Goal: Task Accomplishment & Management: Manage account settings

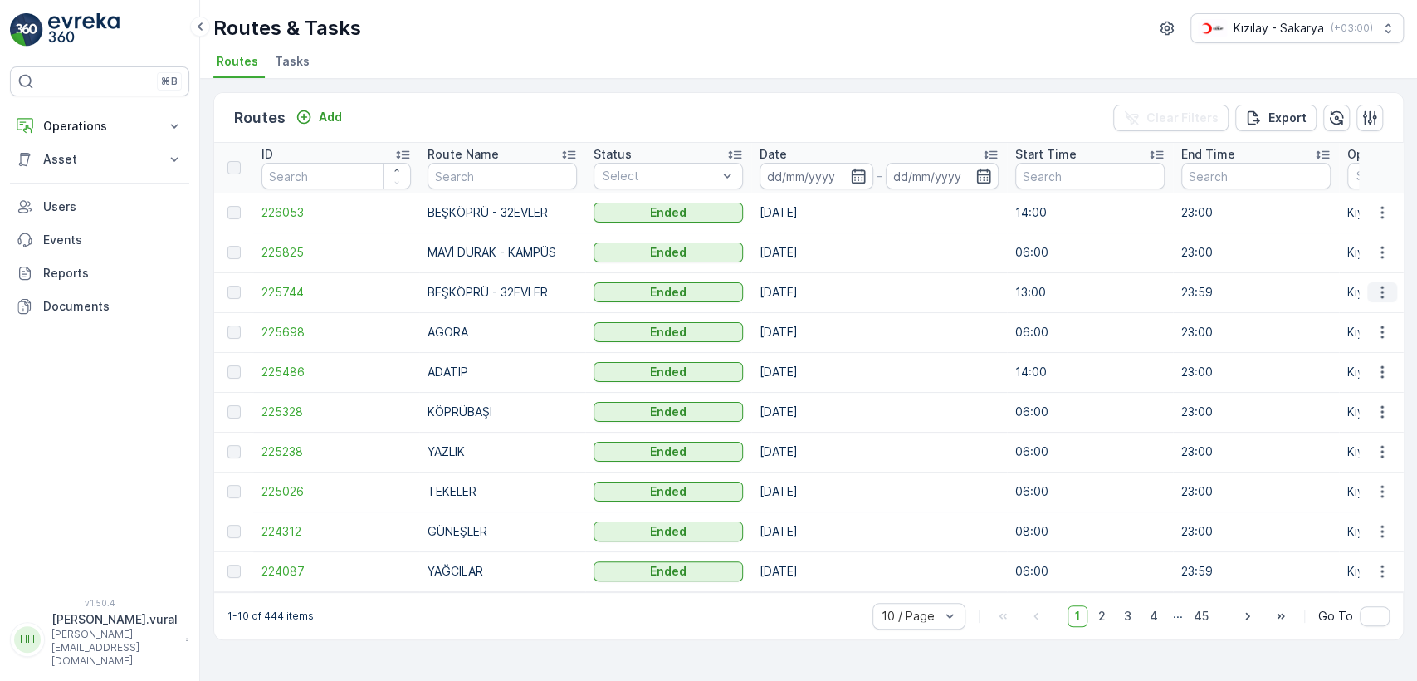
click at [1396, 295] on td at bounding box center [1381, 292] width 45 height 40
drag, startPoint x: 1388, startPoint y: 295, endPoint x: 1379, endPoint y: 300, distance: 10.4
click at [1387, 295] on icon "button" at bounding box center [1382, 292] width 17 height 17
click at [1364, 313] on span "See More Details" at bounding box center [1343, 317] width 96 height 17
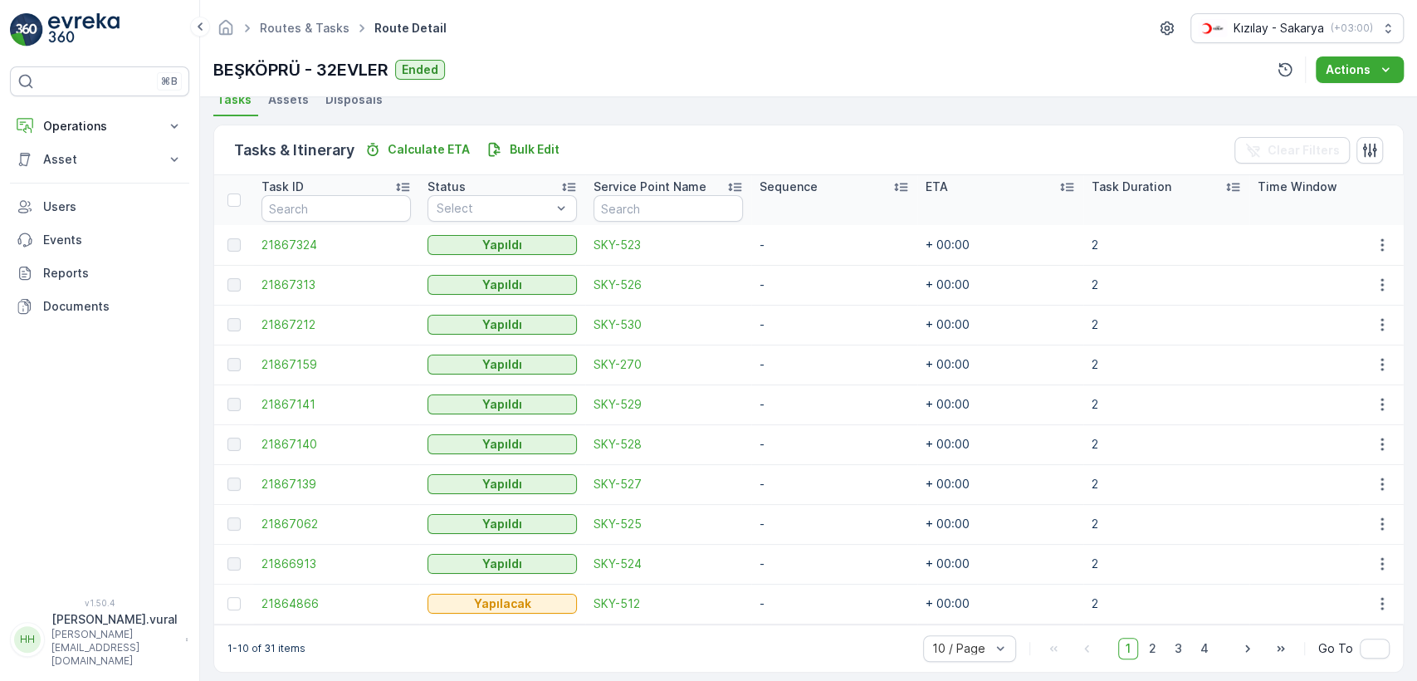
scroll to position [394, 0]
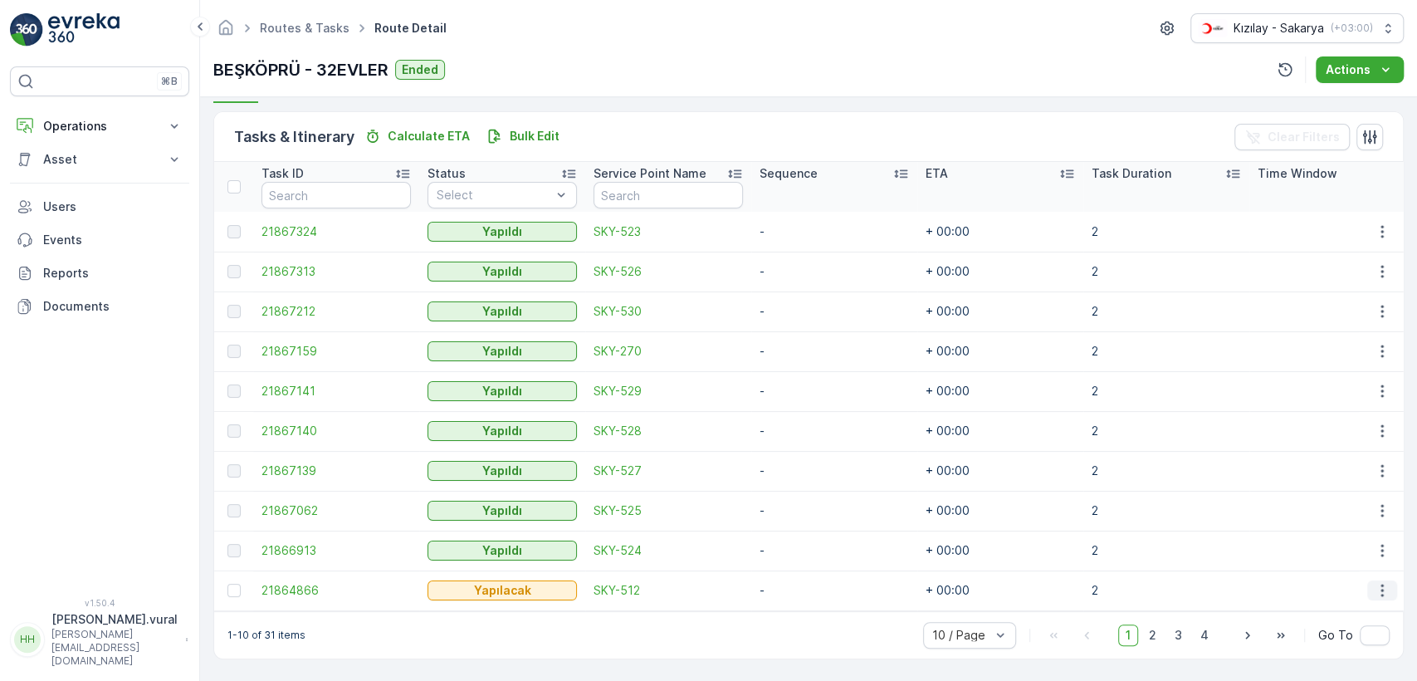
click at [1374, 580] on button "button" at bounding box center [1382, 590] width 30 height 20
click at [1328, 563] on span "Delete" at bounding box center [1318, 557] width 38 height 17
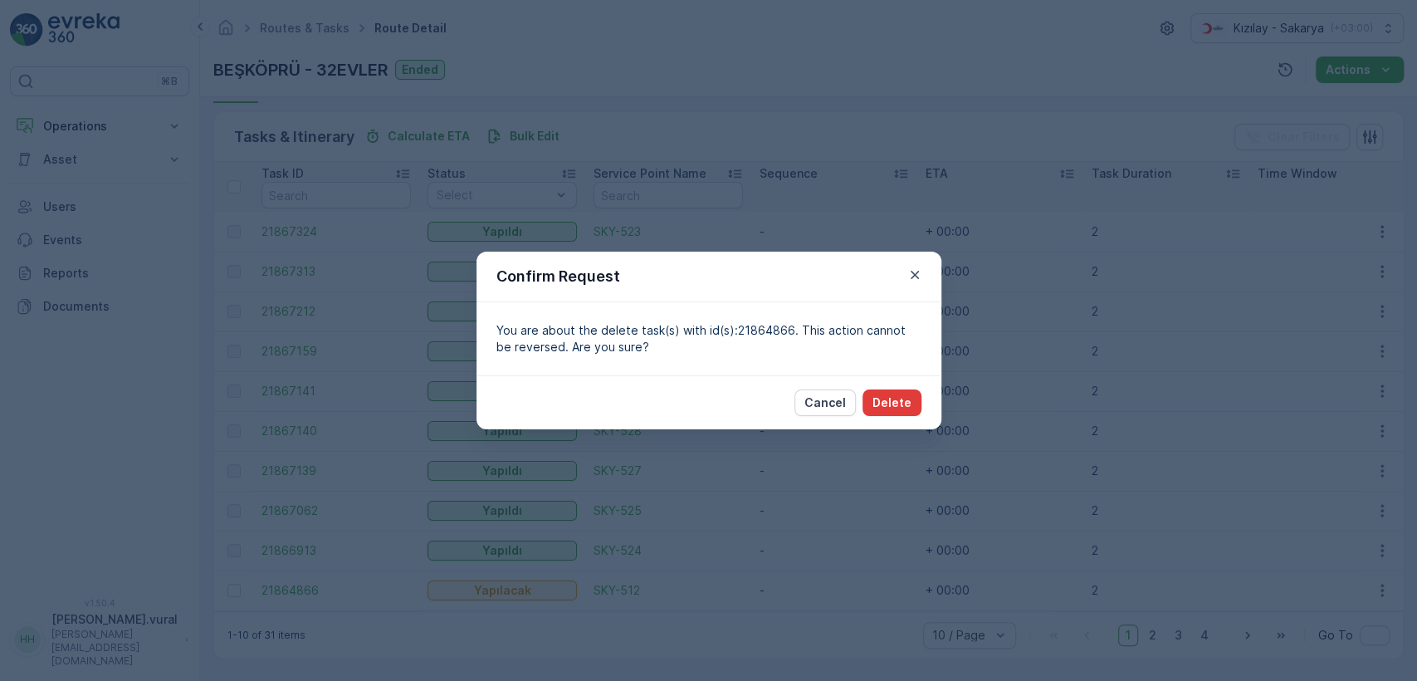
click at [898, 399] on p "Delete" at bounding box center [891, 402] width 39 height 17
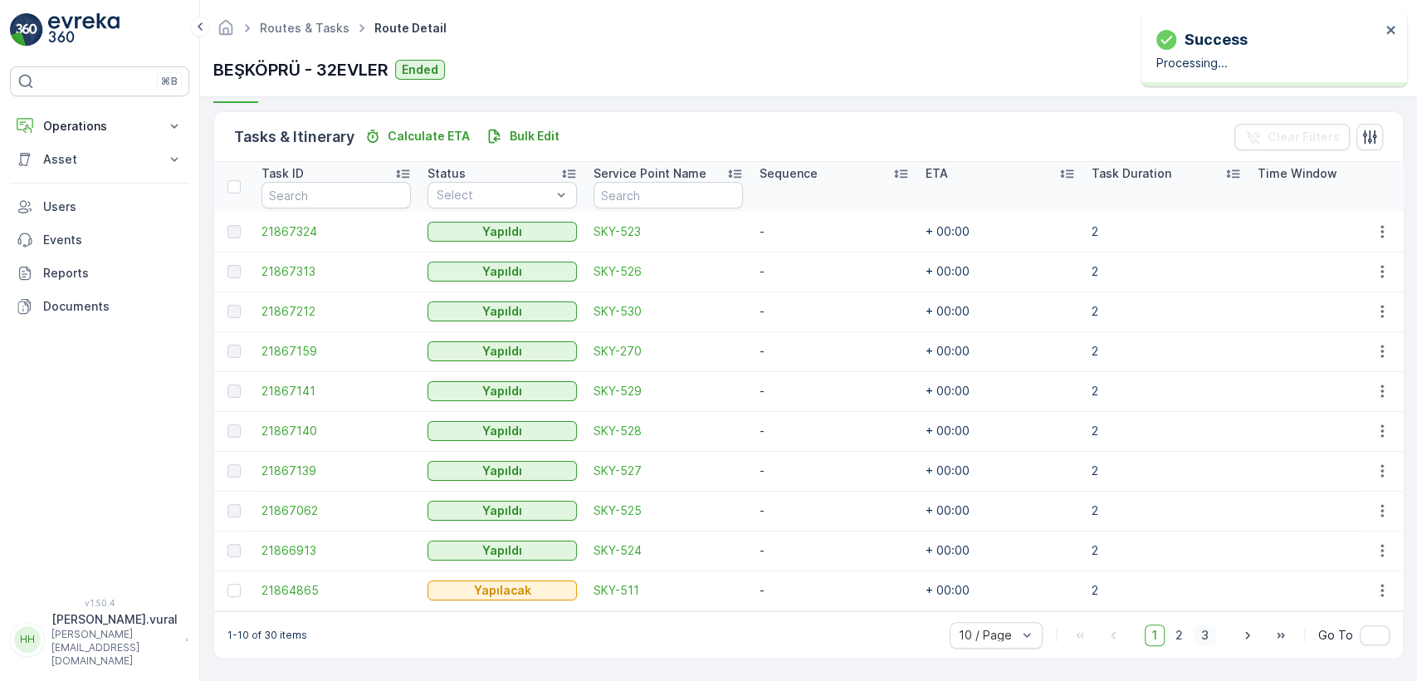
click at [1213, 632] on span "3" at bounding box center [1204, 635] width 22 height 22
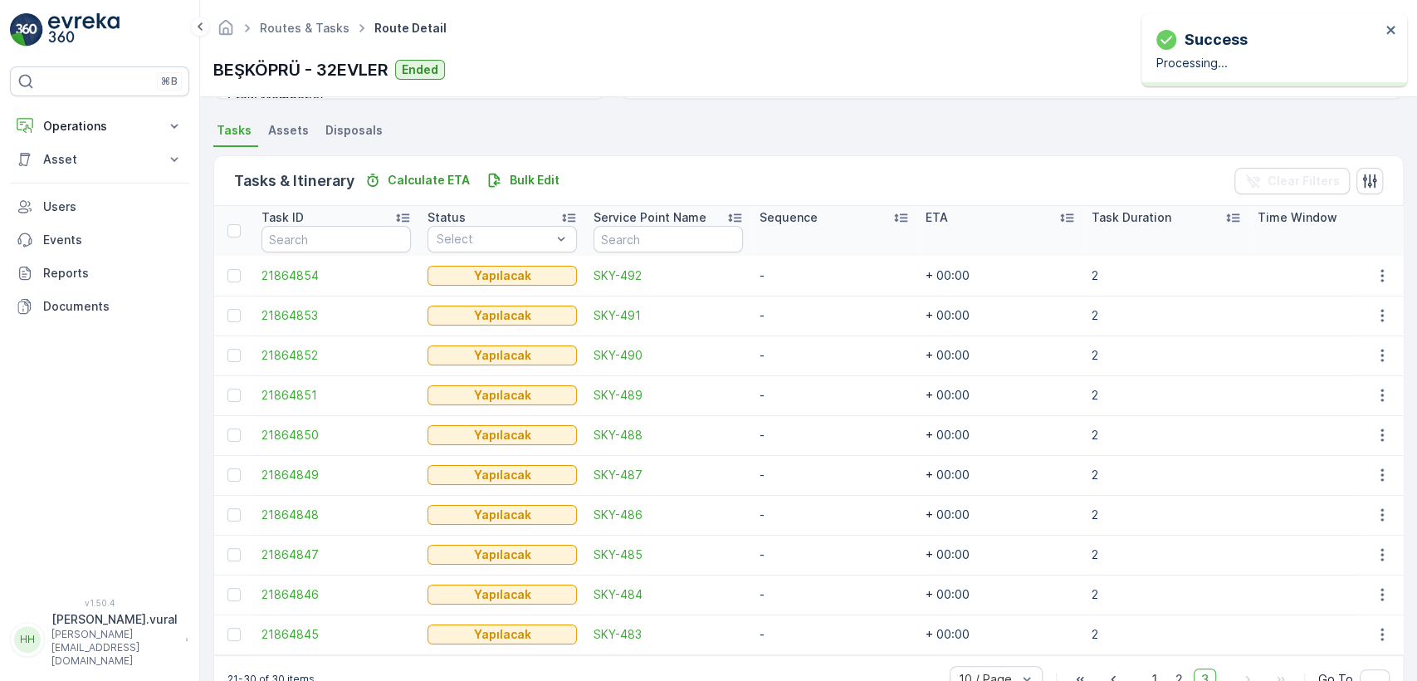
scroll to position [394, 0]
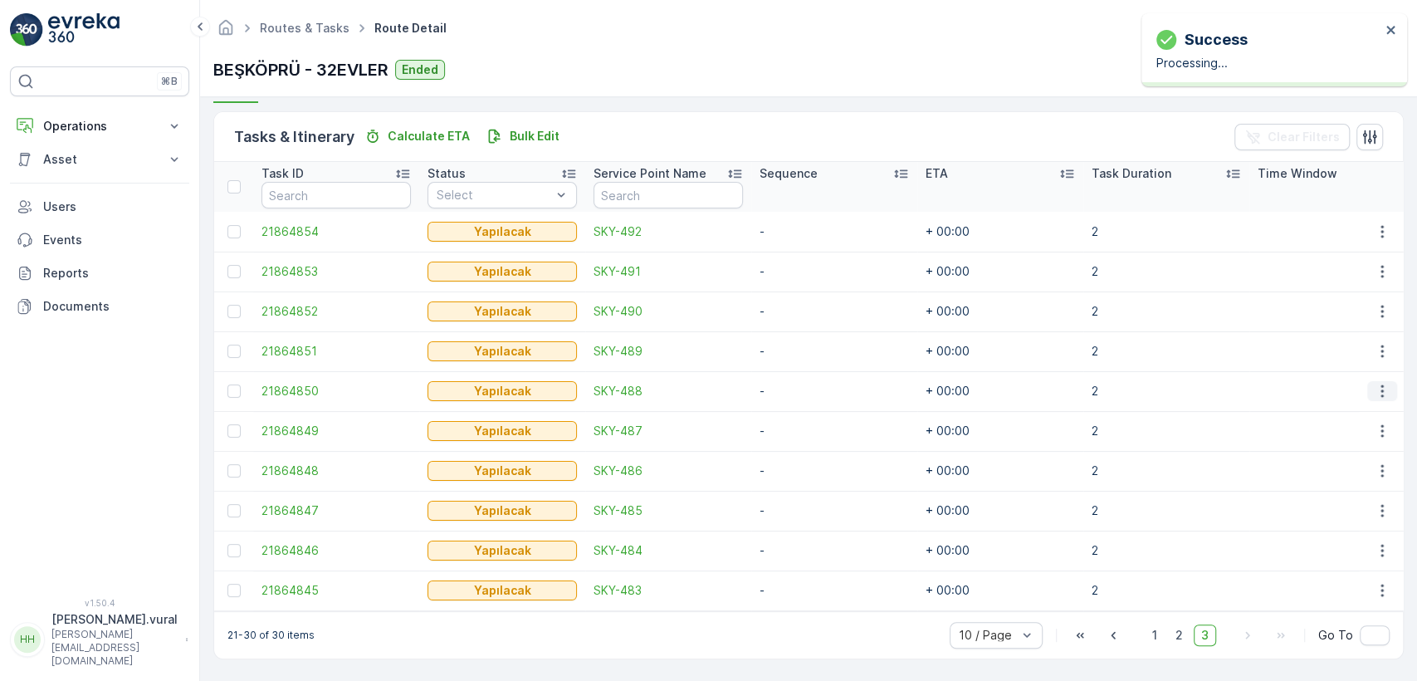
click at [1375, 383] on icon "button" at bounding box center [1382, 391] width 17 height 17
click at [1343, 507] on div "Delete" at bounding box center [1354, 508] width 125 height 23
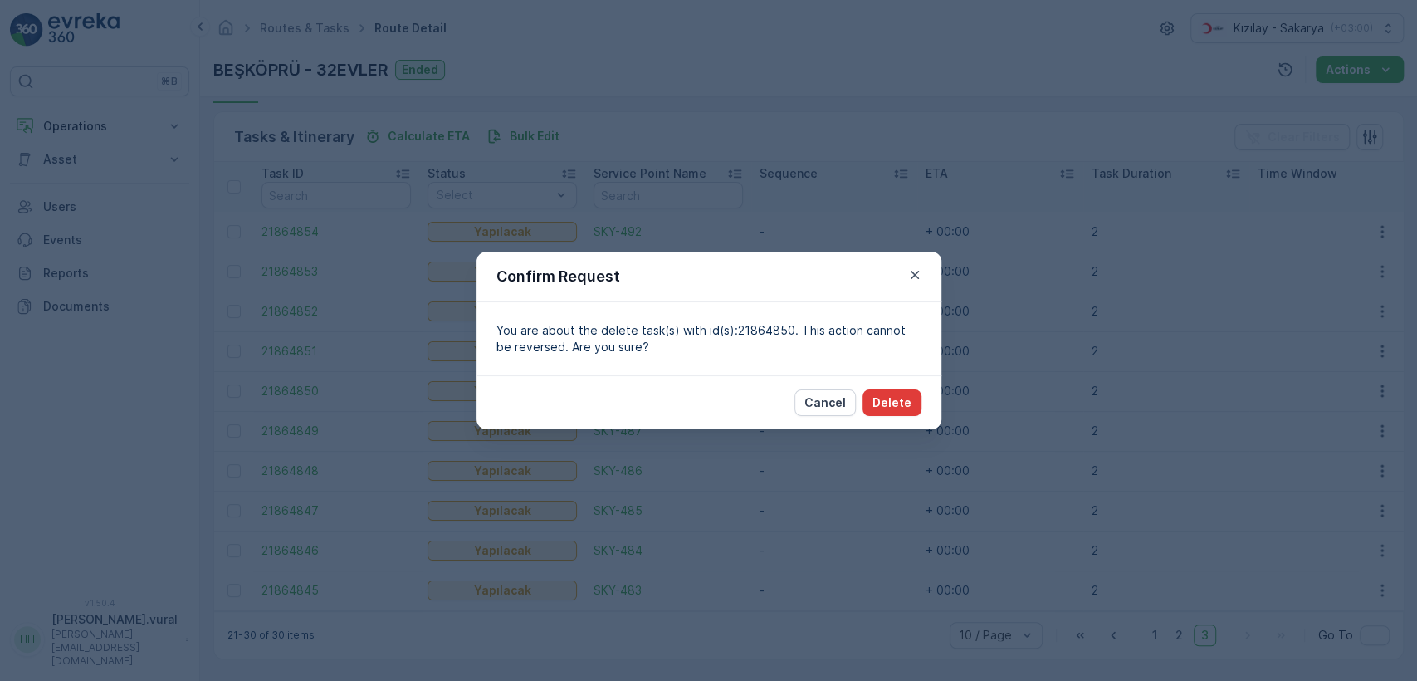
click at [916, 400] on button "Delete" at bounding box center [891, 402] width 59 height 27
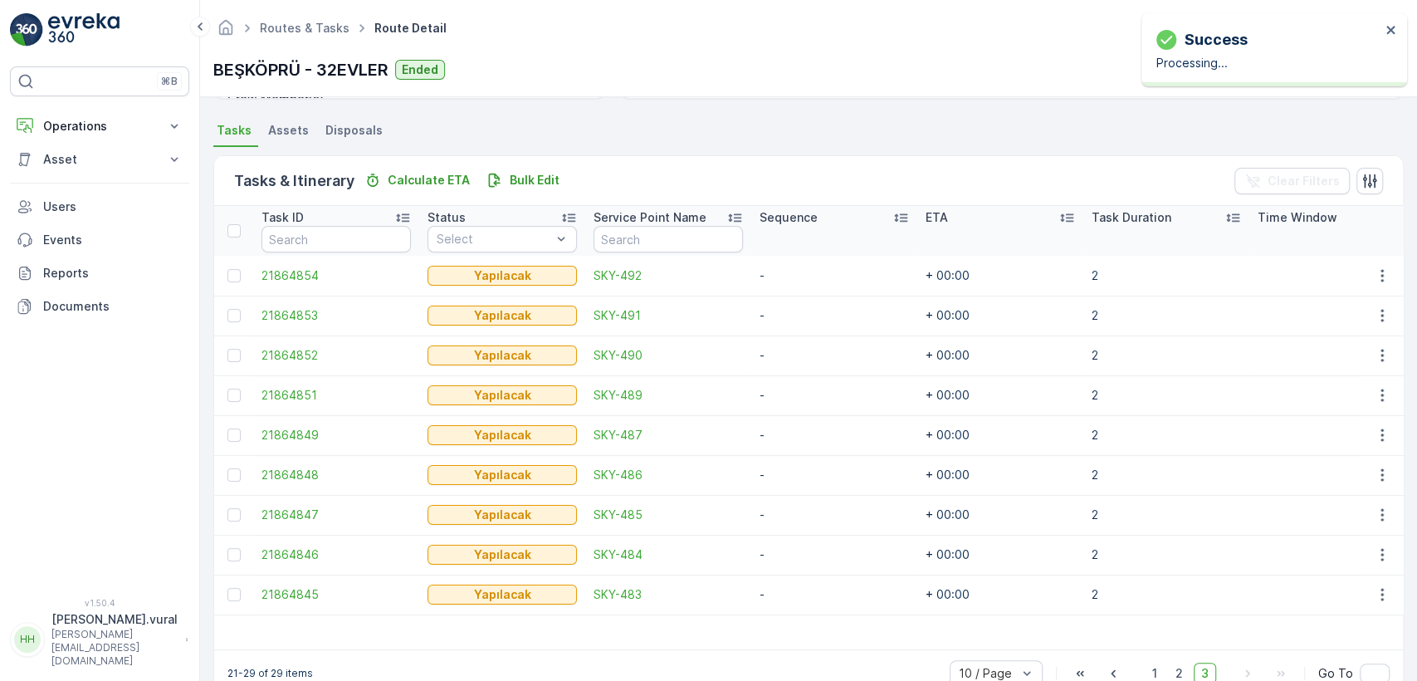
scroll to position [389, 0]
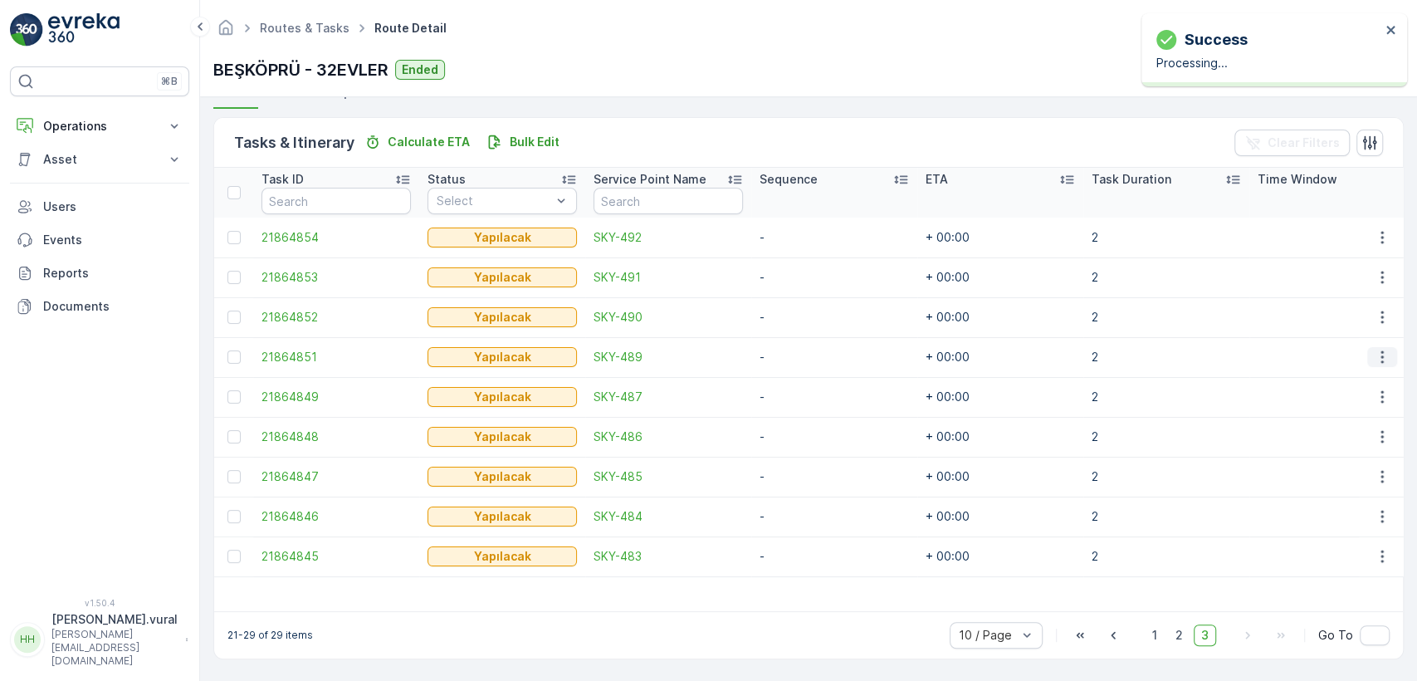
click at [1377, 349] on icon "button" at bounding box center [1382, 357] width 17 height 17
click at [1341, 468] on div "Delete" at bounding box center [1354, 473] width 125 height 23
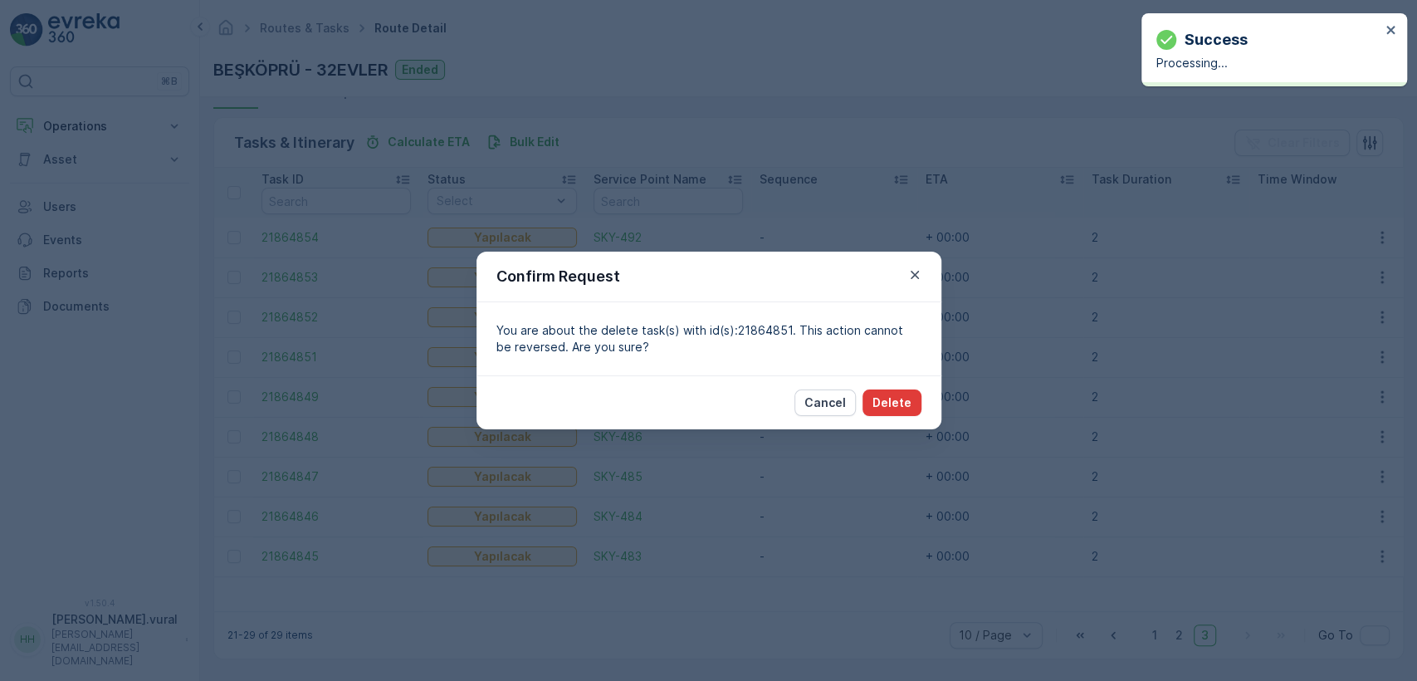
click at [910, 409] on p "Delete" at bounding box center [891, 402] width 39 height 17
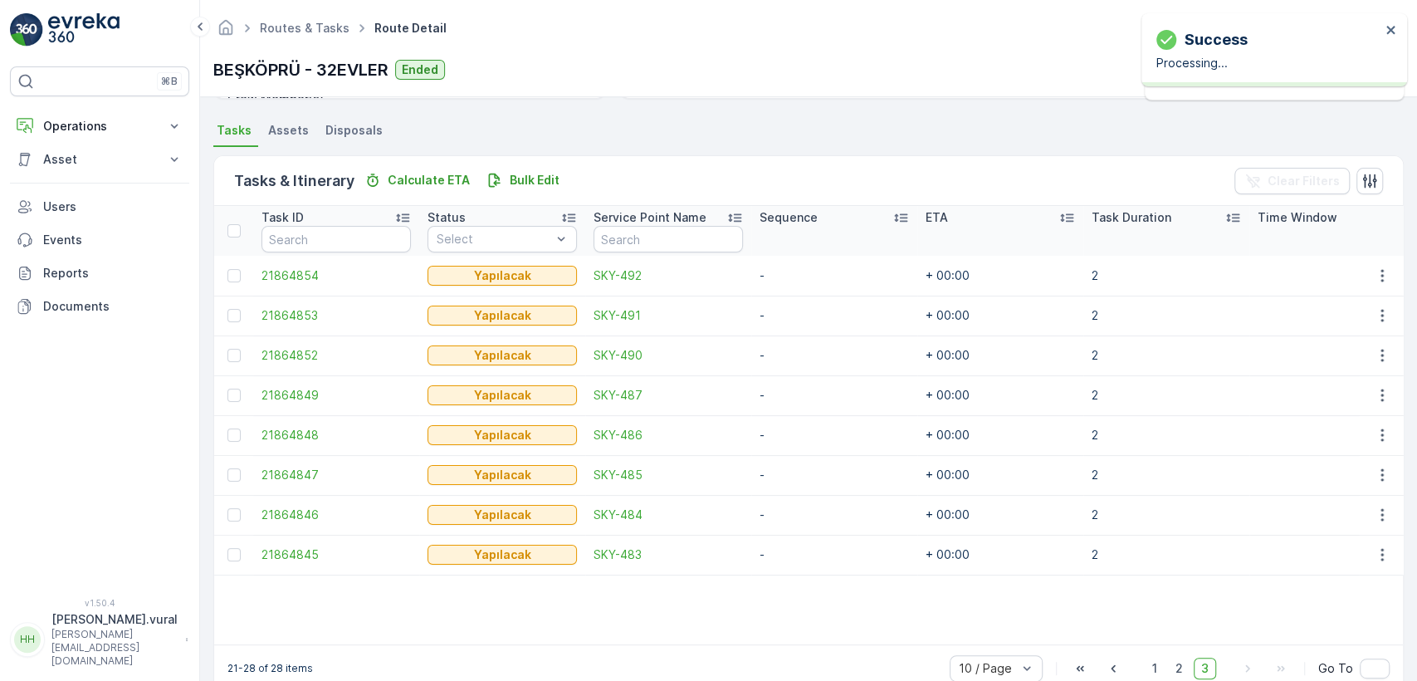
scroll to position [384, 0]
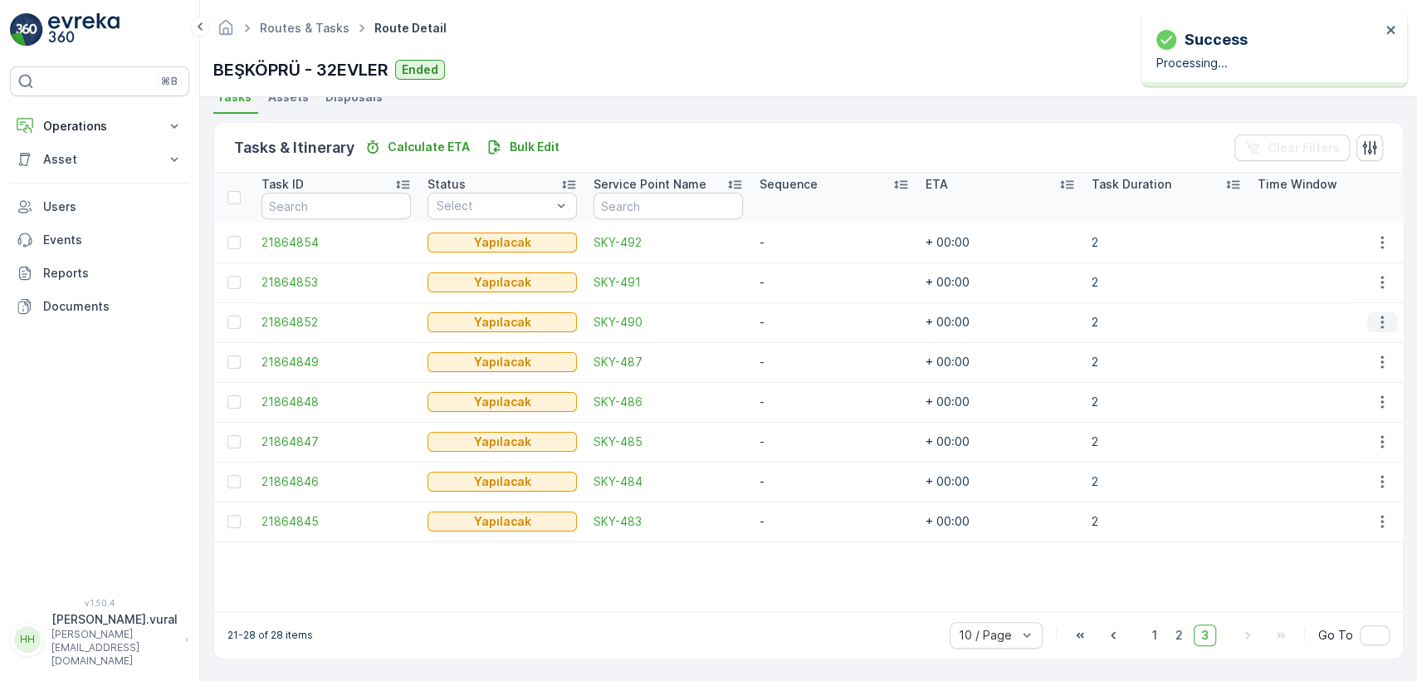
click at [1374, 314] on icon "button" at bounding box center [1382, 322] width 17 height 17
click at [1329, 427] on ul "See More Details Edit Change Route Remove from Route Delete" at bounding box center [1355, 390] width 132 height 130
click at [1301, 435] on span "Delete" at bounding box center [1318, 440] width 38 height 17
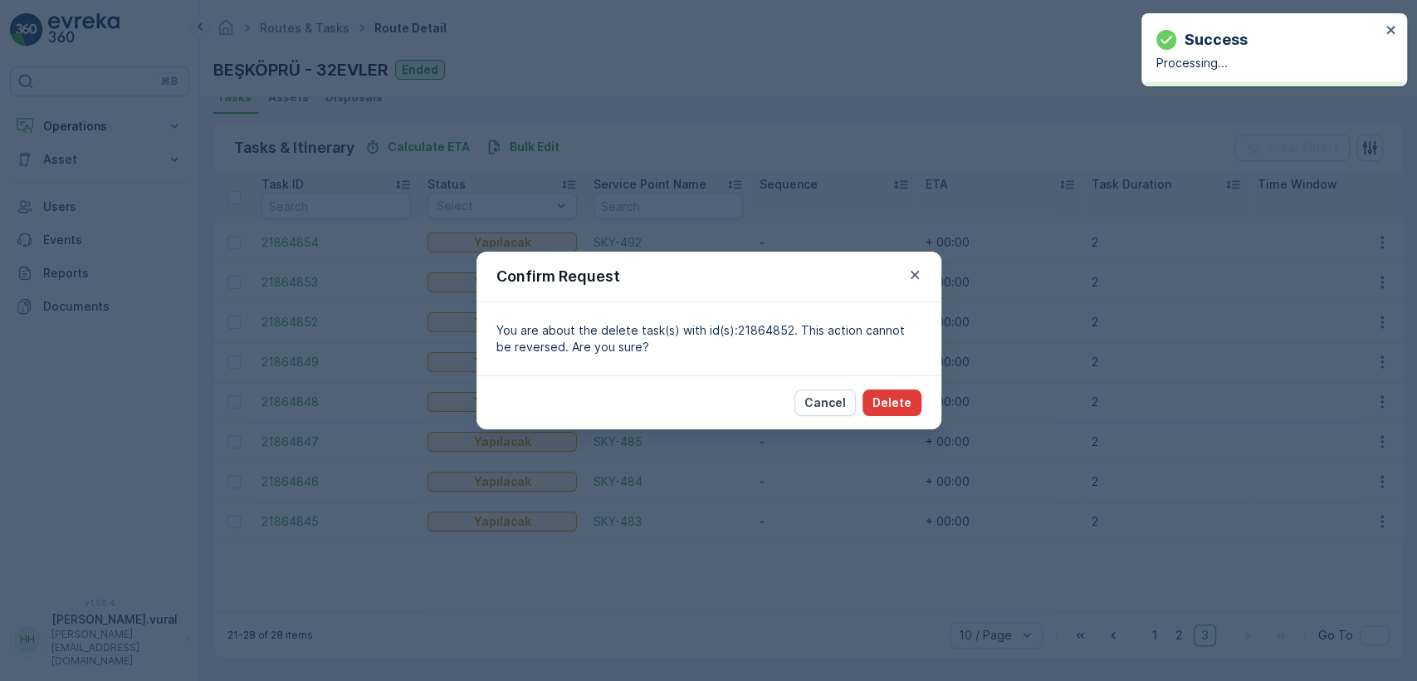
click at [902, 403] on p "Delete" at bounding box center [891, 402] width 39 height 17
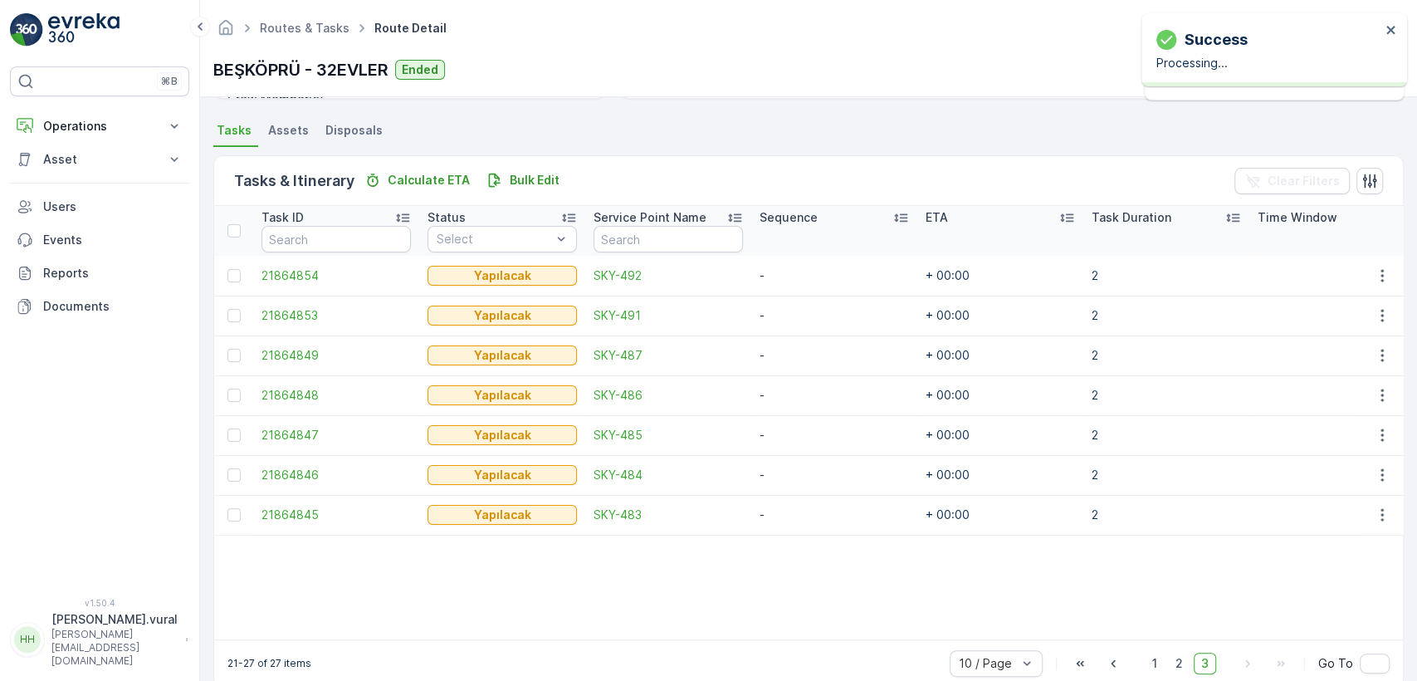
scroll to position [378, 0]
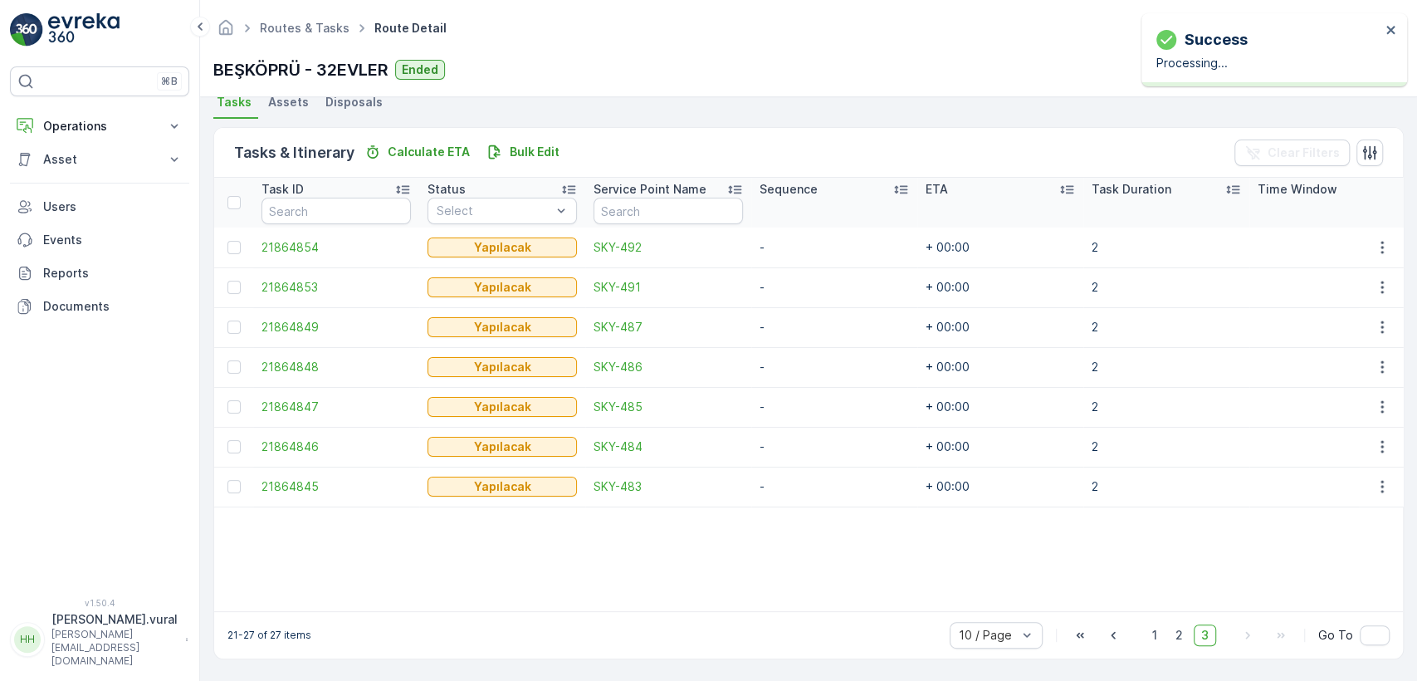
click at [1399, 321] on div "Details Operation Kıyafet Toplama Start Time 13:00 End Time 23:59 Start Locatio…" at bounding box center [808, 388] width 1217 height 583
click at [1375, 321] on icon "button" at bounding box center [1382, 327] width 17 height 17
click at [1330, 440] on span "Delete" at bounding box center [1318, 445] width 38 height 17
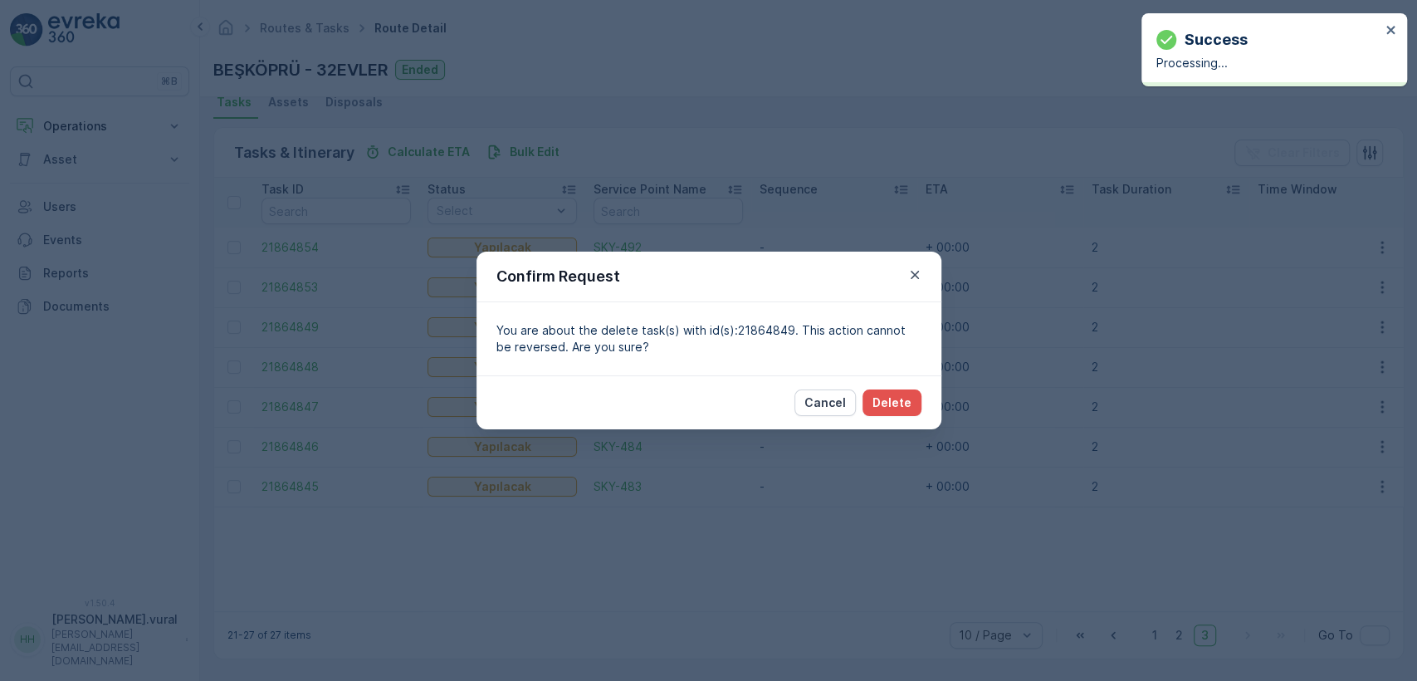
click at [904, 384] on div "Cancel Delete" at bounding box center [708, 402] width 465 height 54
click at [904, 401] on p "Delete" at bounding box center [891, 402] width 39 height 17
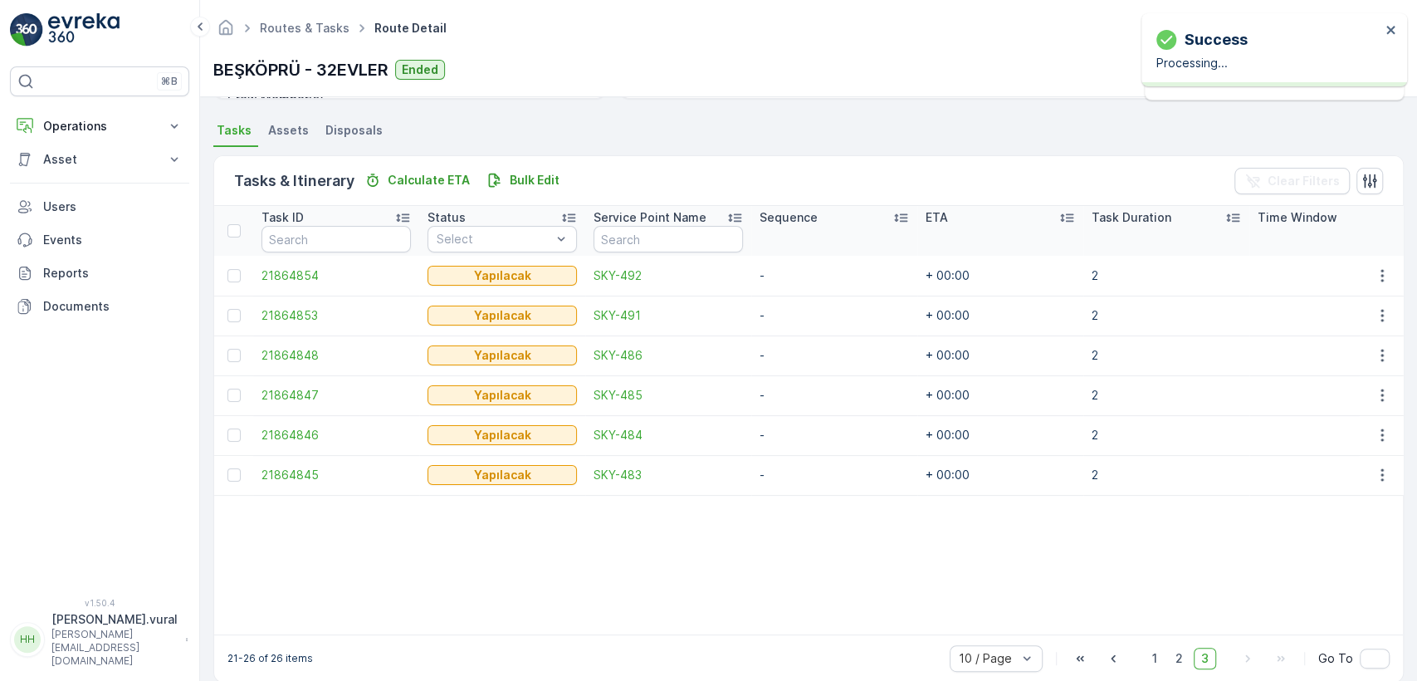
scroll to position [374, 0]
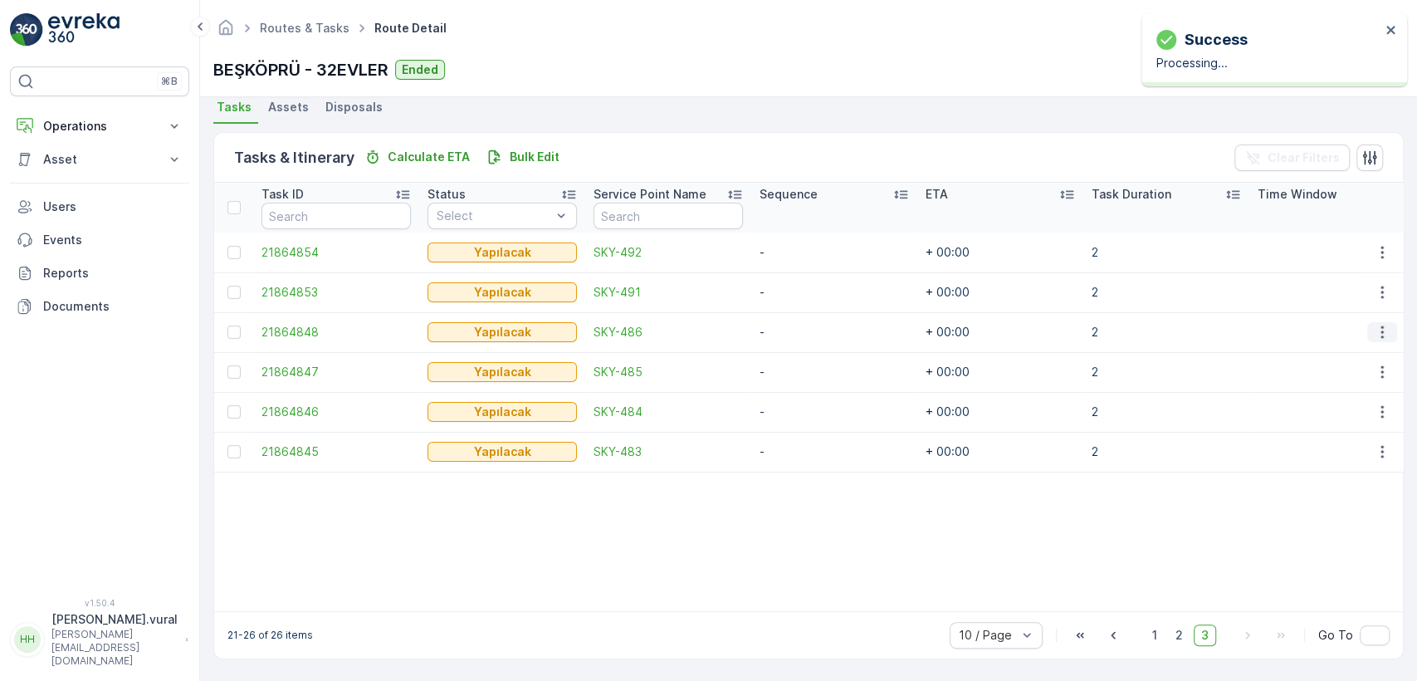
drag, startPoint x: 1383, startPoint y: 323, endPoint x: 1366, endPoint y: 330, distance: 18.2
click at [1381, 324] on icon "button" at bounding box center [1382, 332] width 17 height 17
click at [1311, 455] on span "Delete" at bounding box center [1318, 449] width 38 height 17
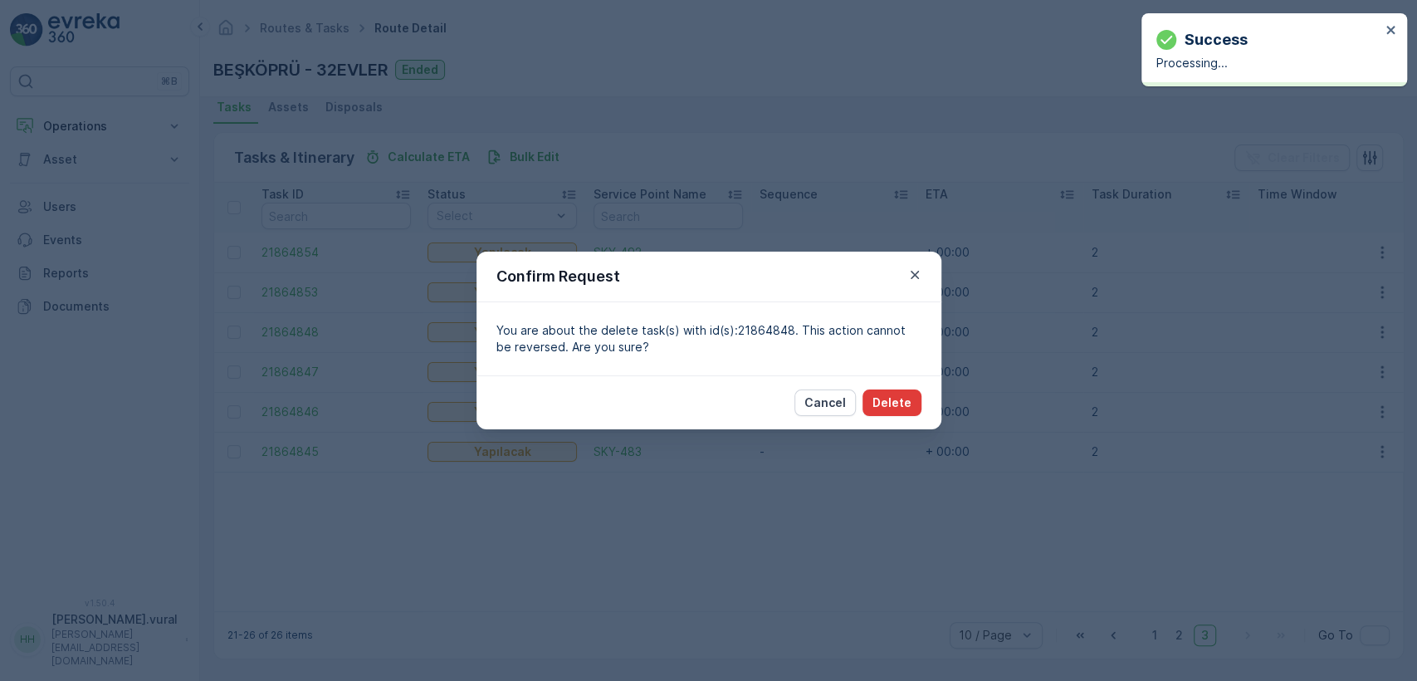
click at [865, 398] on button "Delete" at bounding box center [891, 402] width 59 height 27
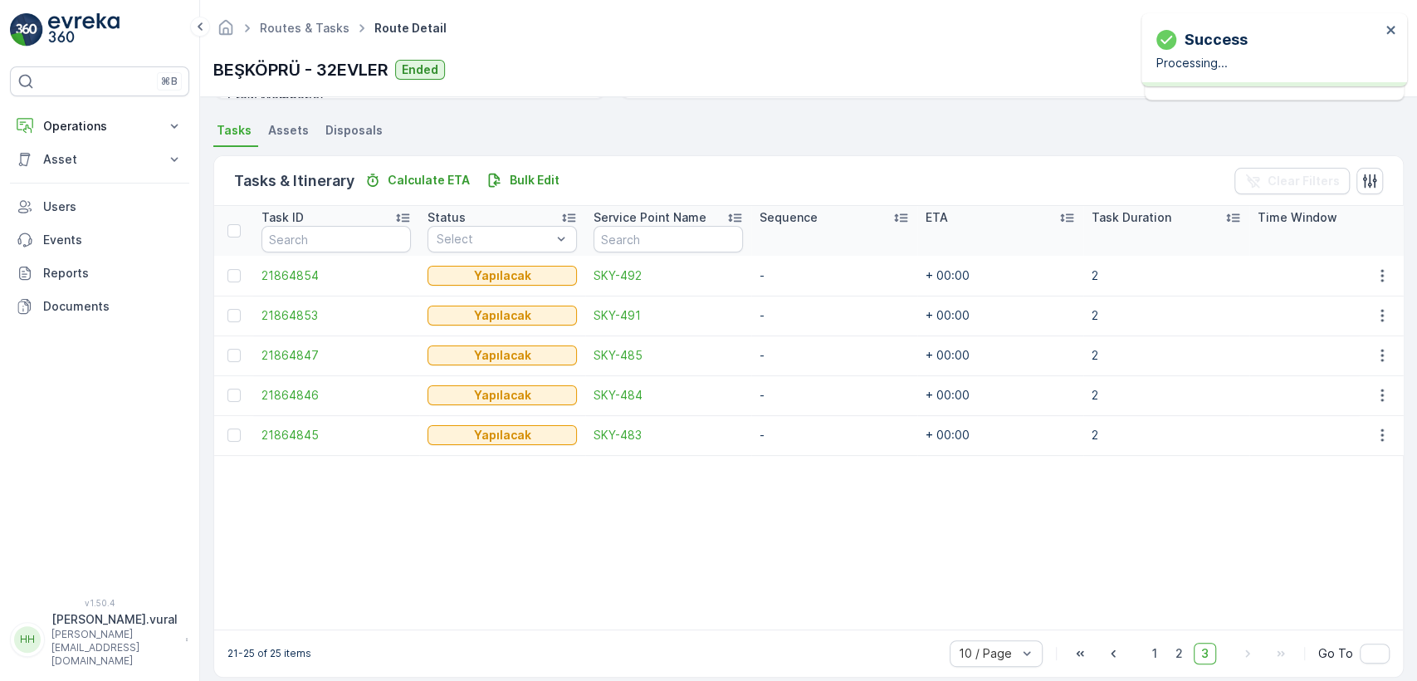
scroll to position [369, 0]
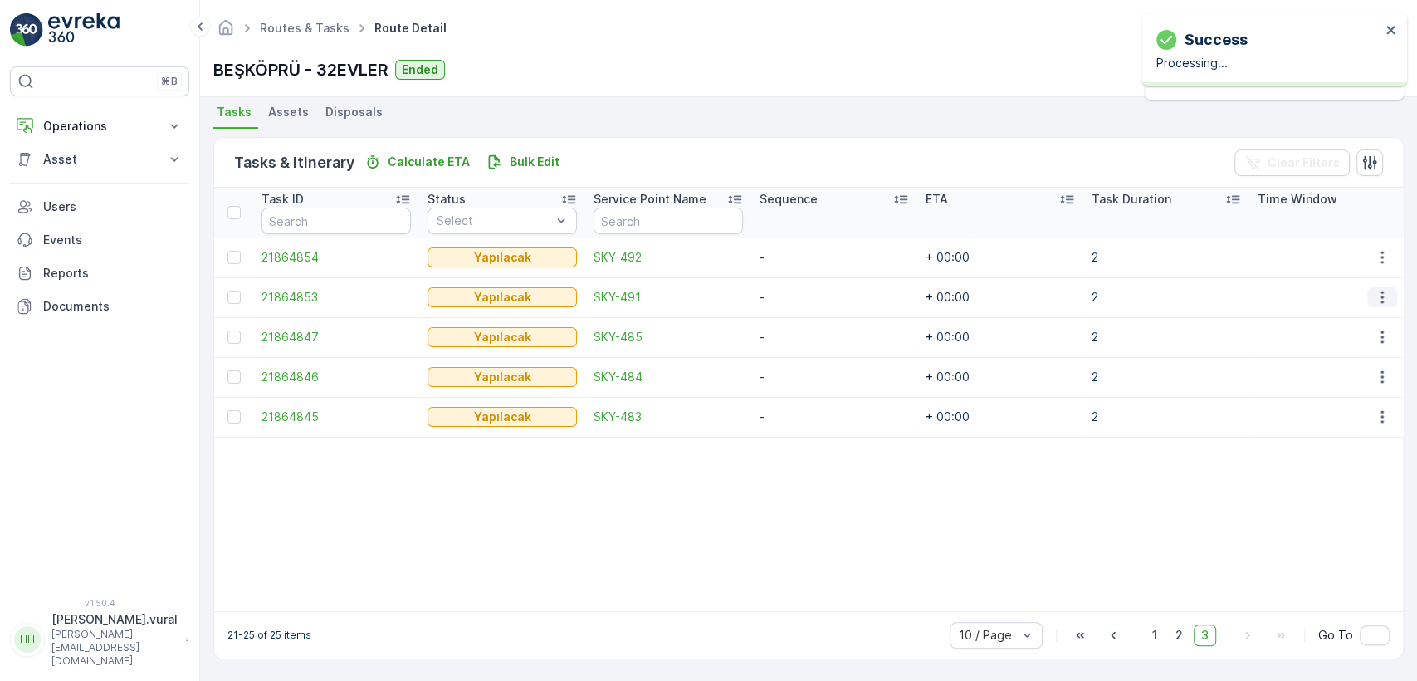
click at [1374, 289] on icon "button" at bounding box center [1382, 297] width 17 height 17
click at [1329, 406] on span "Delete" at bounding box center [1318, 414] width 38 height 17
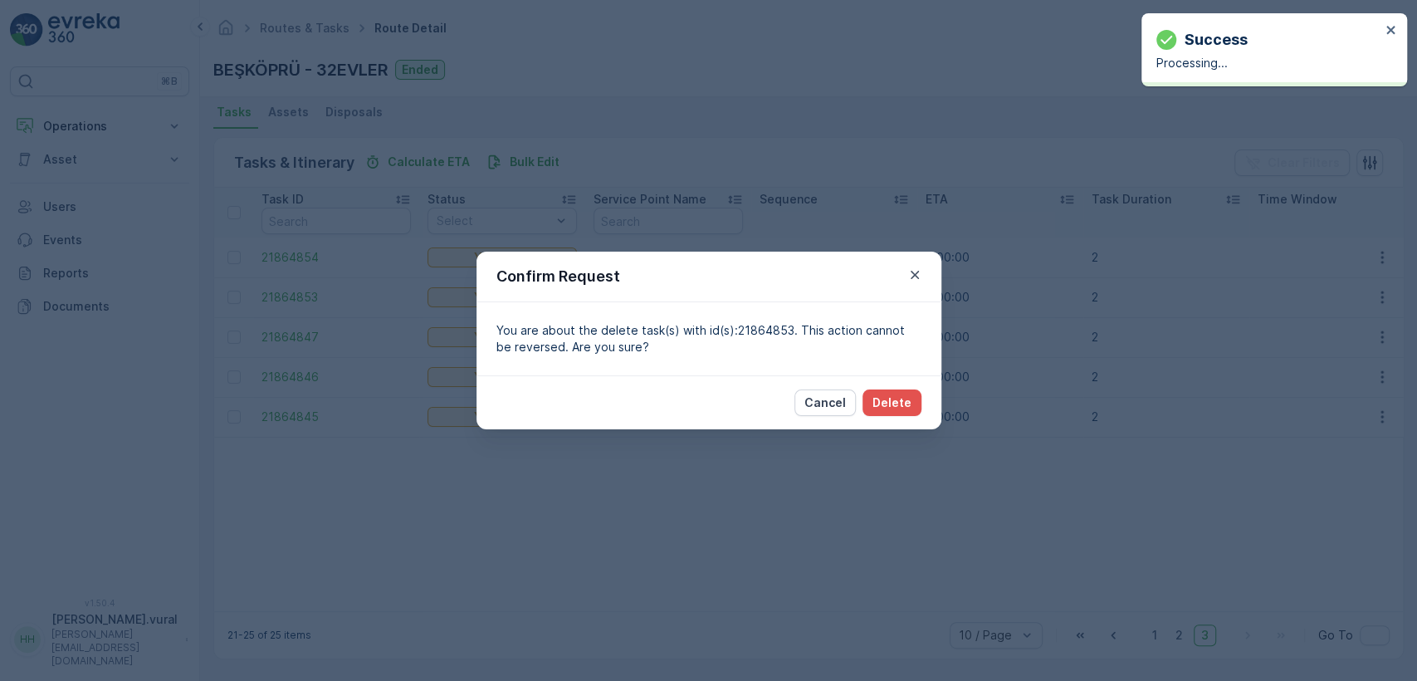
click at [927, 389] on div "Cancel Delete" at bounding box center [708, 402] width 465 height 54
click at [901, 401] on p "Delete" at bounding box center [891, 402] width 39 height 17
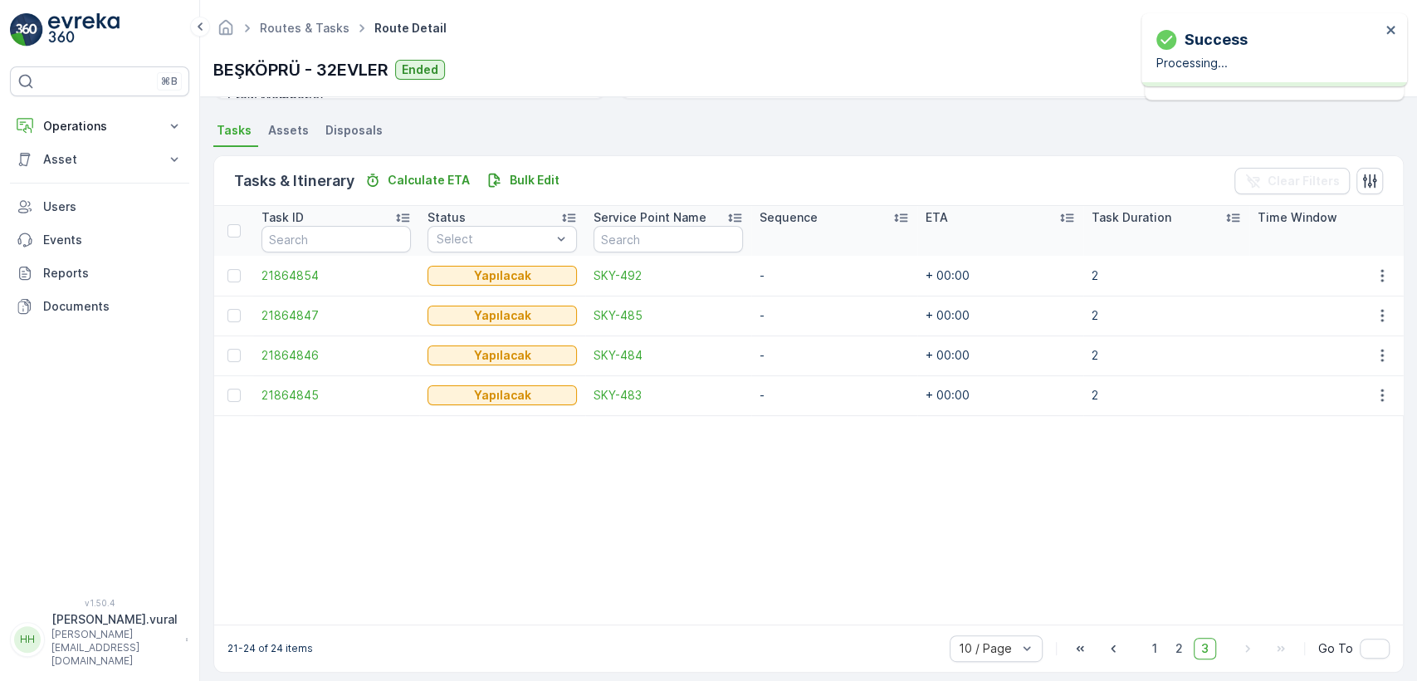
scroll to position [364, 0]
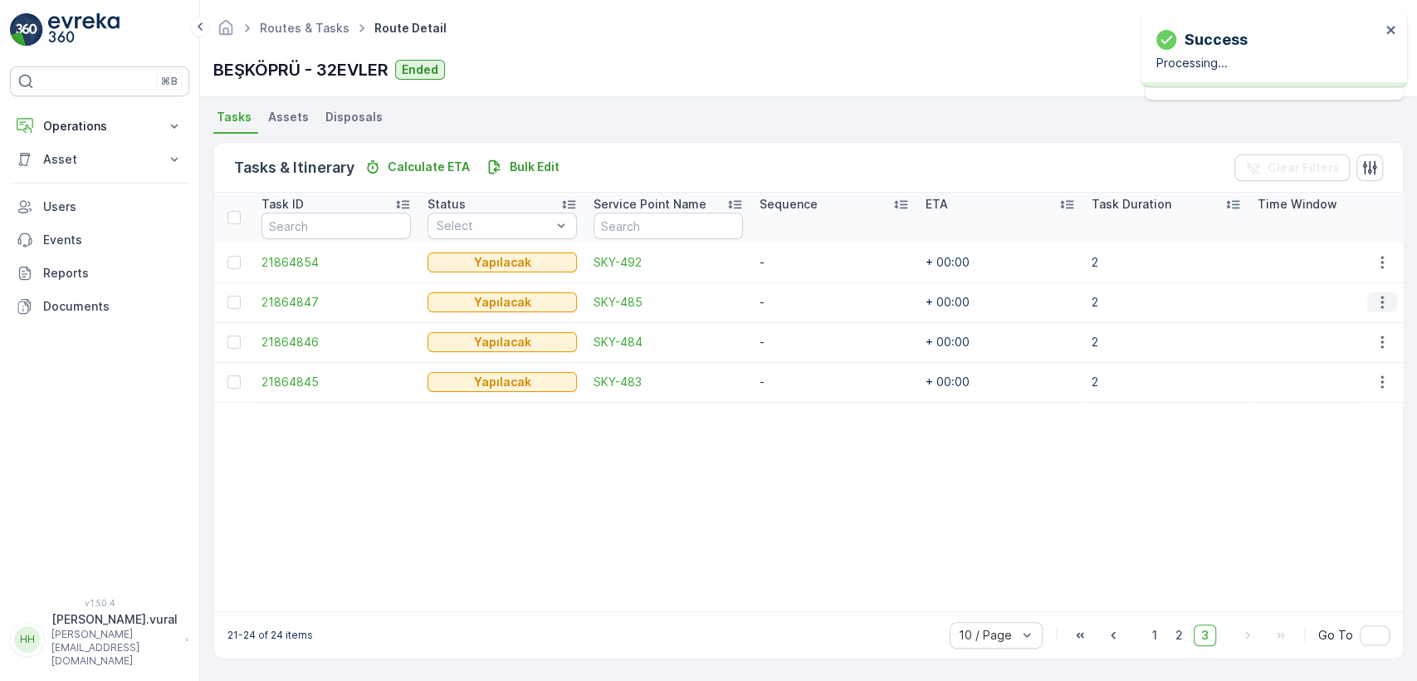
click at [1376, 301] on icon "button" at bounding box center [1382, 302] width 17 height 17
click at [1315, 408] on div "Delete" at bounding box center [1354, 419] width 125 height 23
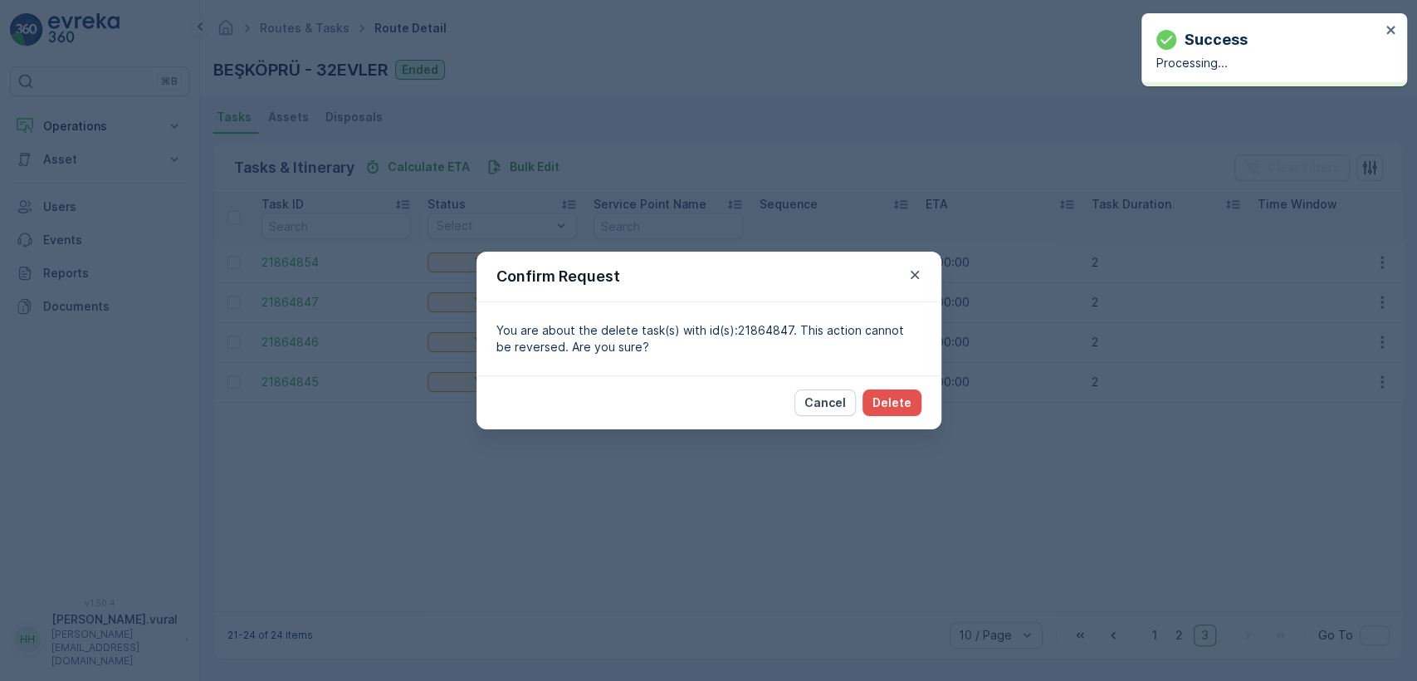
drag, startPoint x: 1315, startPoint y: 407, endPoint x: 1102, endPoint y: 413, distance: 212.6
click at [1309, 411] on div "Confirm Request You are about the delete task(s) with id(s):21864847. This acti…" at bounding box center [708, 340] width 1417 height 681
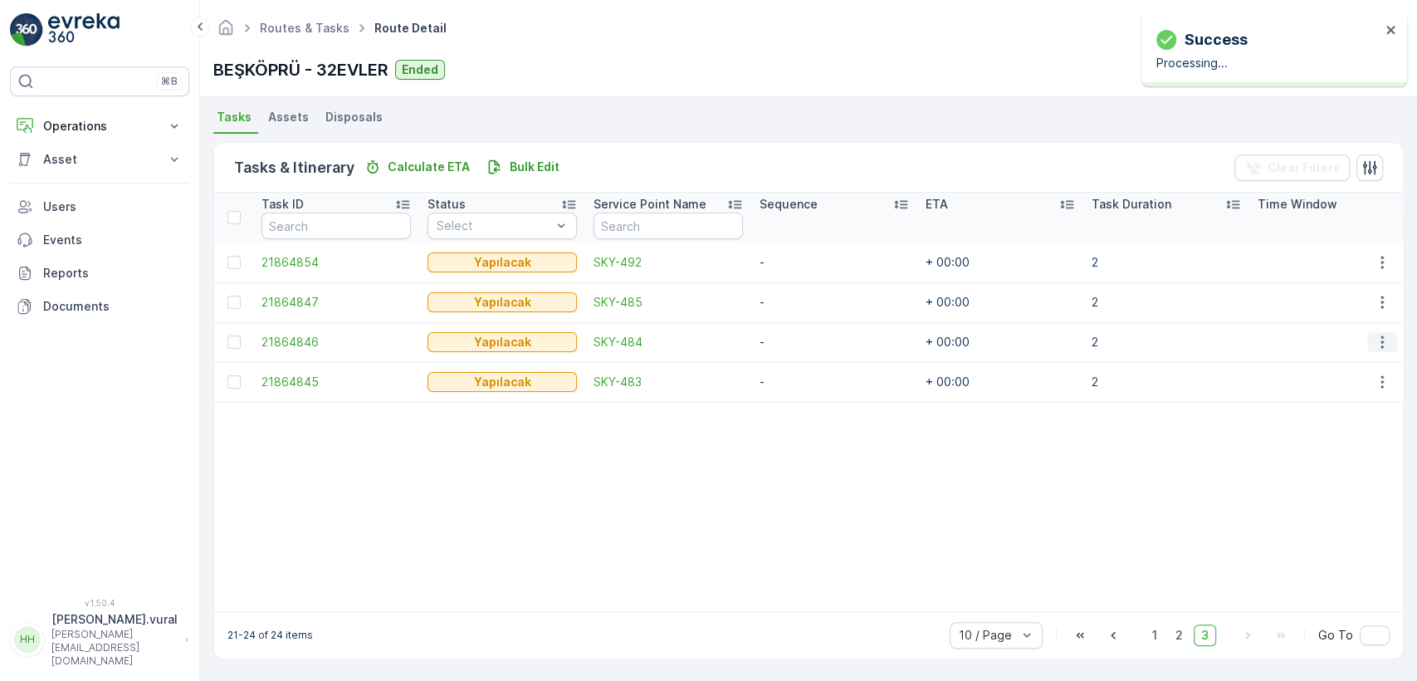
drag, startPoint x: 1394, startPoint y: 340, endPoint x: 1381, endPoint y: 329, distance: 17.1
click at [1384, 331] on td at bounding box center [1381, 342] width 45 height 40
click at [1381, 334] on icon "button" at bounding box center [1382, 342] width 17 height 17
click at [1332, 451] on span "Delete" at bounding box center [1318, 459] width 38 height 17
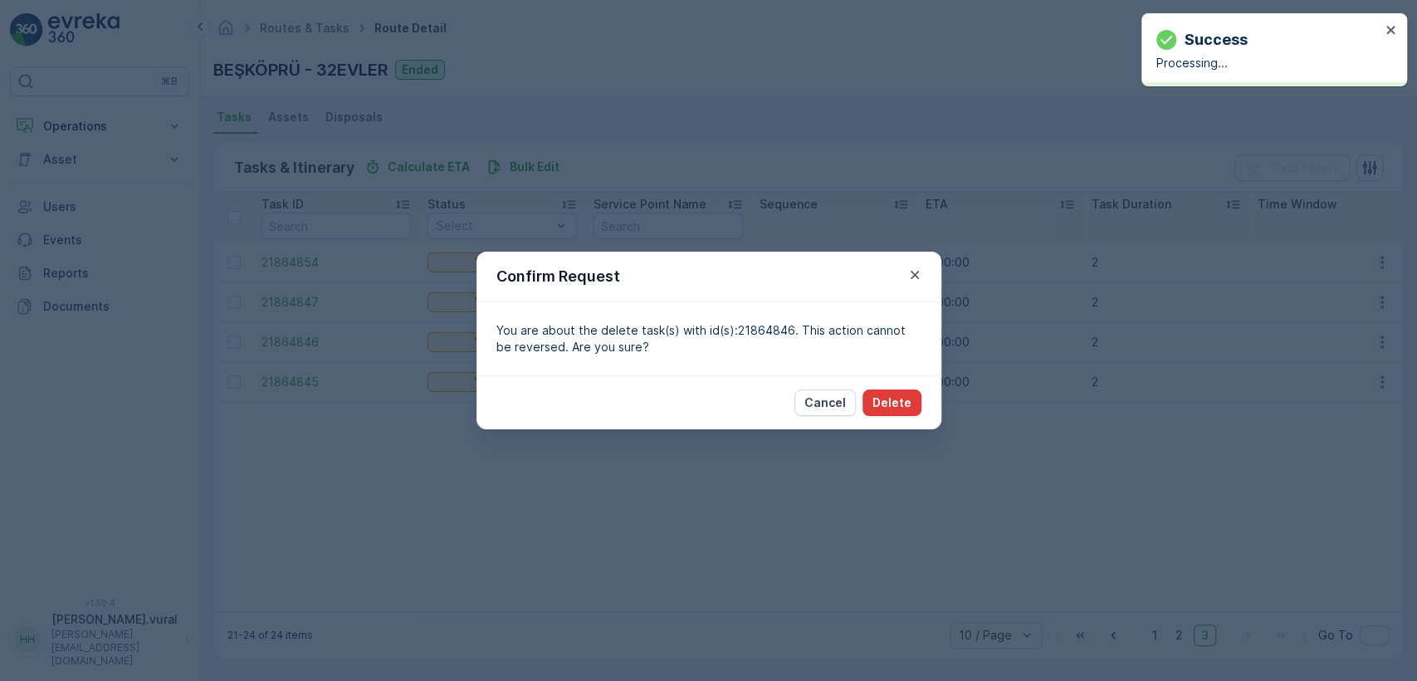
click at [905, 397] on p "Delete" at bounding box center [891, 402] width 39 height 17
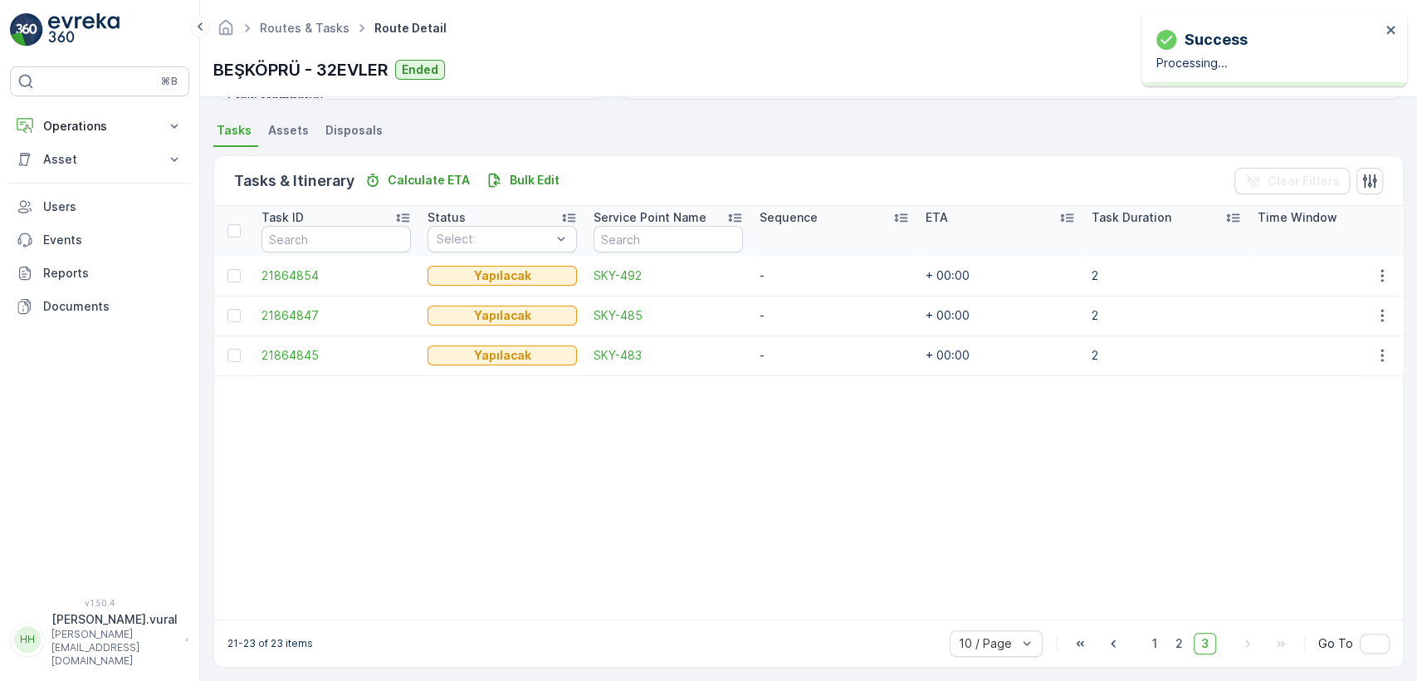
scroll to position [359, 0]
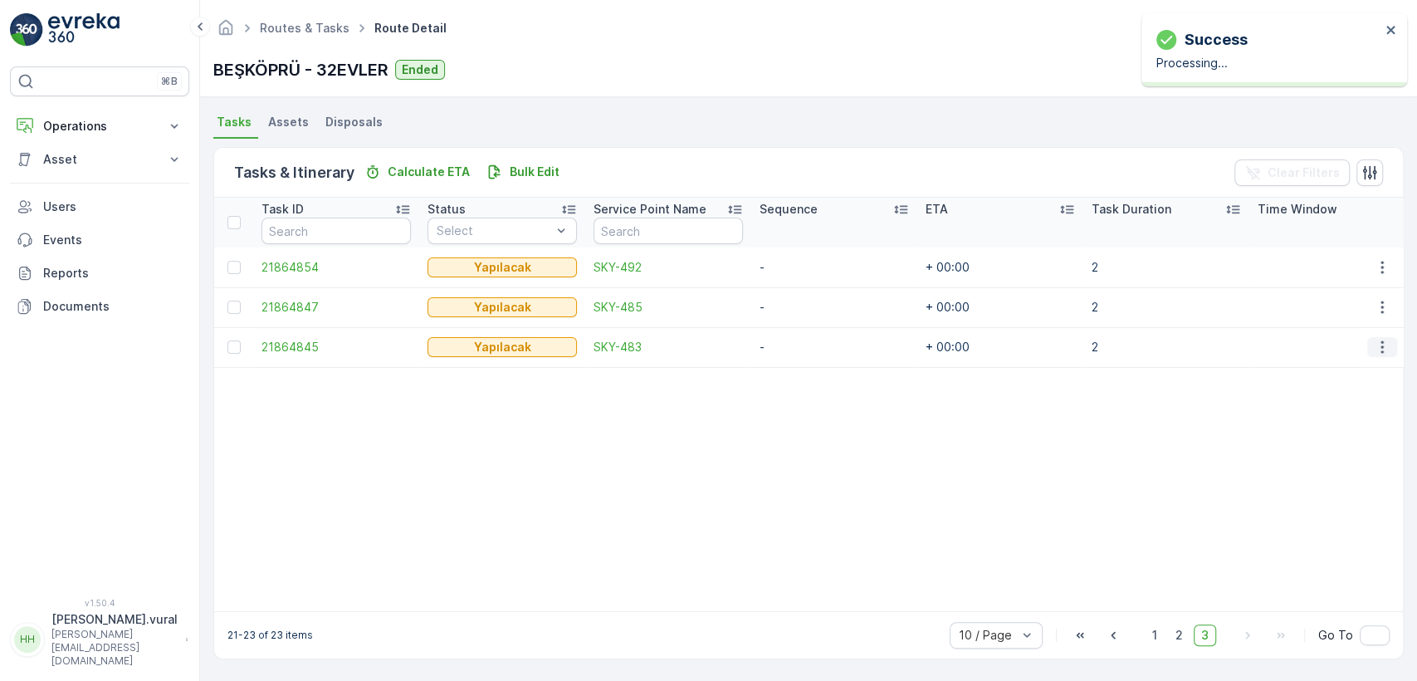
click at [1384, 347] on icon "button" at bounding box center [1382, 347] width 17 height 17
click at [1310, 460] on span "Delete" at bounding box center [1318, 464] width 38 height 17
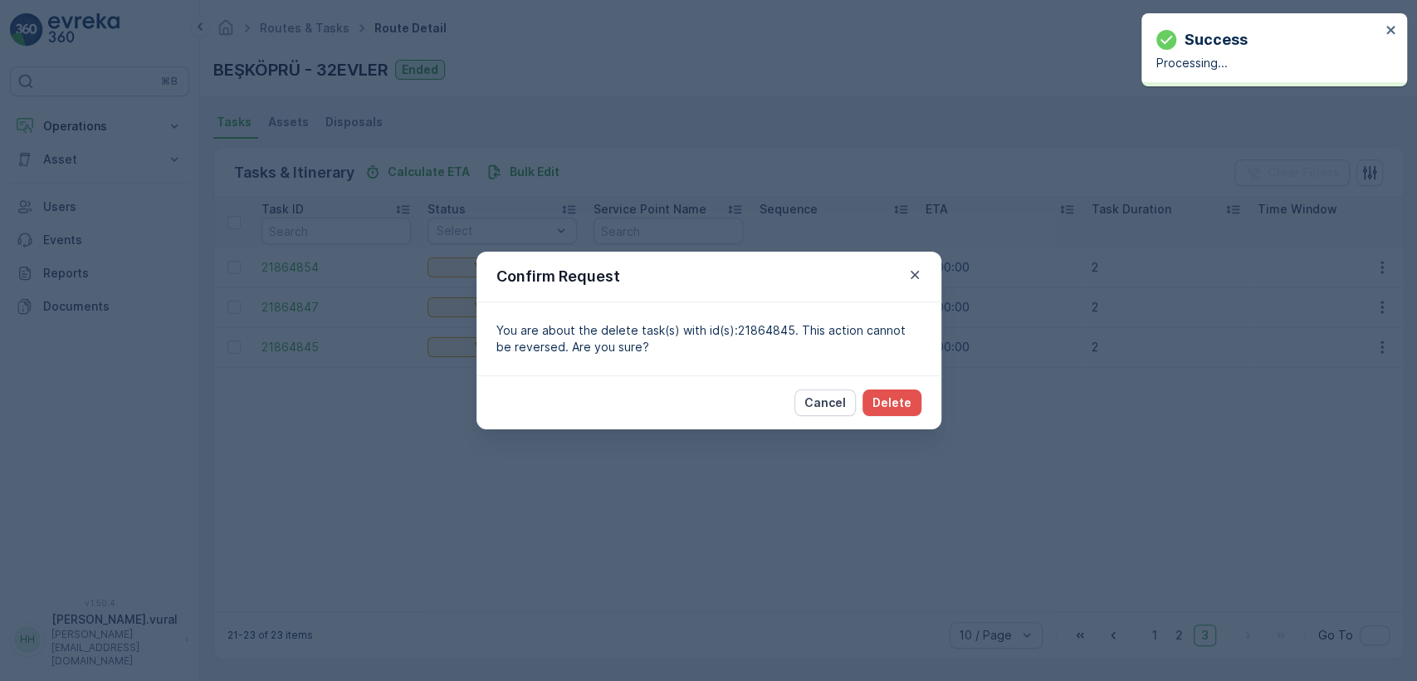
click at [899, 381] on div "Cancel Delete" at bounding box center [708, 402] width 465 height 54
click at [899, 393] on button "Delete" at bounding box center [891, 402] width 59 height 27
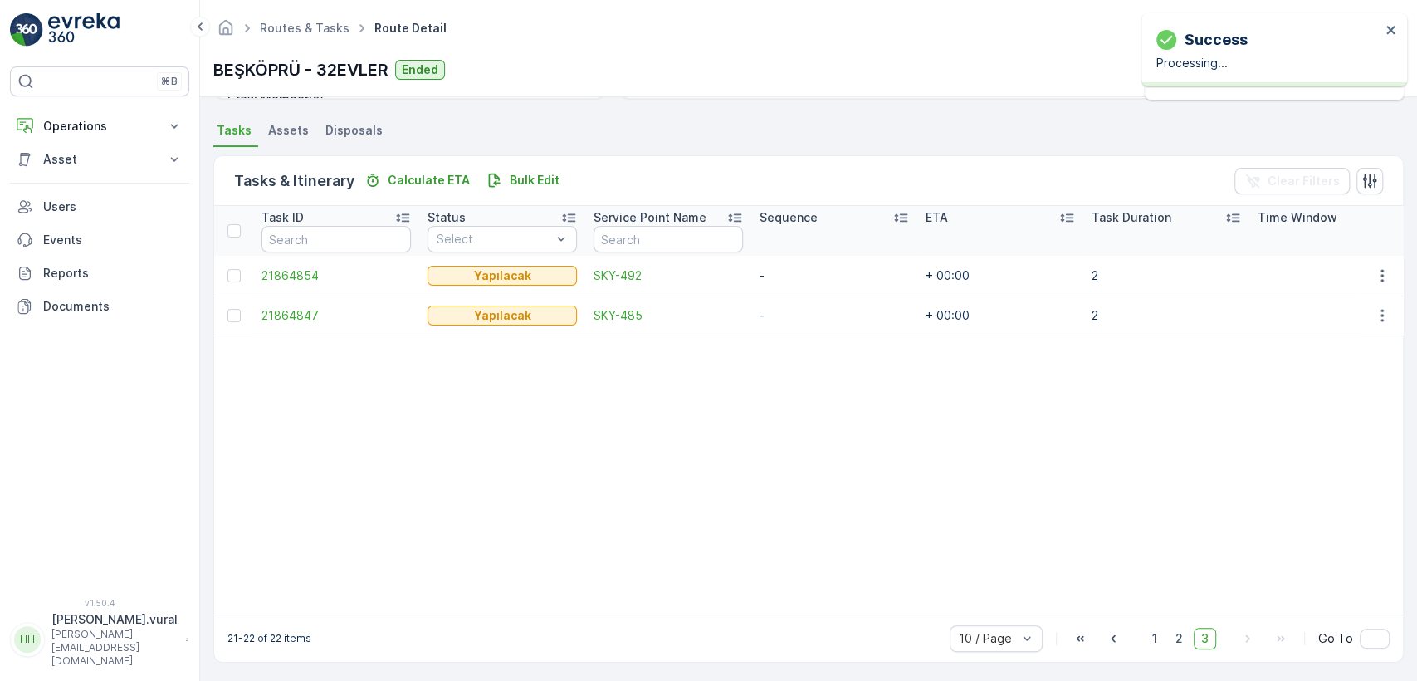
scroll to position [354, 0]
click at [1376, 308] on icon "button" at bounding box center [1382, 312] width 17 height 17
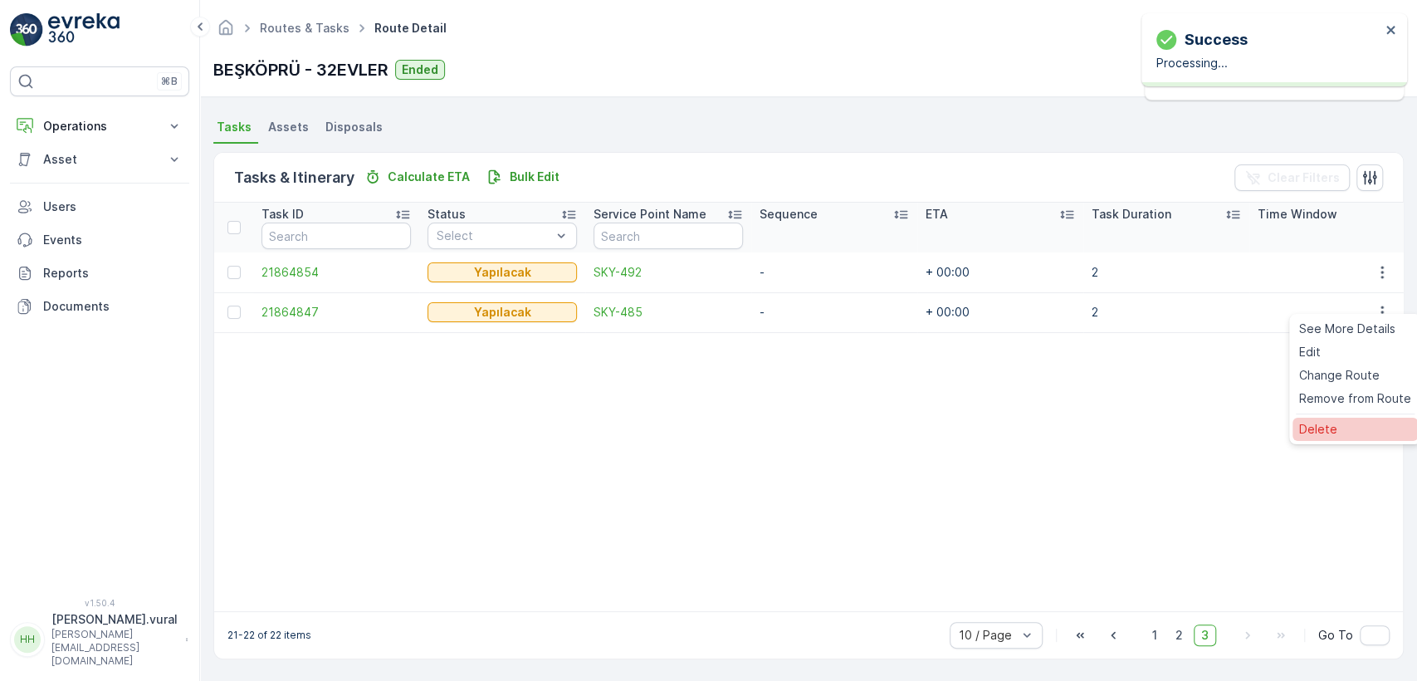
click at [1322, 419] on div "Delete" at bounding box center [1354, 428] width 125 height 23
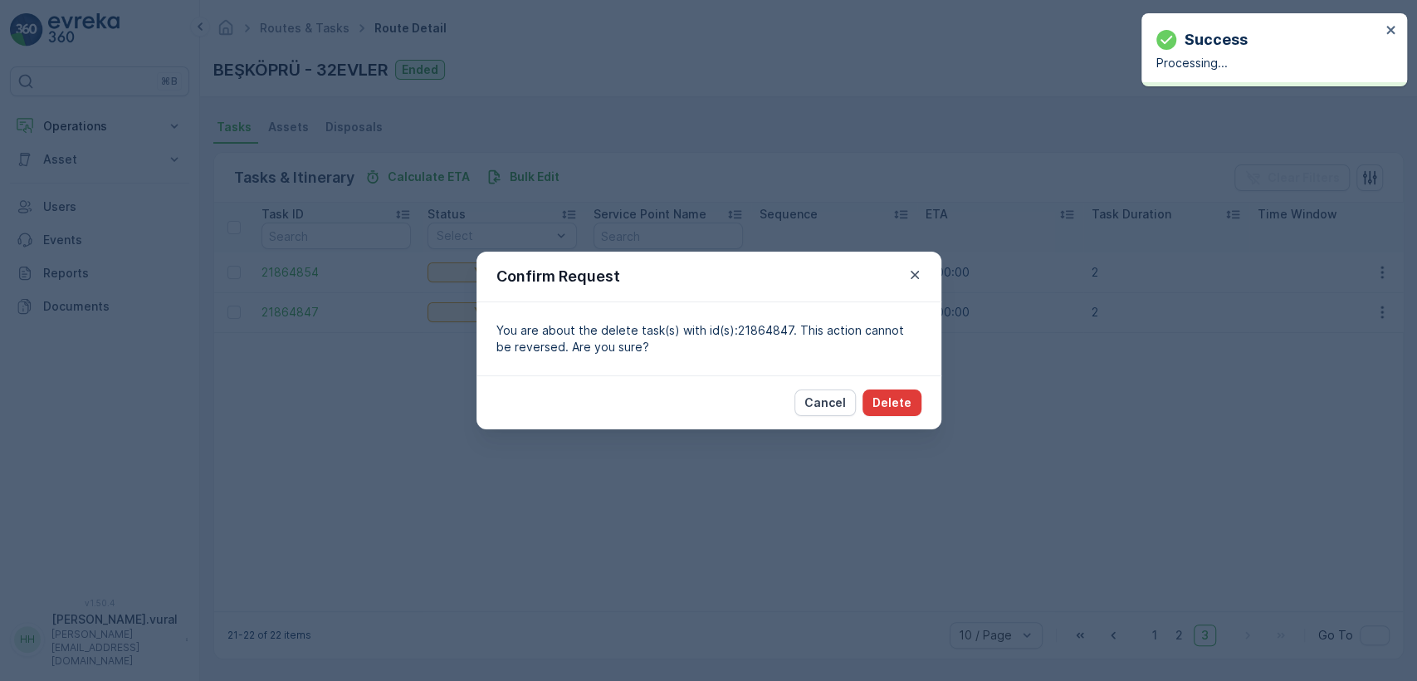
click at [900, 402] on p "Delete" at bounding box center [891, 402] width 39 height 17
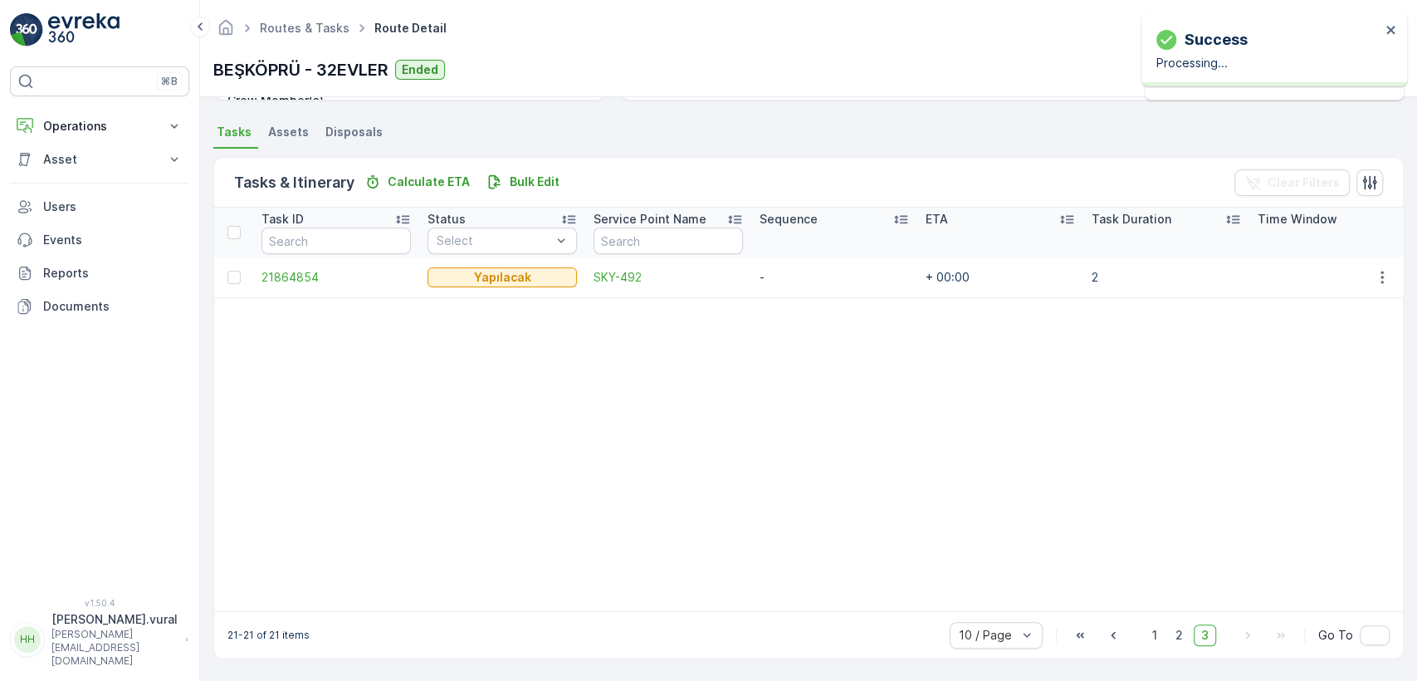
scroll to position [349, 0]
click at [1374, 276] on icon "button" at bounding box center [1382, 277] width 17 height 17
click at [1315, 404] on div "Delete" at bounding box center [1354, 394] width 125 height 23
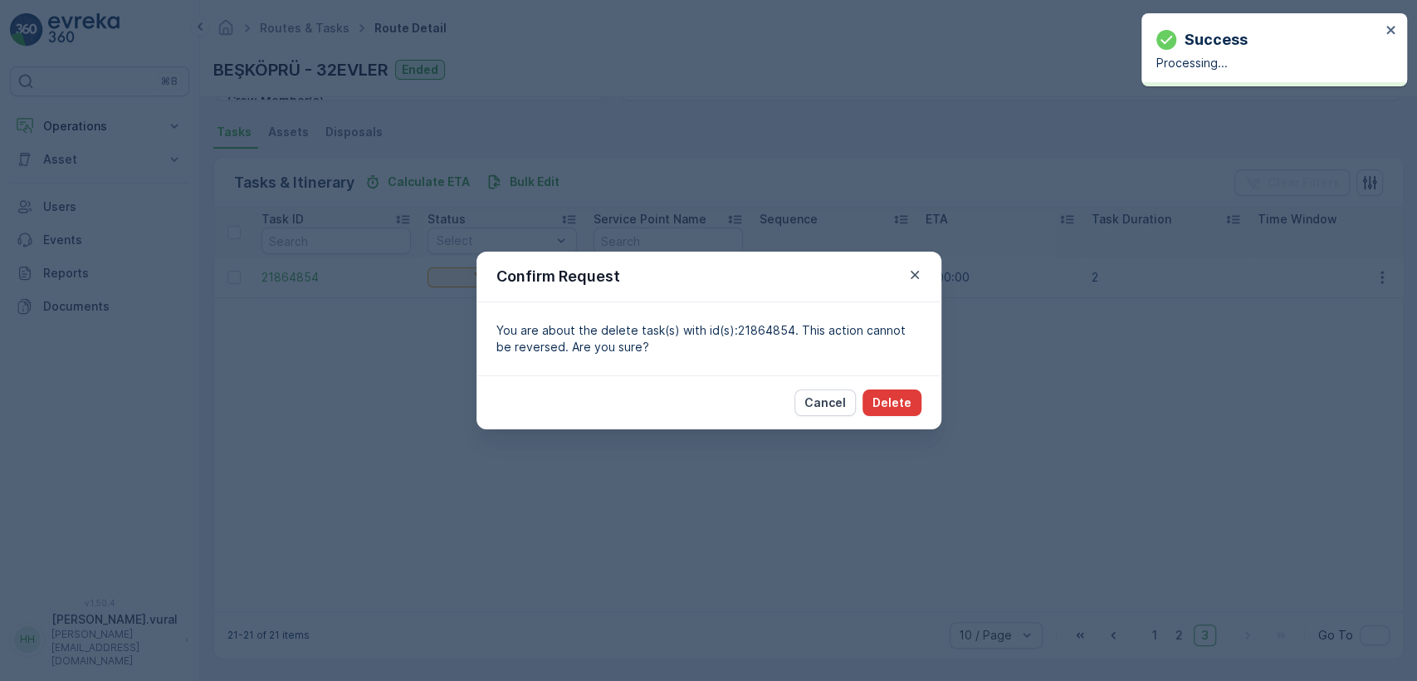
click at [890, 407] on p "Delete" at bounding box center [891, 402] width 39 height 17
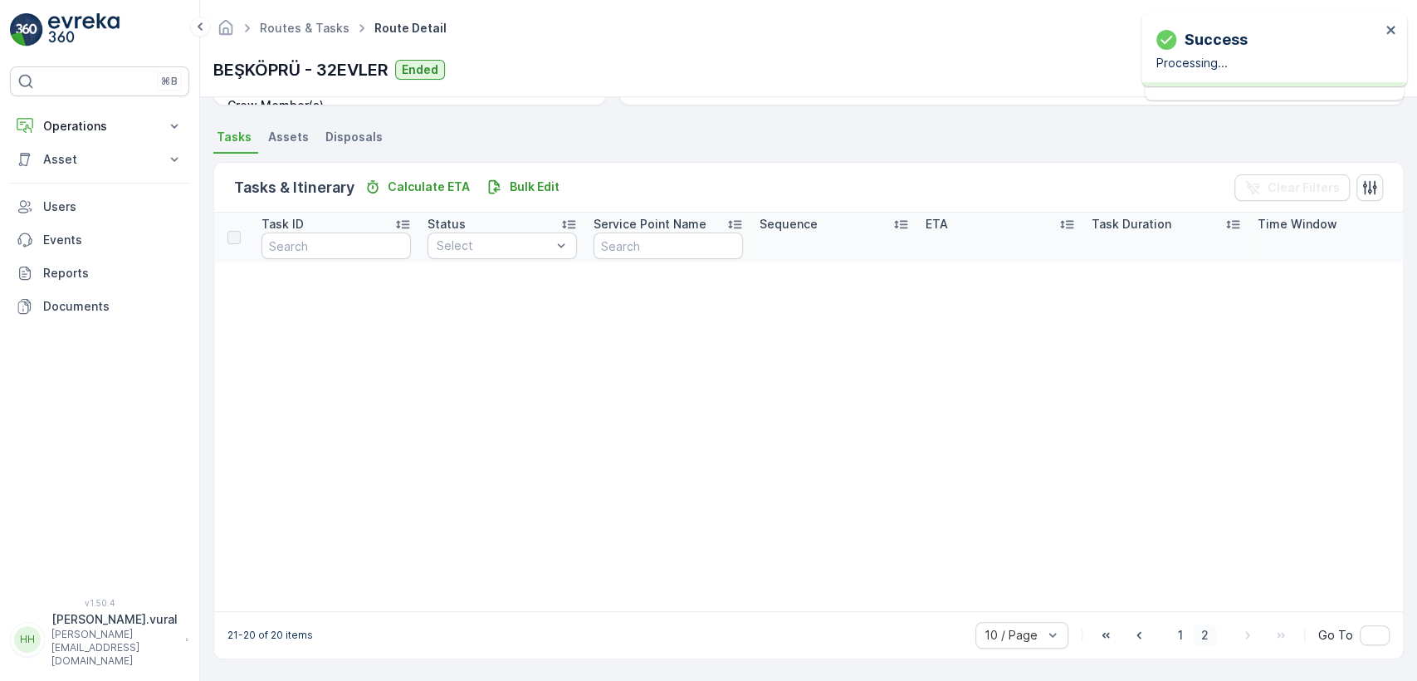
click at [1207, 639] on span "2" at bounding box center [1204, 635] width 22 height 22
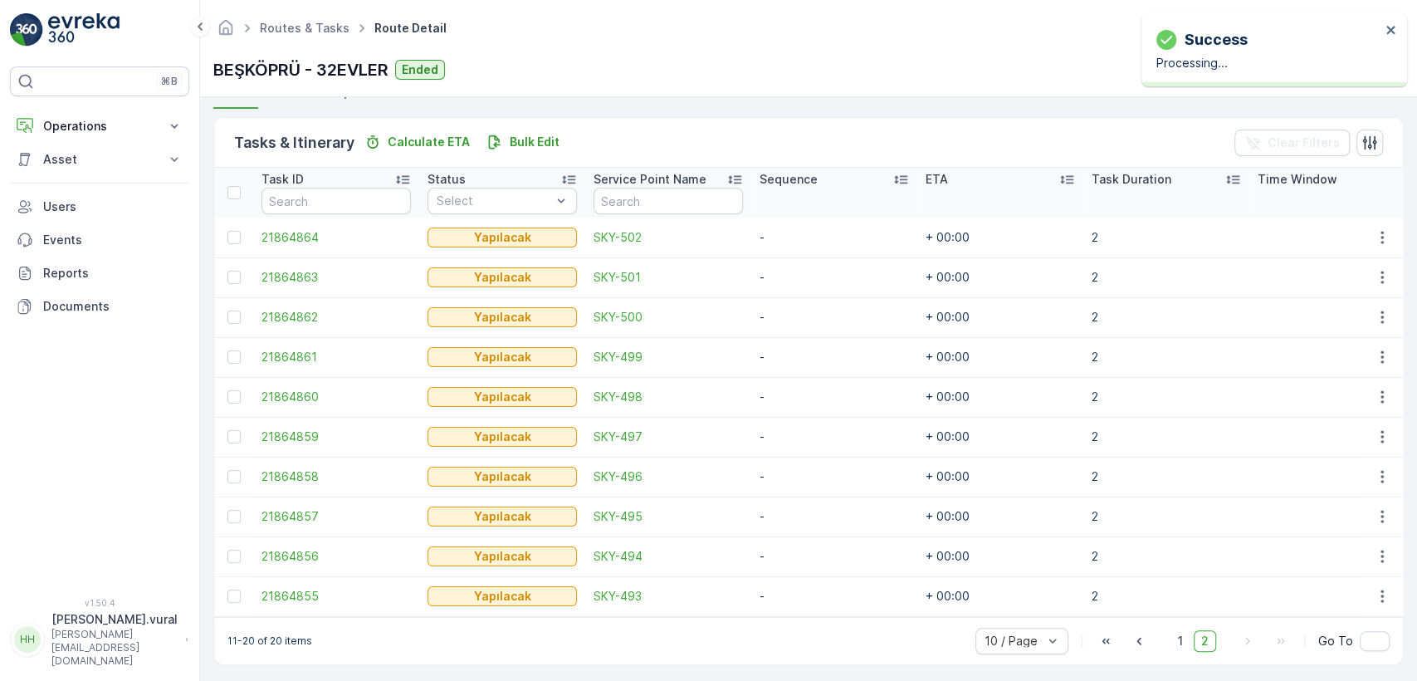
scroll to position [394, 0]
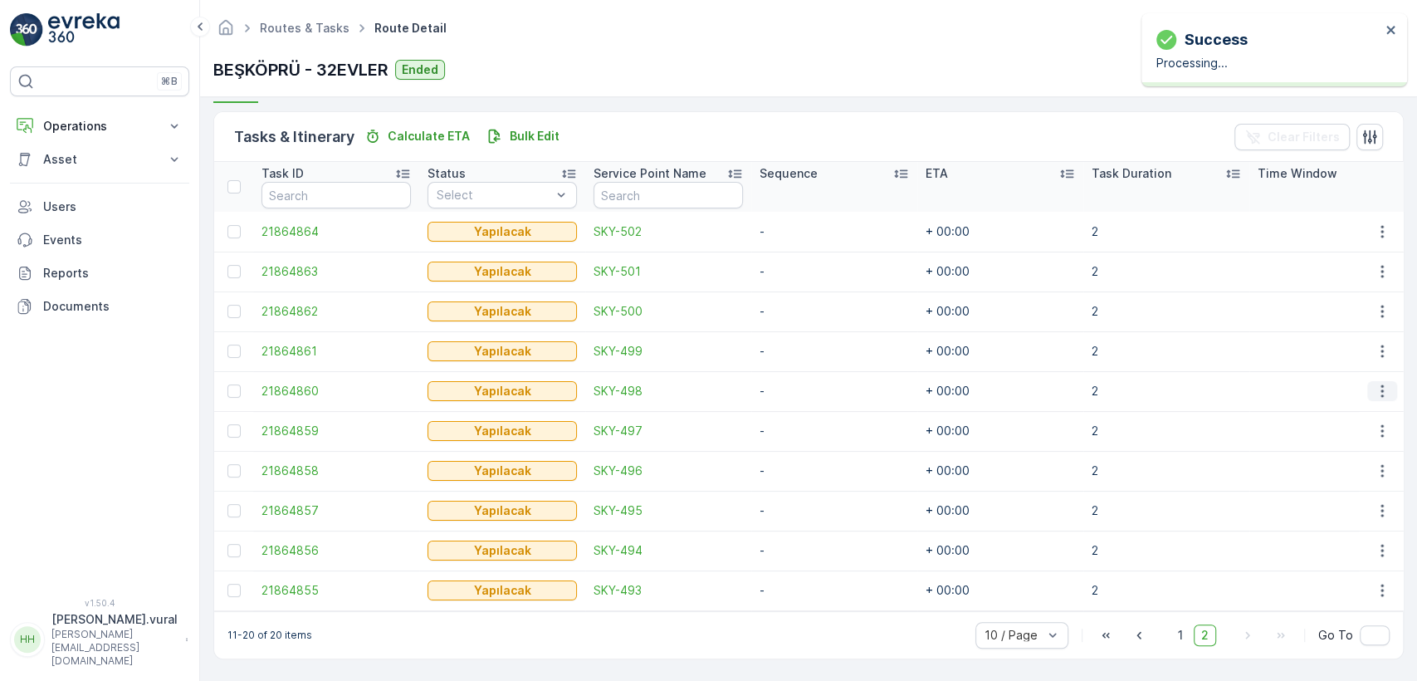
drag, startPoint x: 1377, startPoint y: 379, endPoint x: 1364, endPoint y: 386, distance: 14.1
click at [1374, 383] on icon "button" at bounding box center [1382, 391] width 17 height 17
click at [1320, 500] on span "Delete" at bounding box center [1318, 508] width 38 height 17
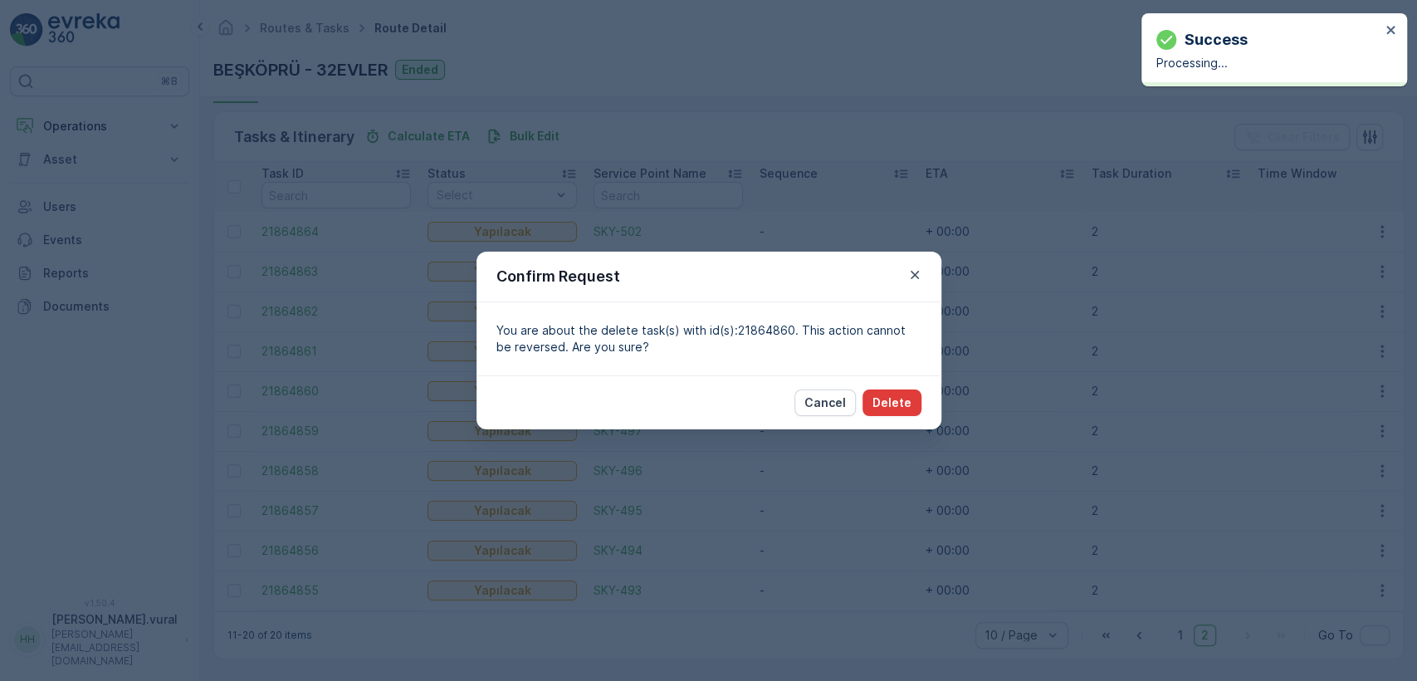
click at [906, 408] on p "Delete" at bounding box center [891, 402] width 39 height 17
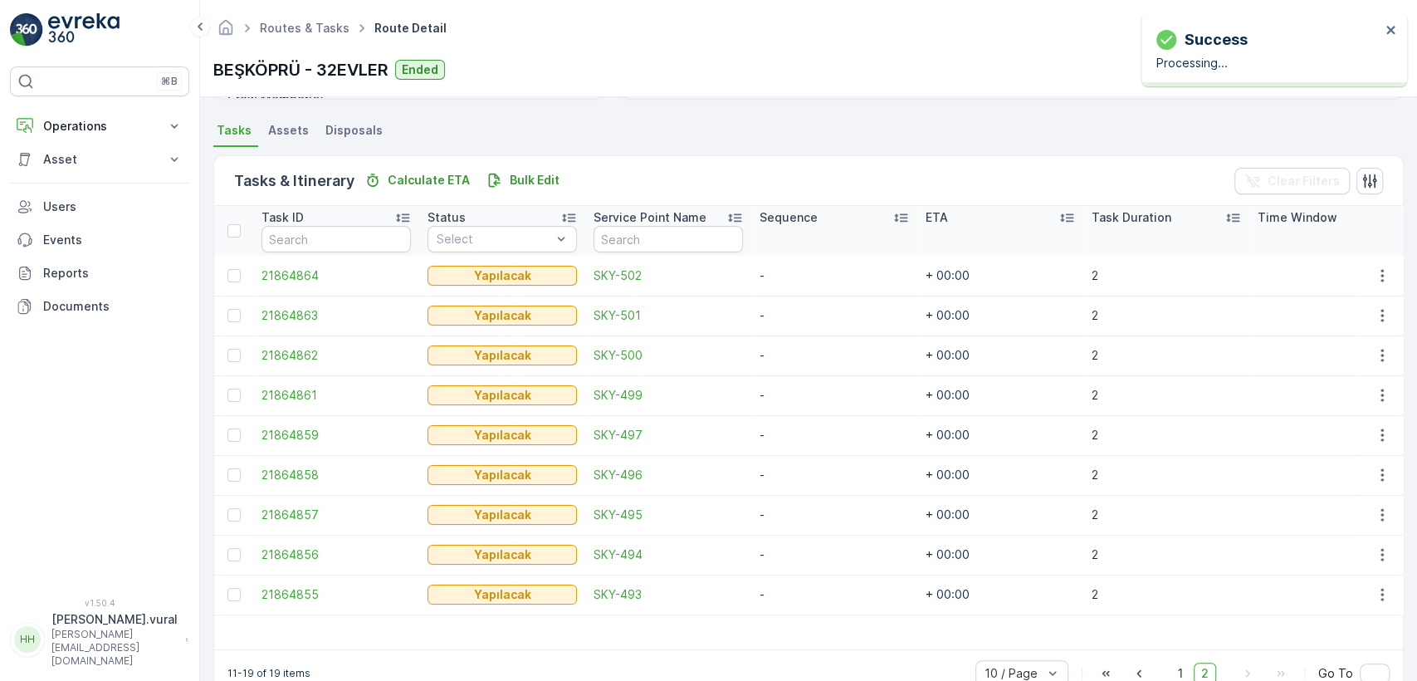
scroll to position [389, 0]
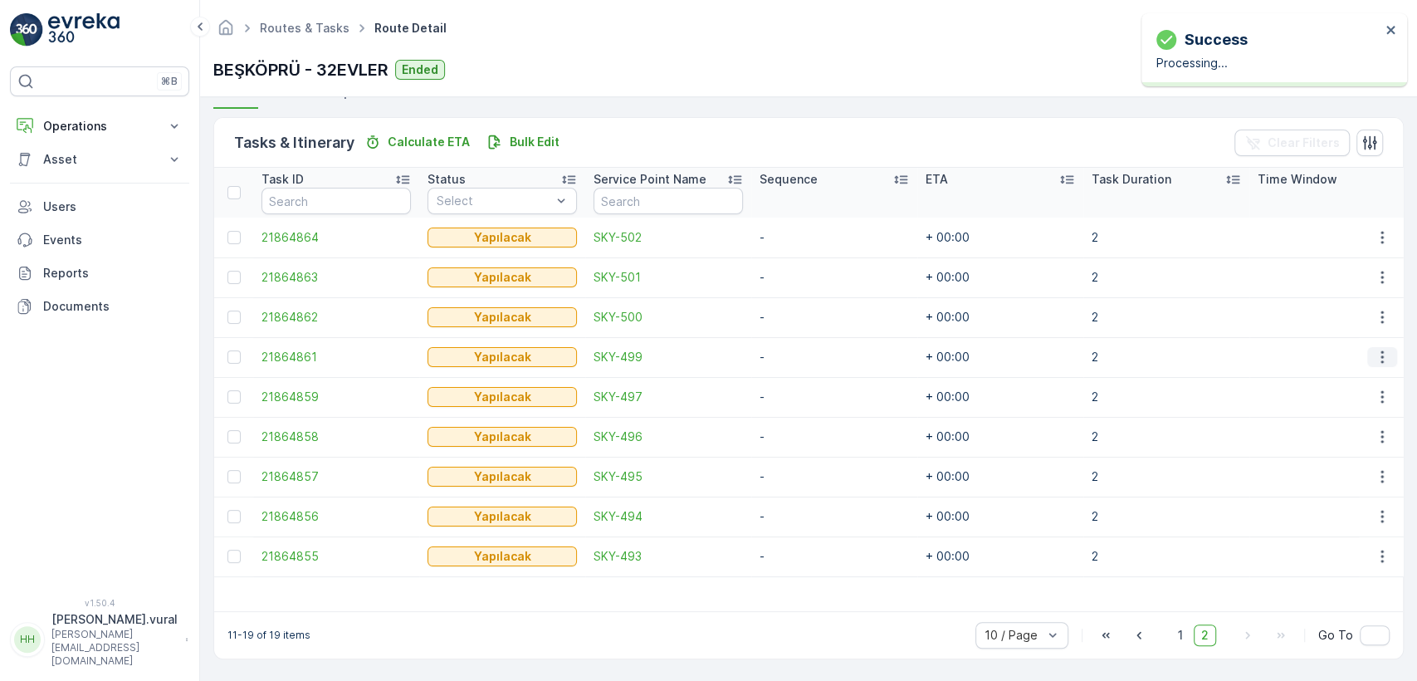
click at [1374, 347] on button "button" at bounding box center [1382, 357] width 30 height 20
click at [1335, 481] on div "Delete" at bounding box center [1354, 473] width 125 height 23
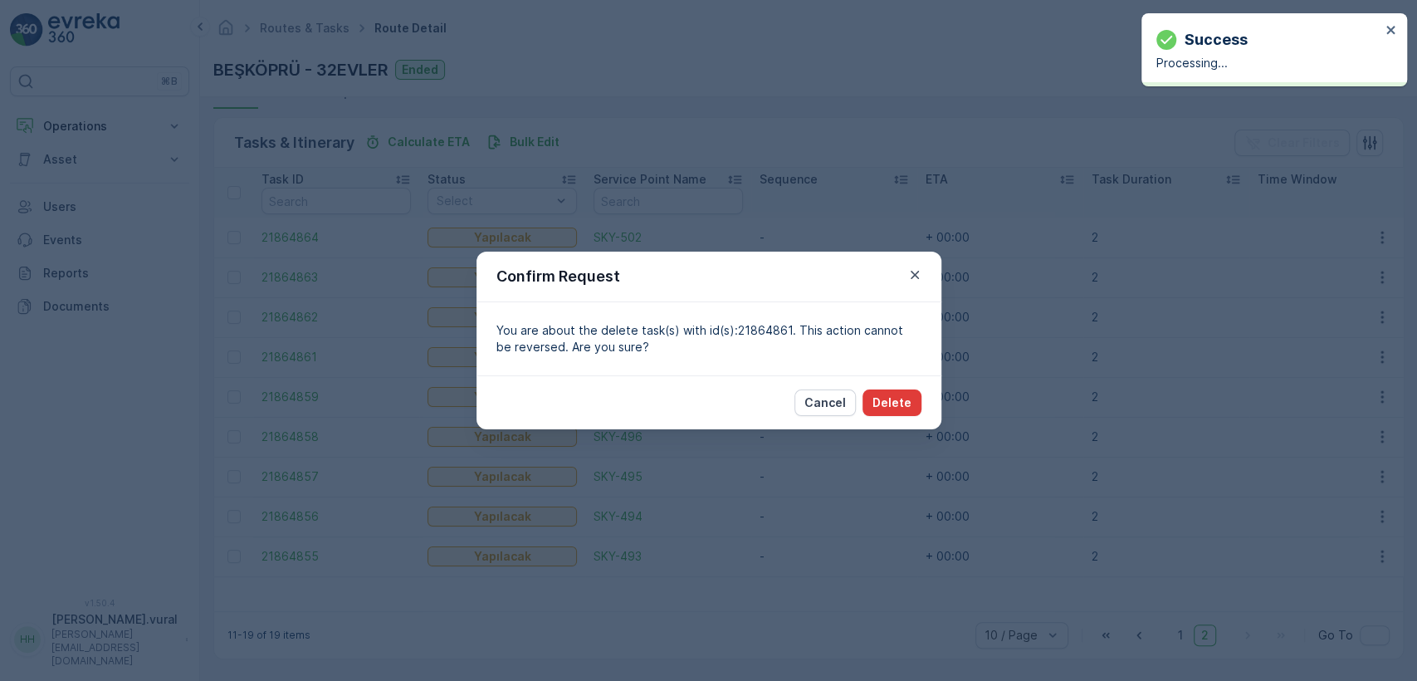
click at [878, 398] on p "Delete" at bounding box center [891, 402] width 39 height 17
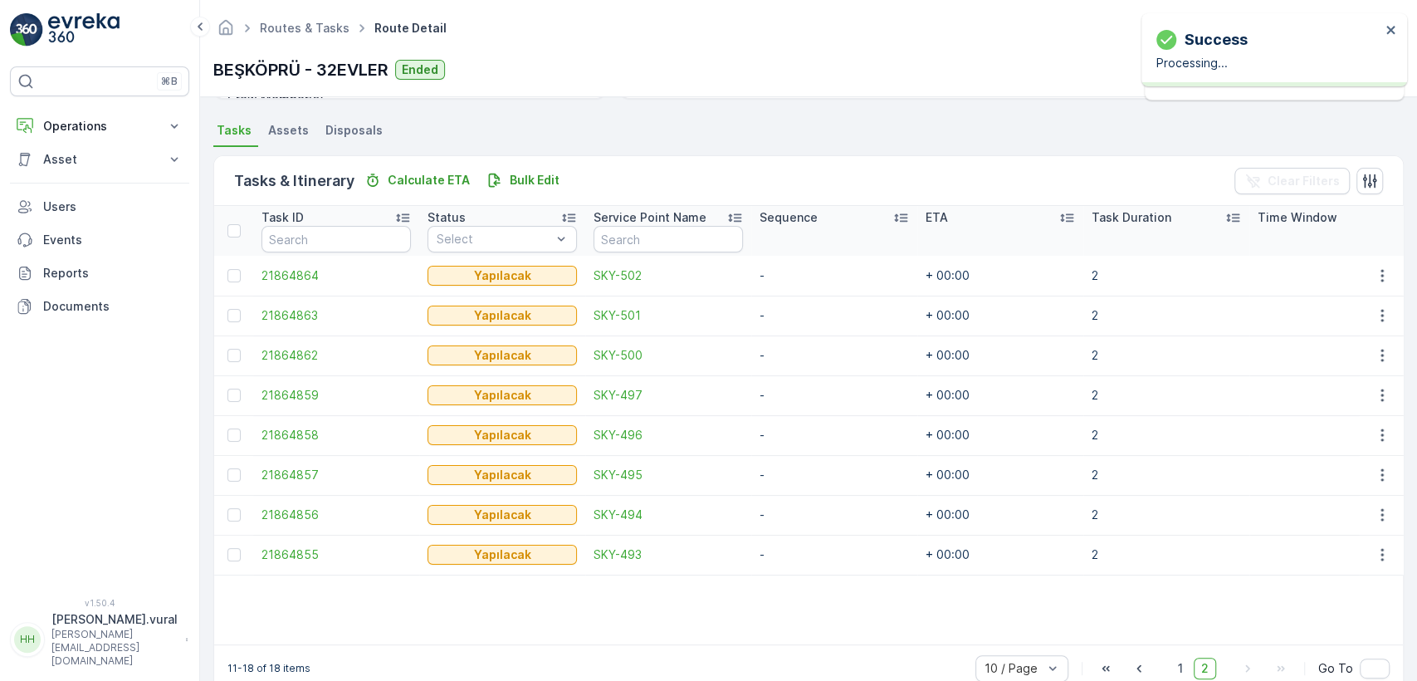
scroll to position [384, 0]
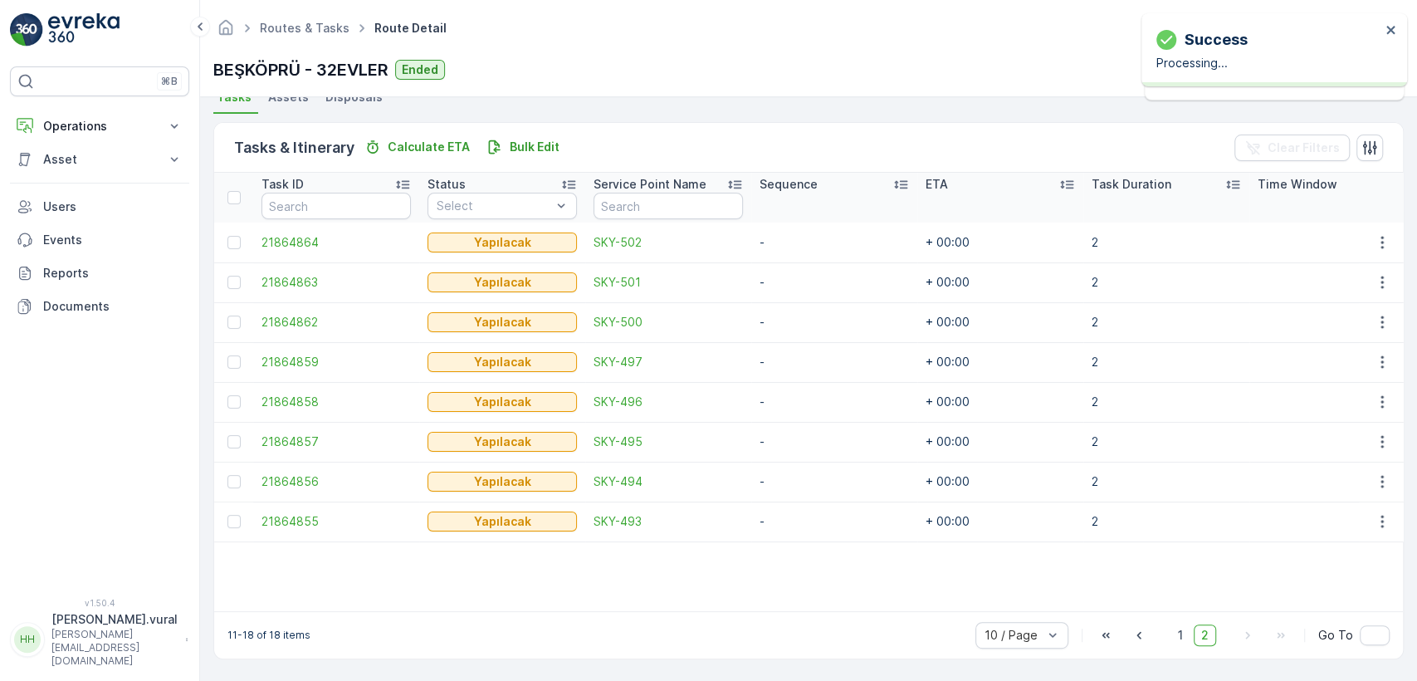
click at [1383, 366] on td at bounding box center [1381, 362] width 45 height 40
click at [1380, 361] on icon "button" at bounding box center [1382, 362] width 17 height 17
click at [1325, 480] on span "Delete" at bounding box center [1318, 479] width 38 height 17
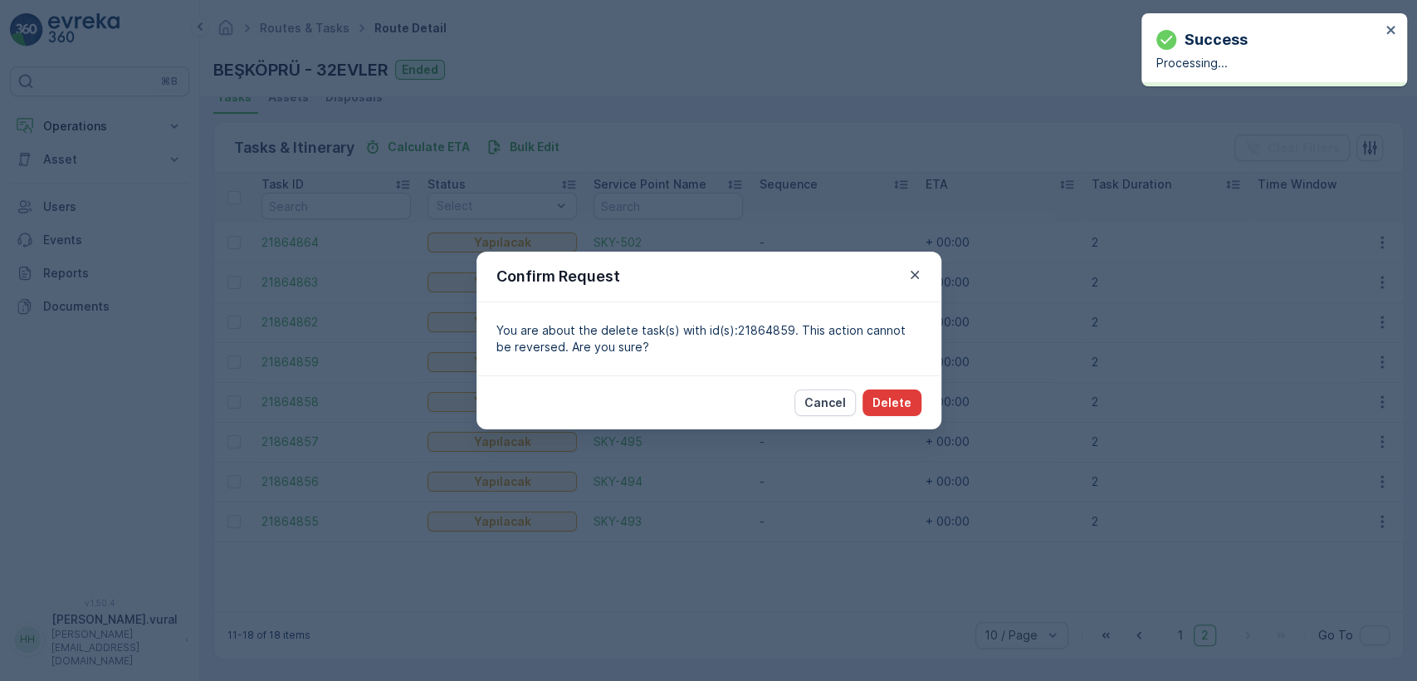
drag, startPoint x: 862, startPoint y: 412, endPoint x: 870, endPoint y: 400, distance: 14.5
click at [862, 411] on div "Cancel Delete" at bounding box center [857, 402] width 127 height 27
click at [875, 394] on p "Delete" at bounding box center [891, 402] width 39 height 17
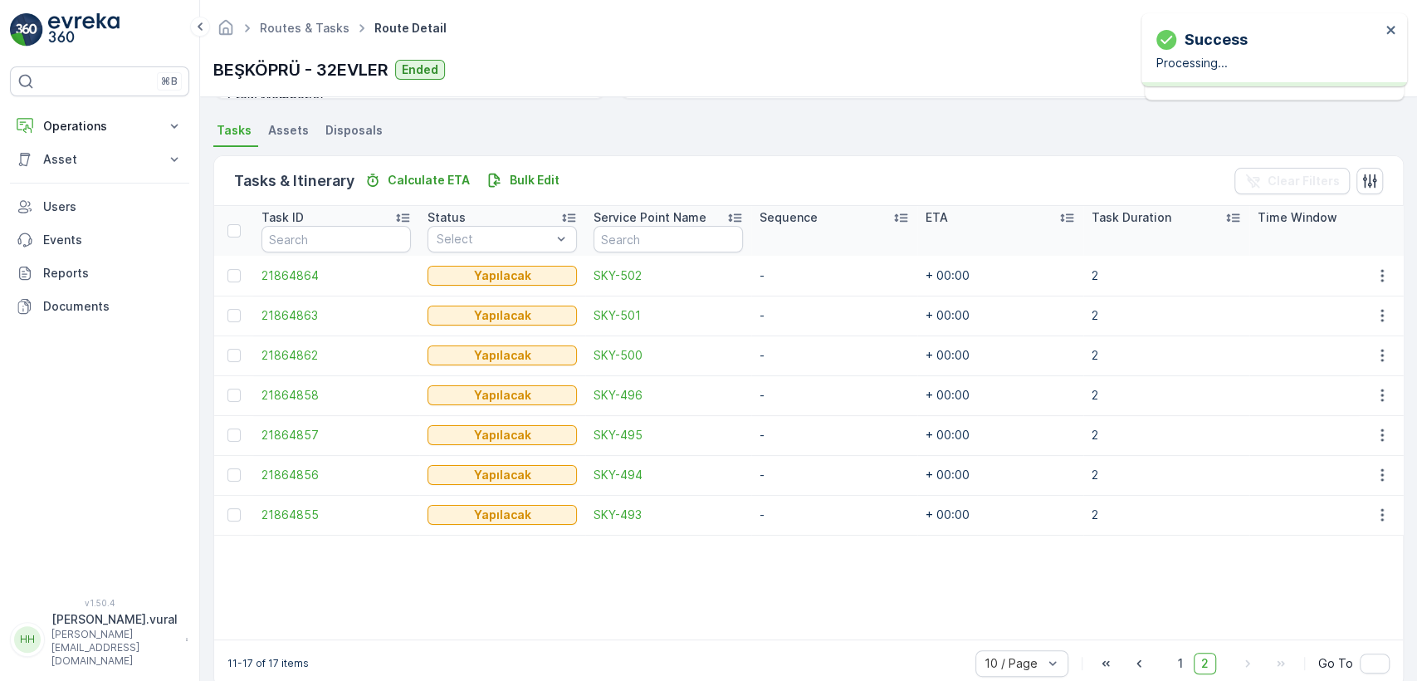
scroll to position [378, 0]
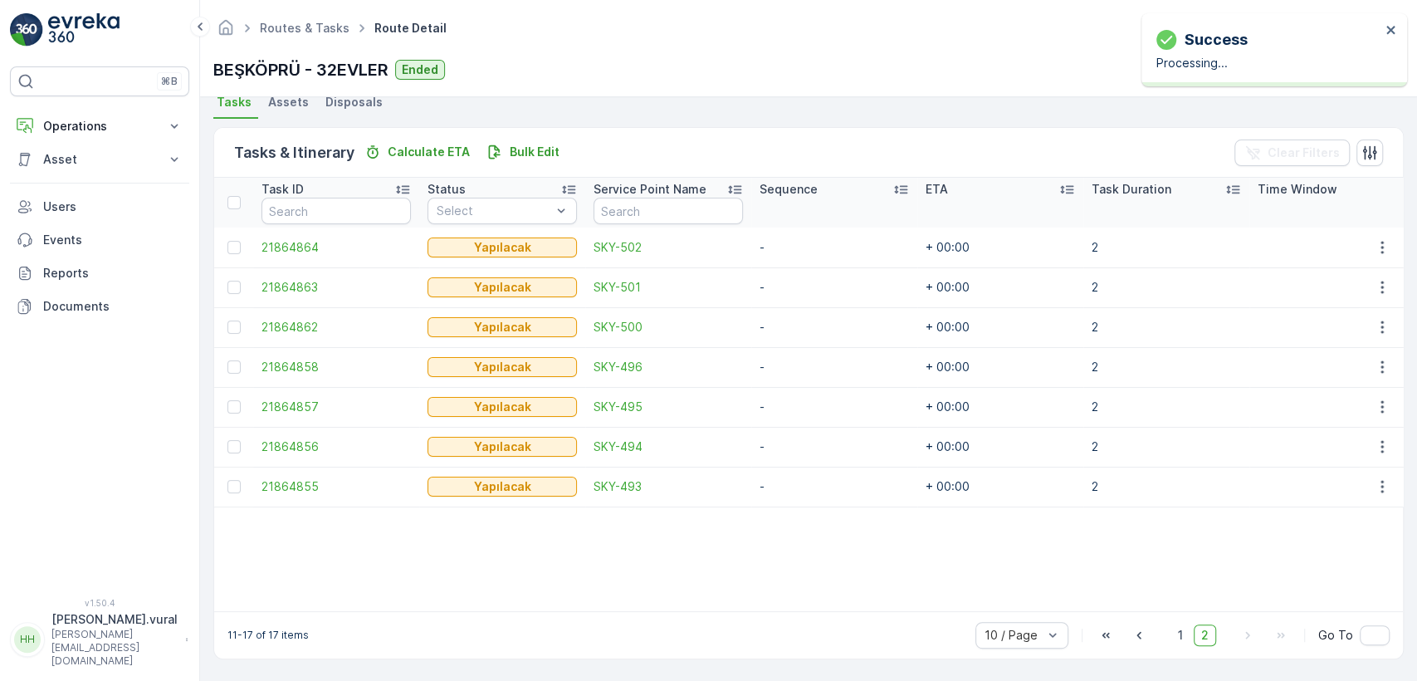
click at [1359, 314] on td at bounding box center [1381, 327] width 45 height 40
click at [1374, 319] on icon "button" at bounding box center [1382, 327] width 17 height 17
click at [1334, 437] on span "Delete" at bounding box center [1318, 445] width 38 height 17
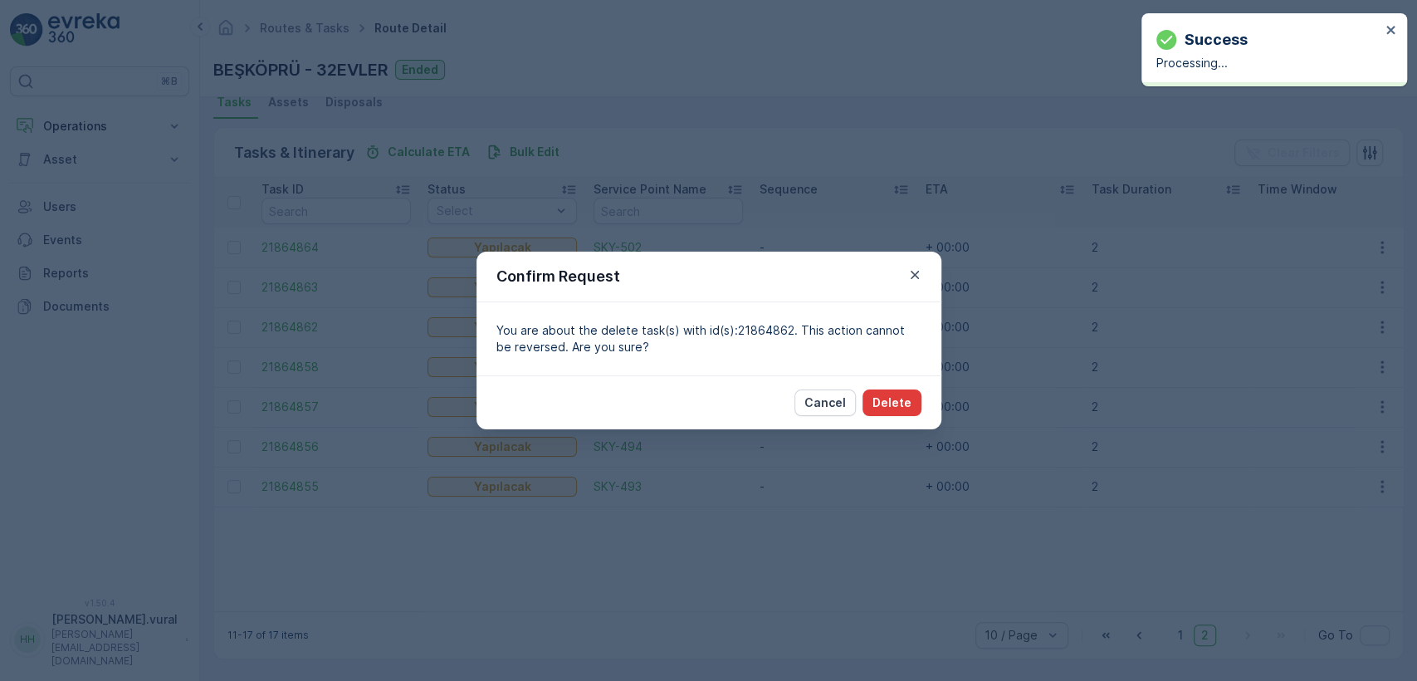
click at [914, 400] on button "Delete" at bounding box center [891, 402] width 59 height 27
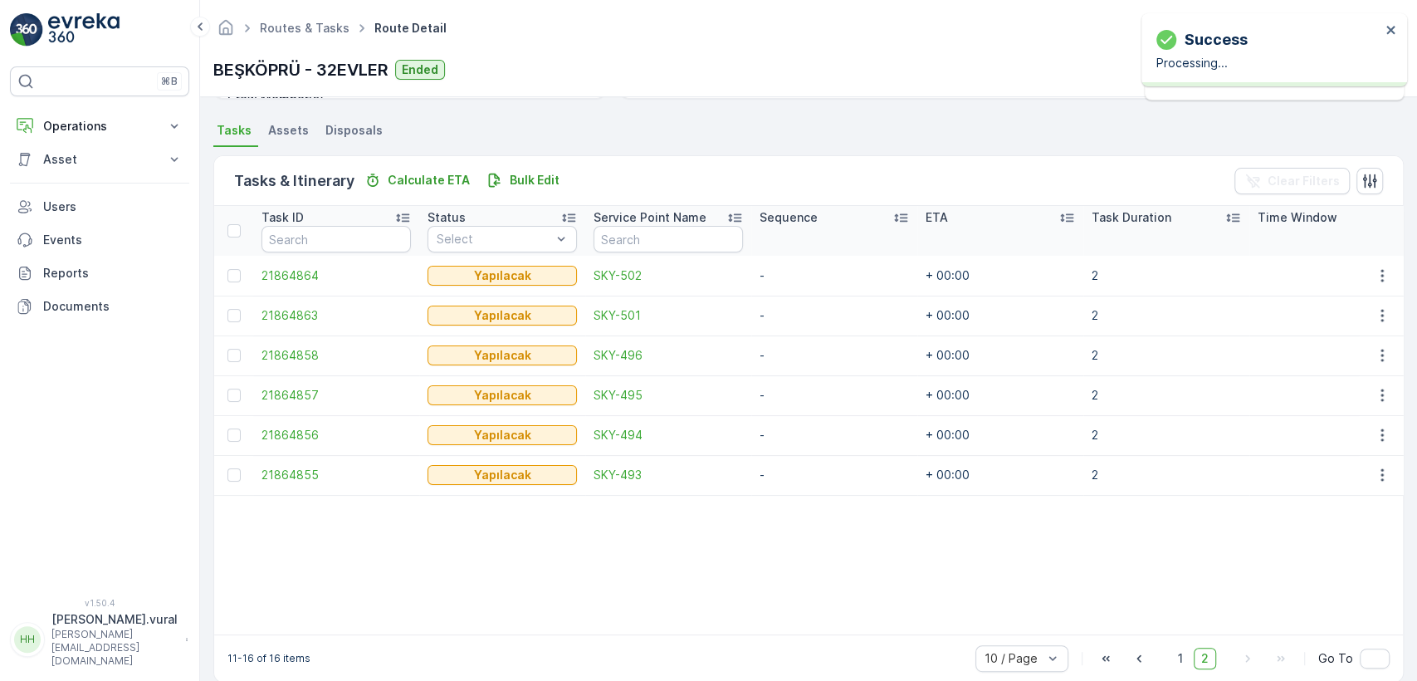
scroll to position [374, 0]
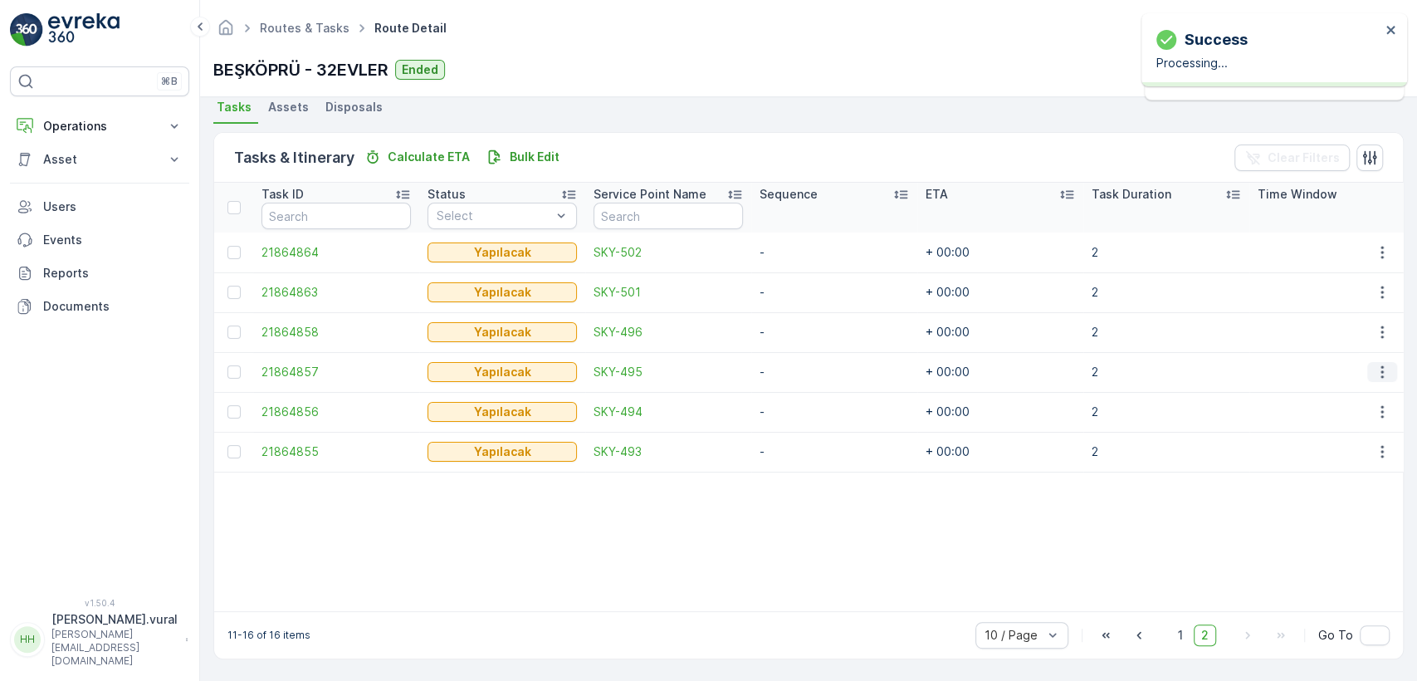
click at [1374, 362] on button "button" at bounding box center [1382, 372] width 30 height 20
click at [1334, 491] on span "Delete" at bounding box center [1318, 489] width 38 height 17
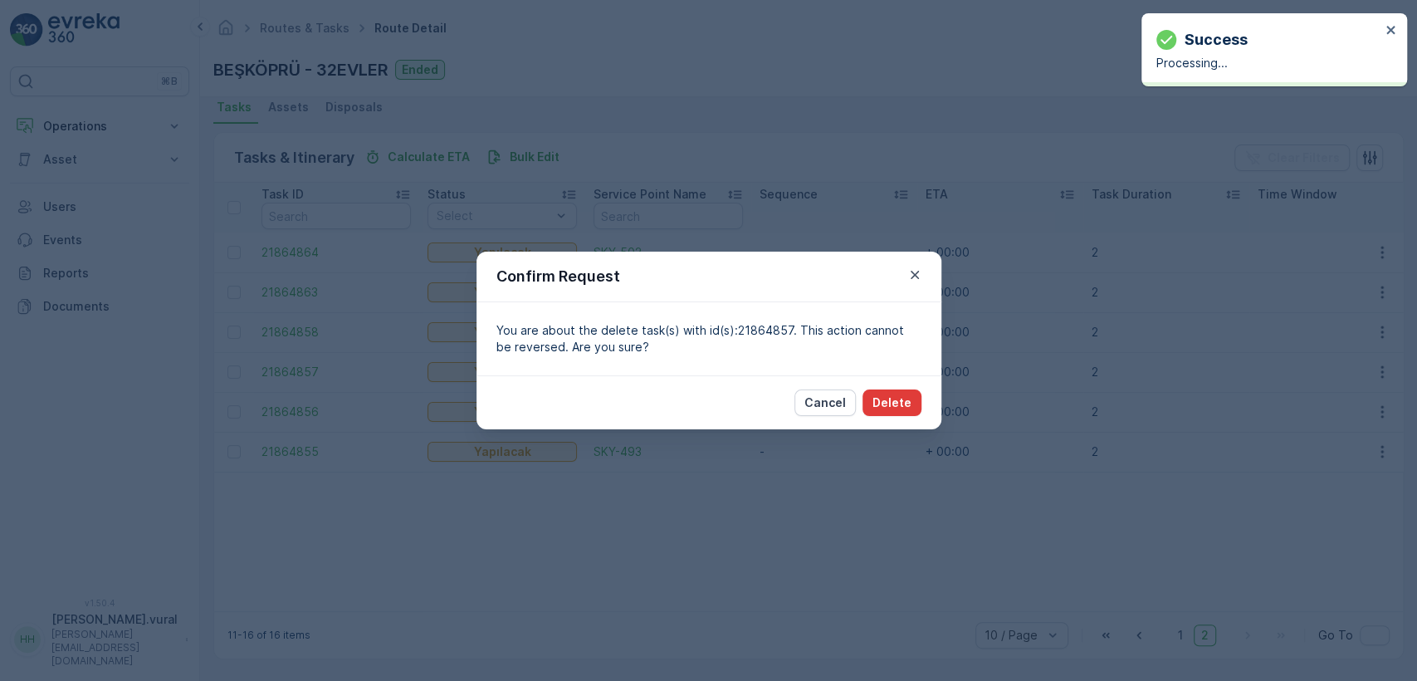
click at [891, 404] on p "Delete" at bounding box center [891, 402] width 39 height 17
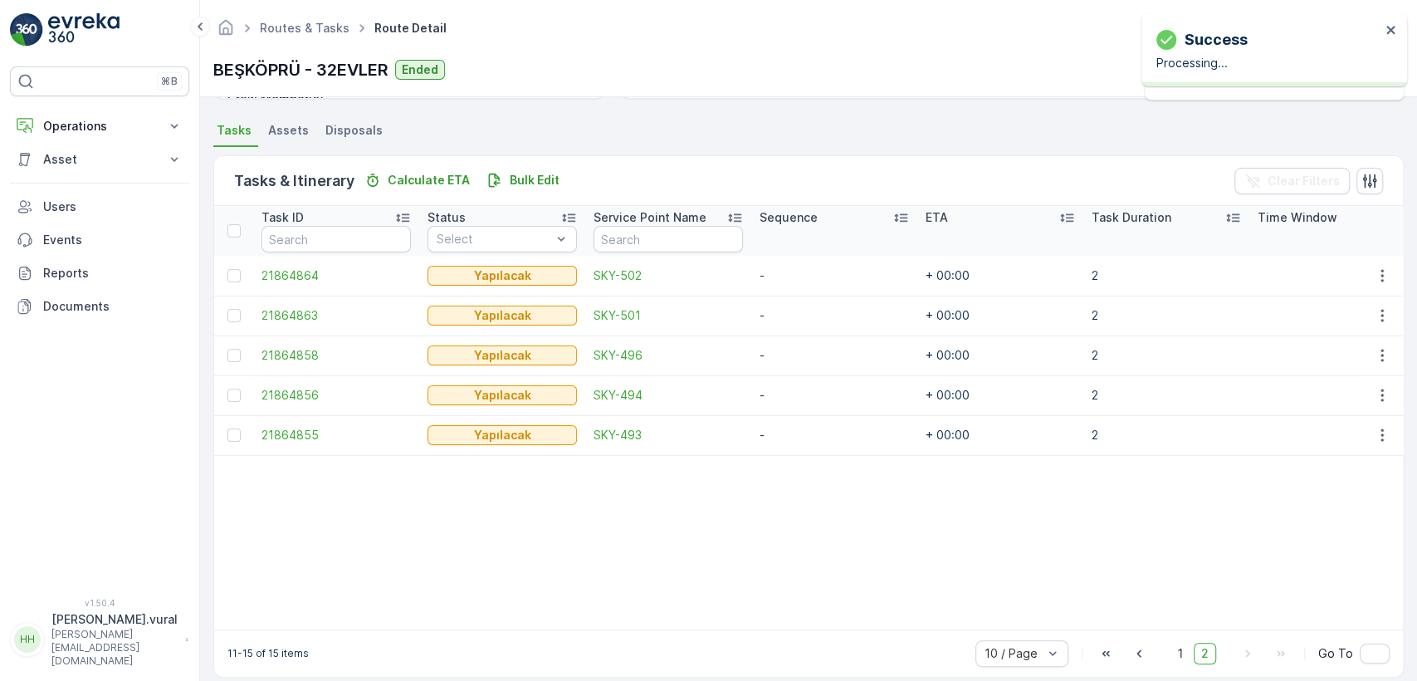
scroll to position [369, 0]
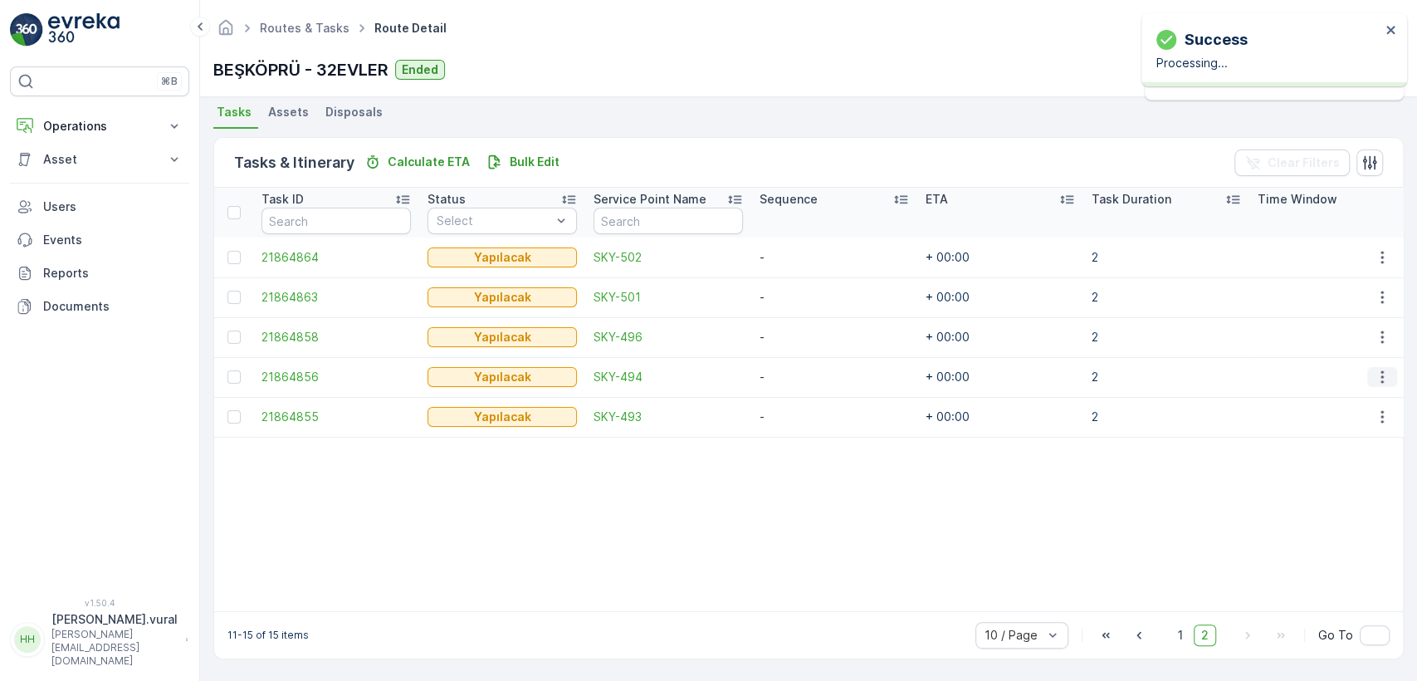
click at [1374, 368] on icon "button" at bounding box center [1382, 376] width 17 height 17
click at [1343, 492] on div "Delete" at bounding box center [1354, 493] width 125 height 23
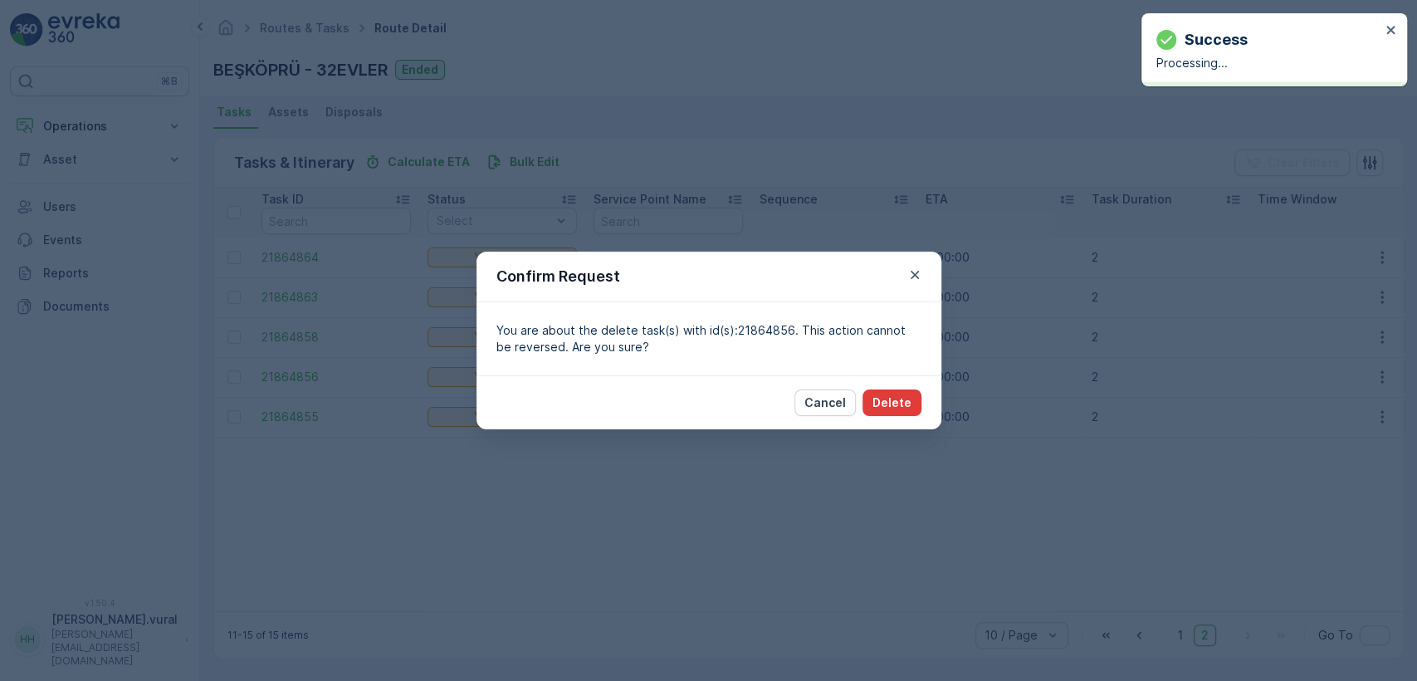
click at [864, 402] on button "Delete" at bounding box center [891, 402] width 59 height 27
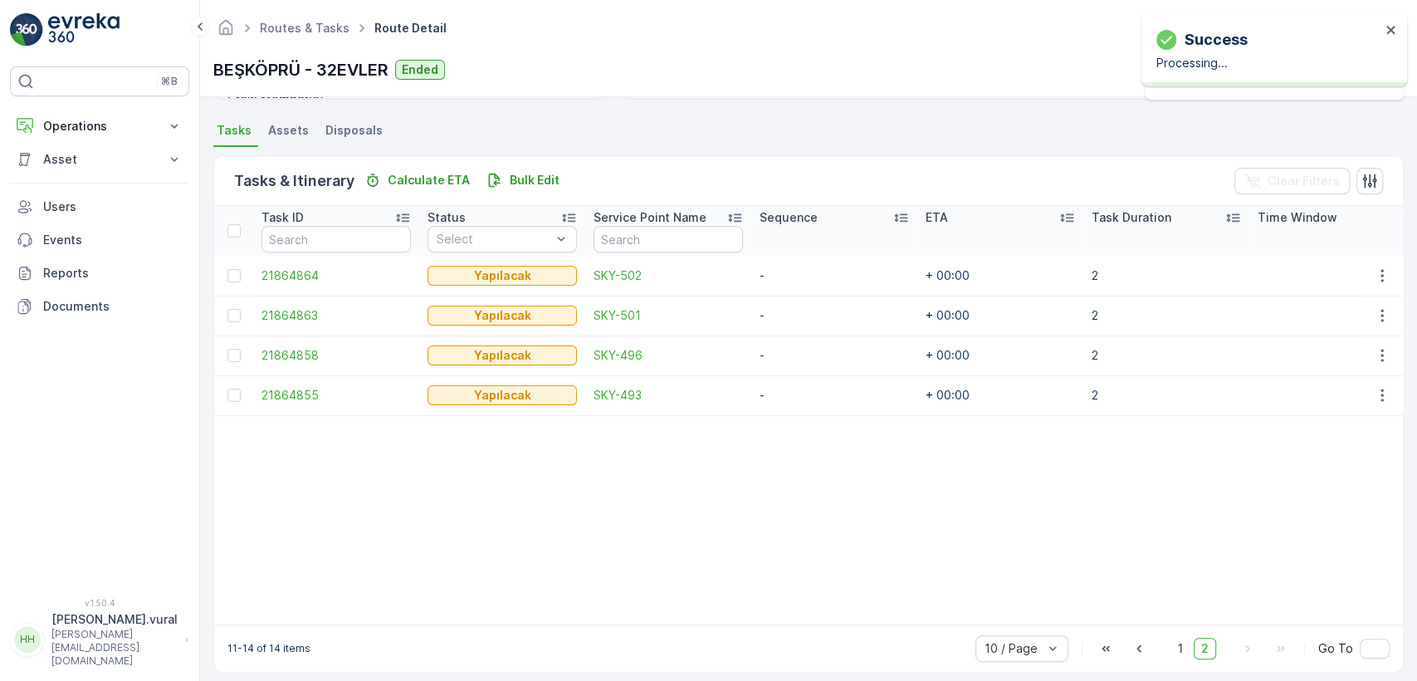
scroll to position [364, 0]
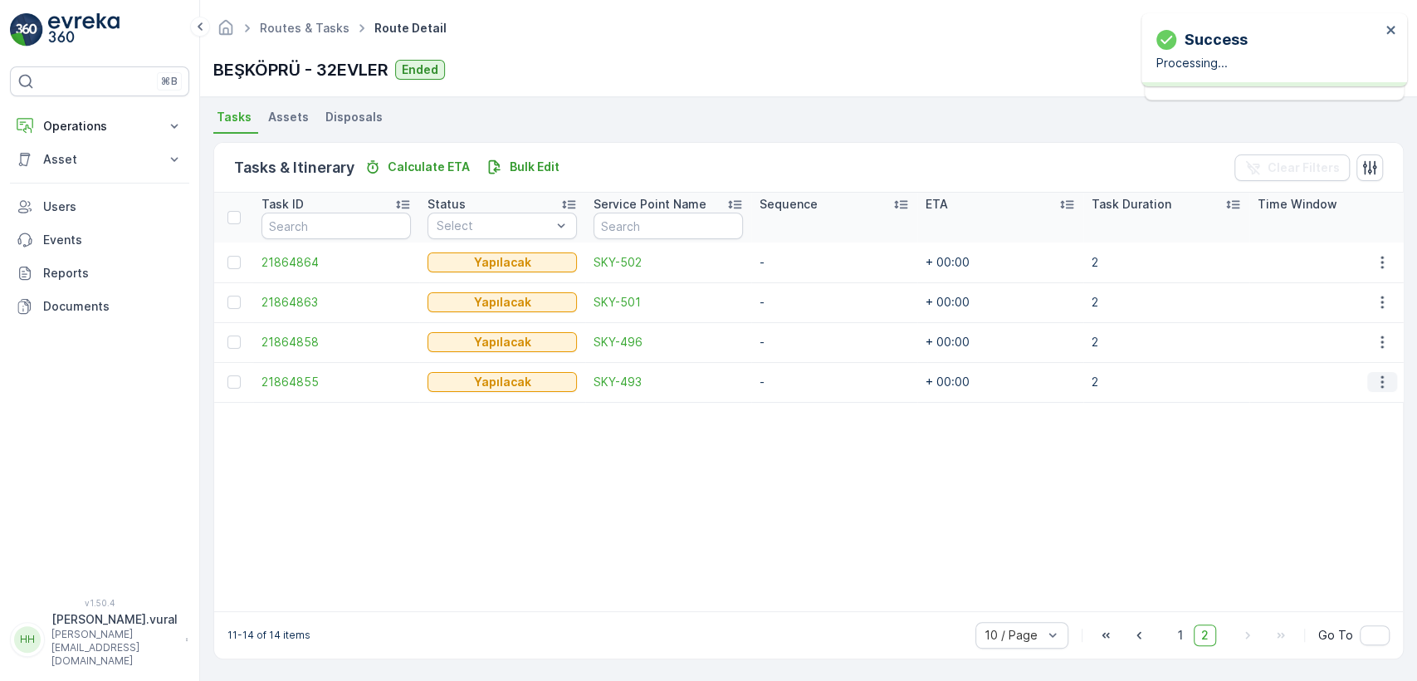
click at [1374, 373] on icon "button" at bounding box center [1382, 381] width 17 height 17
click at [1328, 491] on span "Delete" at bounding box center [1318, 499] width 38 height 17
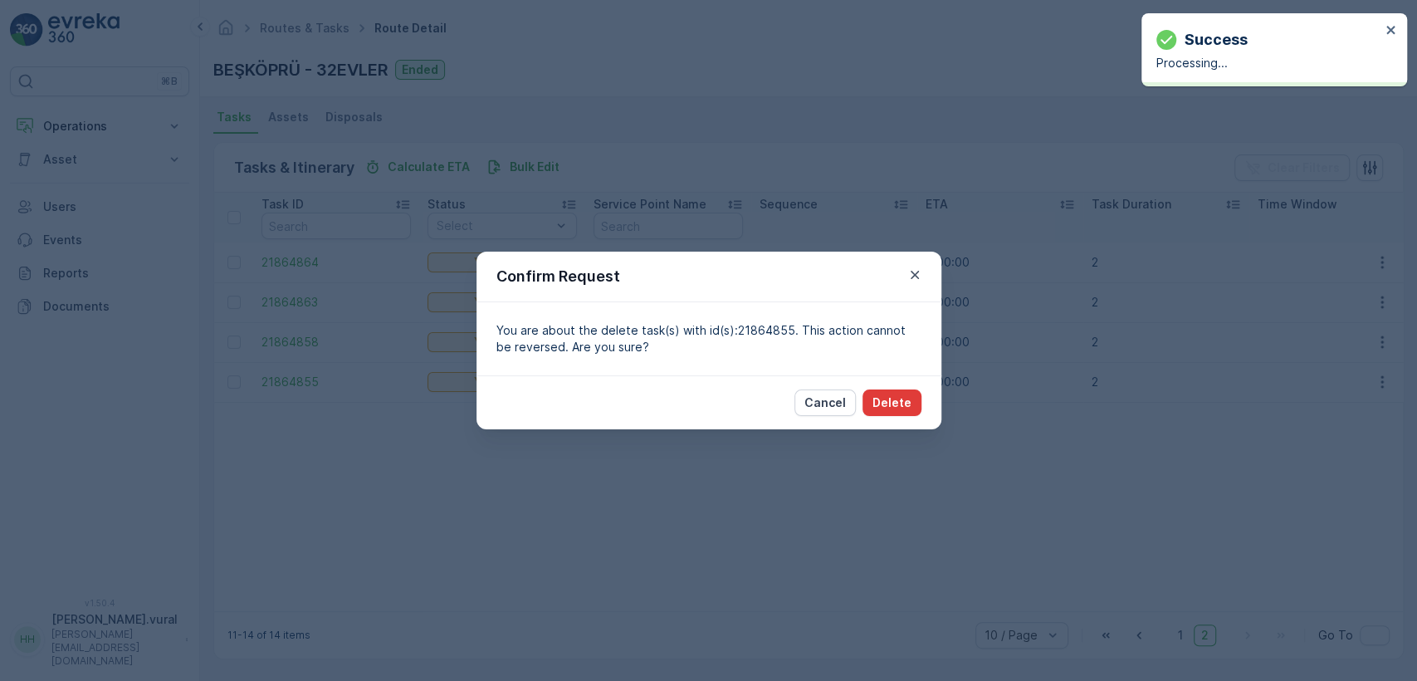
click at [878, 389] on button "Delete" at bounding box center [891, 402] width 59 height 27
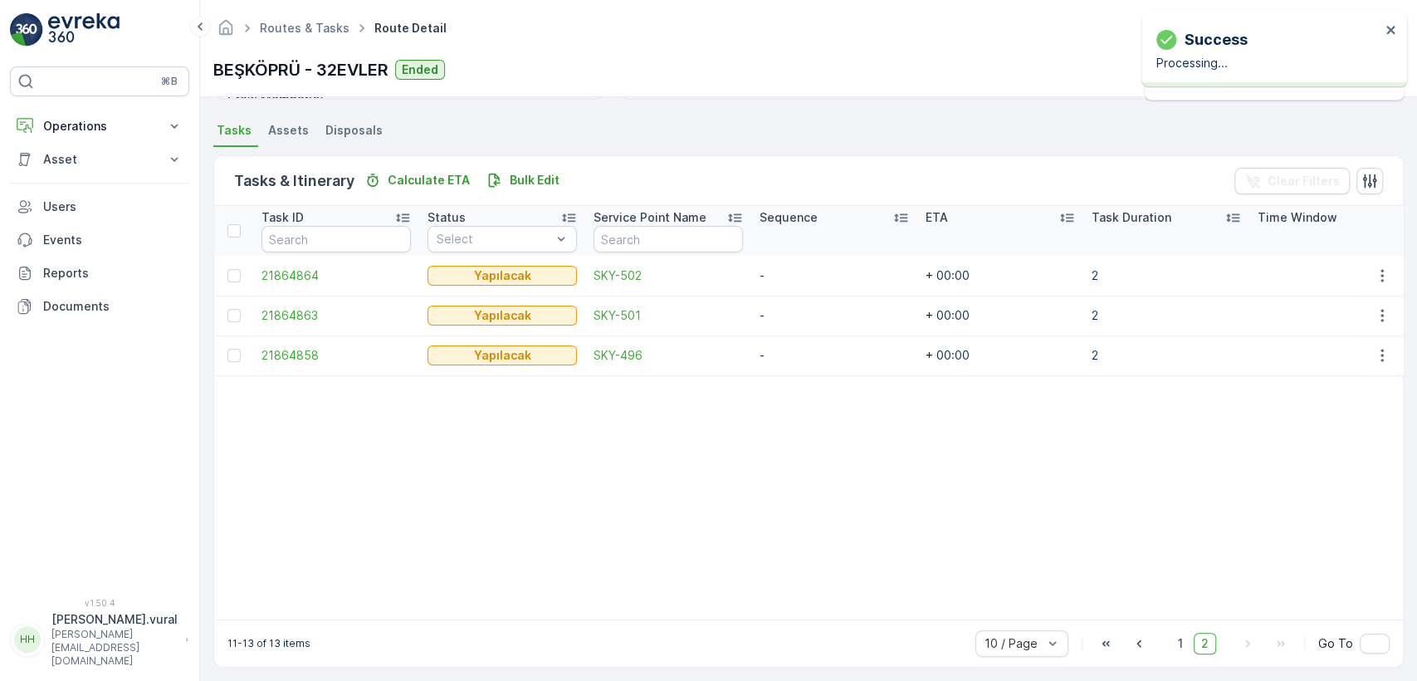
scroll to position [359, 0]
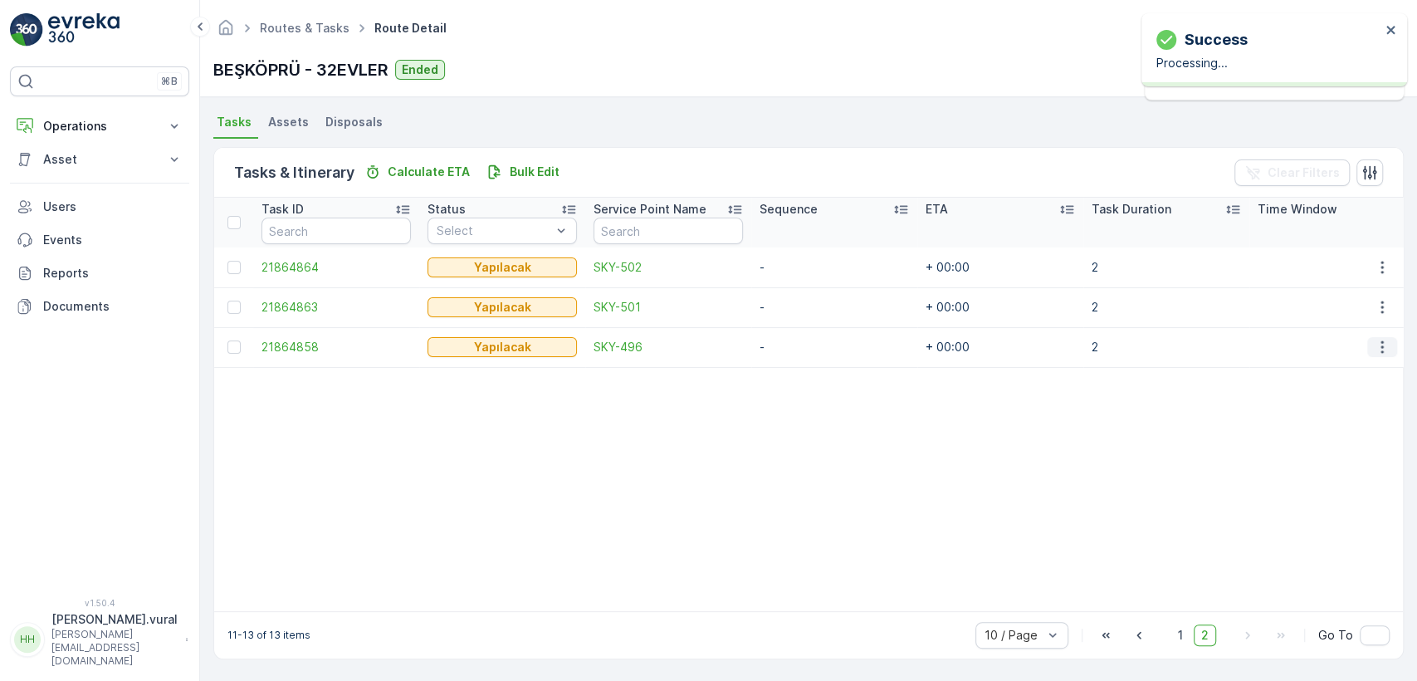
click at [1374, 337] on button "button" at bounding box center [1382, 347] width 30 height 20
click at [1324, 457] on span "Delete" at bounding box center [1318, 464] width 38 height 17
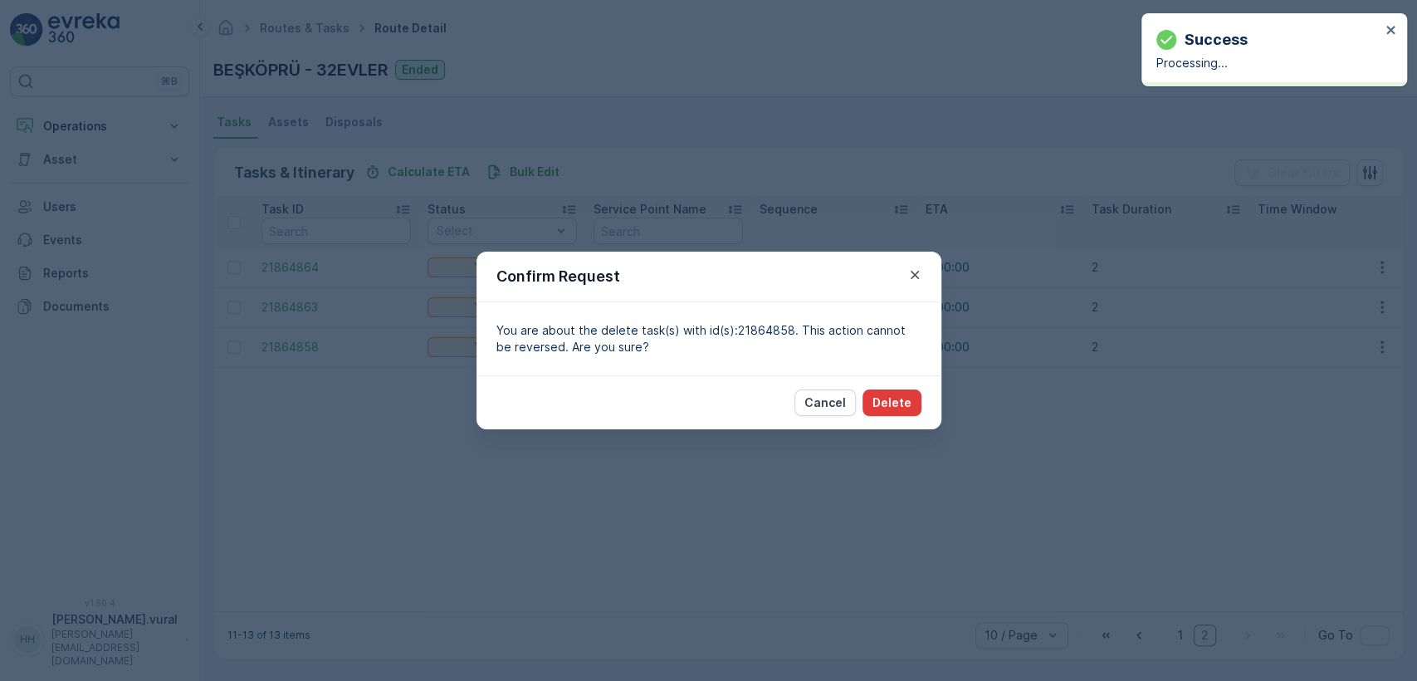
click at [896, 413] on button "Delete" at bounding box center [891, 402] width 59 height 27
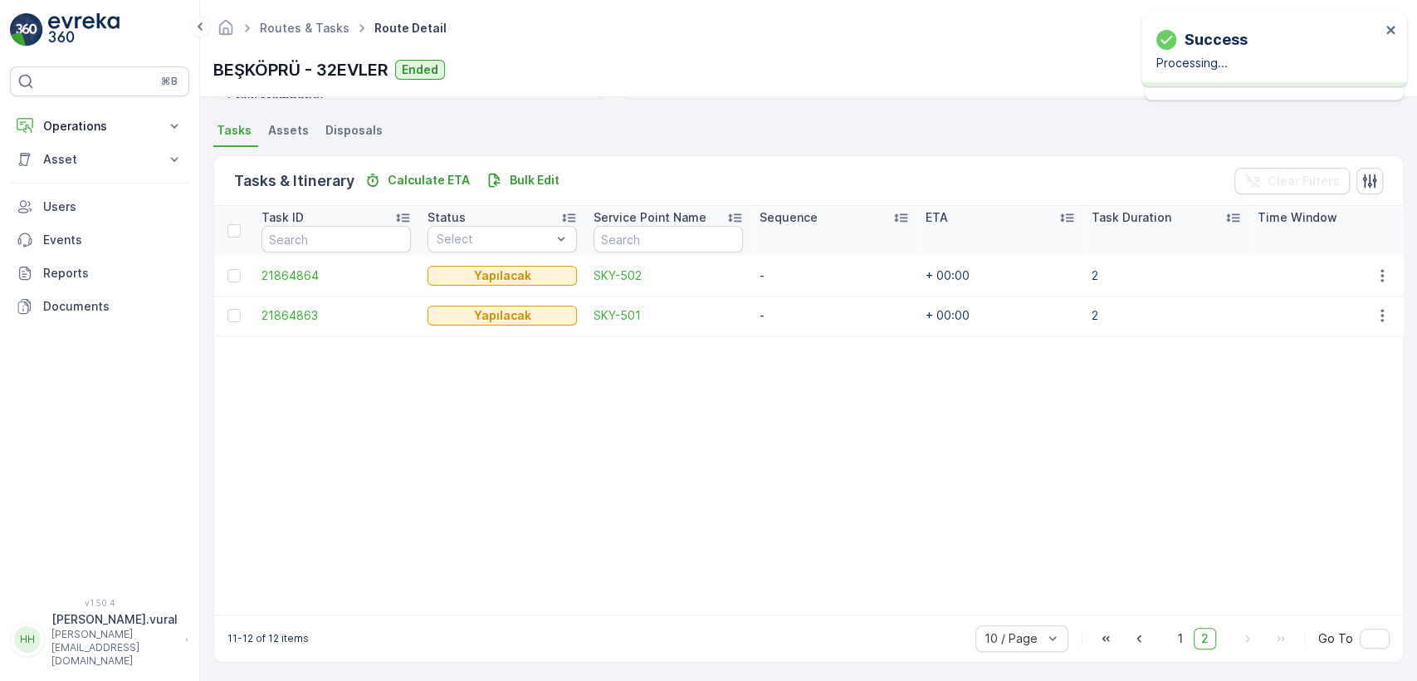
scroll to position [354, 0]
drag, startPoint x: 1381, startPoint y: 300, endPoint x: 1371, endPoint y: 310, distance: 13.5
click at [1380, 304] on icon "button" at bounding box center [1382, 312] width 17 height 17
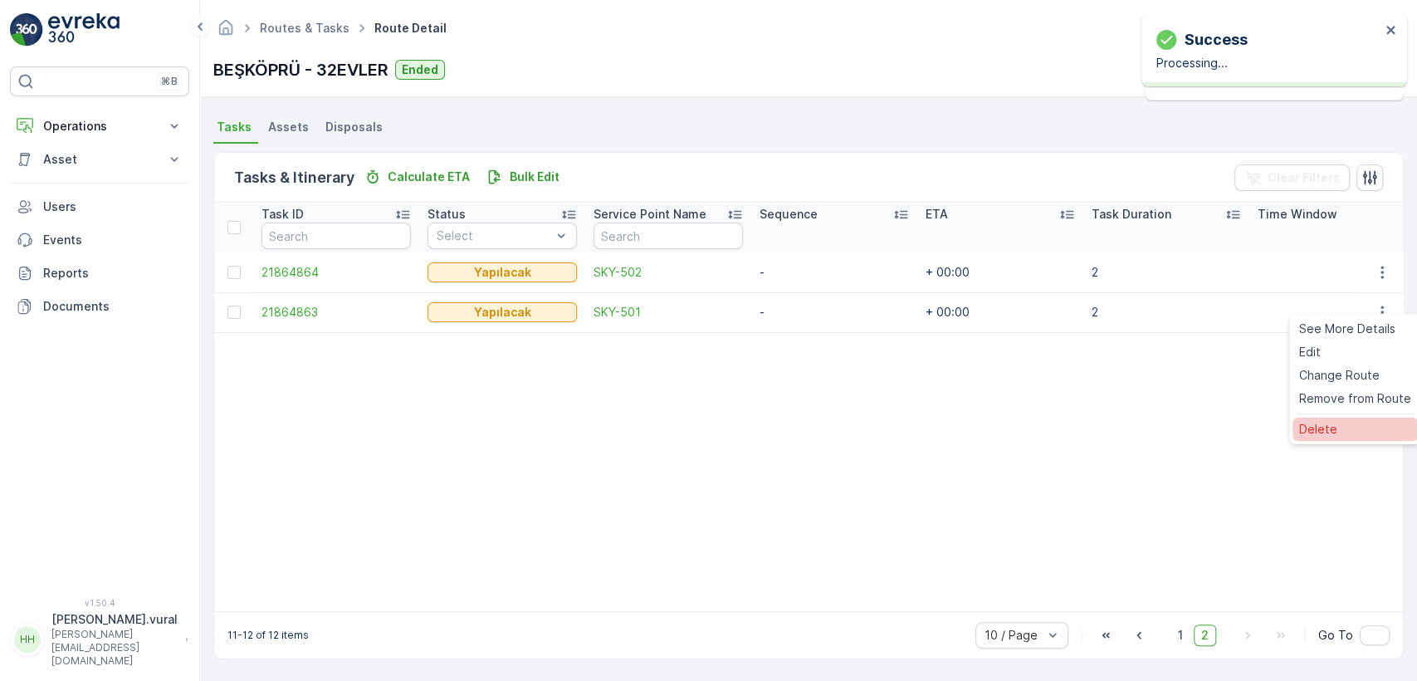
click at [1308, 430] on span "Delete" at bounding box center [1318, 429] width 38 height 17
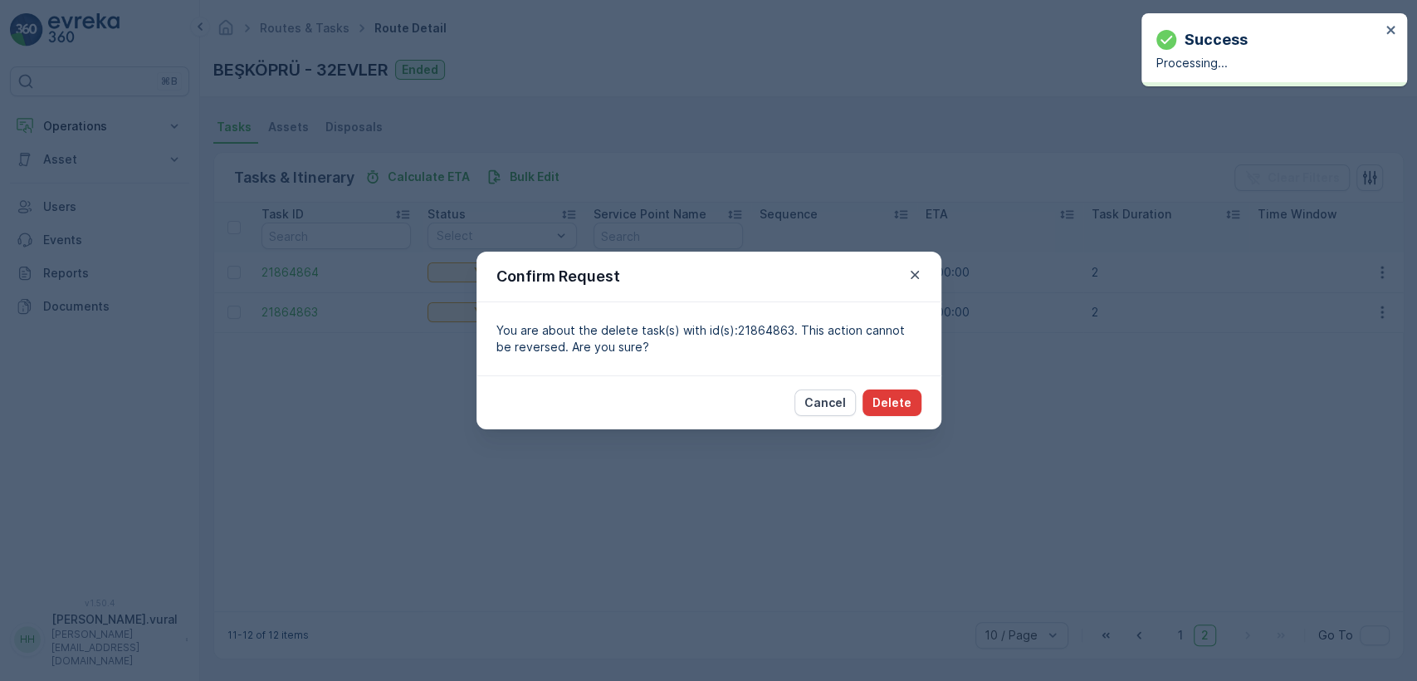
click at [896, 391] on button "Delete" at bounding box center [891, 402] width 59 height 27
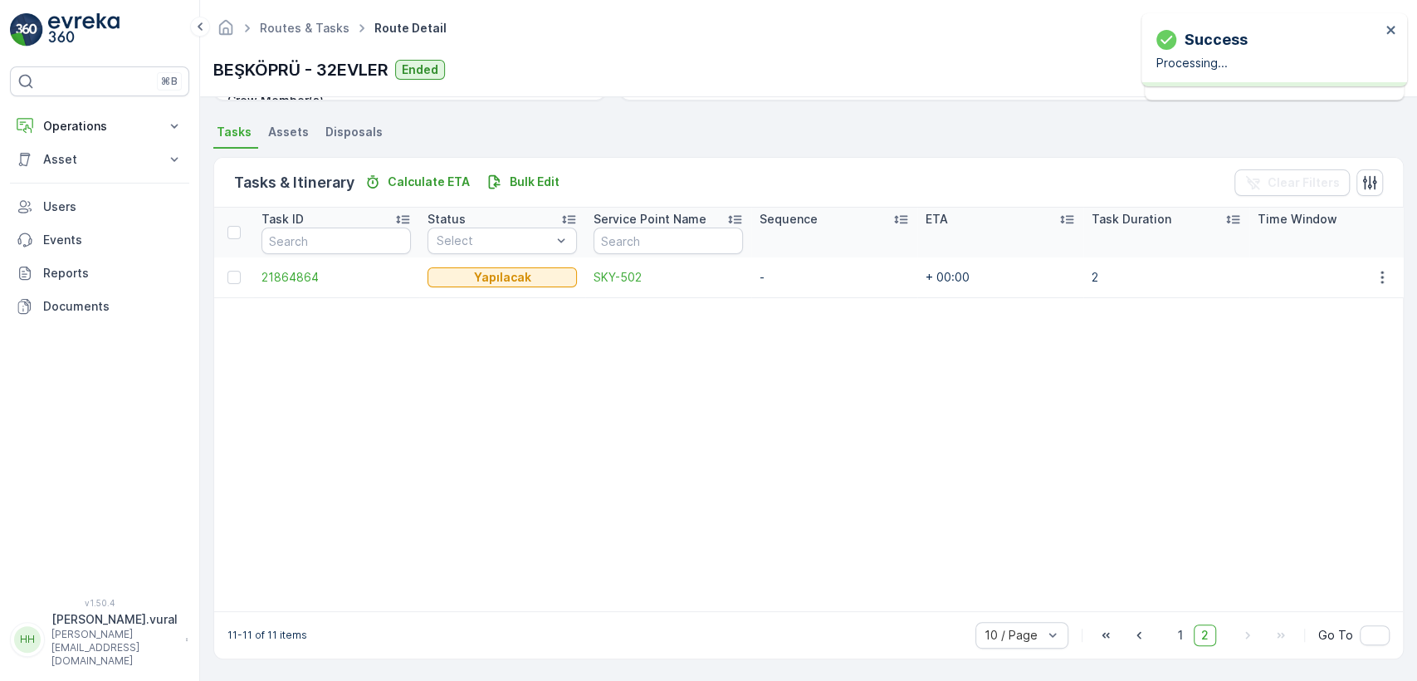
scroll to position [349, 0]
click at [1374, 270] on icon "button" at bounding box center [1382, 277] width 17 height 17
click at [1333, 390] on div "Delete" at bounding box center [1354, 394] width 125 height 23
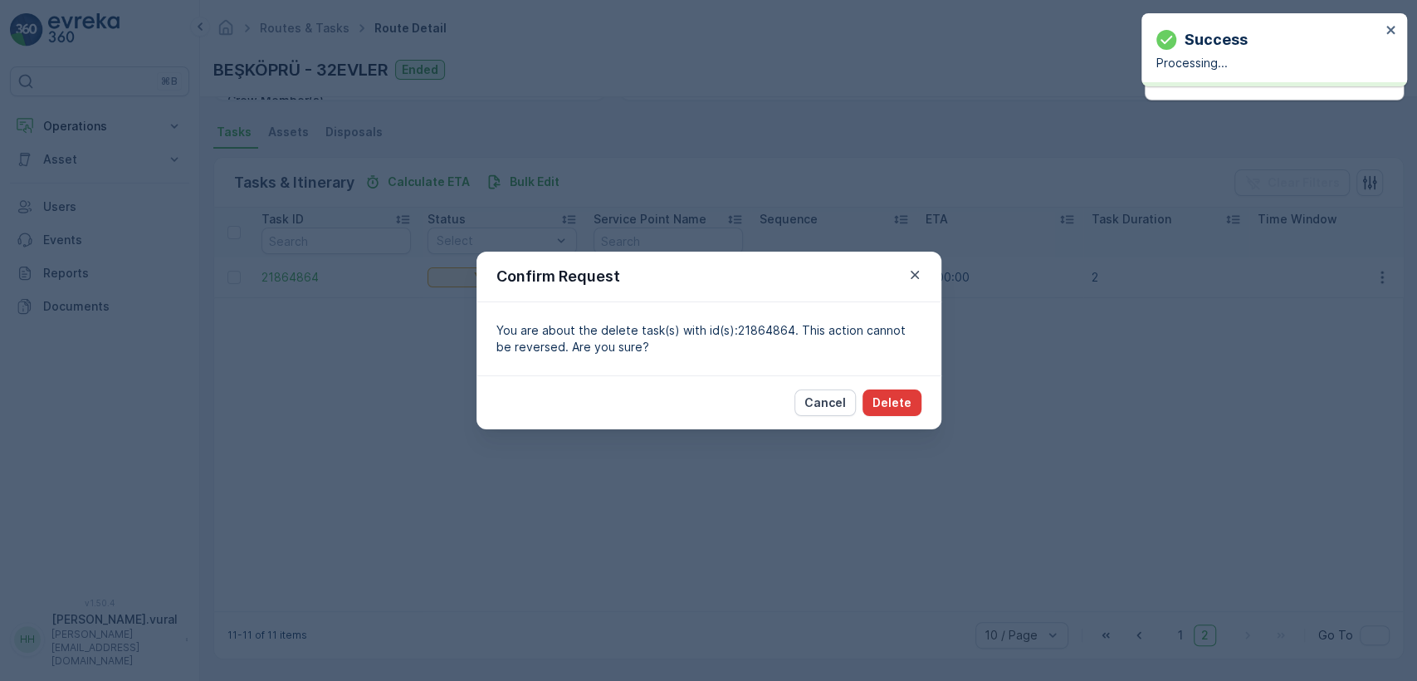
click at [914, 415] on div "Cancel Delete" at bounding box center [708, 402] width 465 height 54
click at [911, 411] on button "Delete" at bounding box center [891, 402] width 59 height 27
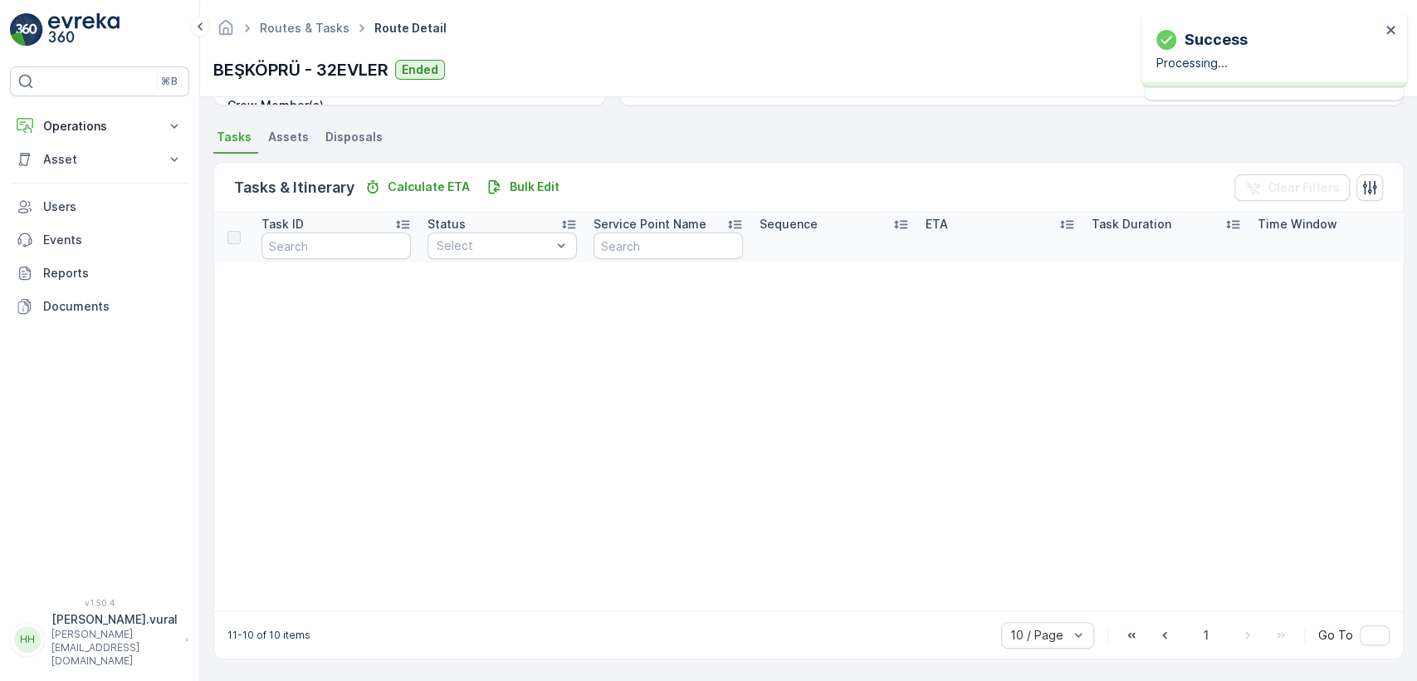
scroll to position [344, 0]
click at [1175, 626] on div "10 / Page 1 Go To" at bounding box center [1195, 635] width 388 height 27
click at [1189, 631] on div "10 / Page 1 Go To" at bounding box center [1195, 635] width 388 height 27
click at [1198, 633] on span "1" at bounding box center [1206, 635] width 20 height 22
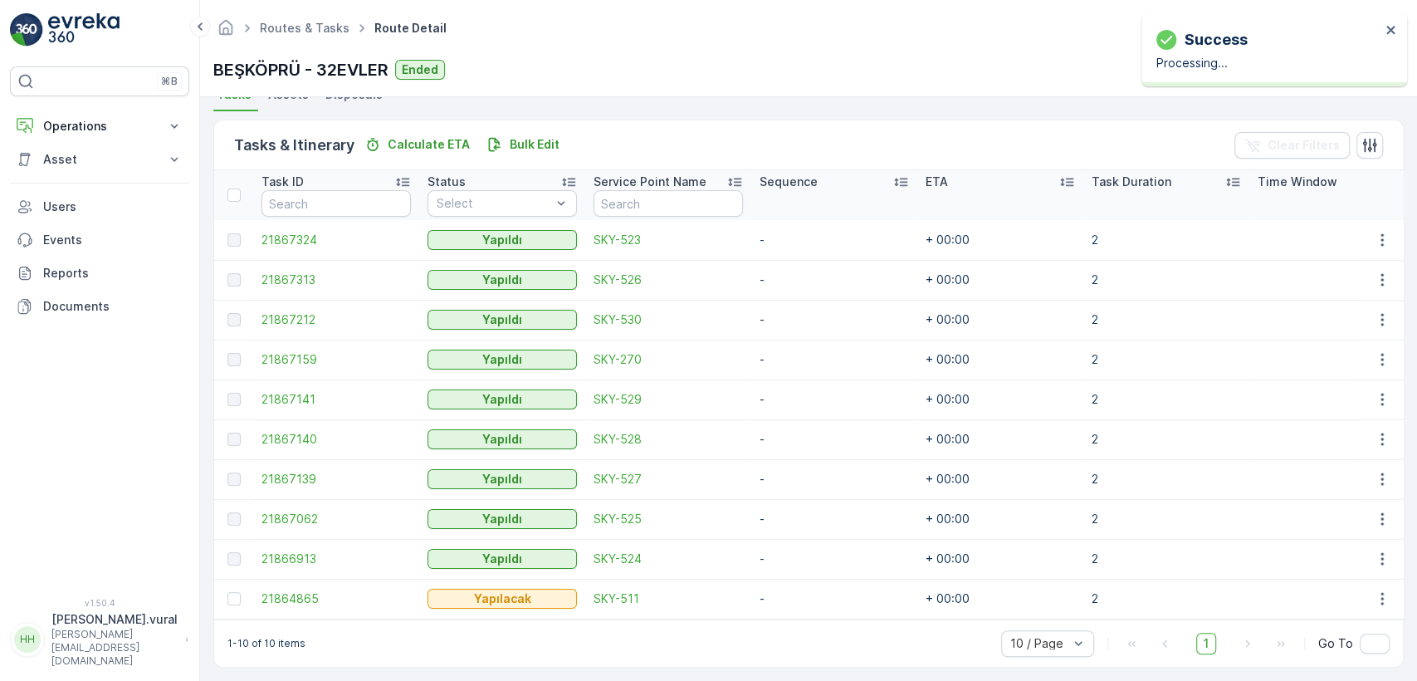
scroll to position [394, 0]
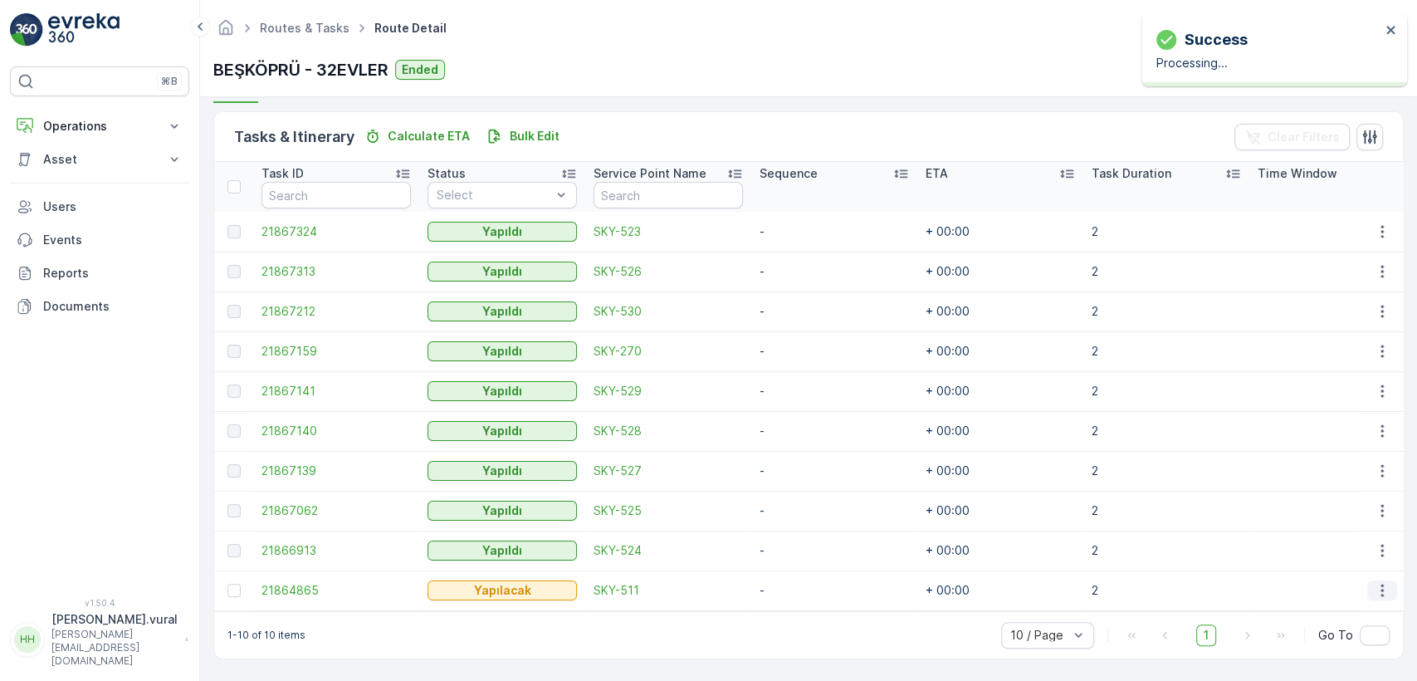
click at [1374, 590] on icon "button" at bounding box center [1382, 590] width 17 height 17
click at [1348, 561] on div "Delete" at bounding box center [1354, 557] width 125 height 23
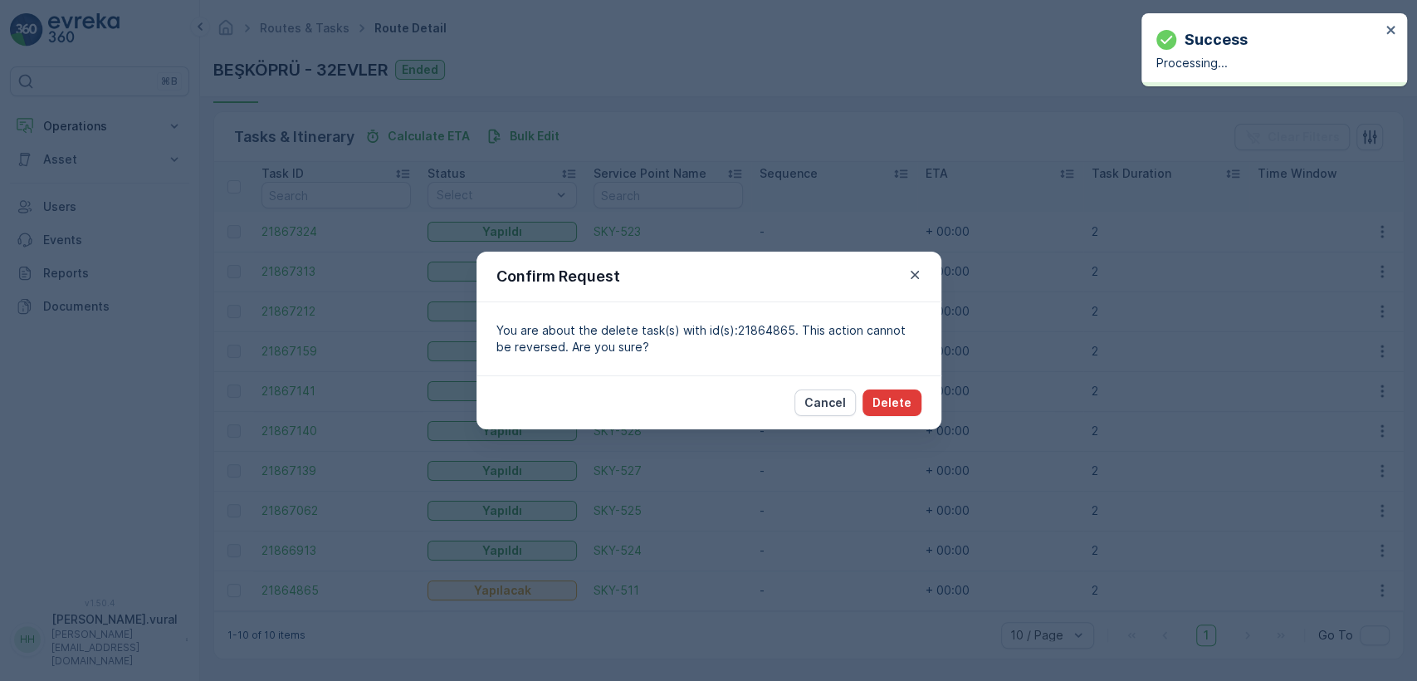
click at [899, 405] on p "Delete" at bounding box center [891, 402] width 39 height 17
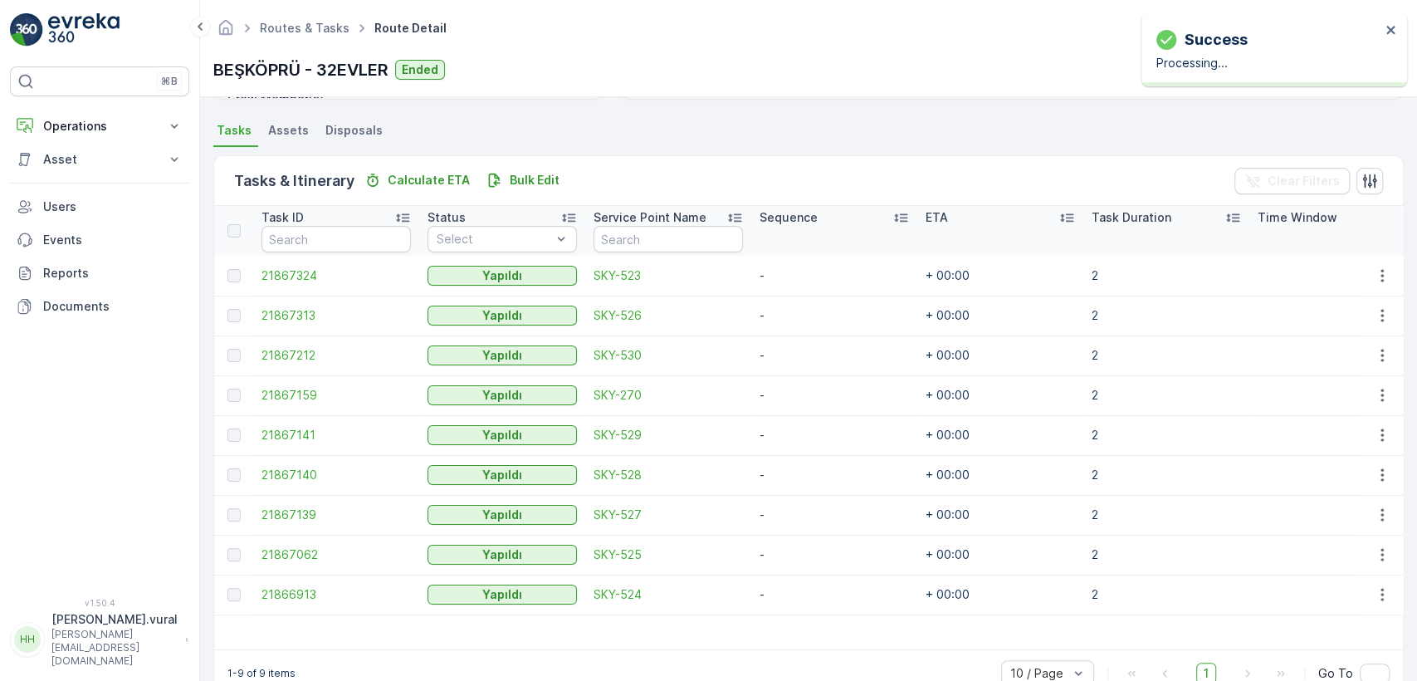
scroll to position [389, 0]
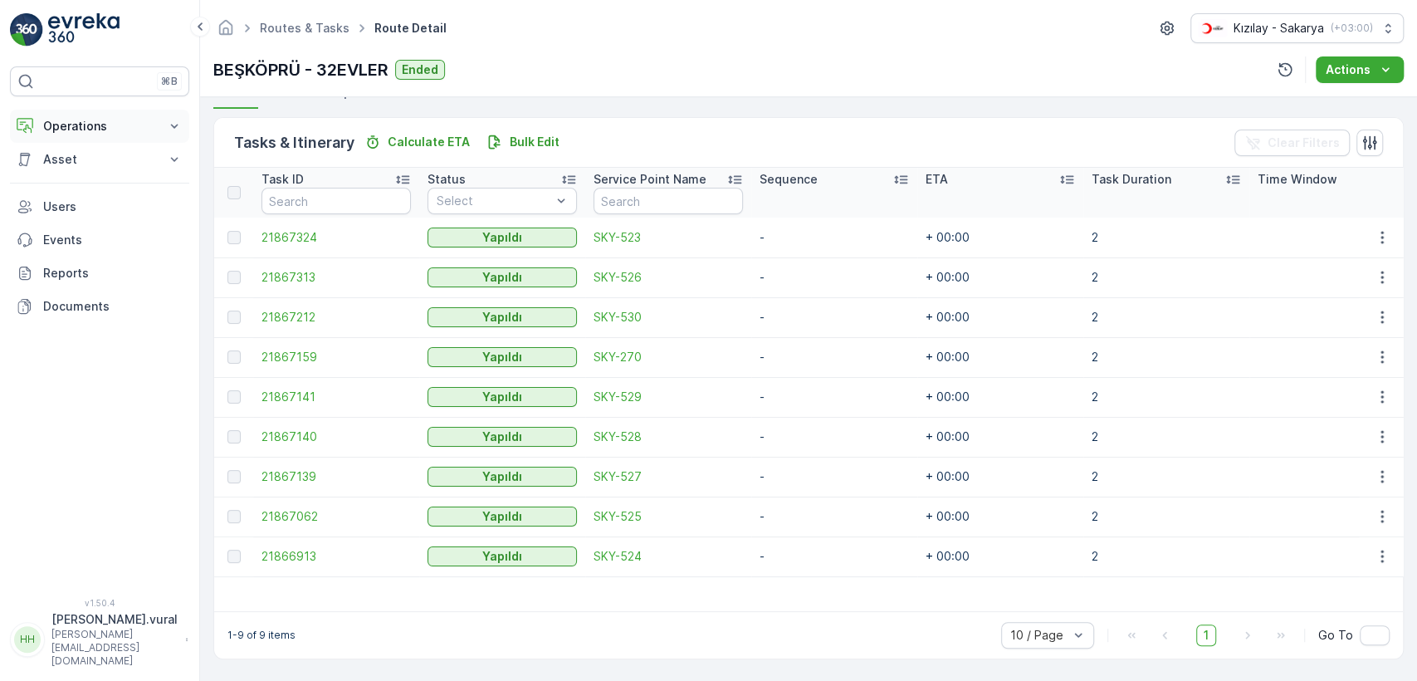
click at [91, 141] on button "Operations" at bounding box center [99, 126] width 179 height 33
click at [101, 130] on p "Operations" at bounding box center [99, 126] width 113 height 17
click at [98, 193] on p "Routes & Tasks" at bounding box center [84, 201] width 85 height 17
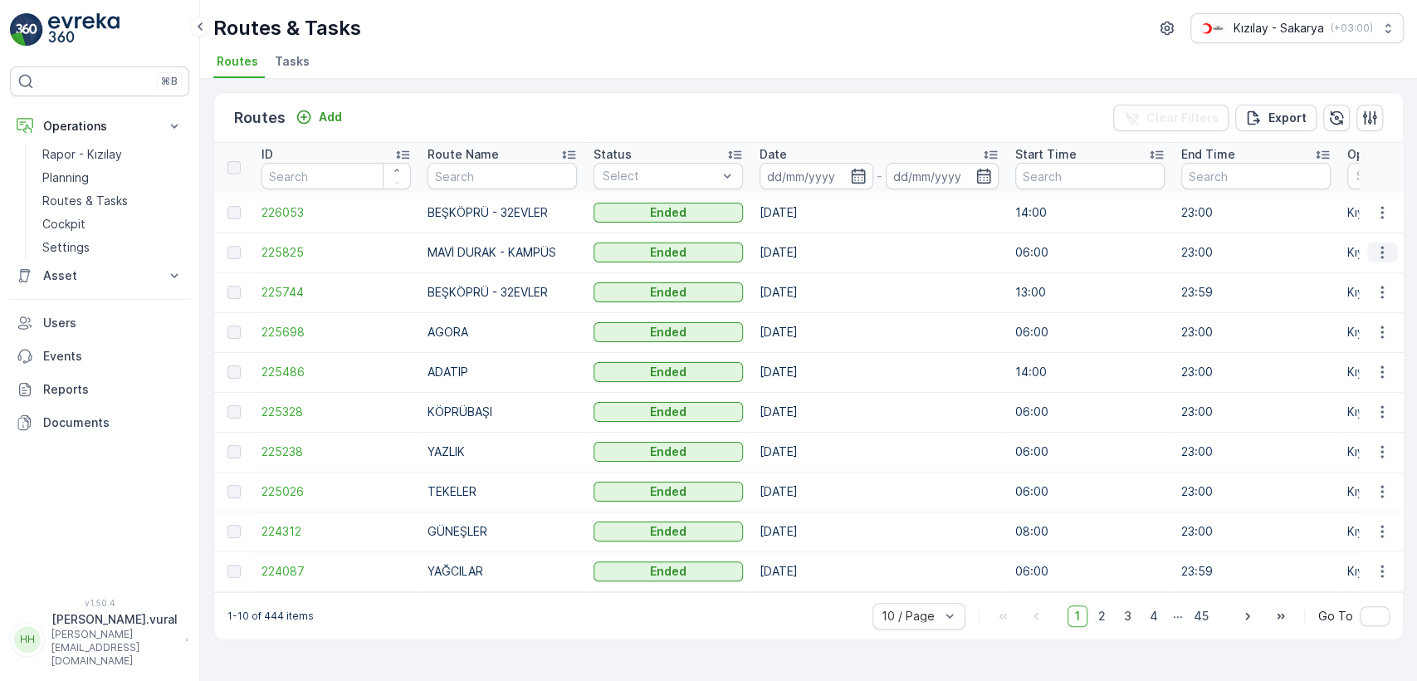
click at [1384, 244] on icon "button" at bounding box center [1382, 252] width 17 height 17
click at [1360, 280] on span "See More Details" at bounding box center [1343, 277] width 96 height 17
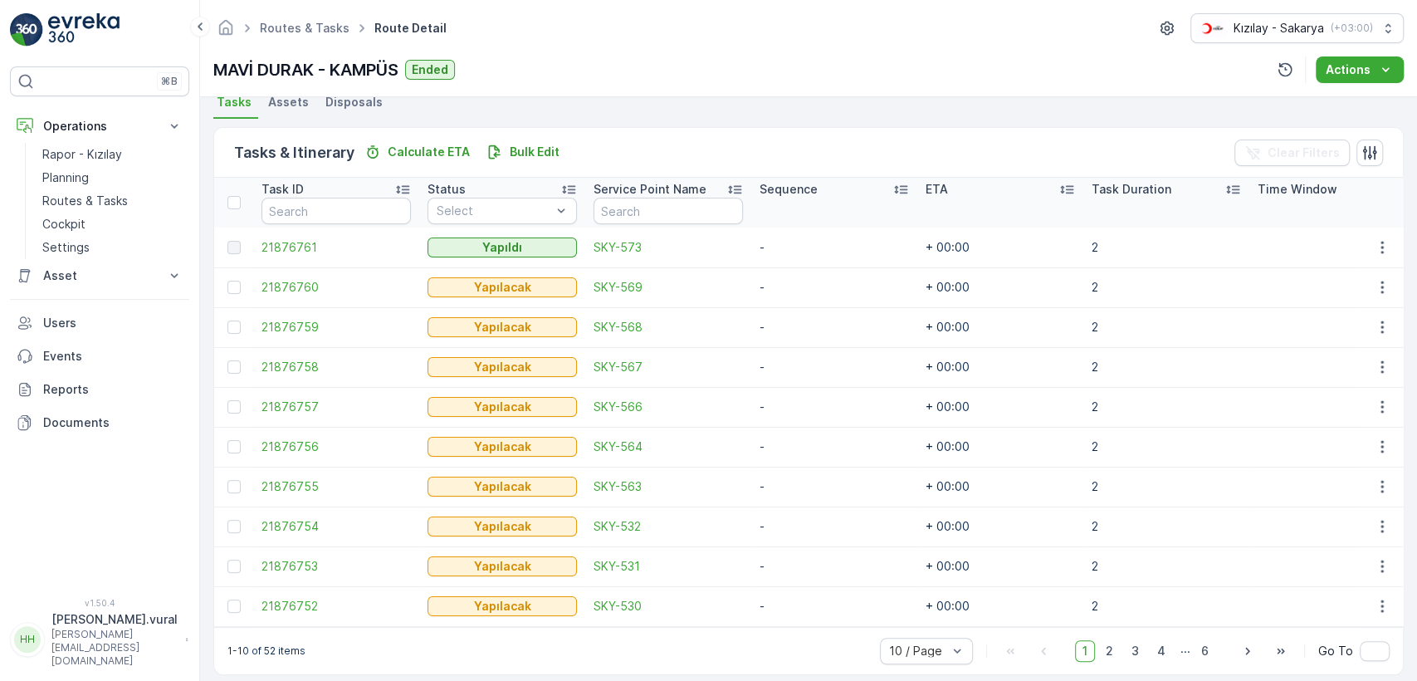
scroll to position [394, 0]
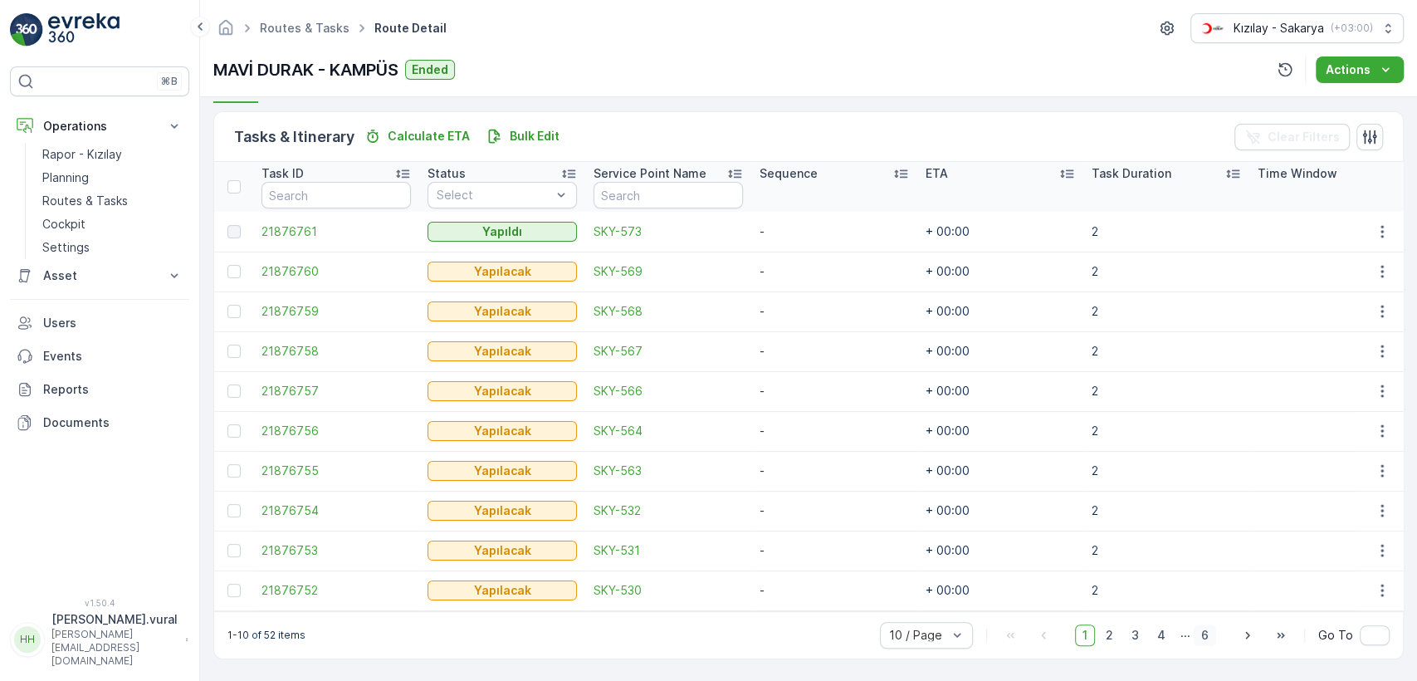
click at [1196, 632] on span "6" at bounding box center [1204, 635] width 22 height 22
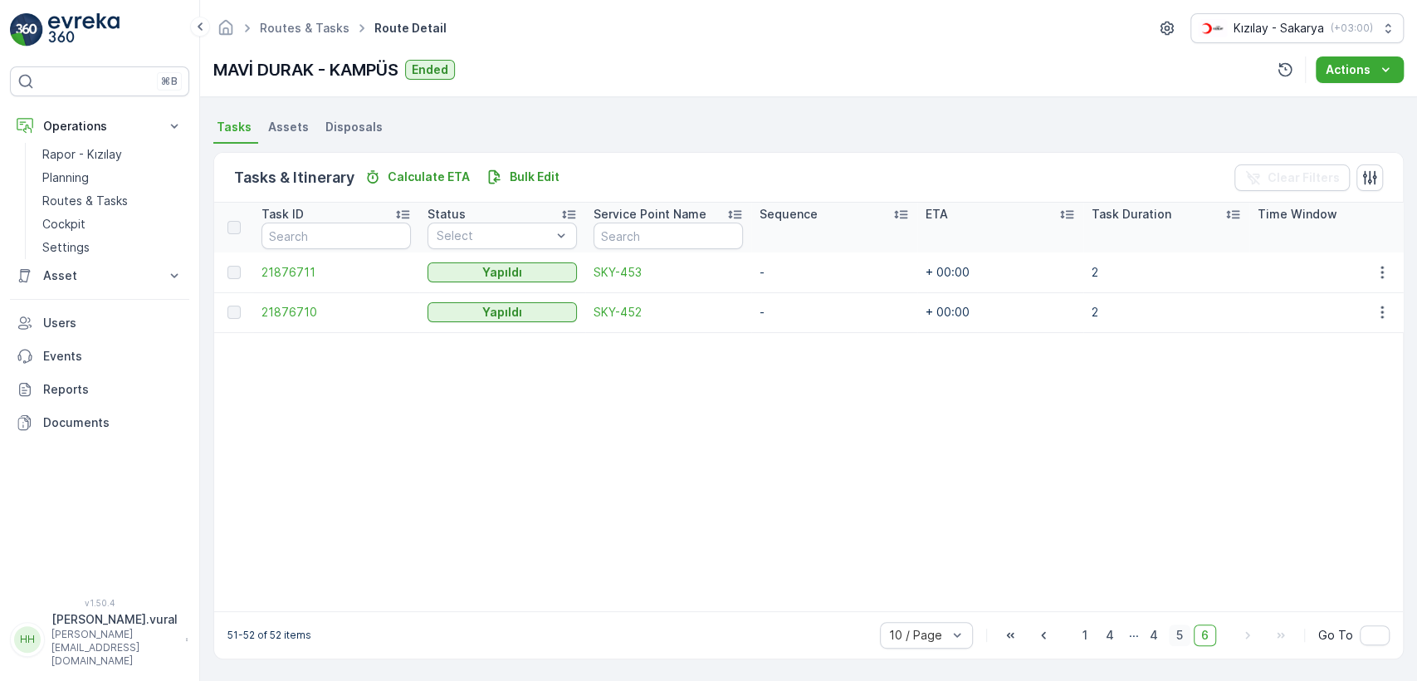
click at [1171, 635] on span "5" at bounding box center [1180, 635] width 22 height 22
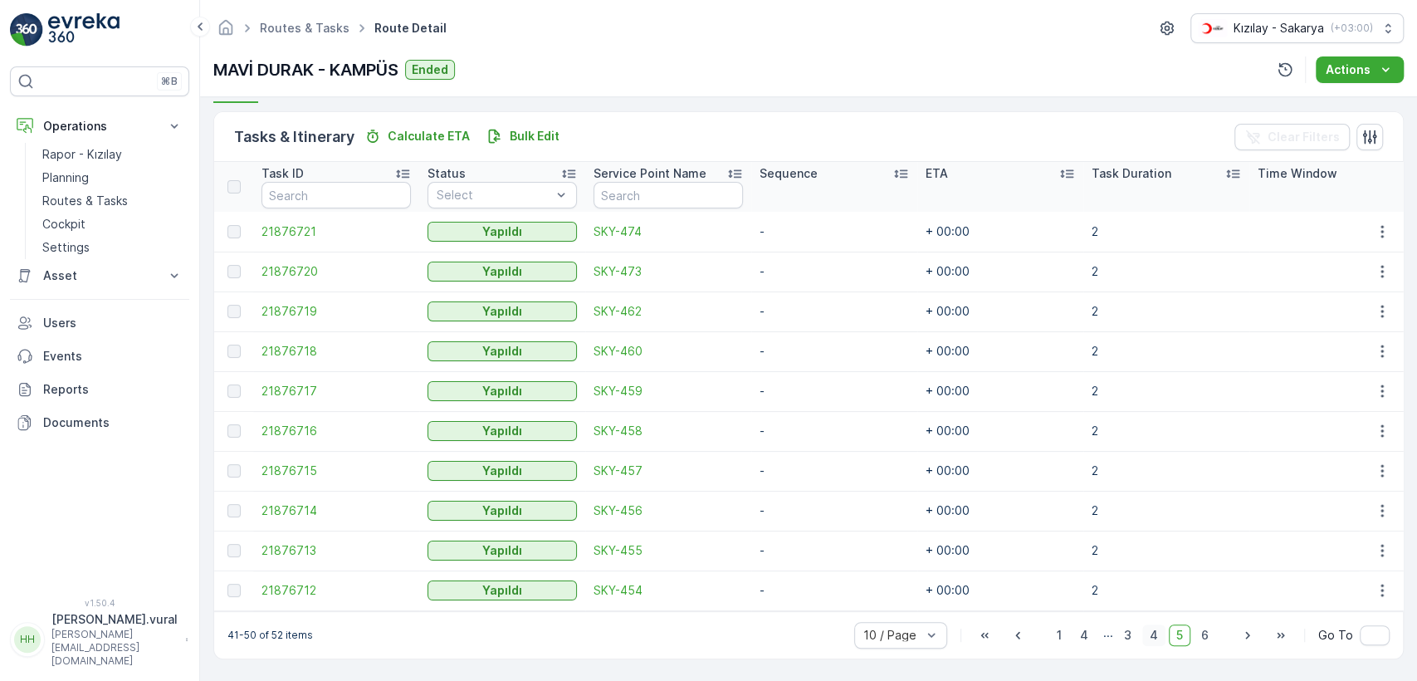
click at [1153, 632] on span "4" at bounding box center [1153, 635] width 23 height 22
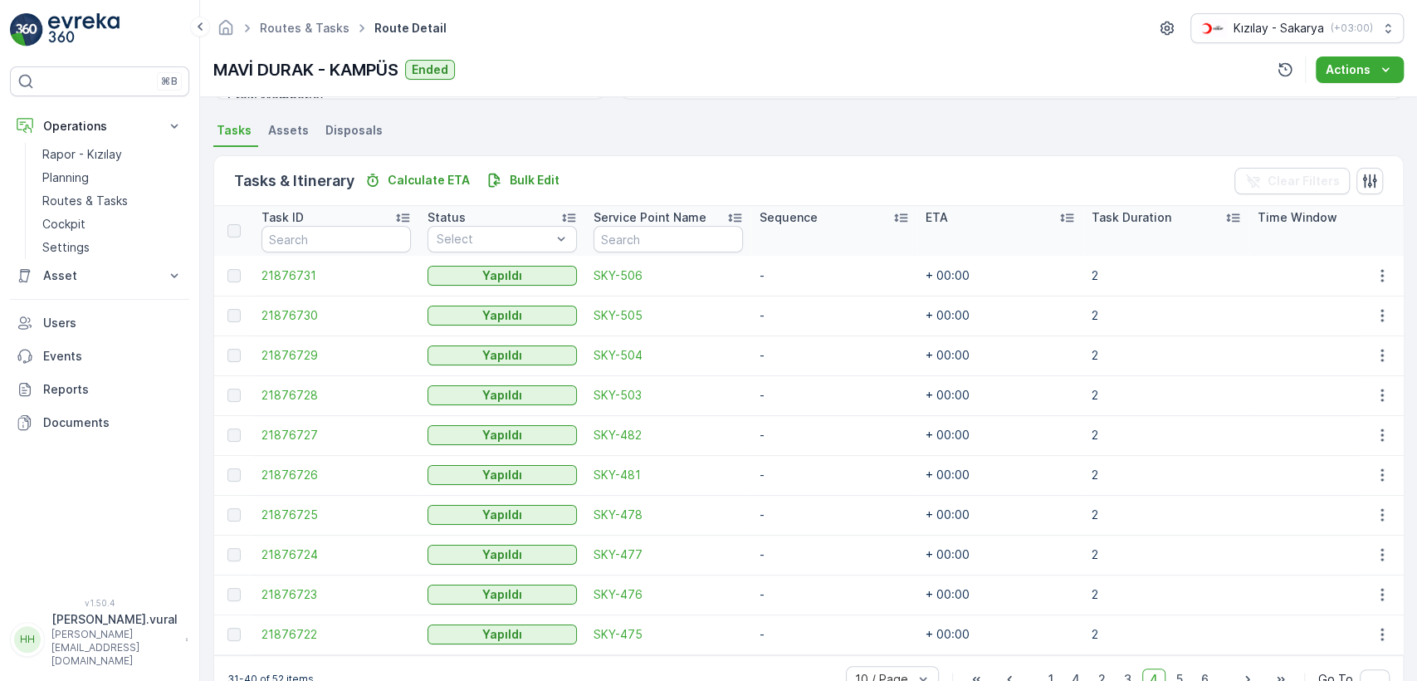
scroll to position [394, 0]
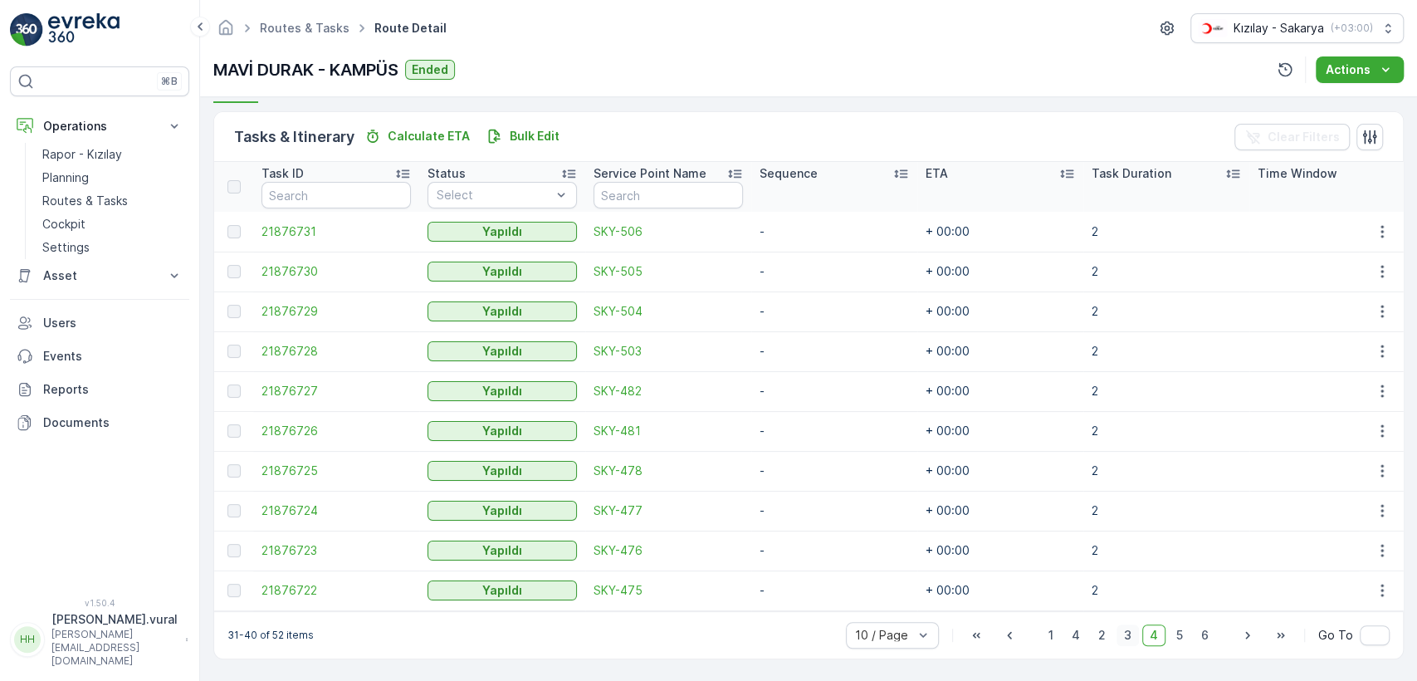
click at [1126, 643] on span "3" at bounding box center [1127, 635] width 22 height 22
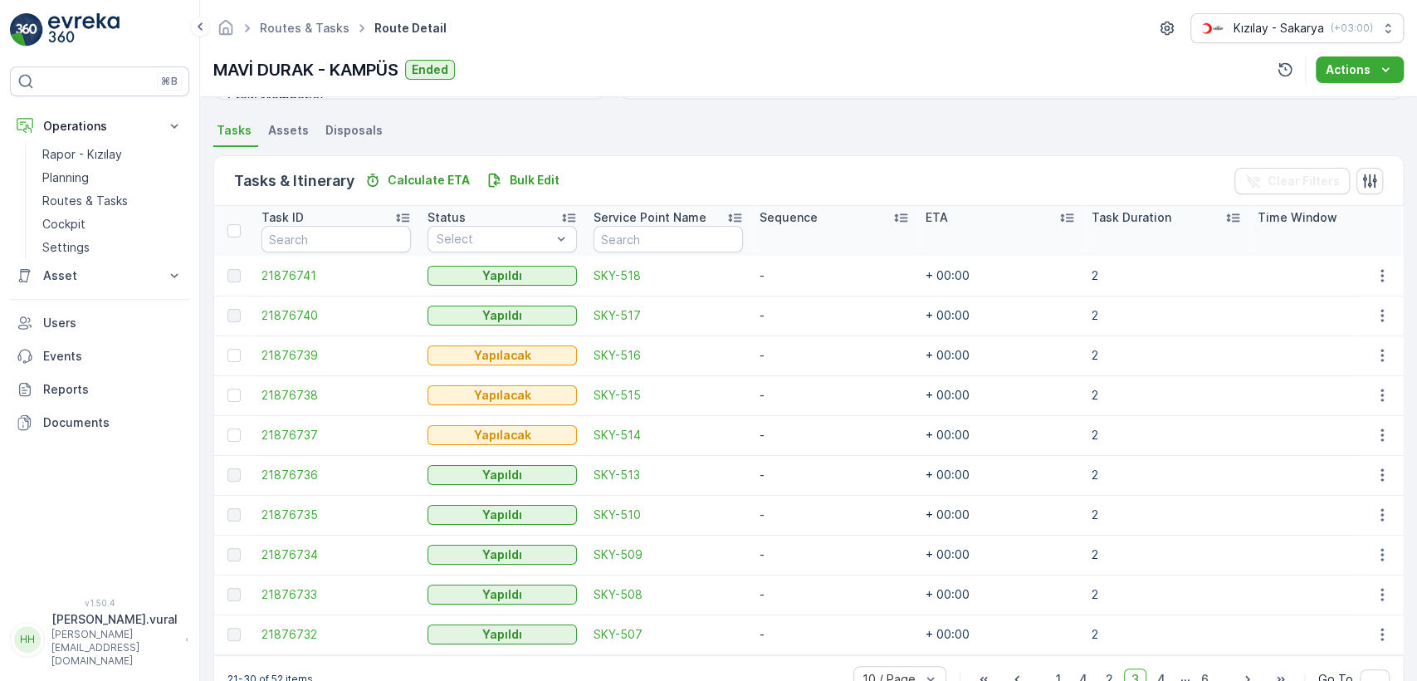
scroll to position [394, 0]
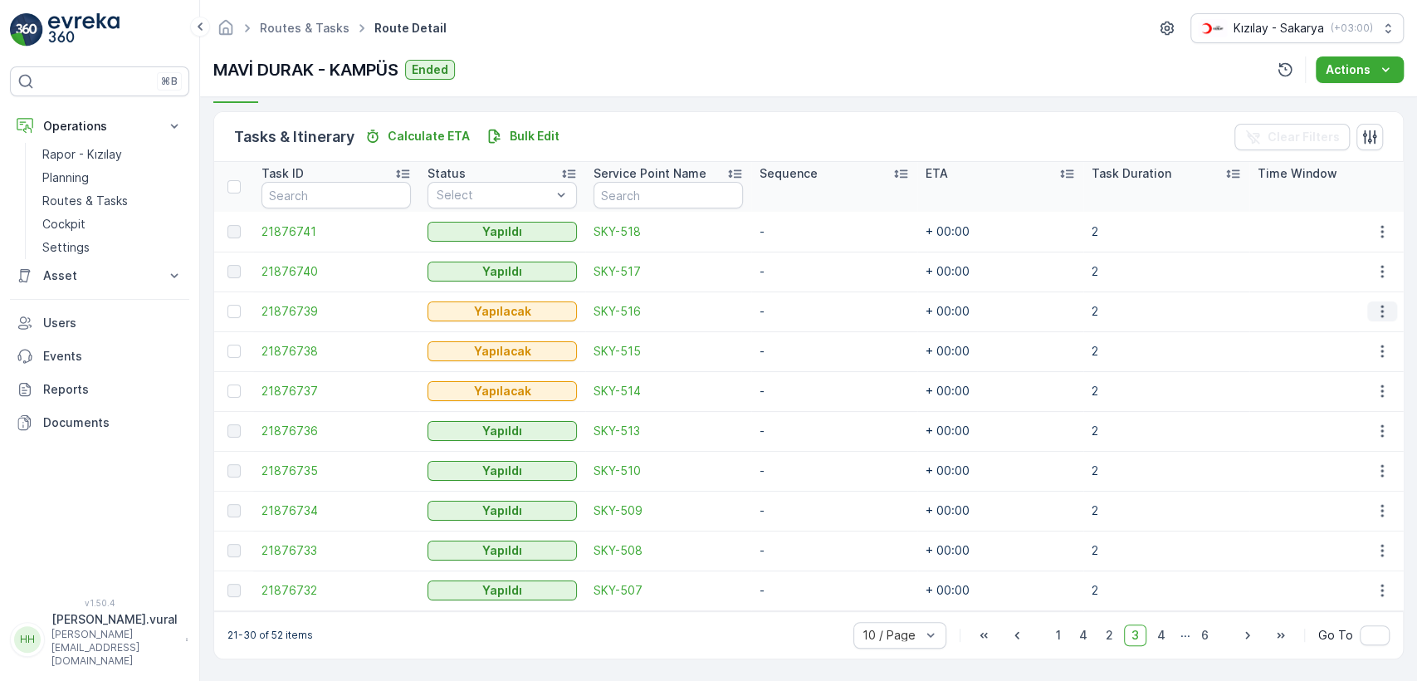
click at [1384, 303] on icon "button" at bounding box center [1382, 311] width 17 height 17
click at [1342, 420] on div "Delete" at bounding box center [1354, 428] width 125 height 23
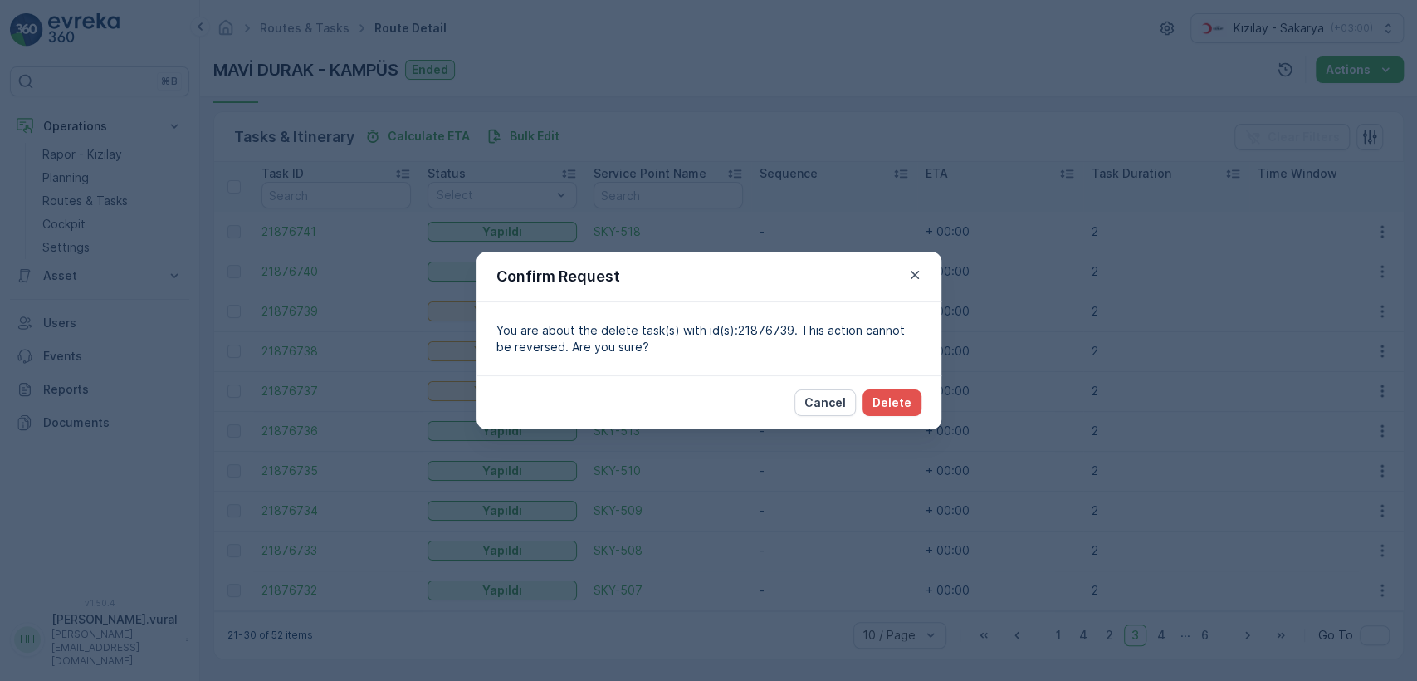
click at [931, 398] on div "Cancel Delete" at bounding box center [708, 402] width 465 height 54
click at [920, 402] on div "Cancel Delete" at bounding box center [708, 402] width 465 height 54
click at [911, 402] on button "Delete" at bounding box center [891, 402] width 59 height 27
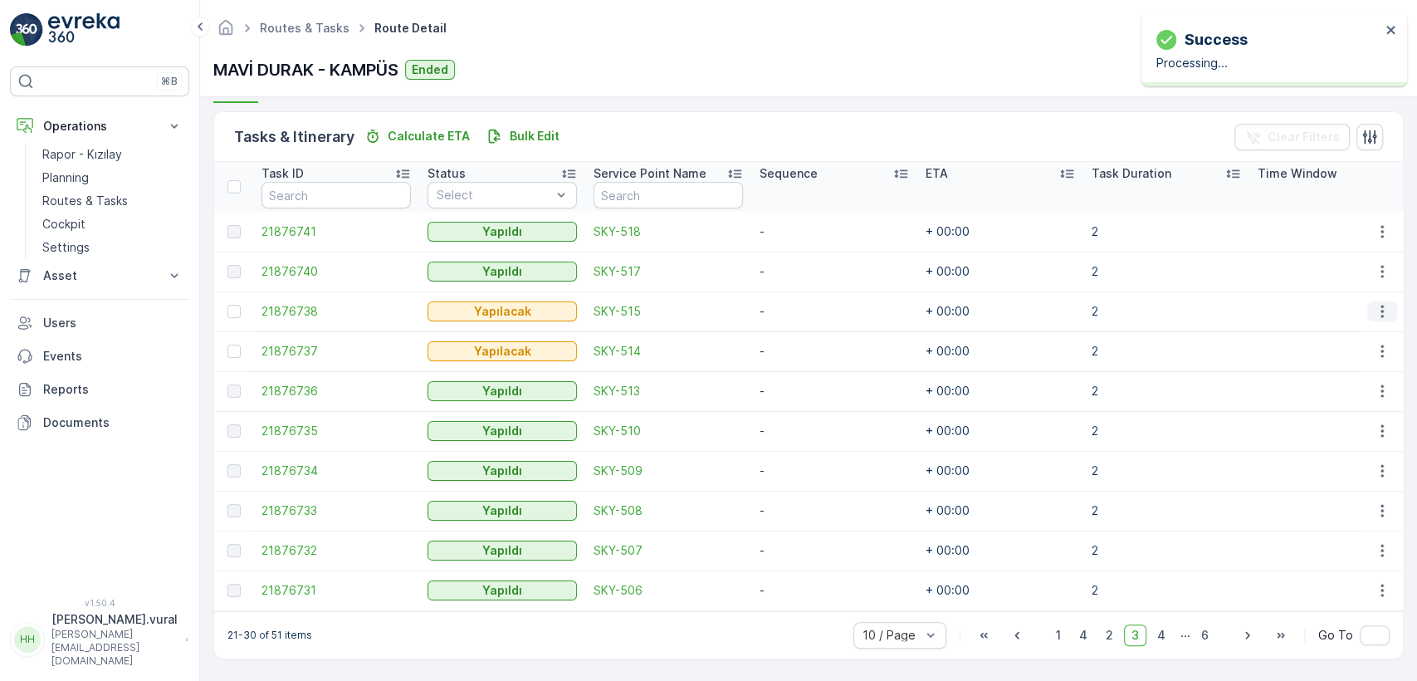
click at [1381, 301] on button "button" at bounding box center [1382, 311] width 30 height 20
click at [1340, 427] on div "Delete" at bounding box center [1354, 428] width 125 height 23
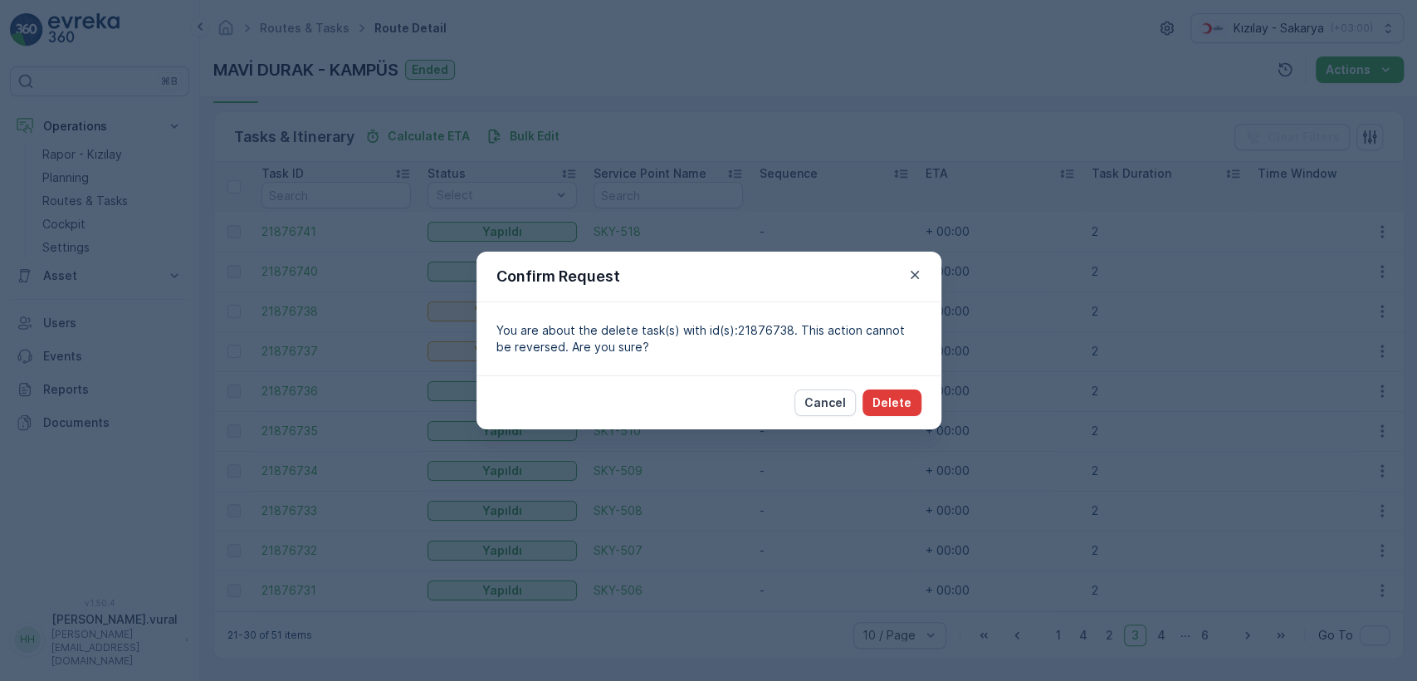
click at [907, 398] on p "Delete" at bounding box center [891, 402] width 39 height 17
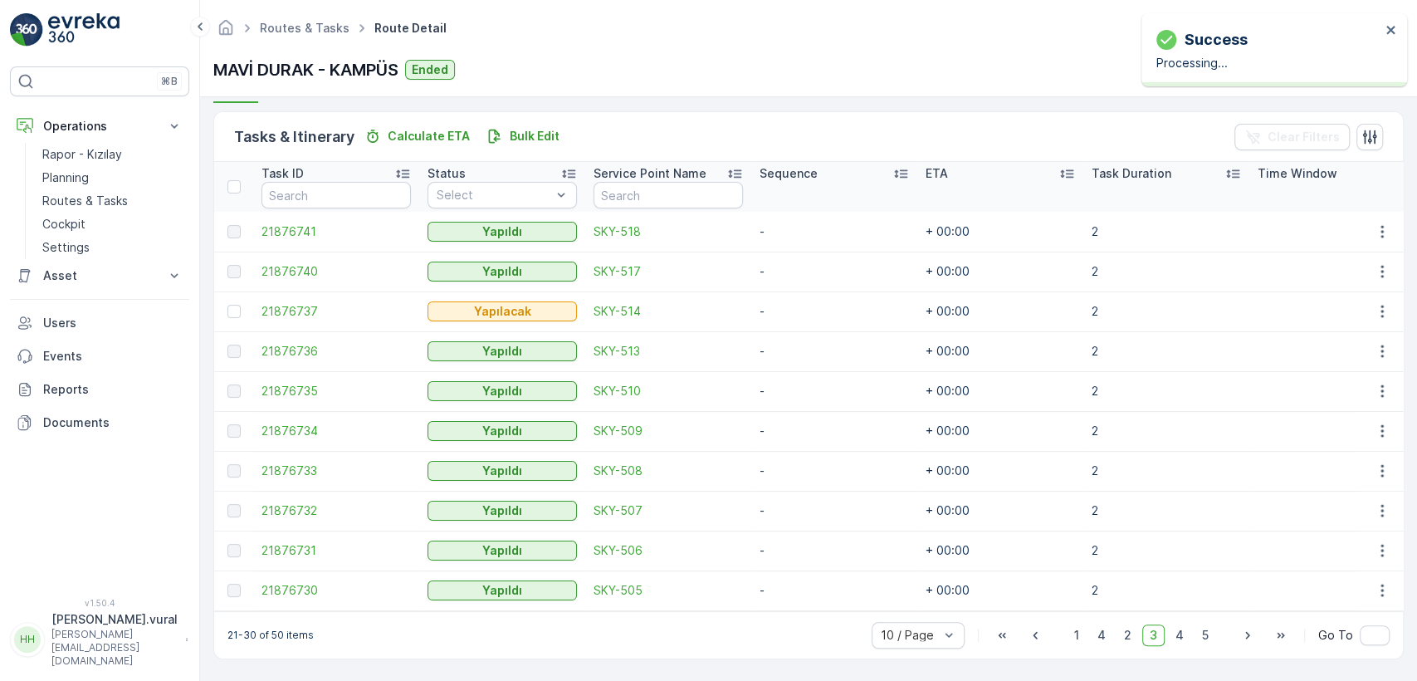
click at [1380, 291] on td at bounding box center [1381, 311] width 45 height 40
click at [1374, 305] on icon "button" at bounding box center [1382, 311] width 17 height 17
click at [1341, 433] on div "Delete" at bounding box center [1354, 428] width 125 height 23
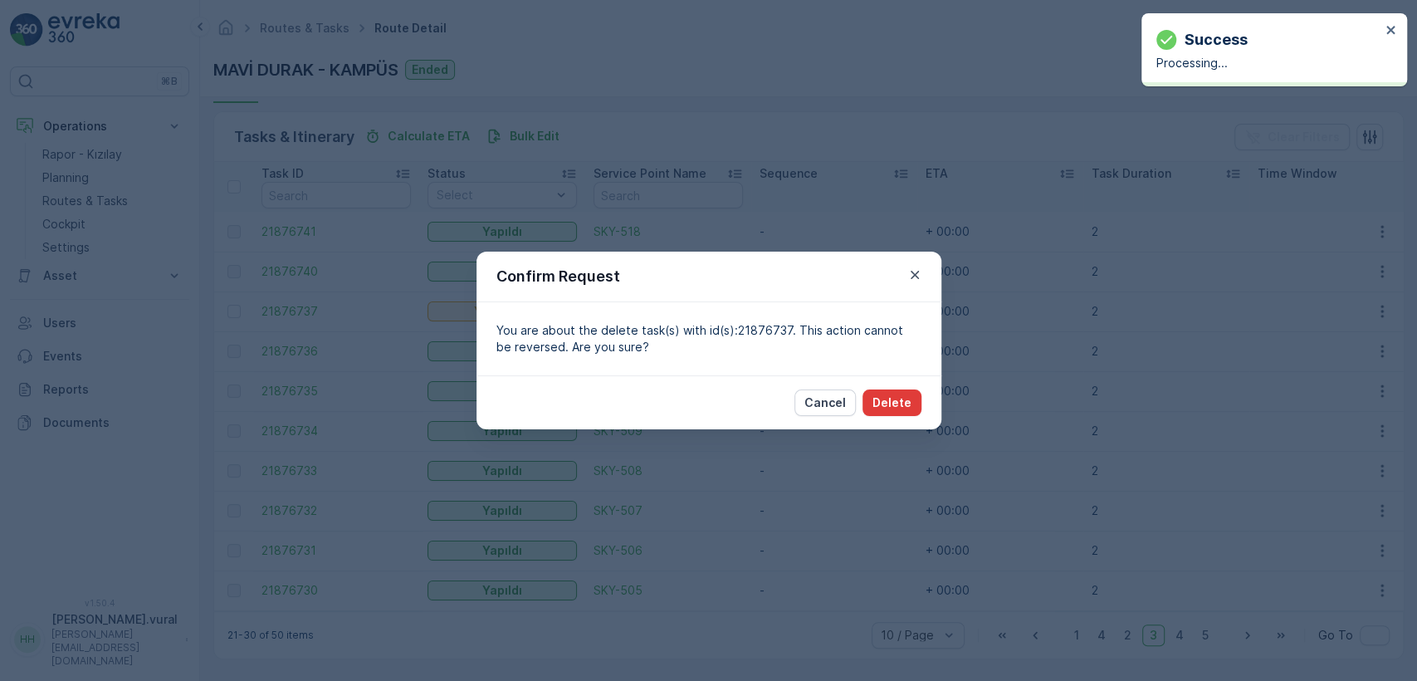
click at [906, 394] on p "Delete" at bounding box center [891, 402] width 39 height 17
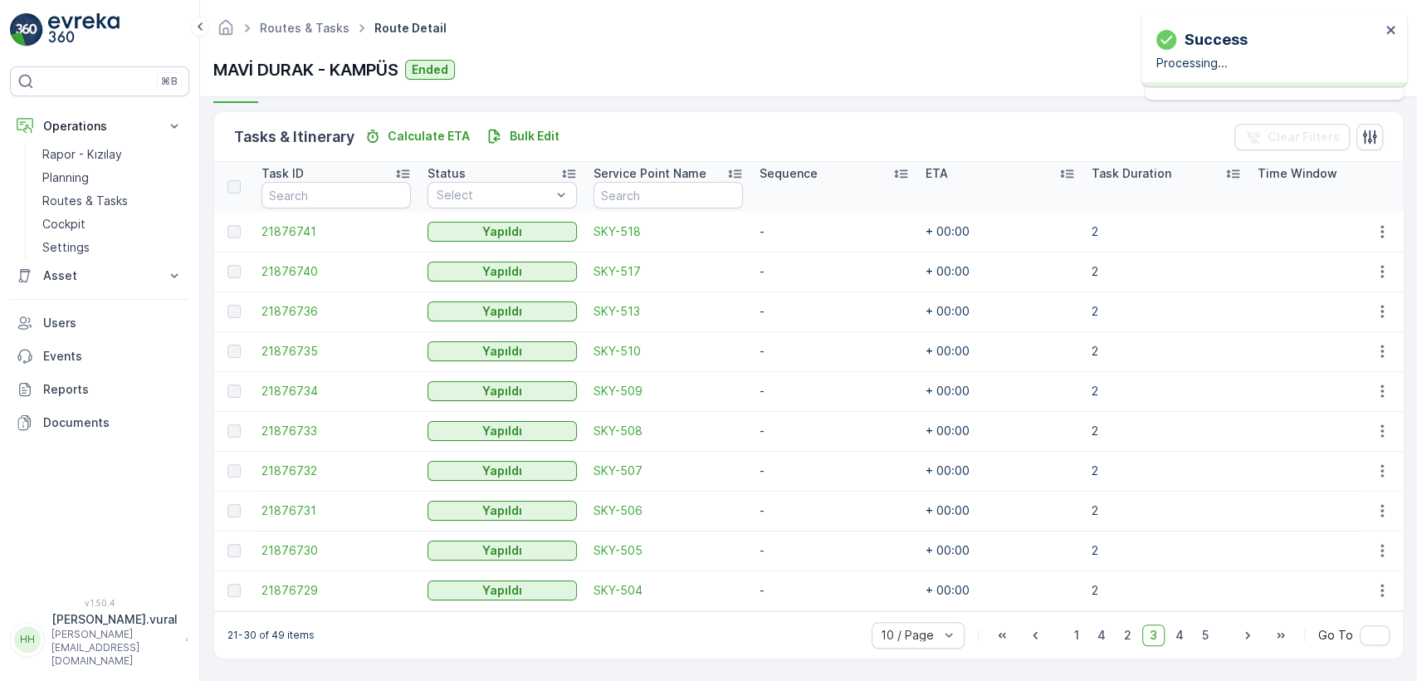
click at [1140, 637] on div "1 4 2 3 4 5" at bounding box center [1140, 635] width 149 height 22
click at [1127, 635] on span "2" at bounding box center [1127, 635] width 22 height 22
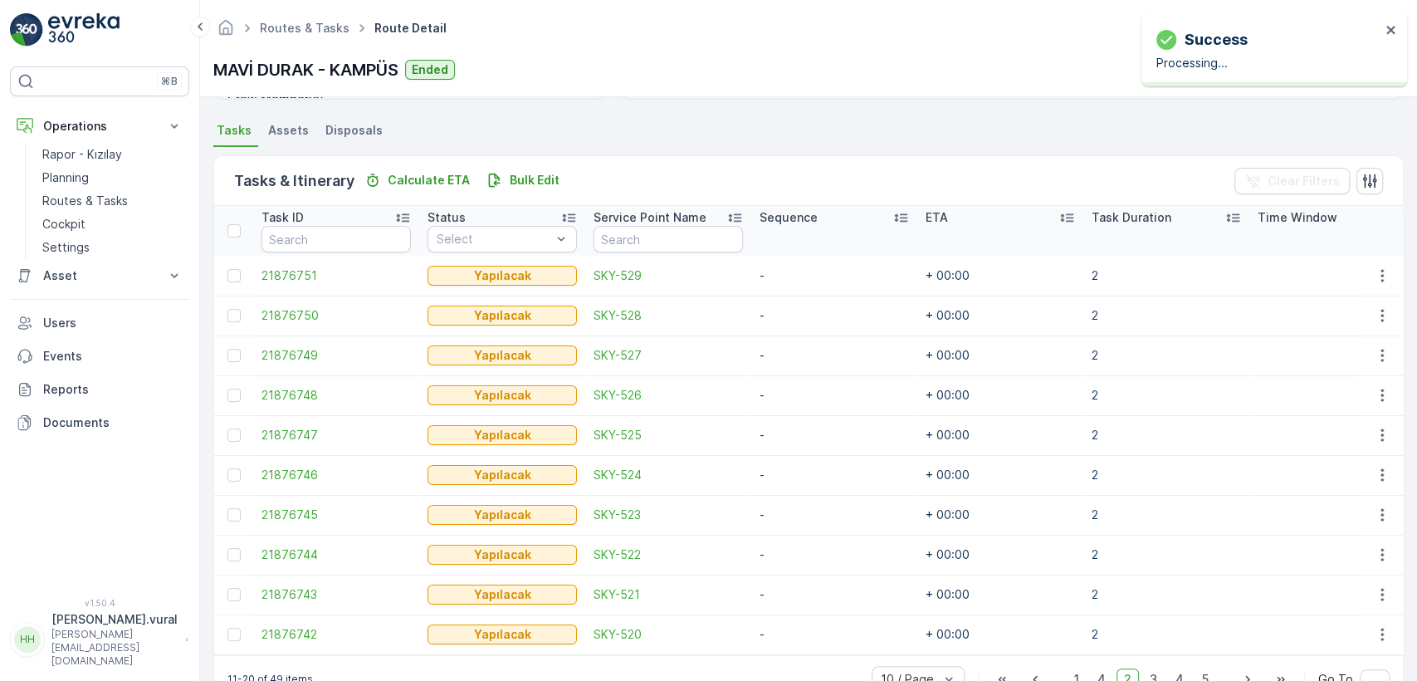
scroll to position [394, 0]
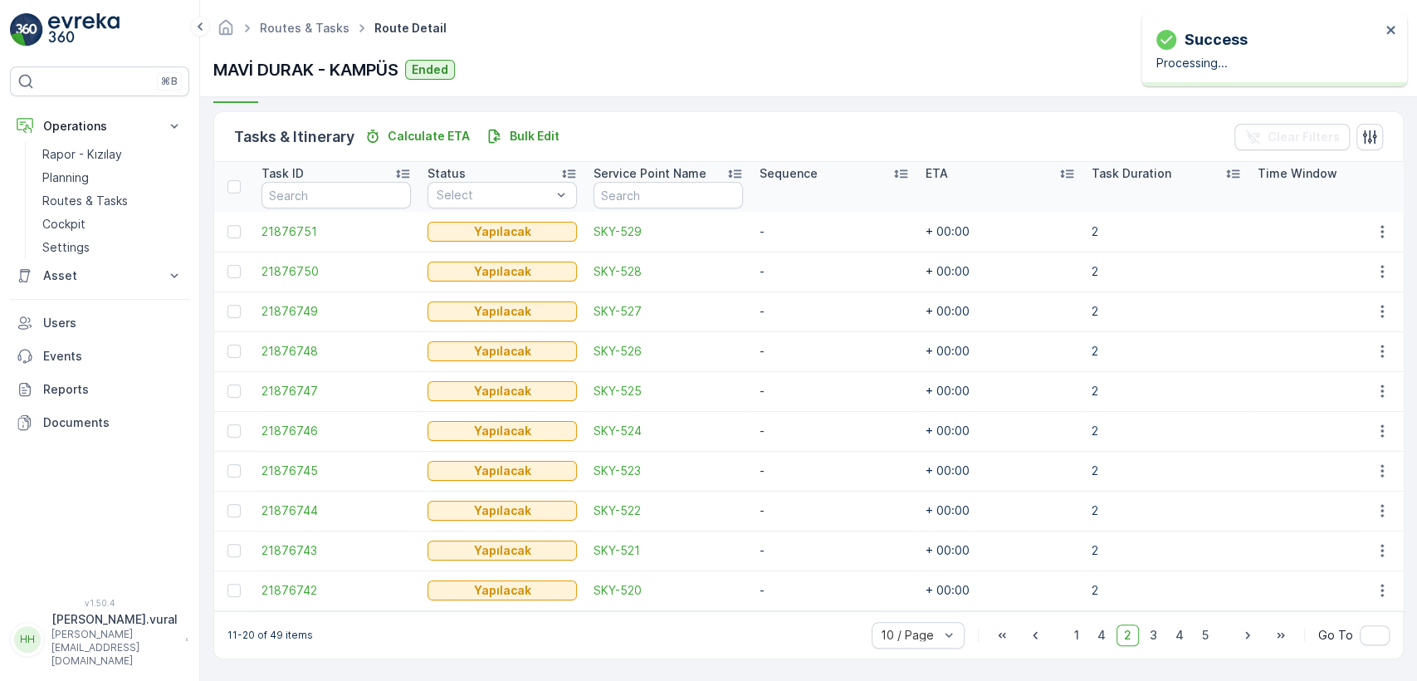
click at [1379, 359] on td at bounding box center [1381, 351] width 45 height 40
click at [1374, 343] on icon "button" at bounding box center [1382, 351] width 17 height 17
click at [1338, 467] on div "Delete" at bounding box center [1354, 468] width 125 height 23
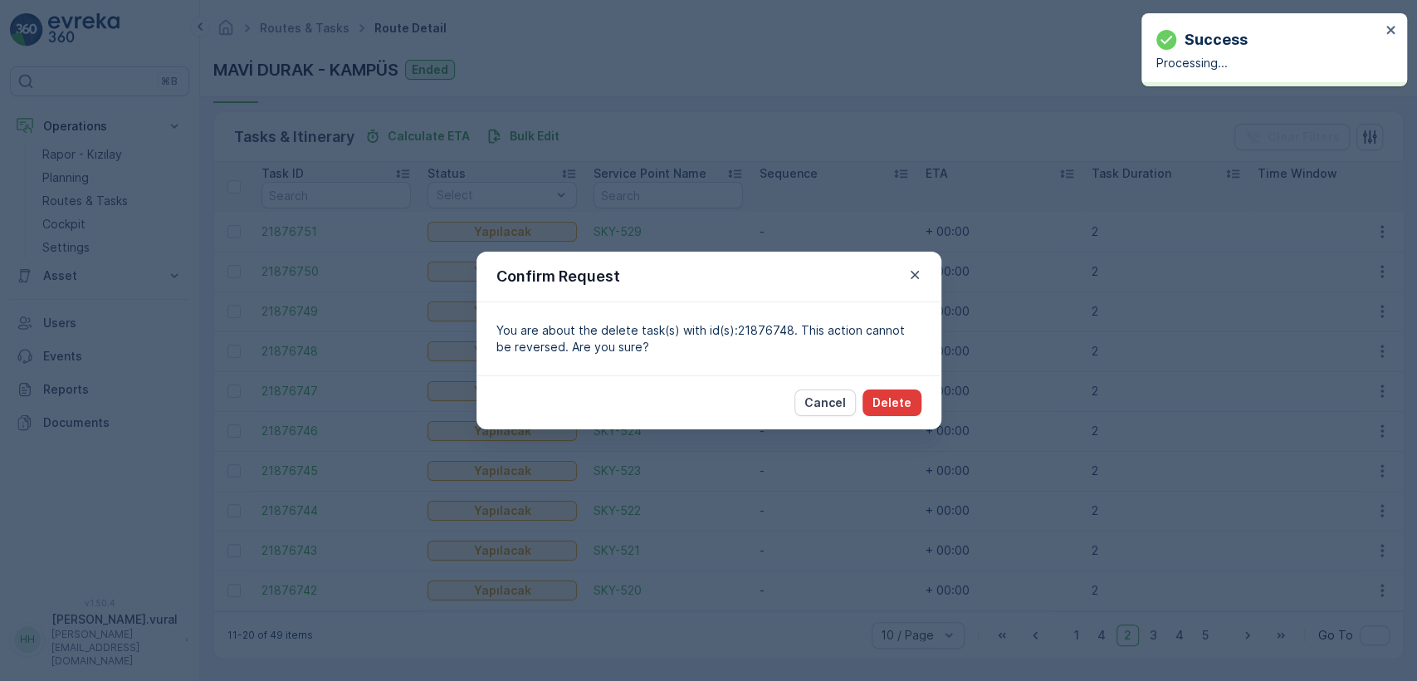
click at [897, 394] on p "Delete" at bounding box center [891, 402] width 39 height 17
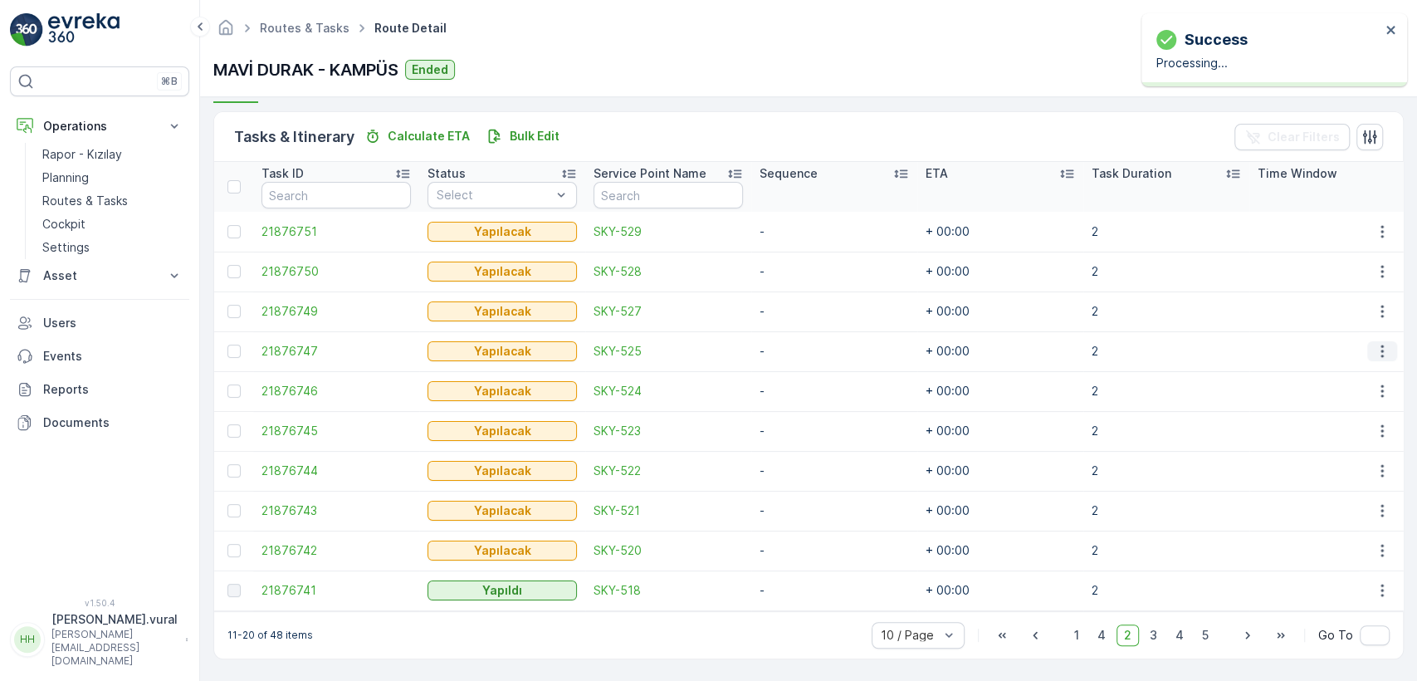
drag, startPoint x: 1383, startPoint y: 349, endPoint x: 1372, endPoint y: 352, distance: 11.3
click at [1382, 349] on icon "button" at bounding box center [1382, 351] width 17 height 17
click at [1308, 463] on span "Delete" at bounding box center [1318, 469] width 38 height 17
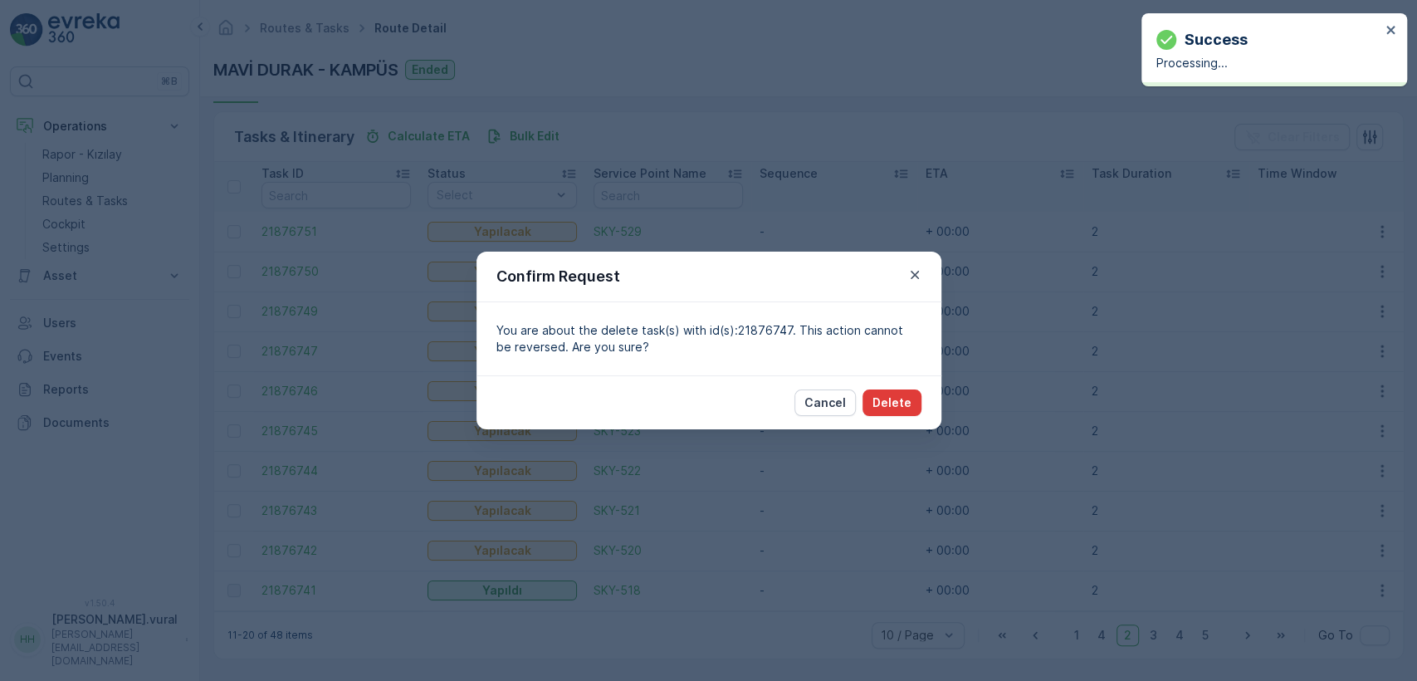
click at [897, 397] on p "Delete" at bounding box center [891, 402] width 39 height 17
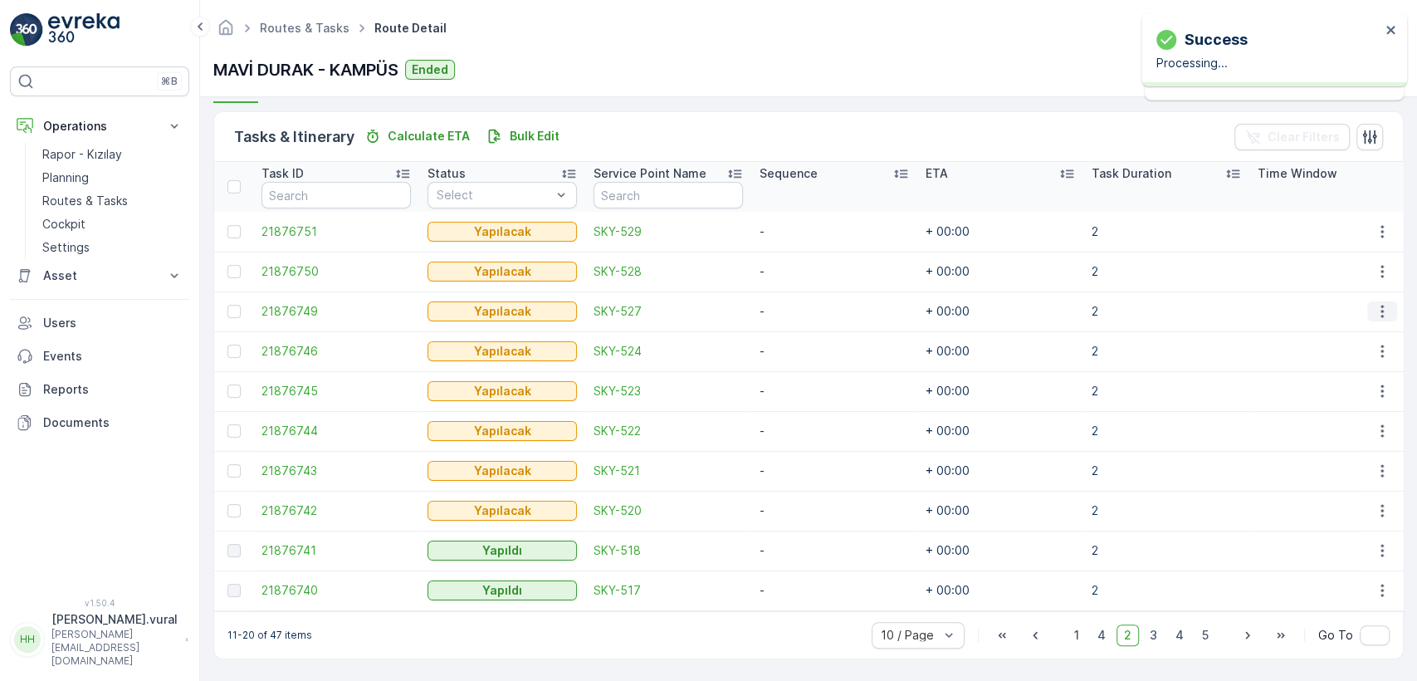
click at [1381, 305] on icon "button" at bounding box center [1382, 311] width 17 height 17
click at [1337, 427] on div "Delete" at bounding box center [1354, 428] width 125 height 23
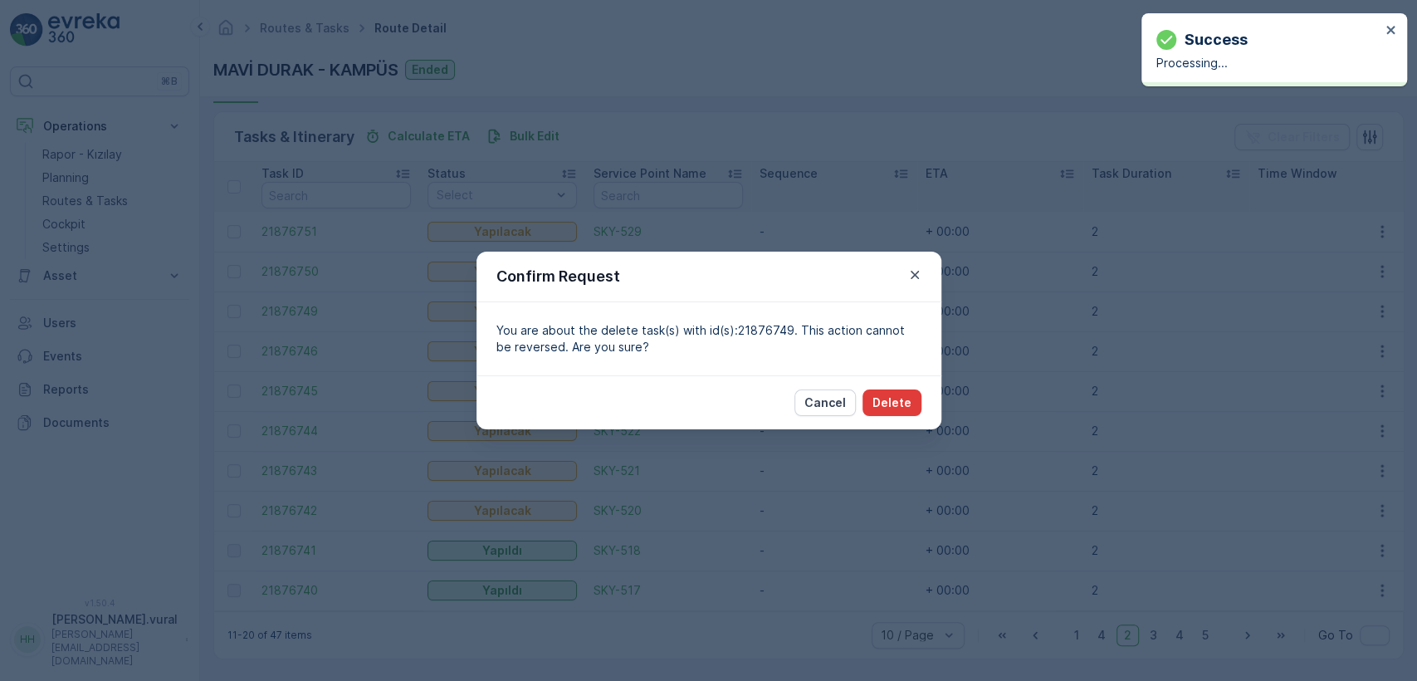
click at [918, 396] on button "Delete" at bounding box center [891, 402] width 59 height 27
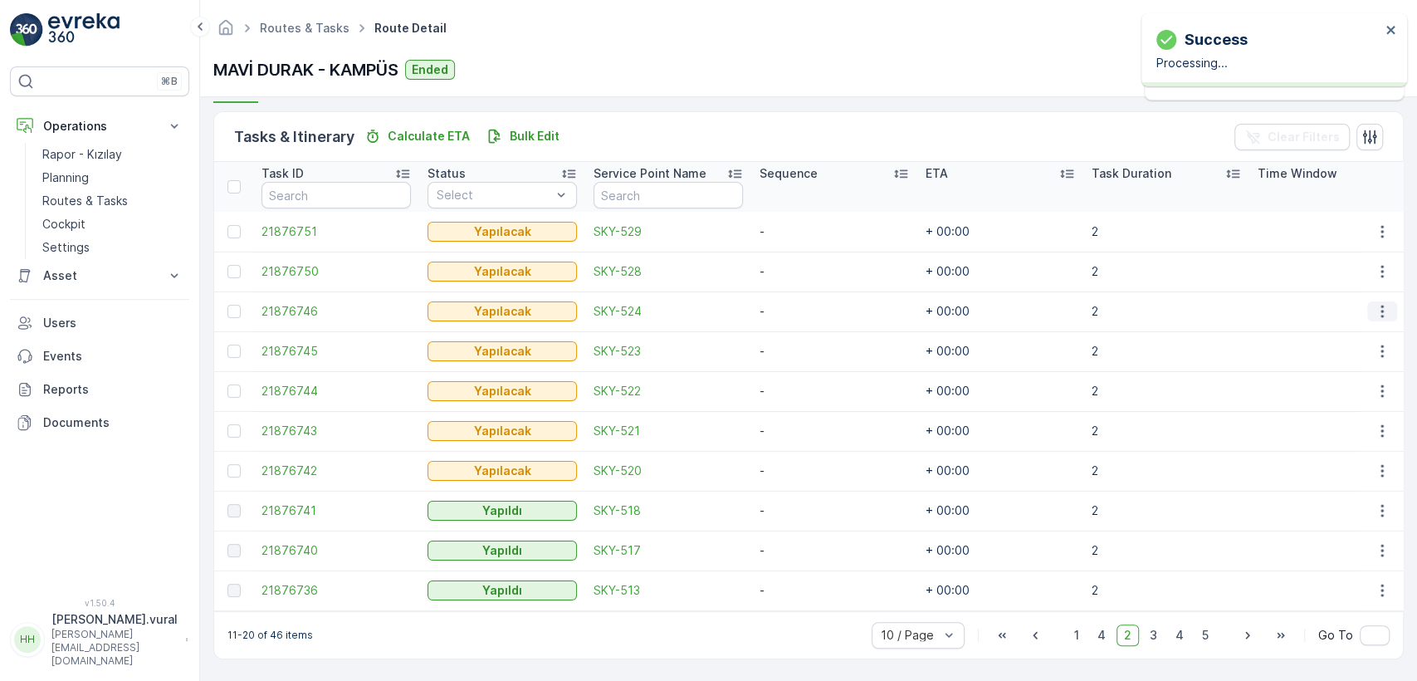
click at [1367, 301] on button "button" at bounding box center [1382, 311] width 30 height 20
click at [1335, 431] on div "Delete" at bounding box center [1354, 428] width 125 height 23
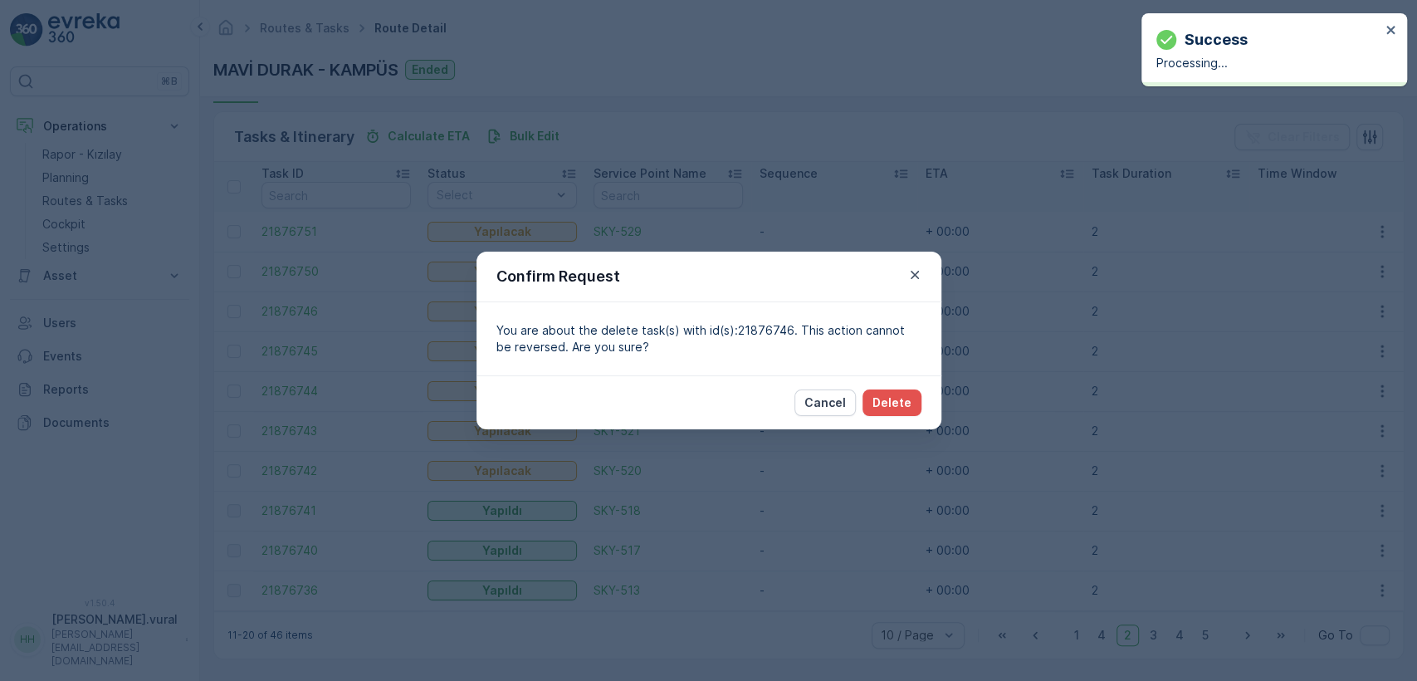
drag, startPoint x: 933, startPoint y: 398, endPoint x: 925, endPoint y: 395, distance: 8.7
click at [930, 397] on div "Cancel Delete" at bounding box center [708, 402] width 465 height 54
click at [919, 395] on div "Cancel Delete" at bounding box center [708, 402] width 465 height 54
click at [897, 399] on p "Delete" at bounding box center [891, 402] width 39 height 17
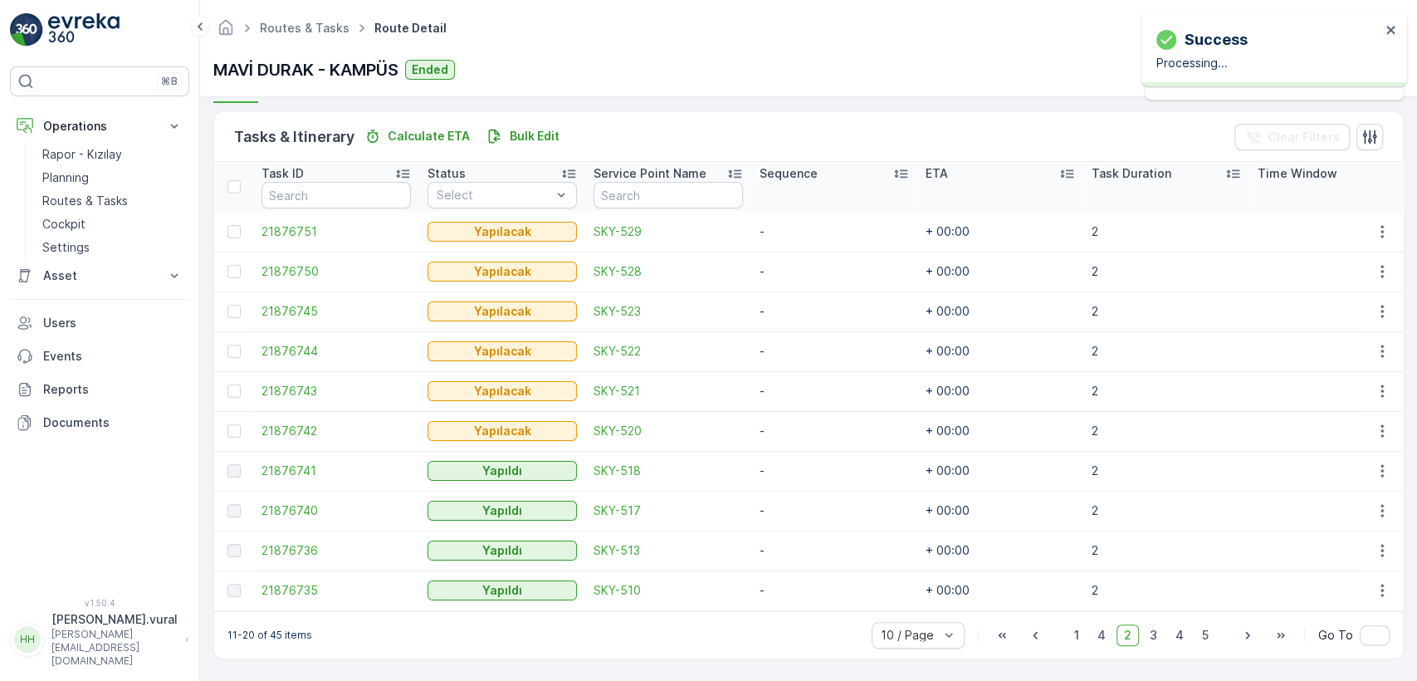
click at [1379, 251] on td at bounding box center [1381, 271] width 45 height 40
click at [1376, 263] on icon "button" at bounding box center [1382, 271] width 17 height 17
click at [1297, 382] on div "Delete" at bounding box center [1354, 389] width 125 height 23
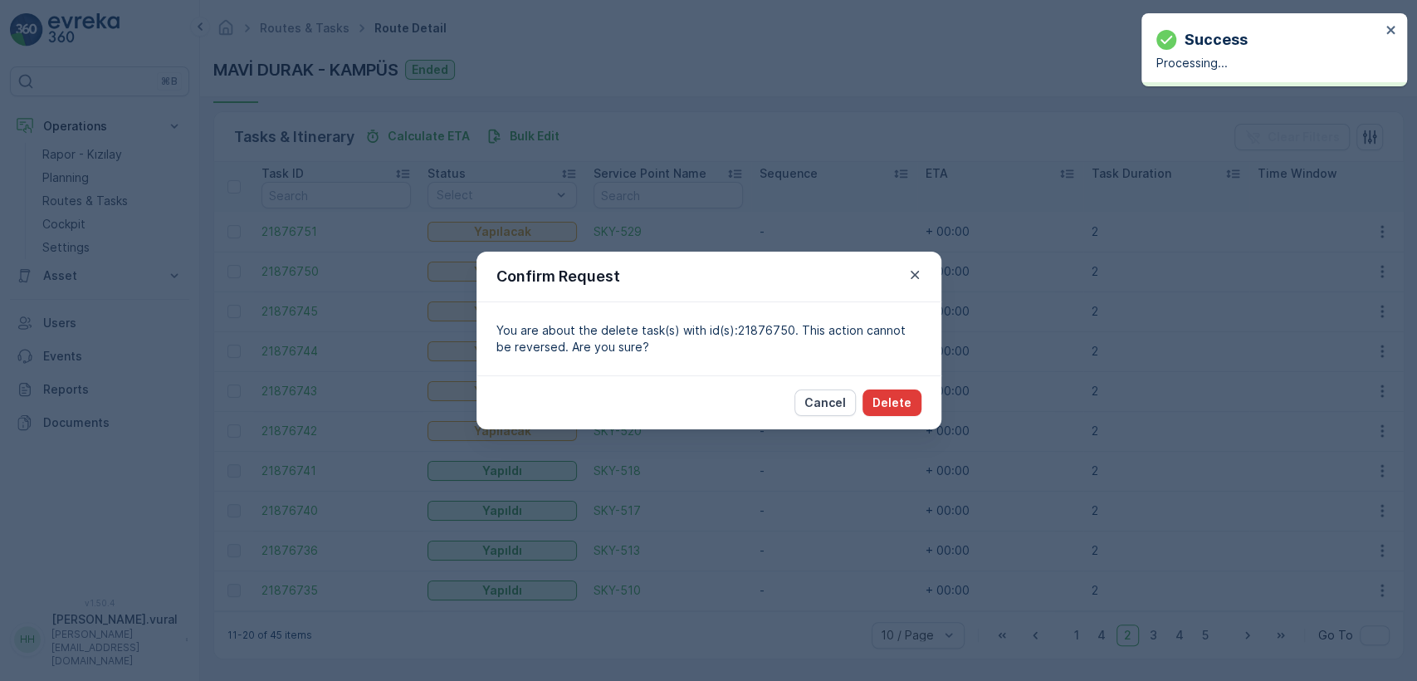
click at [908, 401] on p "Delete" at bounding box center [891, 402] width 39 height 17
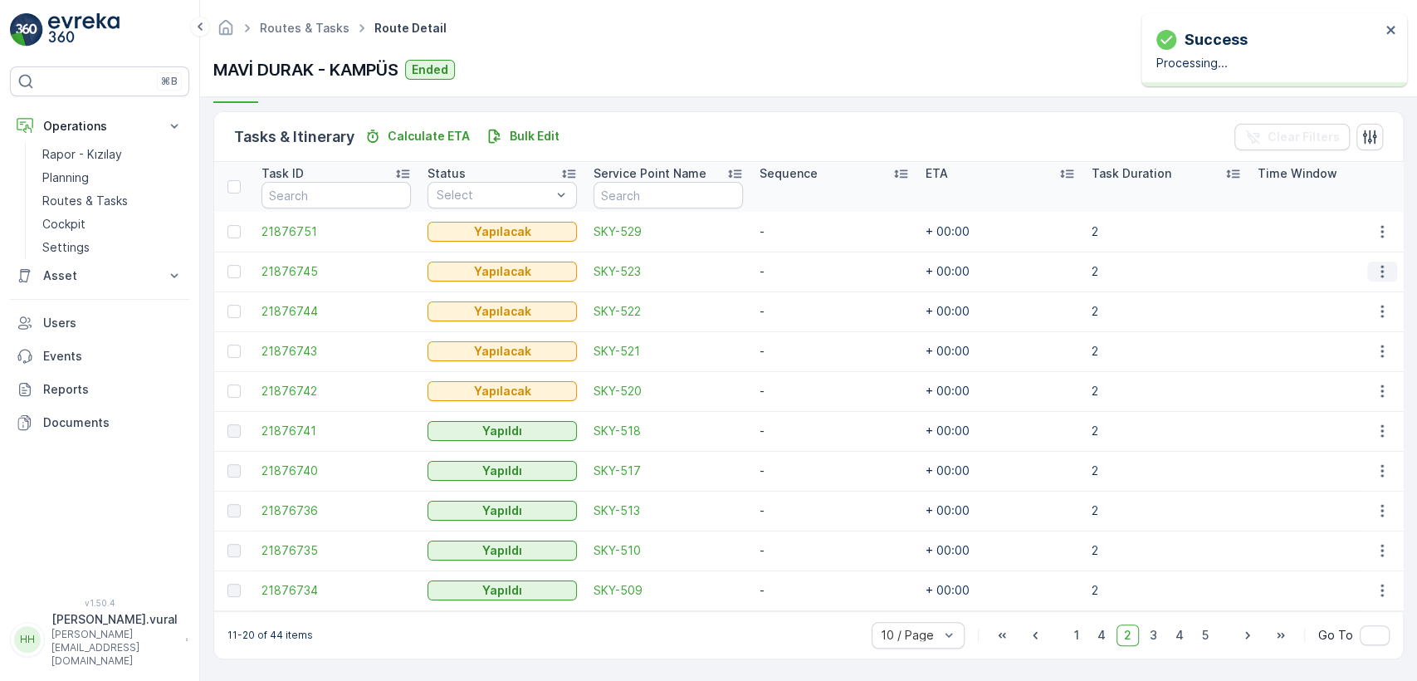
click at [1374, 267] on icon "button" at bounding box center [1382, 271] width 17 height 17
click at [1347, 382] on div "Delete" at bounding box center [1354, 389] width 125 height 23
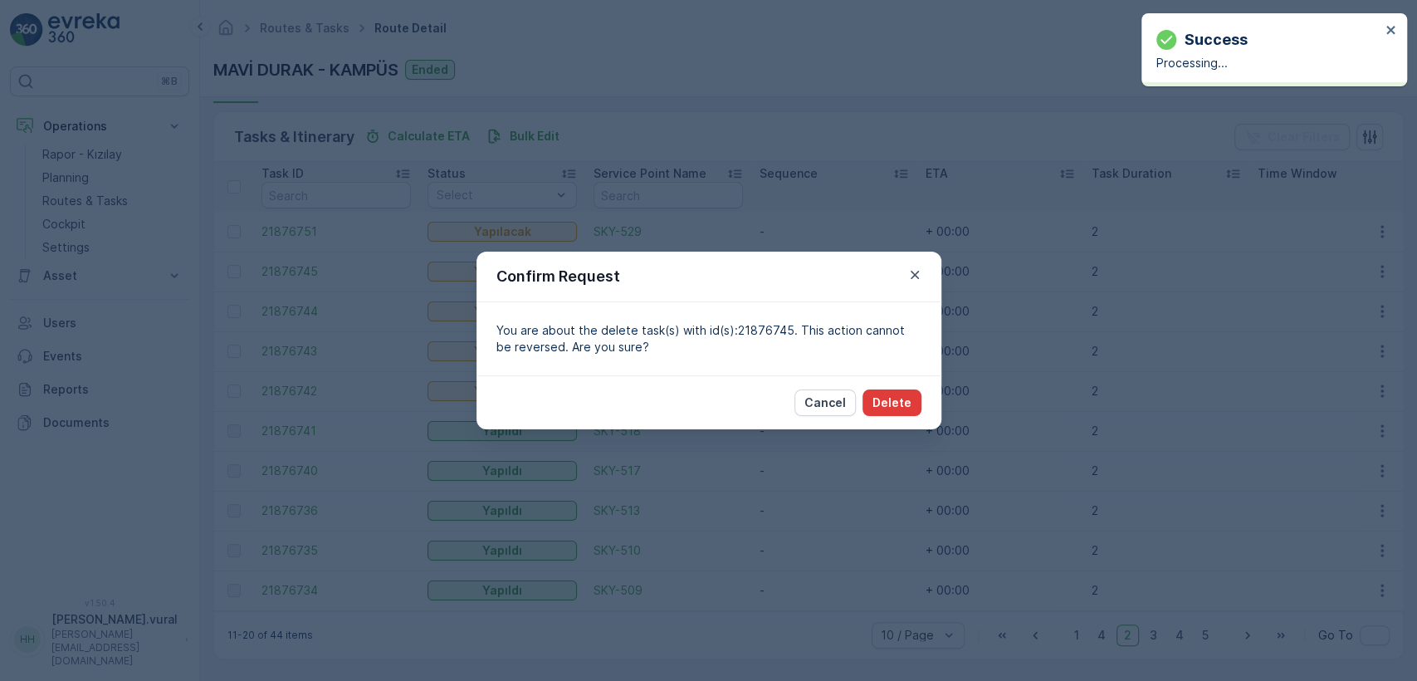
click at [879, 414] on button "Delete" at bounding box center [891, 402] width 59 height 27
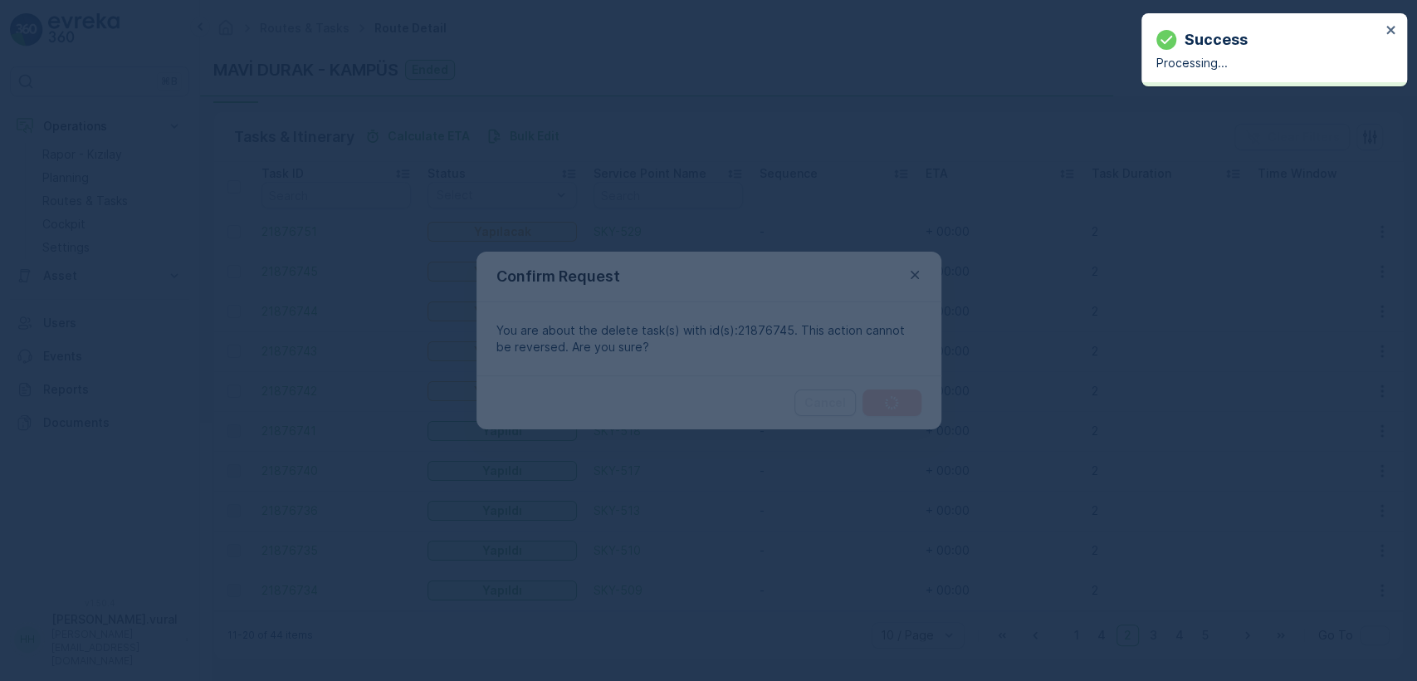
click at [888, 407] on div at bounding box center [708, 340] width 1417 height 681
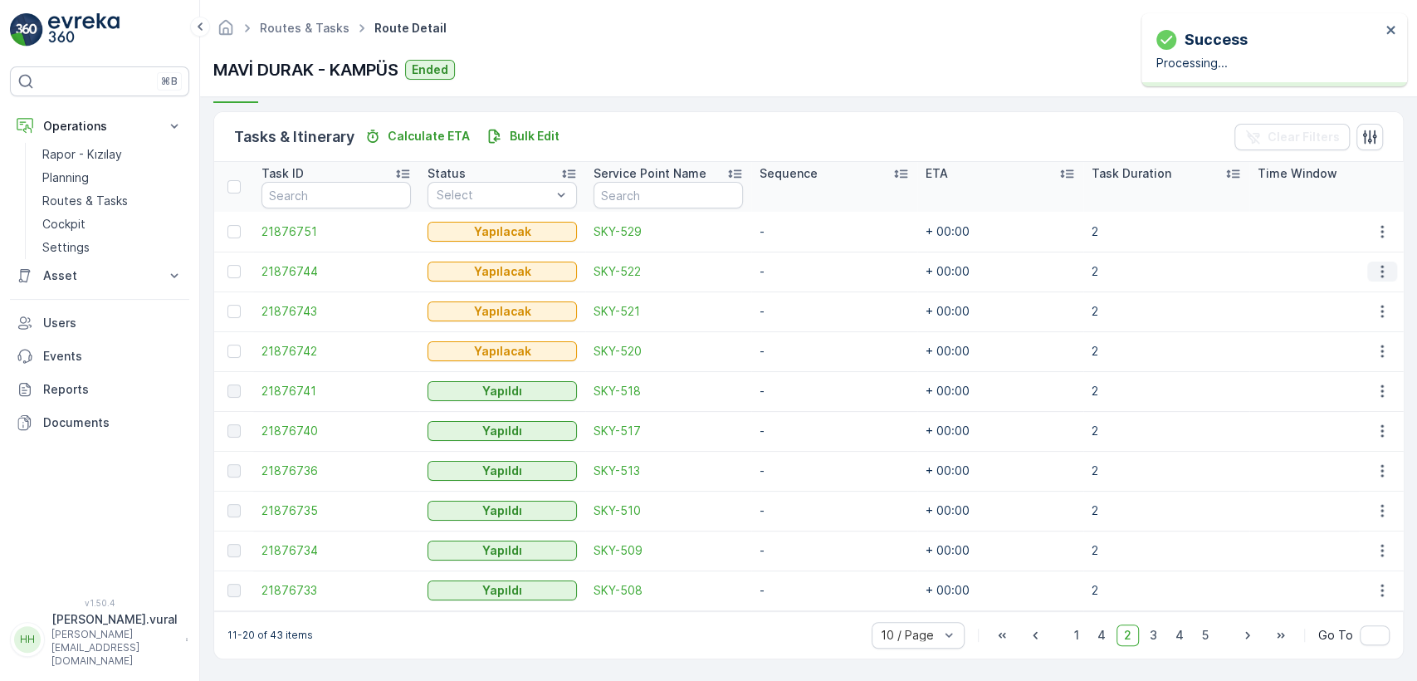
click at [1381, 263] on icon "button" at bounding box center [1382, 271] width 17 height 17
click at [1340, 376] on ul "See More Details Edit Change Route Remove from Route Delete" at bounding box center [1355, 339] width 132 height 130
click at [1326, 389] on span "Delete" at bounding box center [1318, 389] width 38 height 17
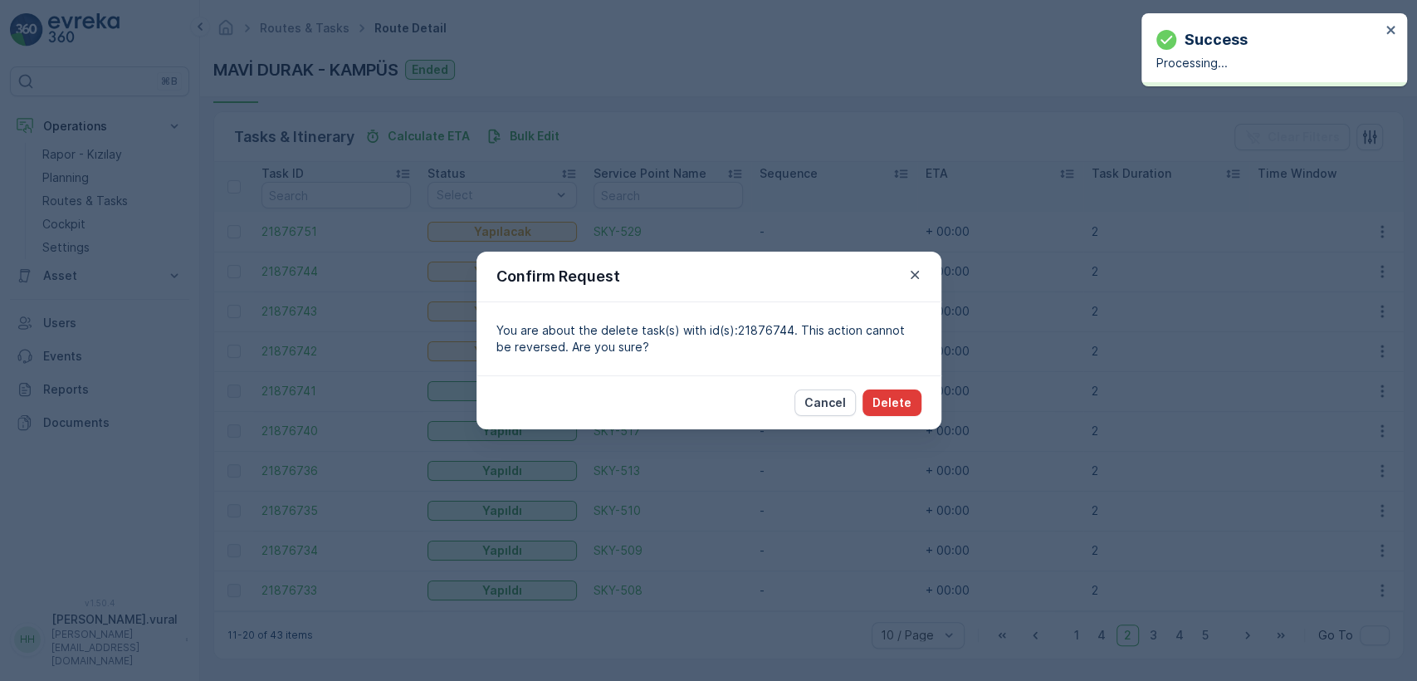
click at [896, 398] on p "Delete" at bounding box center [891, 402] width 39 height 17
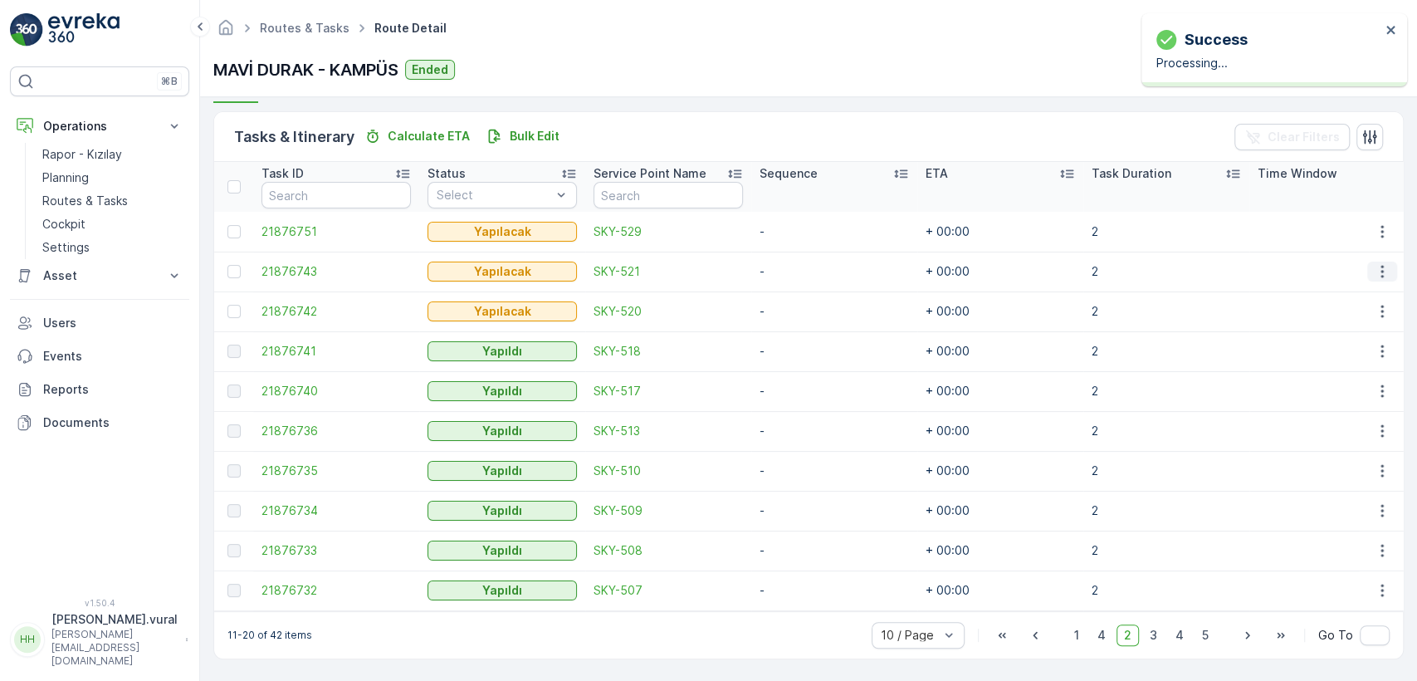
click at [1368, 269] on button "button" at bounding box center [1382, 271] width 30 height 20
click at [1327, 388] on span "Delete" at bounding box center [1318, 389] width 38 height 17
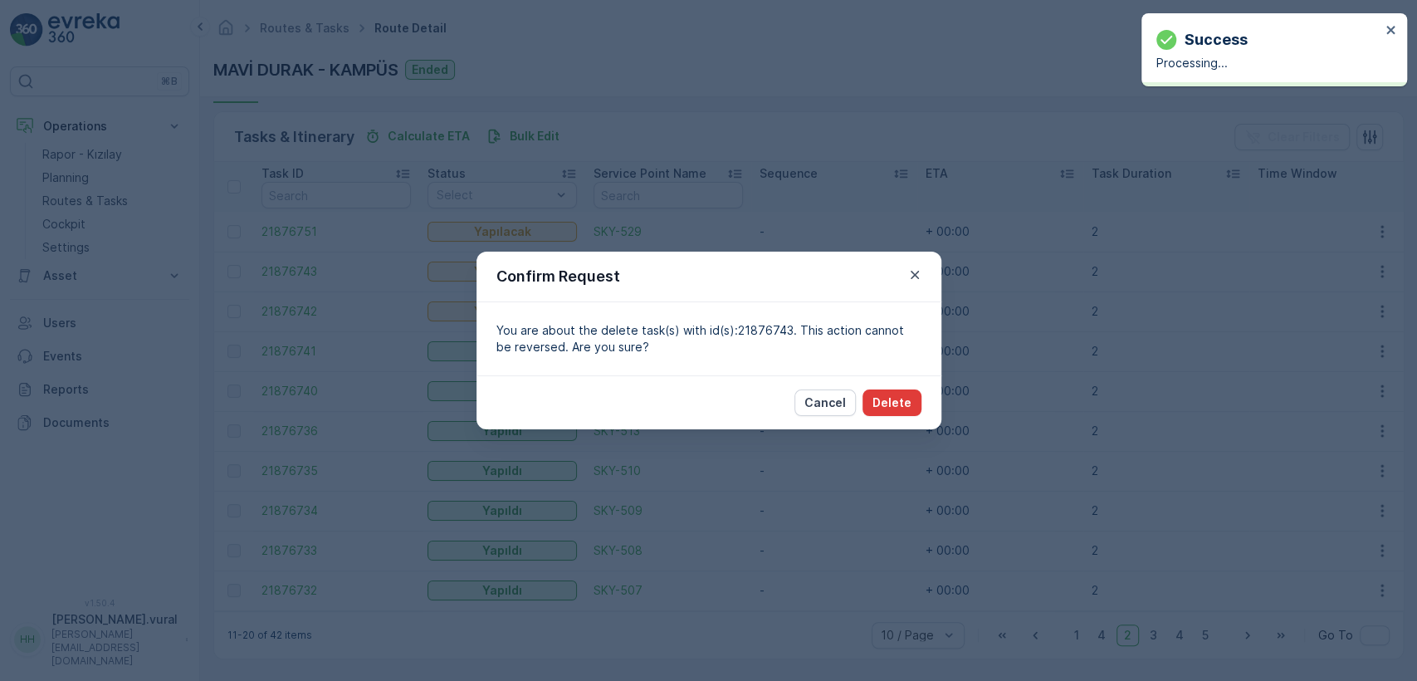
click at [870, 395] on div "Cancel Delete" at bounding box center [857, 402] width 127 height 27
click at [884, 404] on p "Delete" at bounding box center [891, 402] width 39 height 17
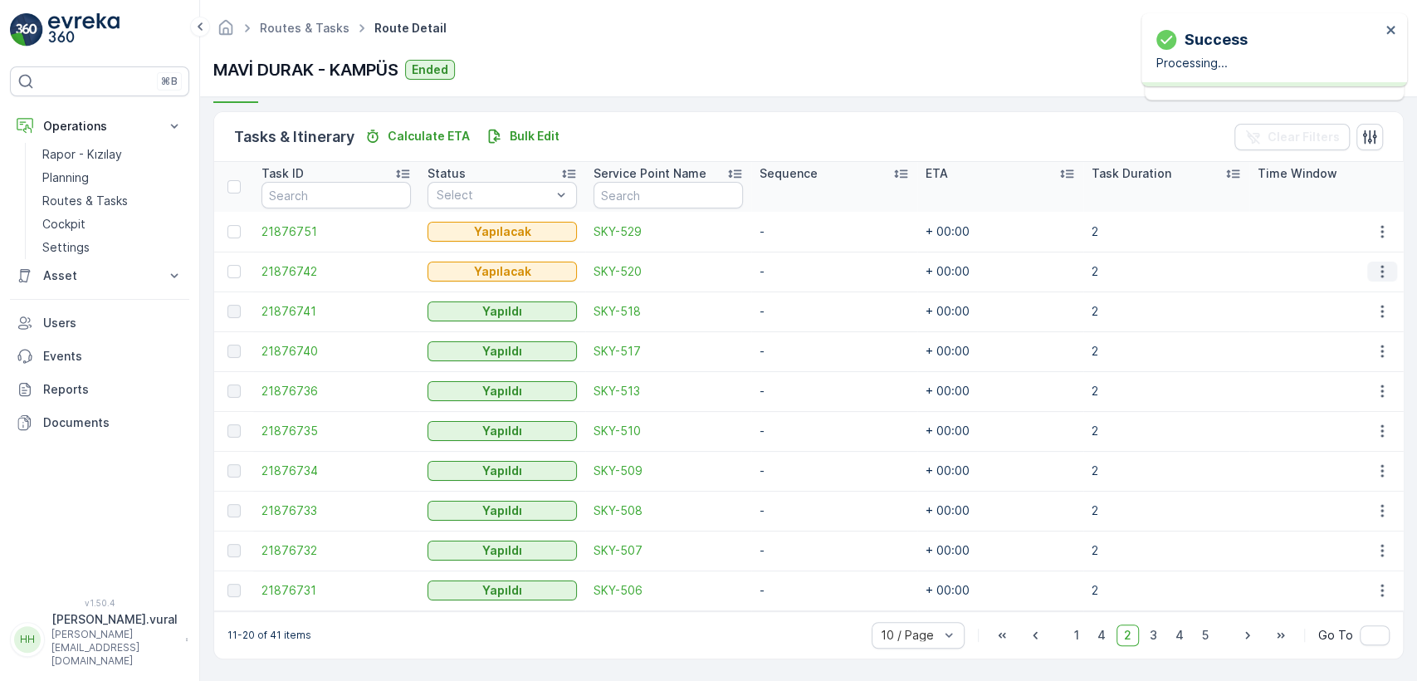
click at [1380, 266] on icon "button" at bounding box center [1381, 272] width 2 height 12
click at [1324, 381] on span "Delete" at bounding box center [1318, 389] width 38 height 17
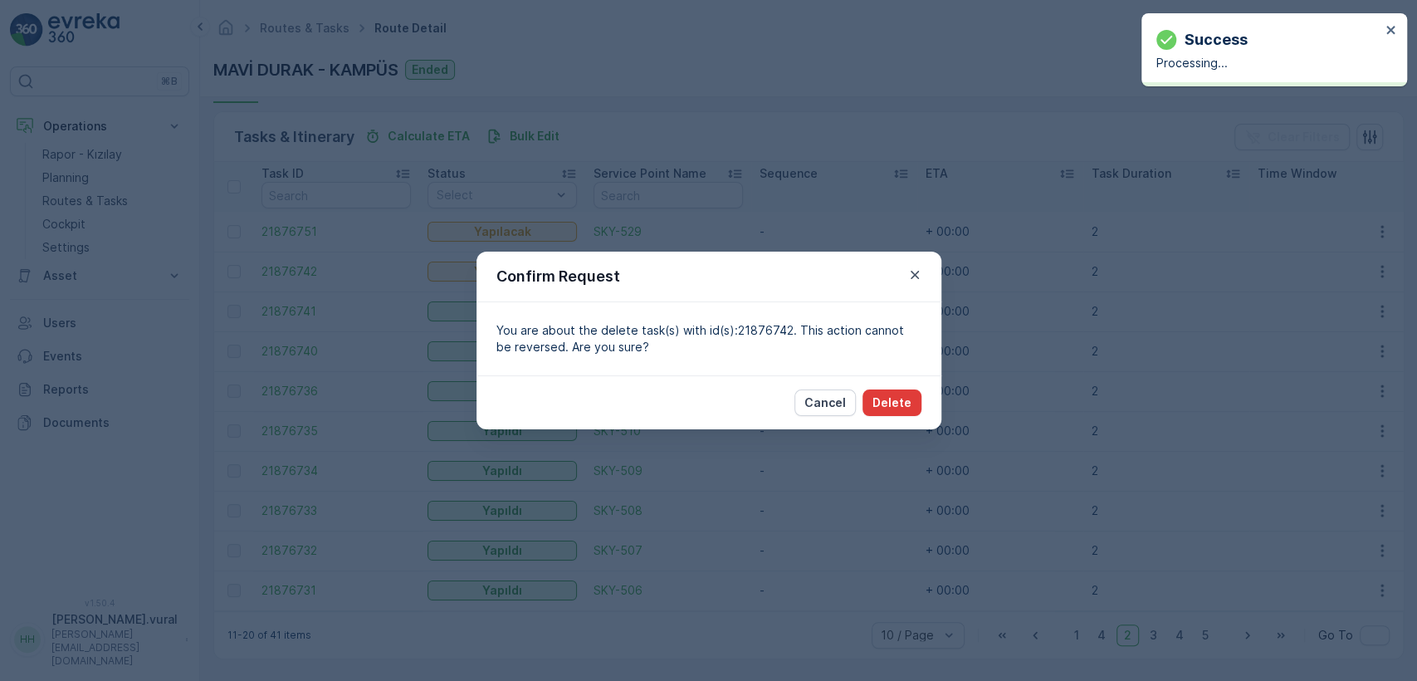
click at [916, 398] on button "Delete" at bounding box center [891, 402] width 59 height 27
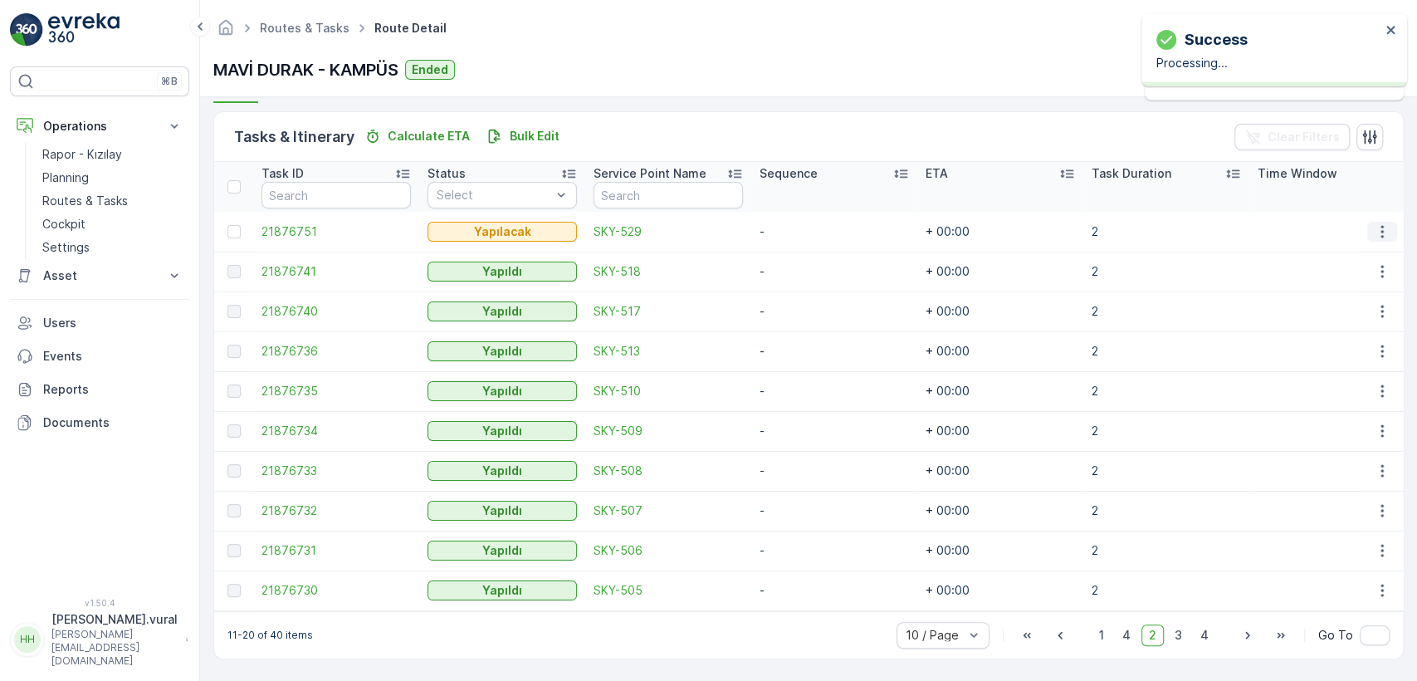
click at [1379, 222] on button "button" at bounding box center [1382, 232] width 30 height 20
click at [1319, 343] on span "Delete" at bounding box center [1318, 349] width 38 height 17
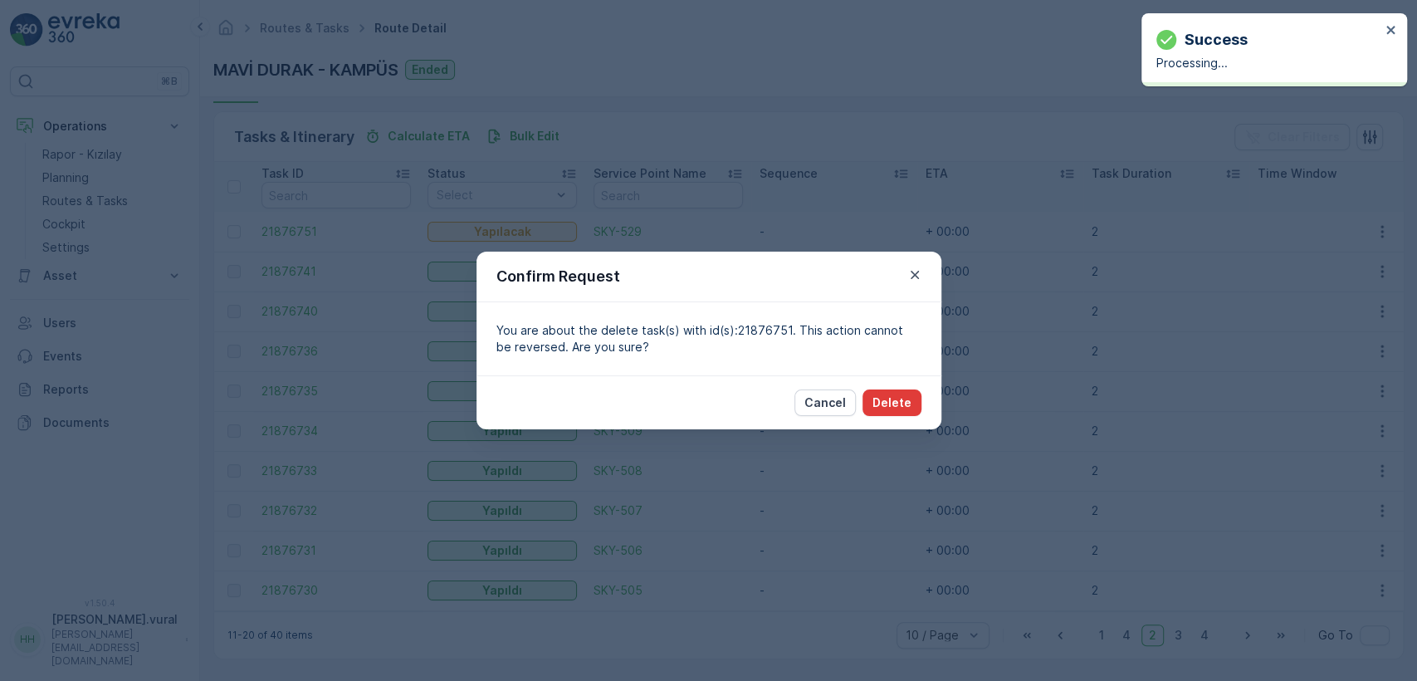
click at [908, 398] on p "Delete" at bounding box center [891, 402] width 39 height 17
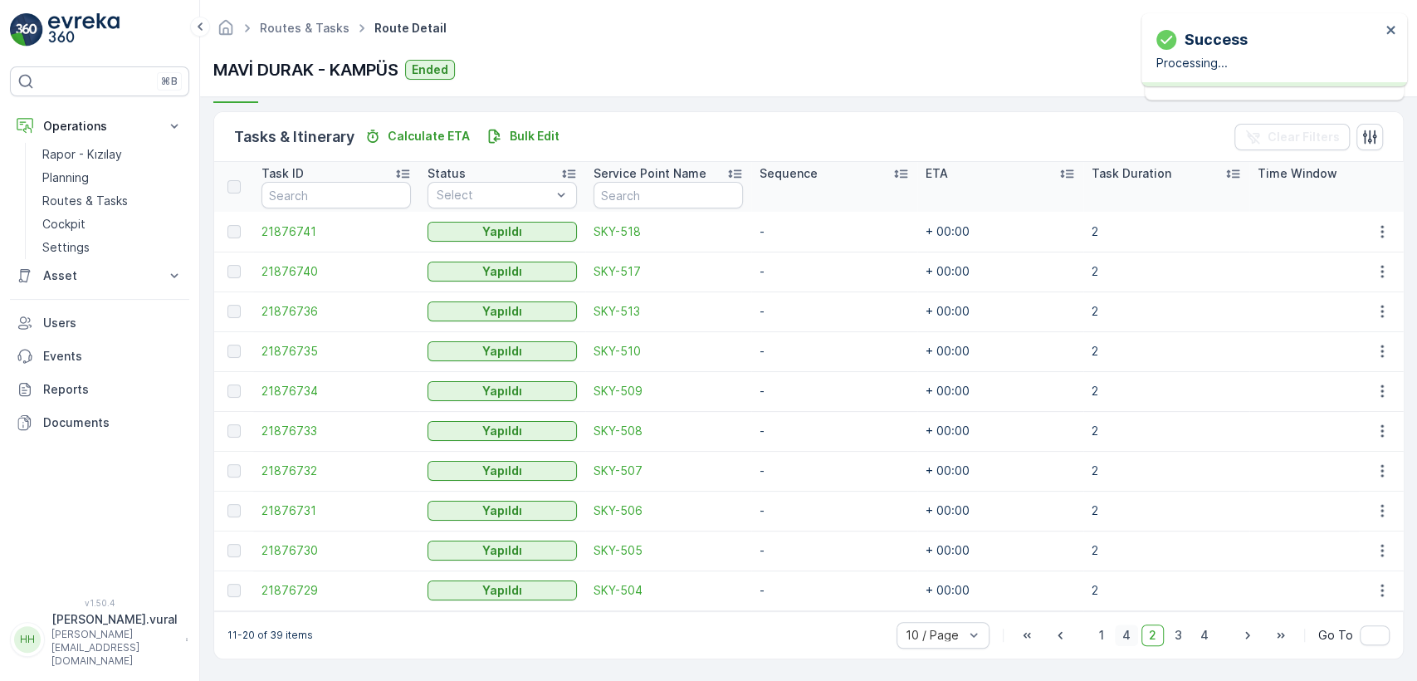
click at [1134, 639] on span "4" at bounding box center [1126, 635] width 23 height 22
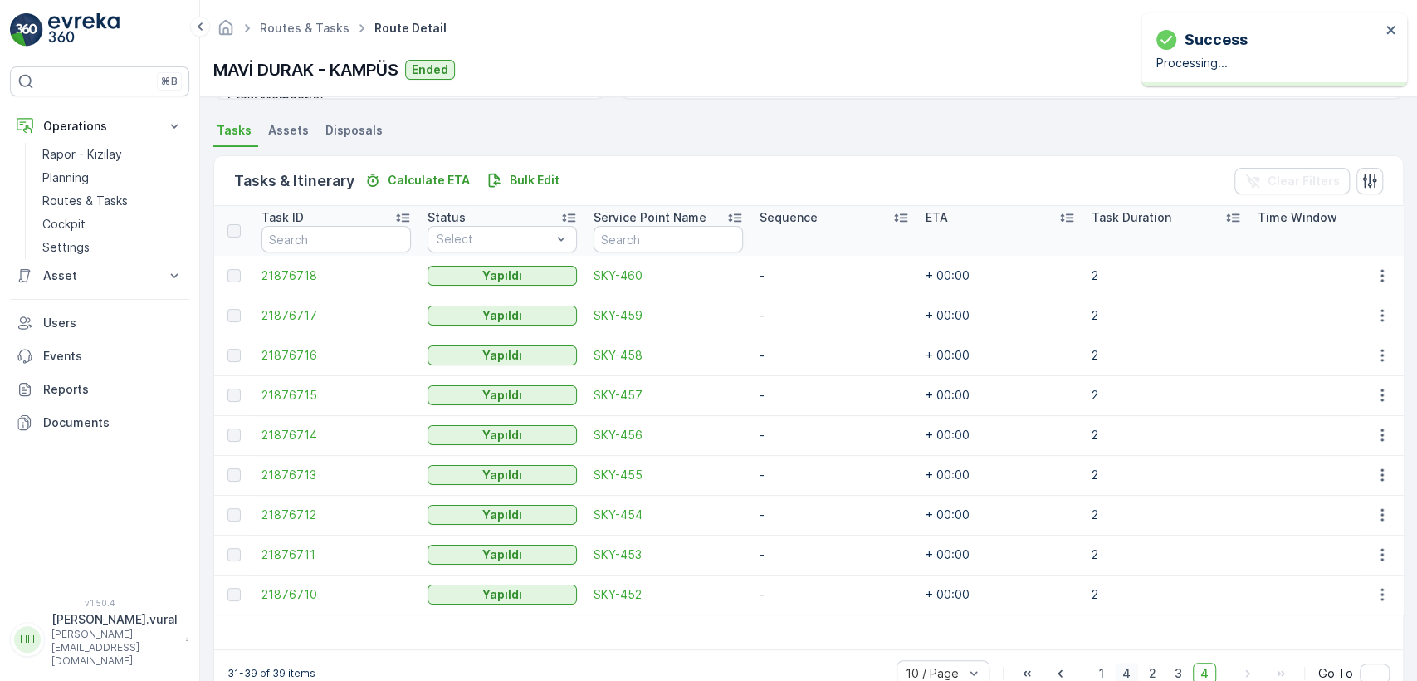
scroll to position [389, 0]
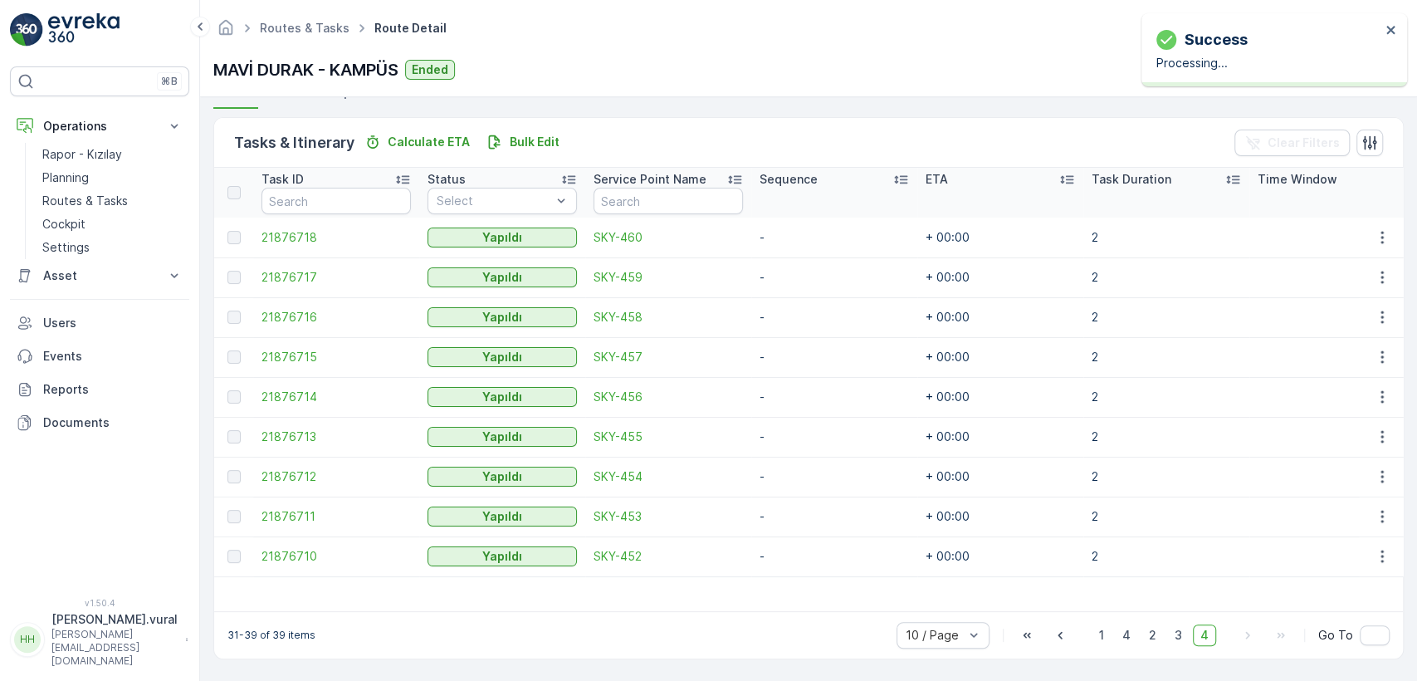
click at [1088, 634] on div "10 / Page 1 4 2 3 4 Go To" at bounding box center [1142, 635] width 493 height 27
click at [1096, 635] on span "1" at bounding box center [1101, 635] width 20 height 22
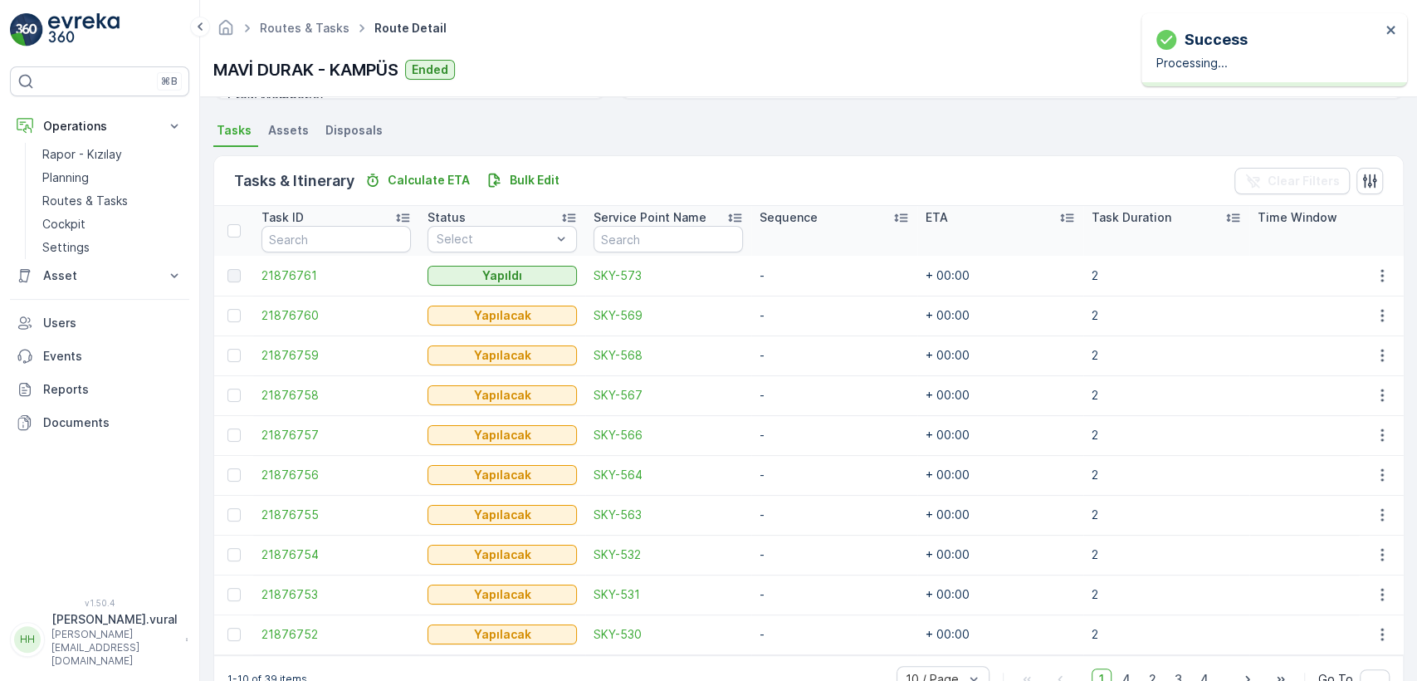
scroll to position [394, 0]
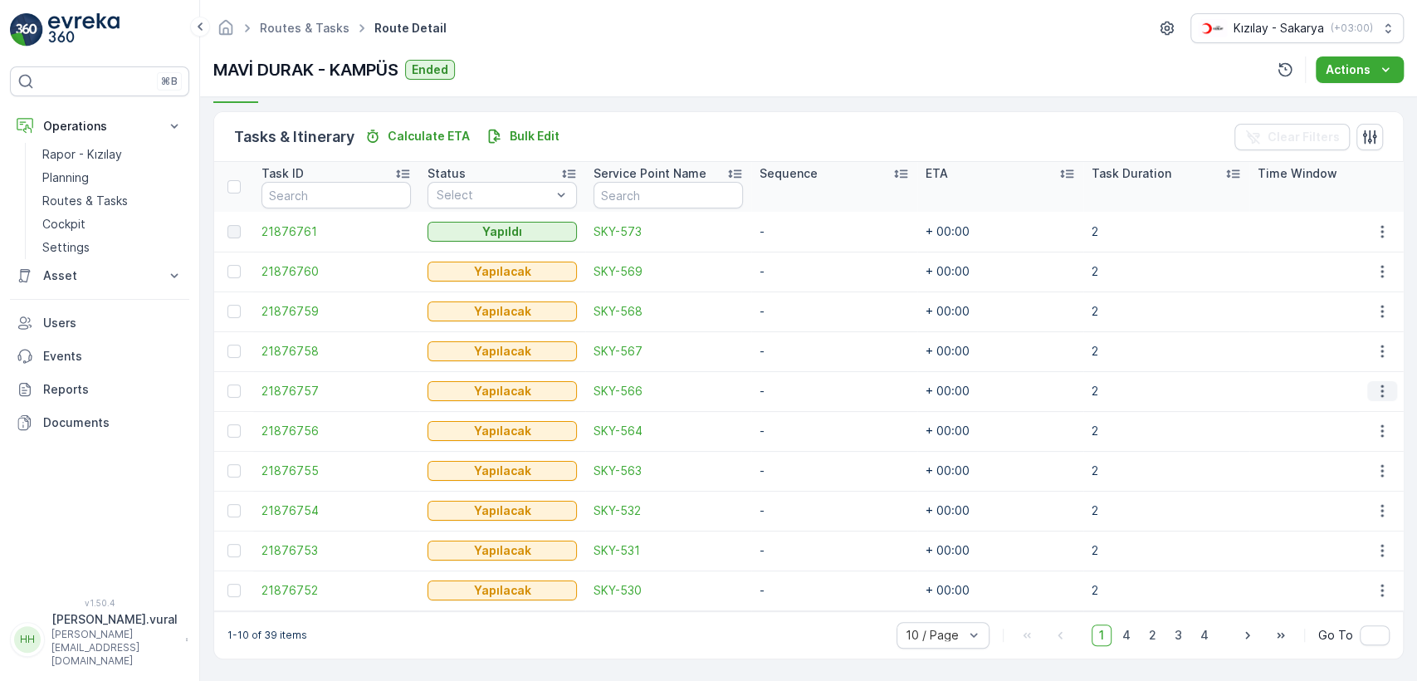
click at [1374, 383] on icon "button" at bounding box center [1382, 391] width 17 height 17
click at [1328, 504] on span "Delete" at bounding box center [1318, 508] width 38 height 17
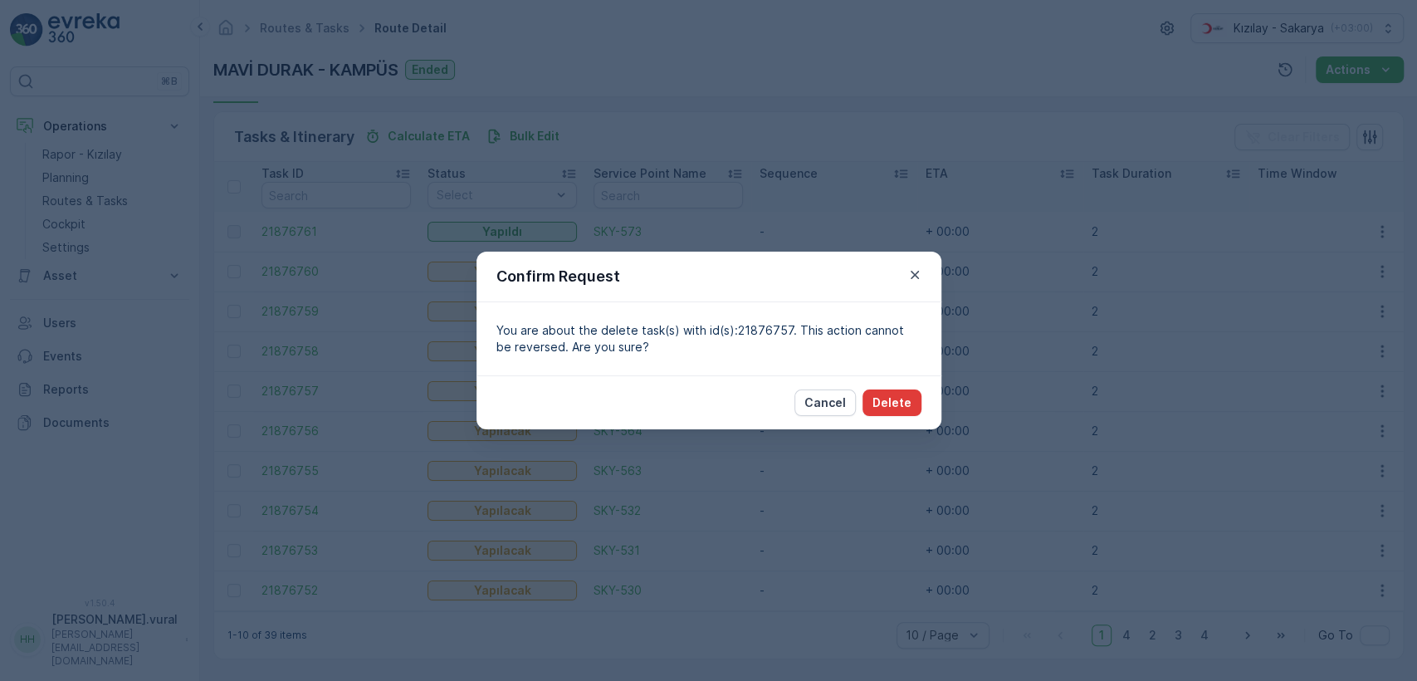
click at [886, 396] on p "Delete" at bounding box center [891, 402] width 39 height 17
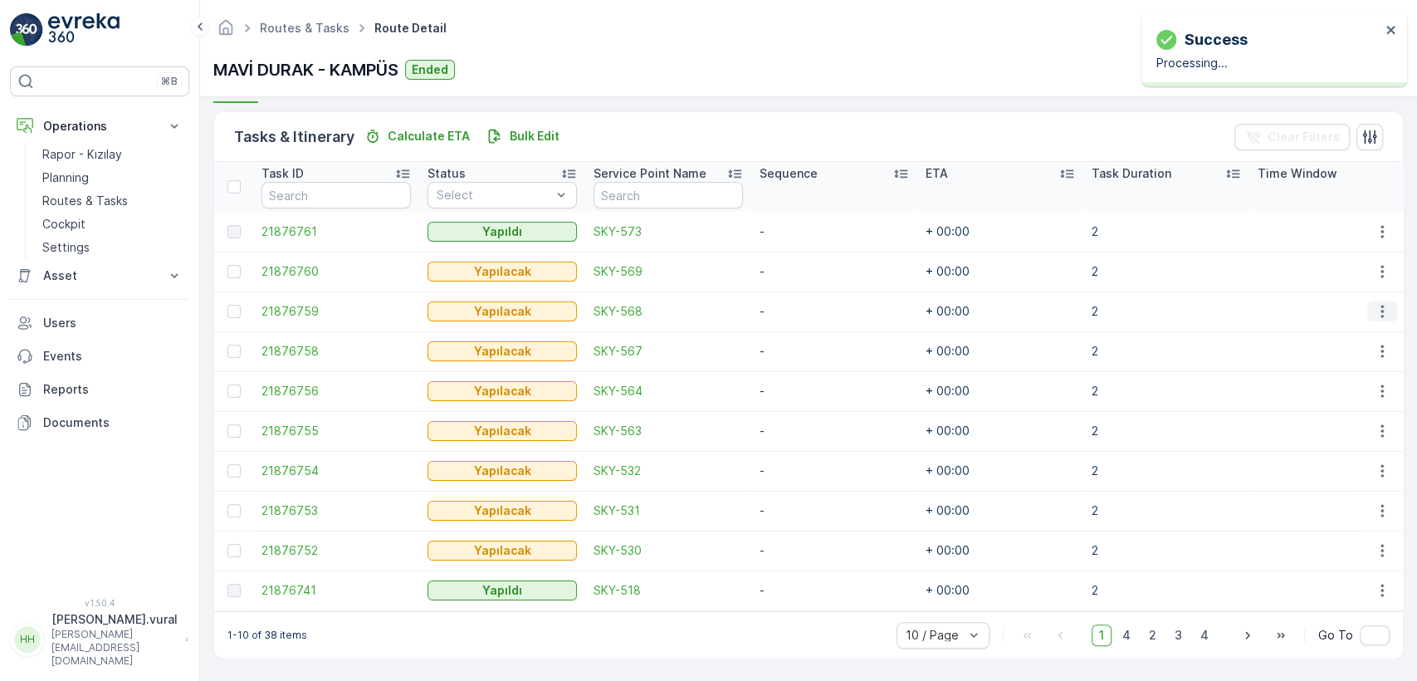
click at [1374, 309] on icon "button" at bounding box center [1382, 311] width 17 height 17
click at [1332, 413] on div "Menu" at bounding box center [1355, 413] width 119 height 1
click at [1330, 414] on ul "See More Details Edit Change Route Remove from Route Delete" at bounding box center [1355, 379] width 132 height 130
click at [1328, 421] on span "Delete" at bounding box center [1318, 429] width 38 height 17
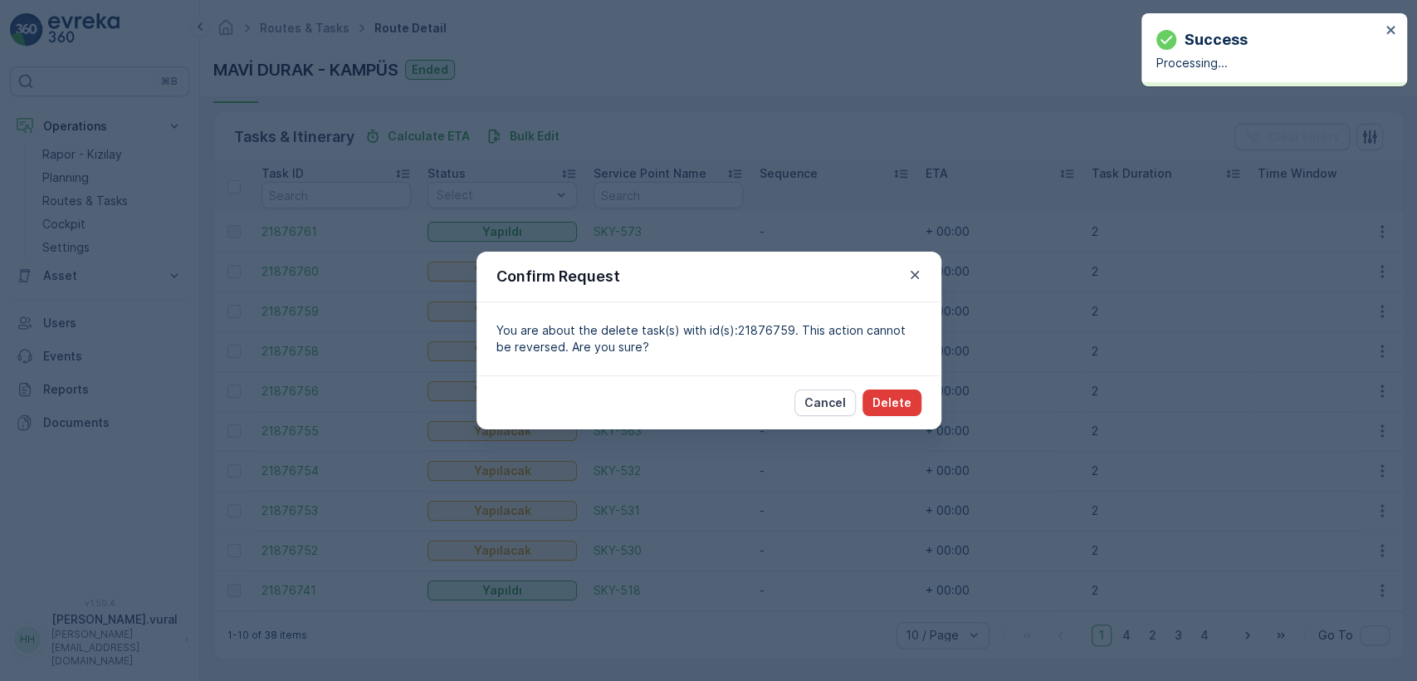
click at [873, 403] on button "Delete" at bounding box center [891, 402] width 59 height 27
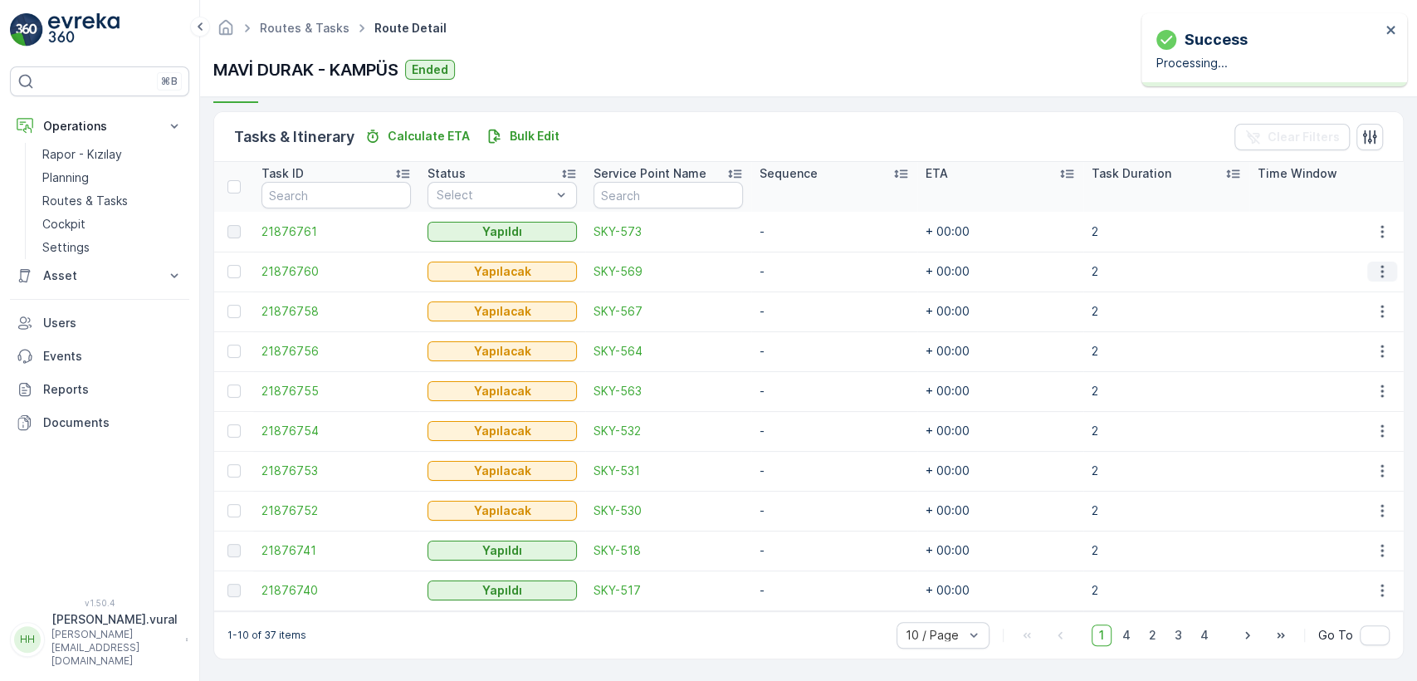
drag, startPoint x: 1371, startPoint y: 254, endPoint x: 1369, endPoint y: 271, distance: 16.7
click at [1371, 261] on button "button" at bounding box center [1382, 271] width 30 height 20
click at [1353, 378] on div "Delete" at bounding box center [1354, 389] width 125 height 23
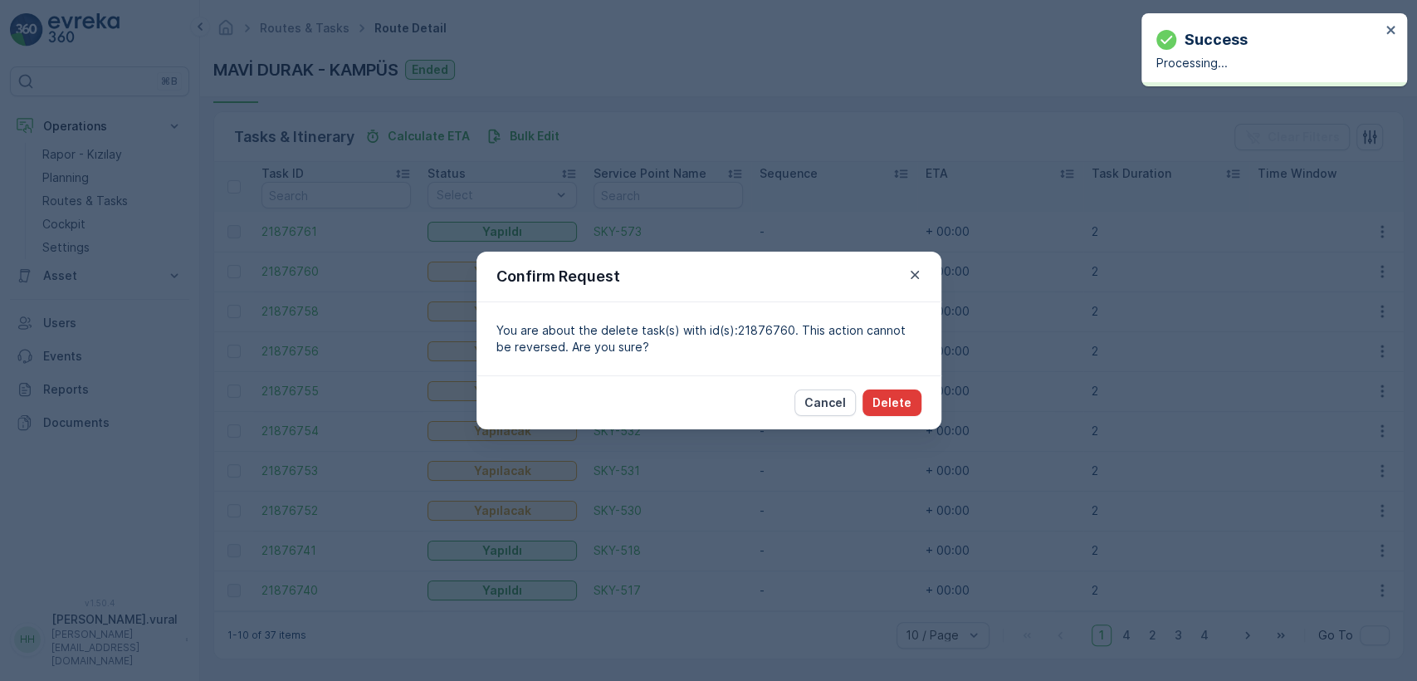
drag, startPoint x: 863, startPoint y: 390, endPoint x: 871, endPoint y: 396, distance: 10.1
click at [863, 391] on div "Cancel Delete" at bounding box center [857, 402] width 127 height 27
click at [875, 398] on p "Delete" at bounding box center [891, 402] width 39 height 17
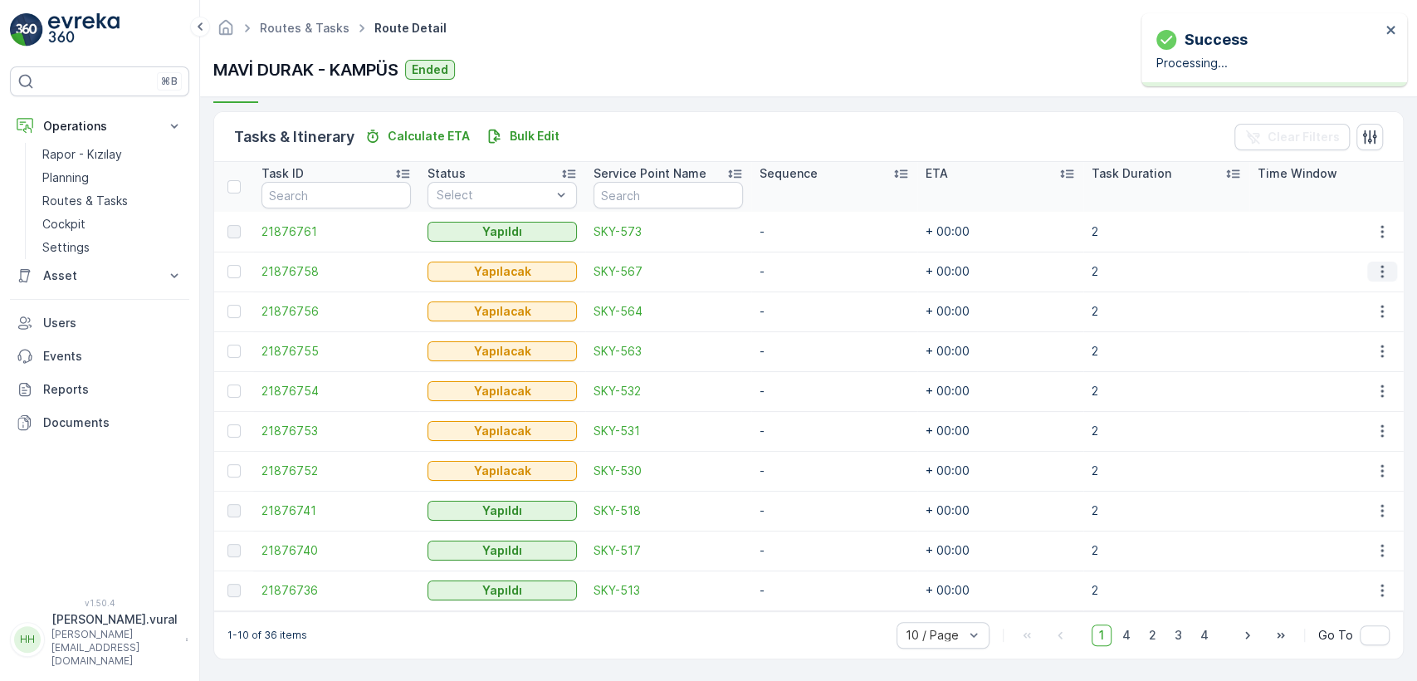
click at [1384, 263] on icon "button" at bounding box center [1382, 271] width 17 height 17
click at [1342, 382] on div "Delete" at bounding box center [1354, 389] width 125 height 23
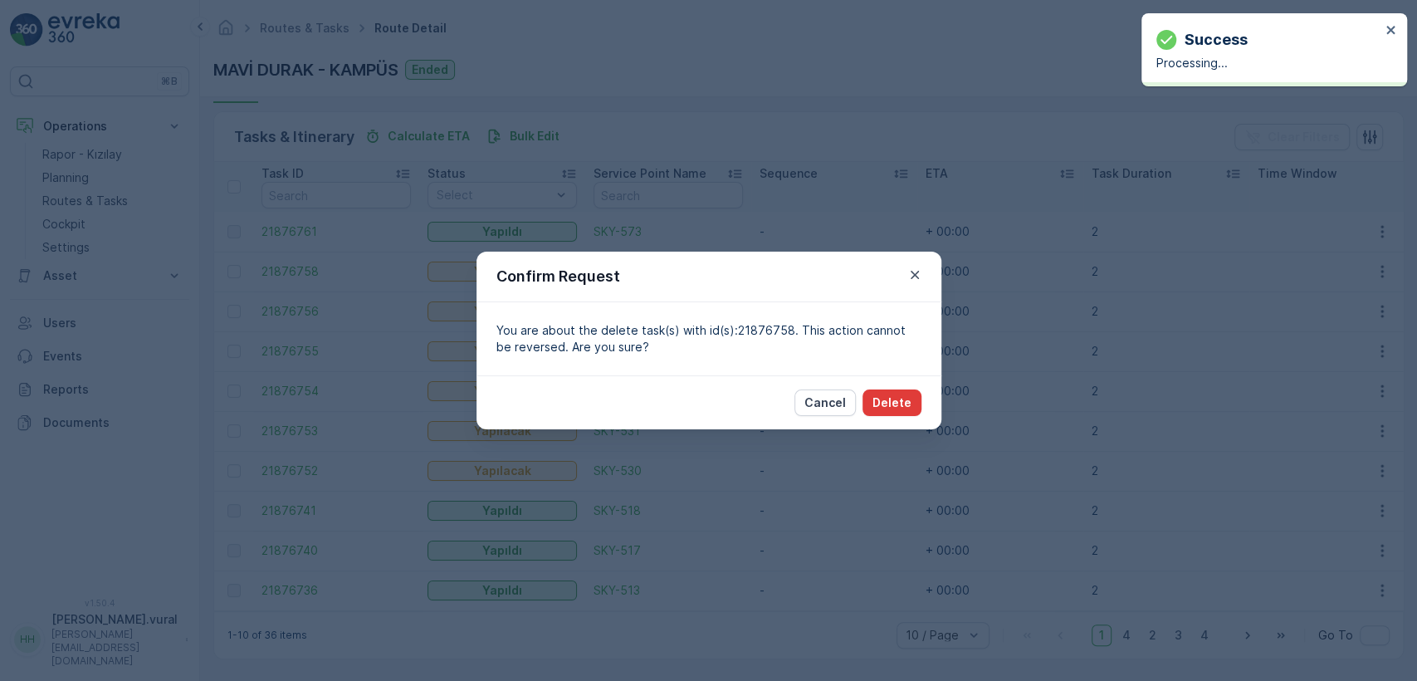
click at [905, 393] on button "Delete" at bounding box center [891, 402] width 59 height 27
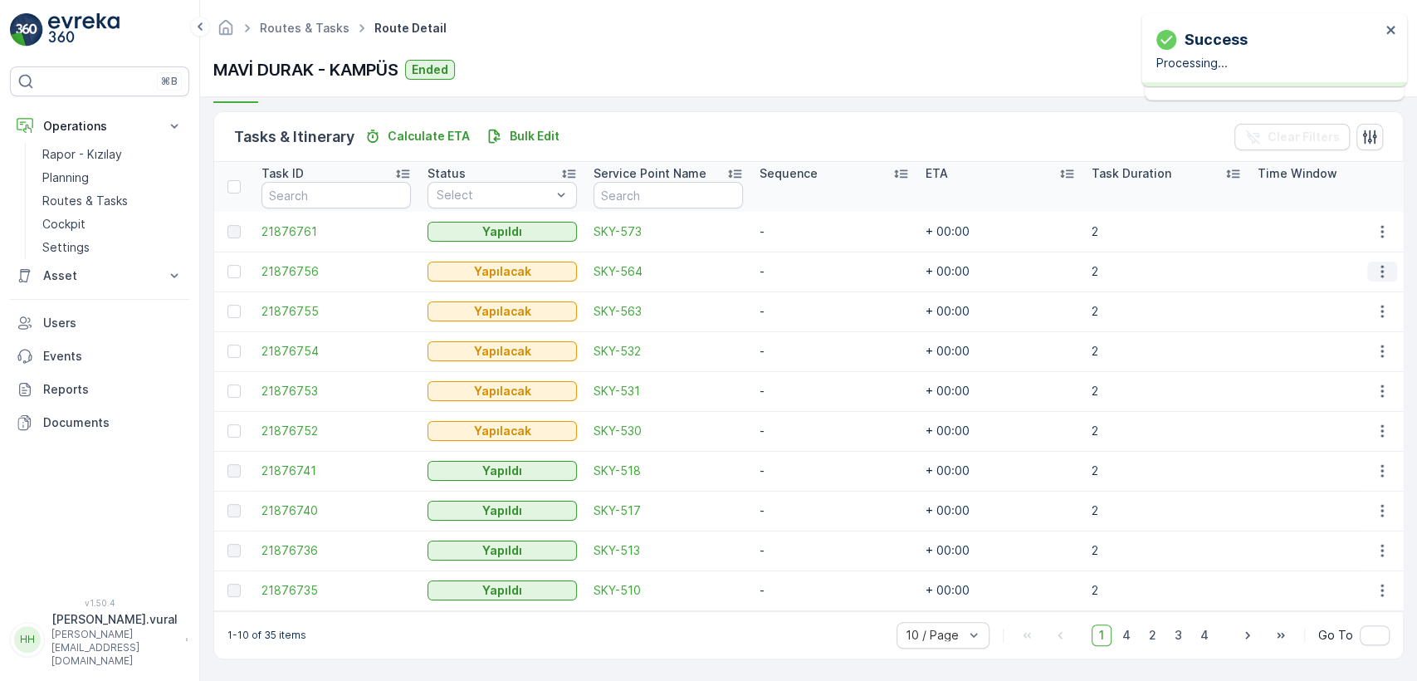
click at [1374, 270] on icon "button" at bounding box center [1382, 271] width 17 height 17
click at [1349, 383] on div "Delete" at bounding box center [1354, 389] width 125 height 23
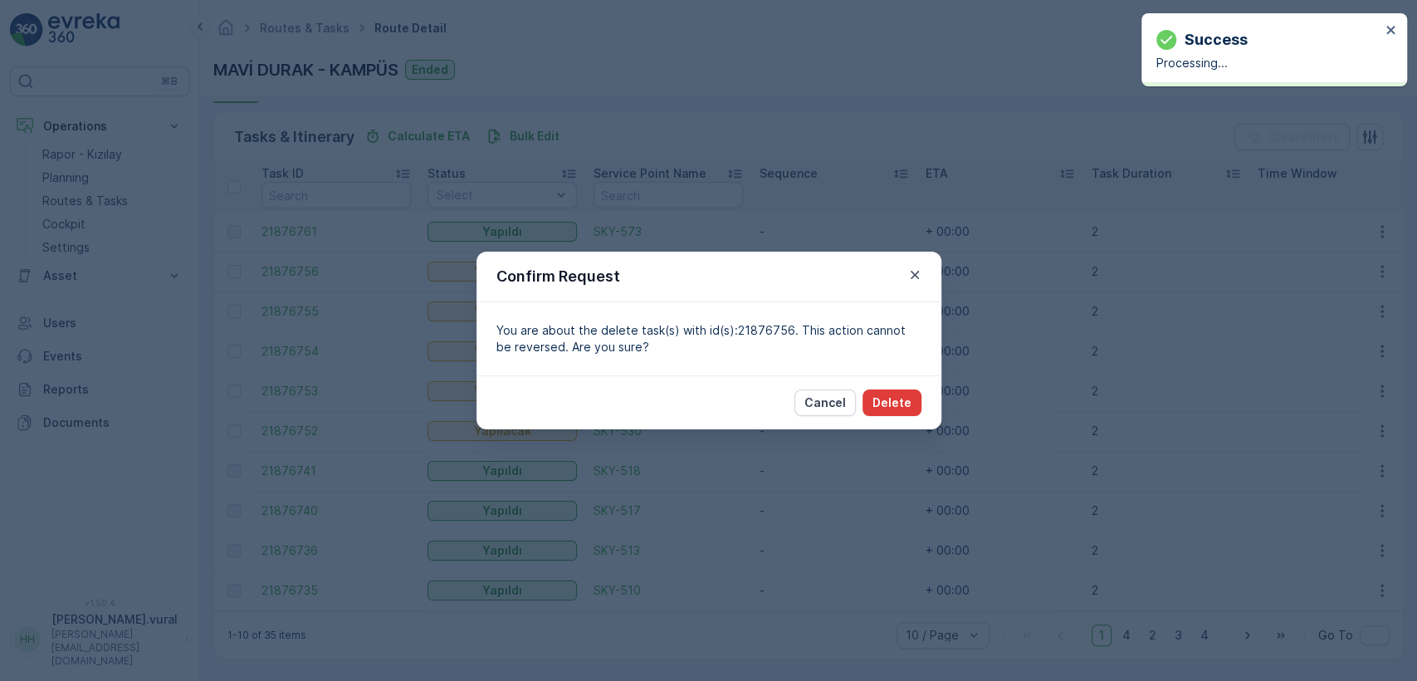
click at [896, 400] on p "Delete" at bounding box center [891, 402] width 39 height 17
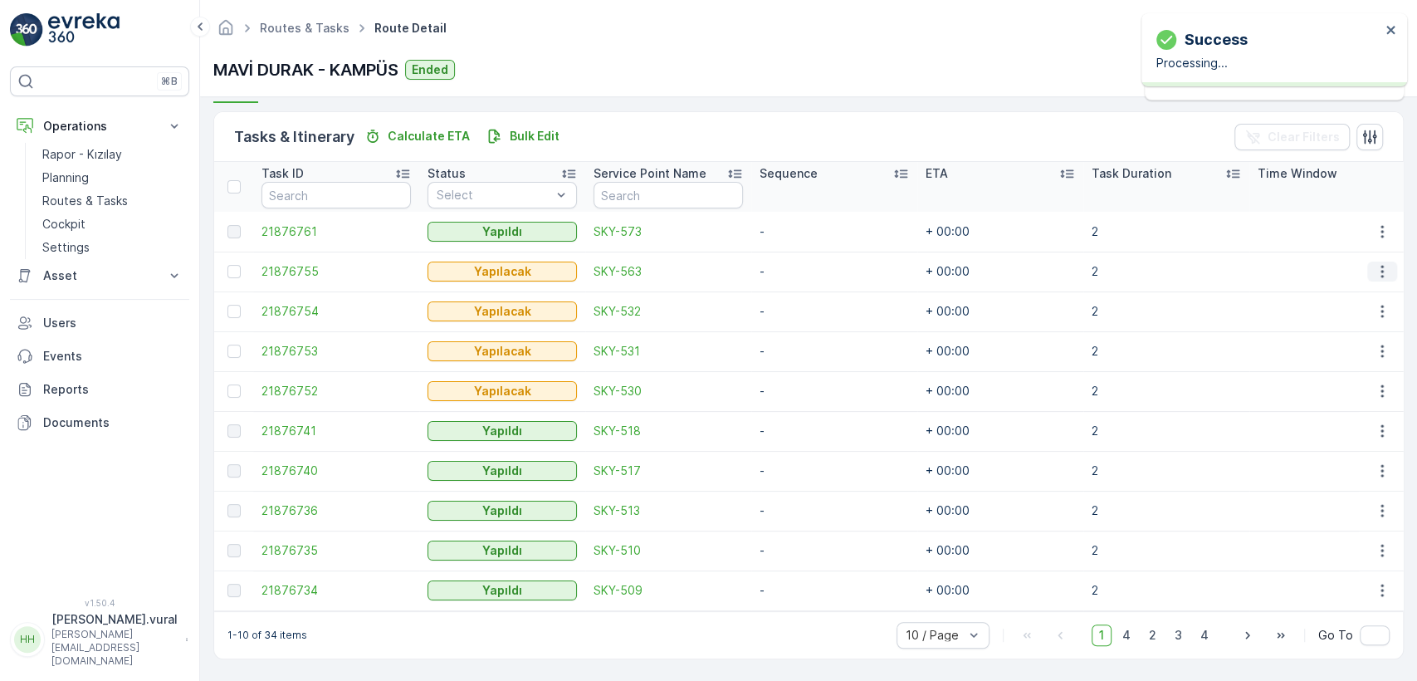
click at [1375, 268] on icon "button" at bounding box center [1382, 271] width 17 height 17
click at [1312, 381] on span "Delete" at bounding box center [1318, 389] width 38 height 17
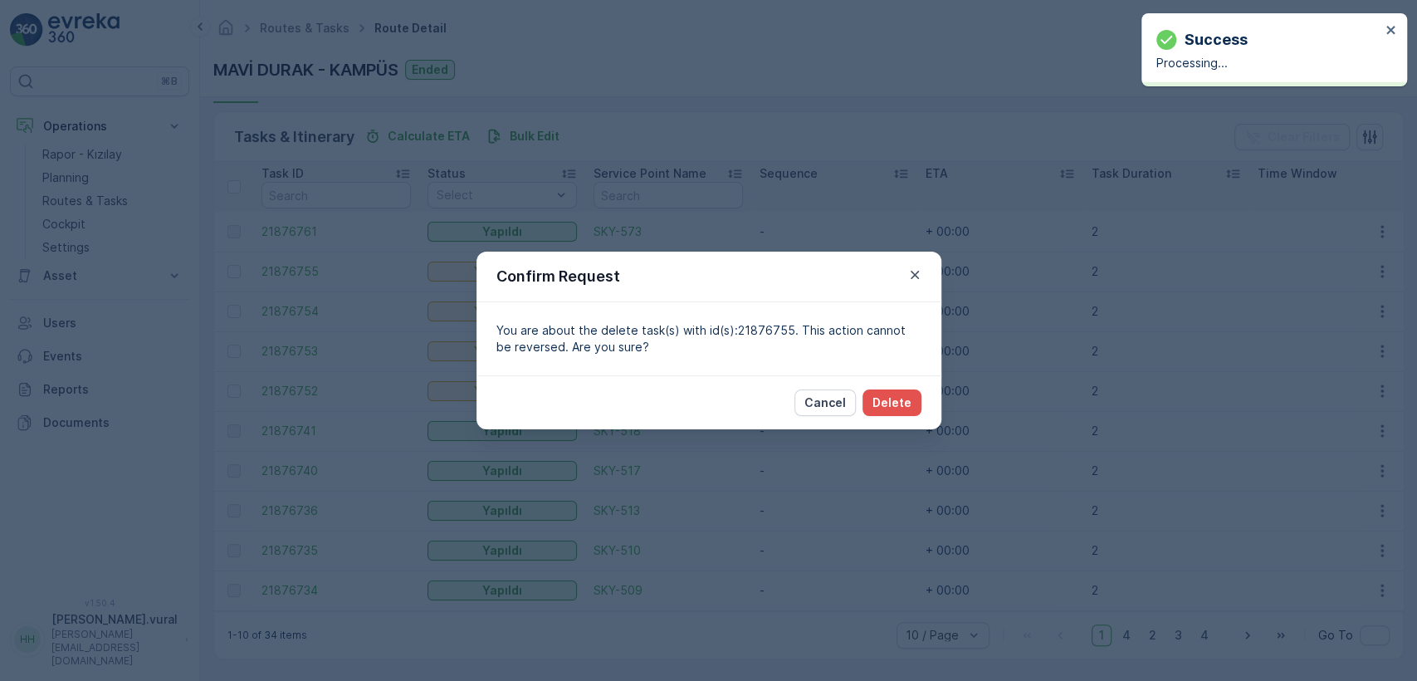
click at [909, 385] on div "Cancel Delete" at bounding box center [708, 402] width 465 height 54
click at [900, 394] on p "Delete" at bounding box center [891, 402] width 39 height 17
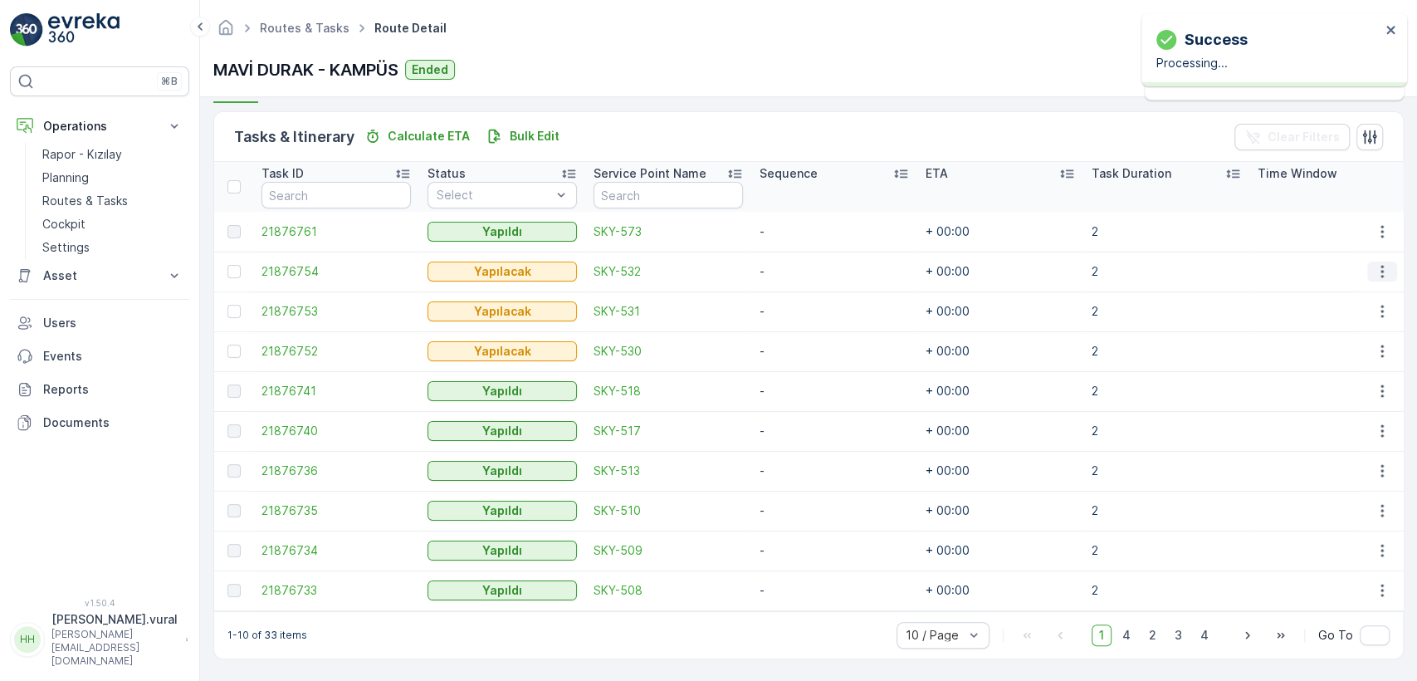
click at [1379, 263] on icon "button" at bounding box center [1382, 271] width 17 height 17
click at [1337, 387] on div "Delete" at bounding box center [1354, 389] width 125 height 23
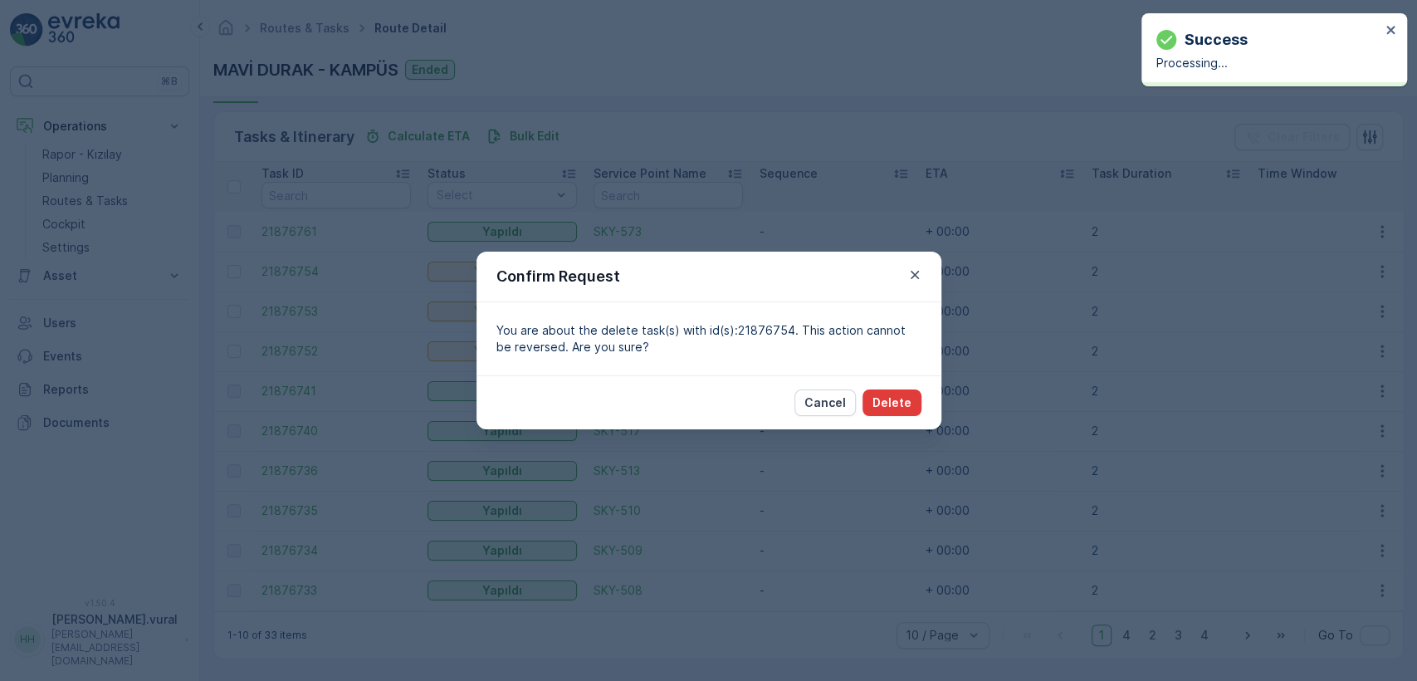
click at [886, 392] on button "Delete" at bounding box center [891, 402] width 59 height 27
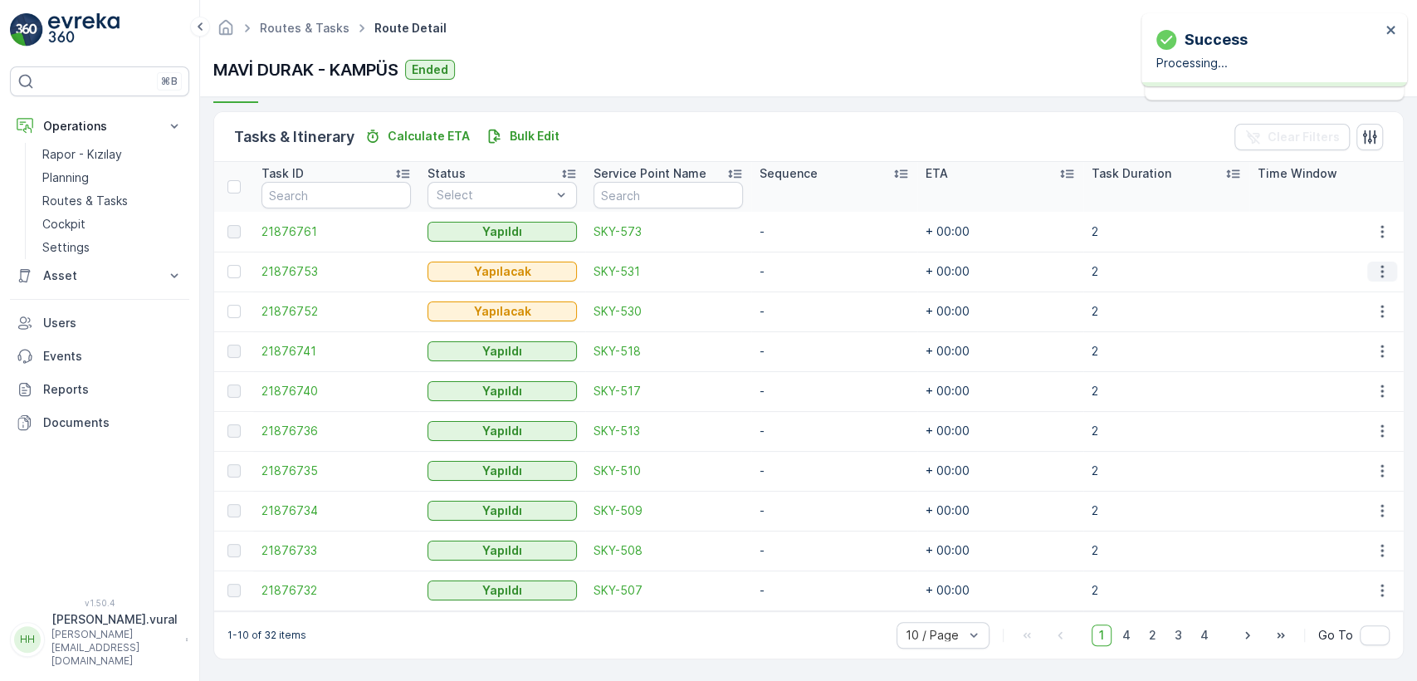
click at [1375, 263] on icon "button" at bounding box center [1382, 271] width 17 height 17
click at [1299, 382] on span "Delete" at bounding box center [1318, 389] width 38 height 17
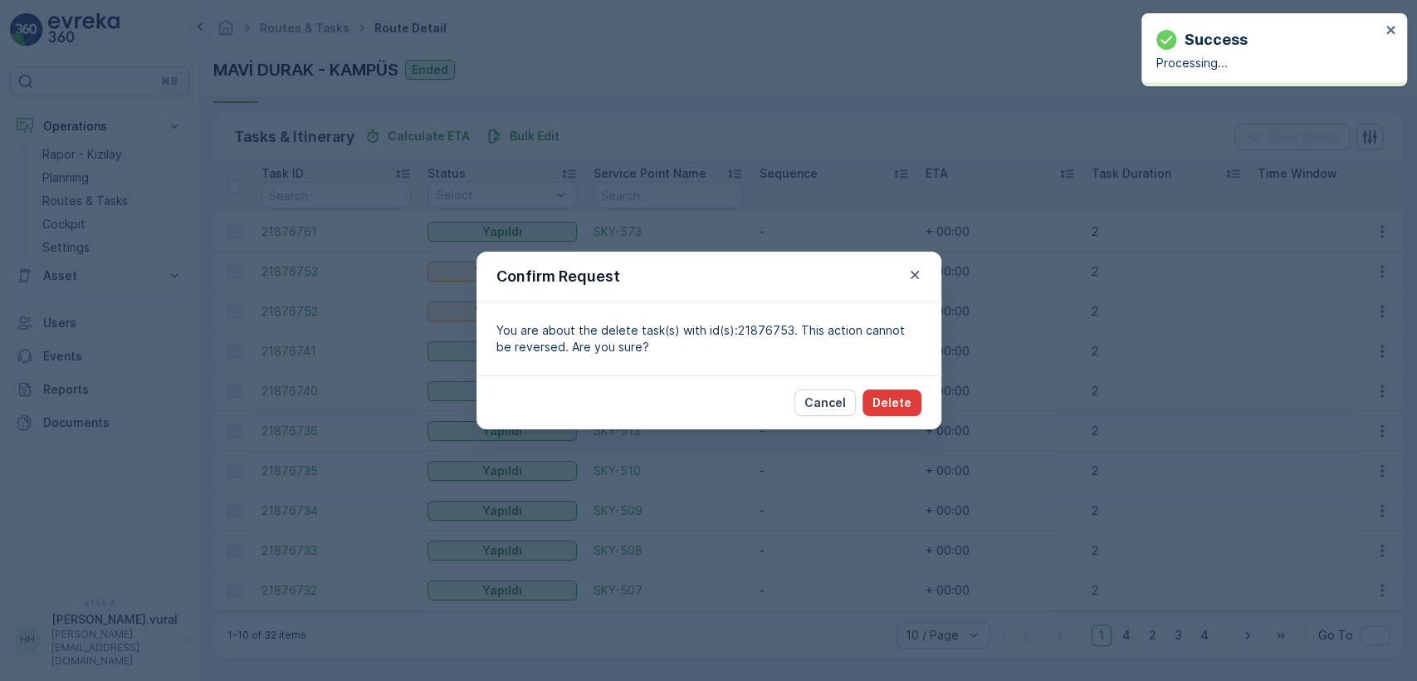
click at [890, 394] on p "Delete" at bounding box center [891, 402] width 39 height 17
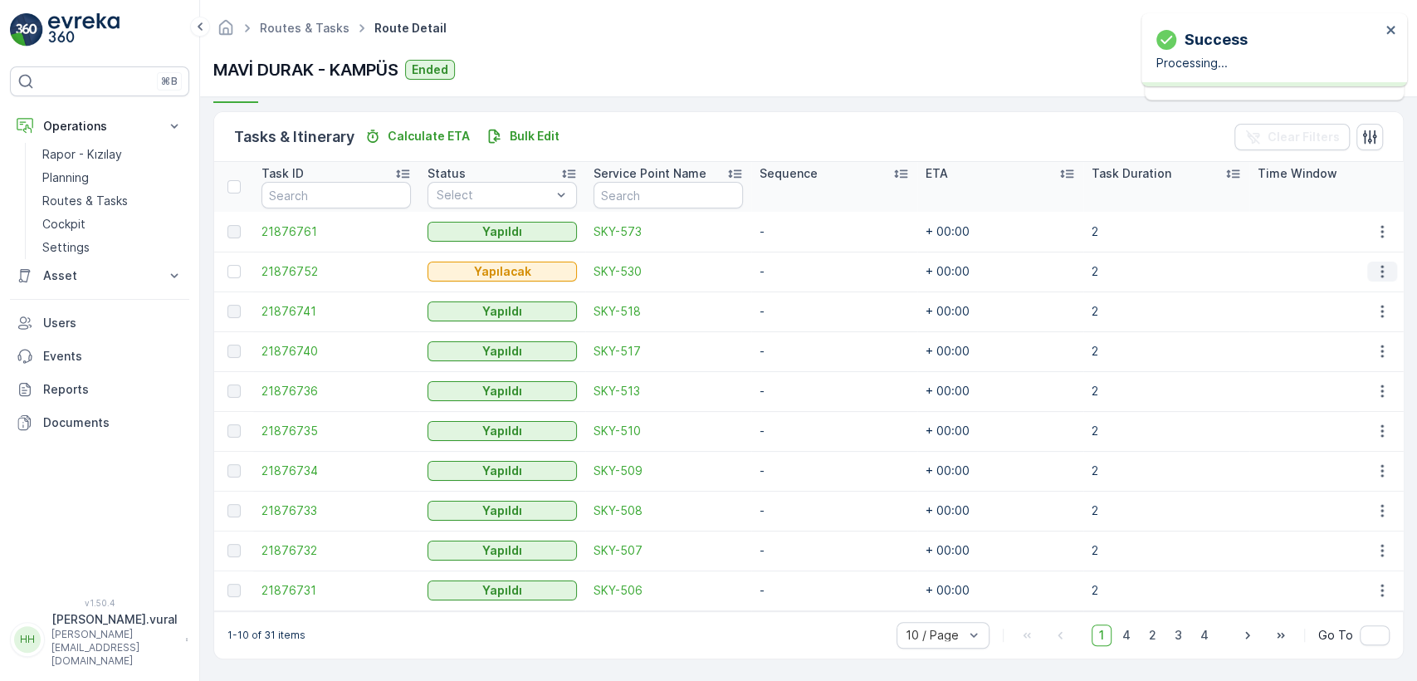
click at [1381, 264] on icon "button" at bounding box center [1382, 271] width 17 height 17
click at [1297, 393] on div "Delete" at bounding box center [1354, 389] width 125 height 23
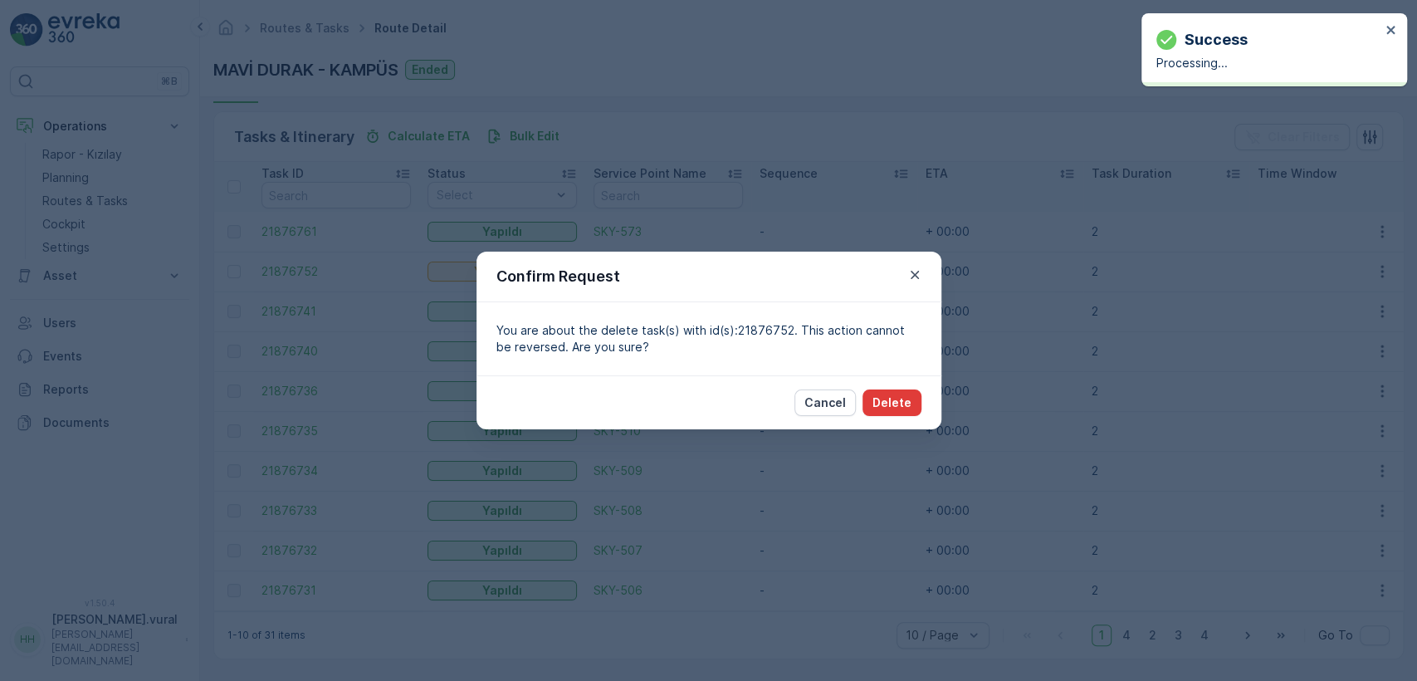
click at [896, 401] on p "Delete" at bounding box center [891, 402] width 39 height 17
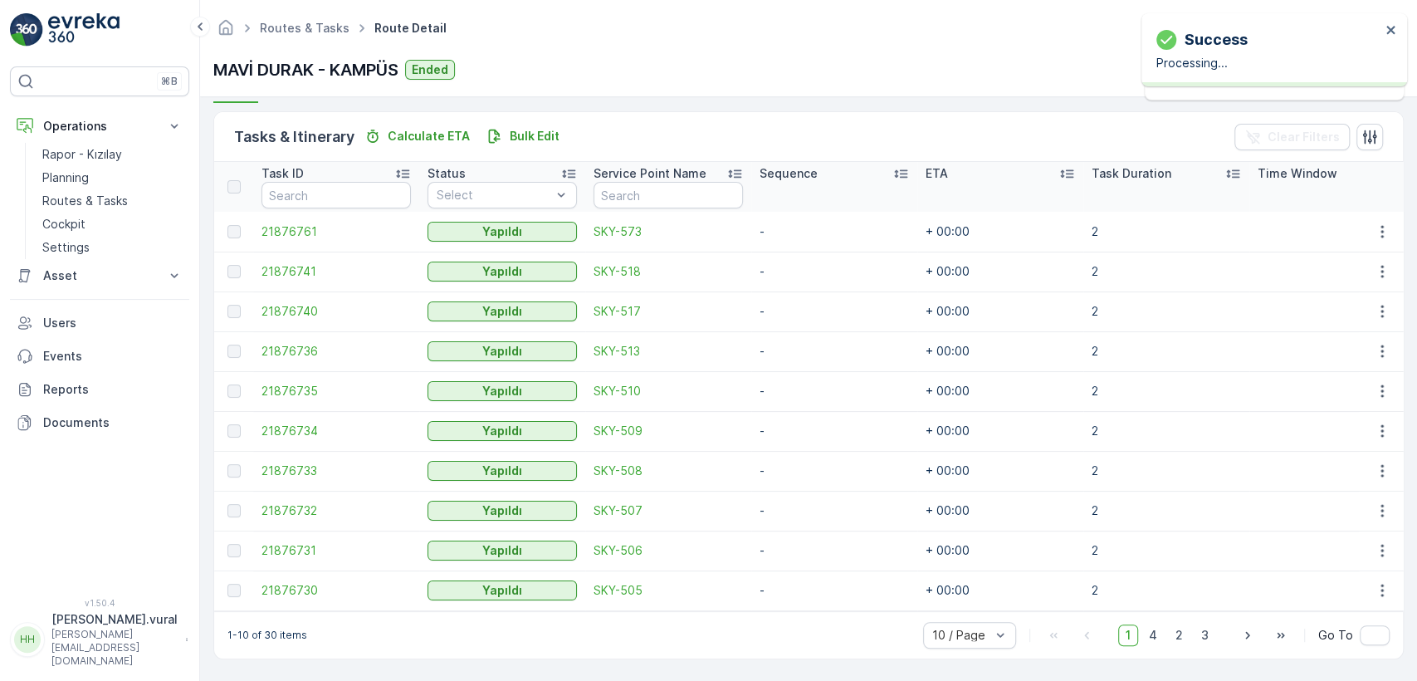
click at [1125, 622] on div "10 / Page 1 4 2 3 Go To" at bounding box center [1156, 635] width 466 height 27
click at [1145, 639] on span "4" at bounding box center [1152, 635] width 23 height 22
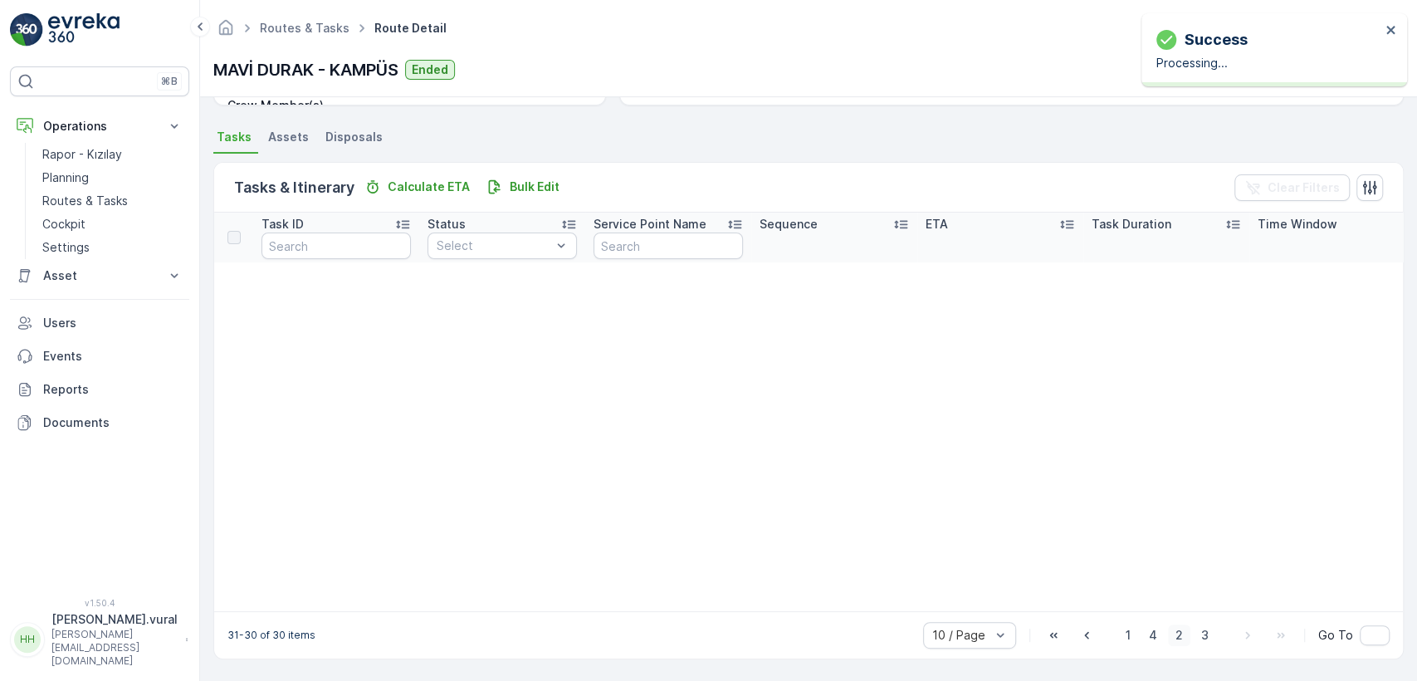
click at [1168, 639] on span "2" at bounding box center [1179, 635] width 22 height 22
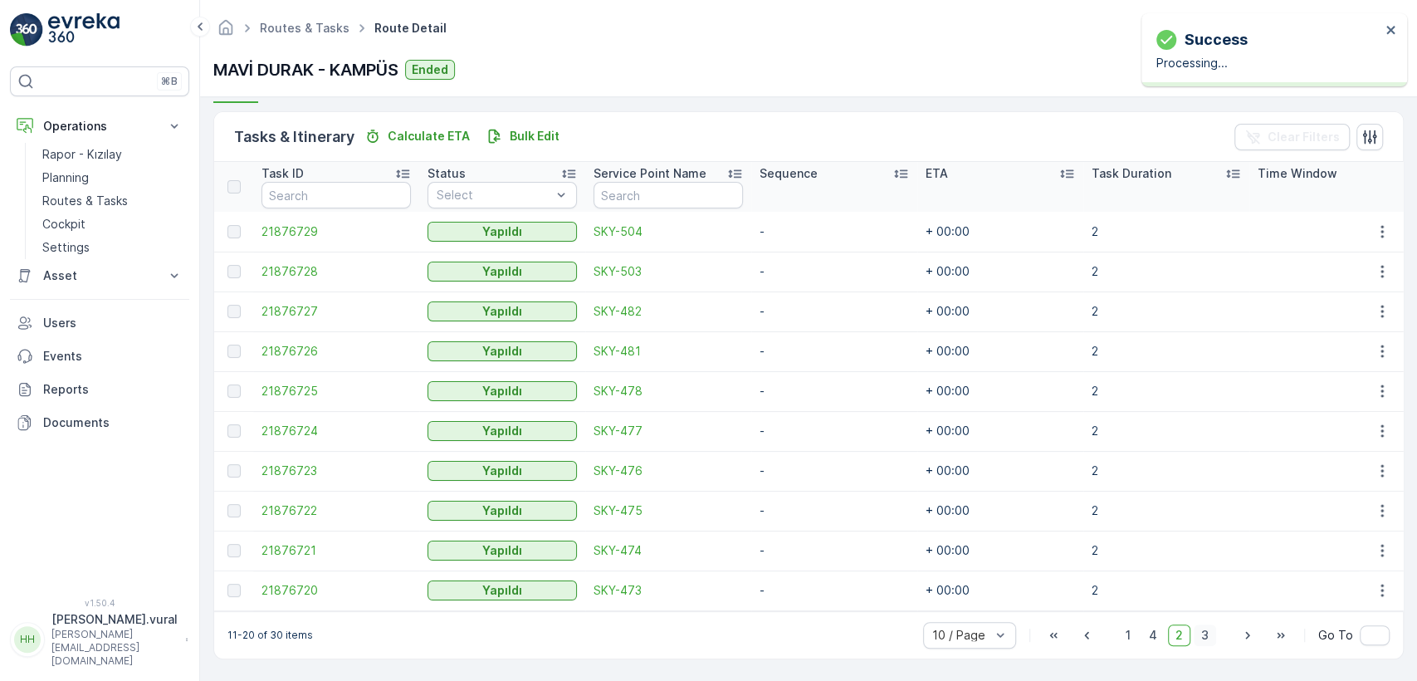
click at [1197, 634] on span "3" at bounding box center [1204, 635] width 22 height 22
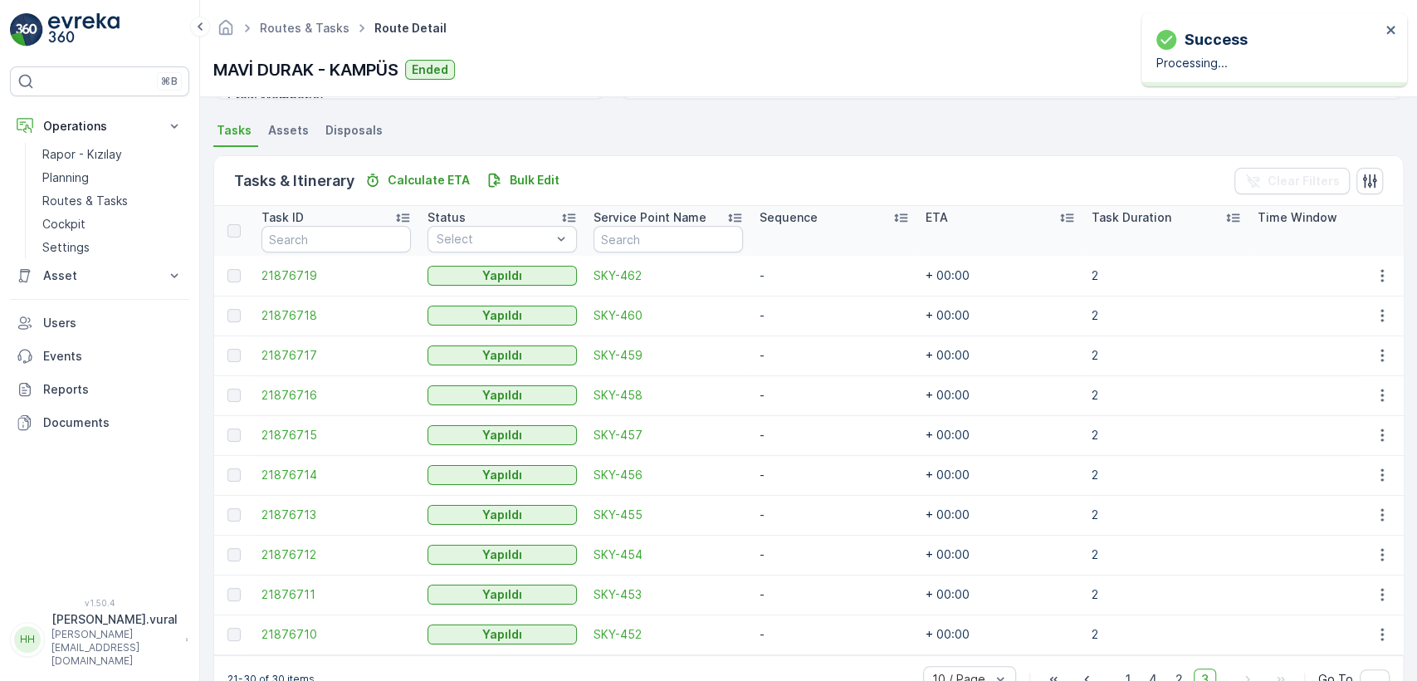
scroll to position [394, 0]
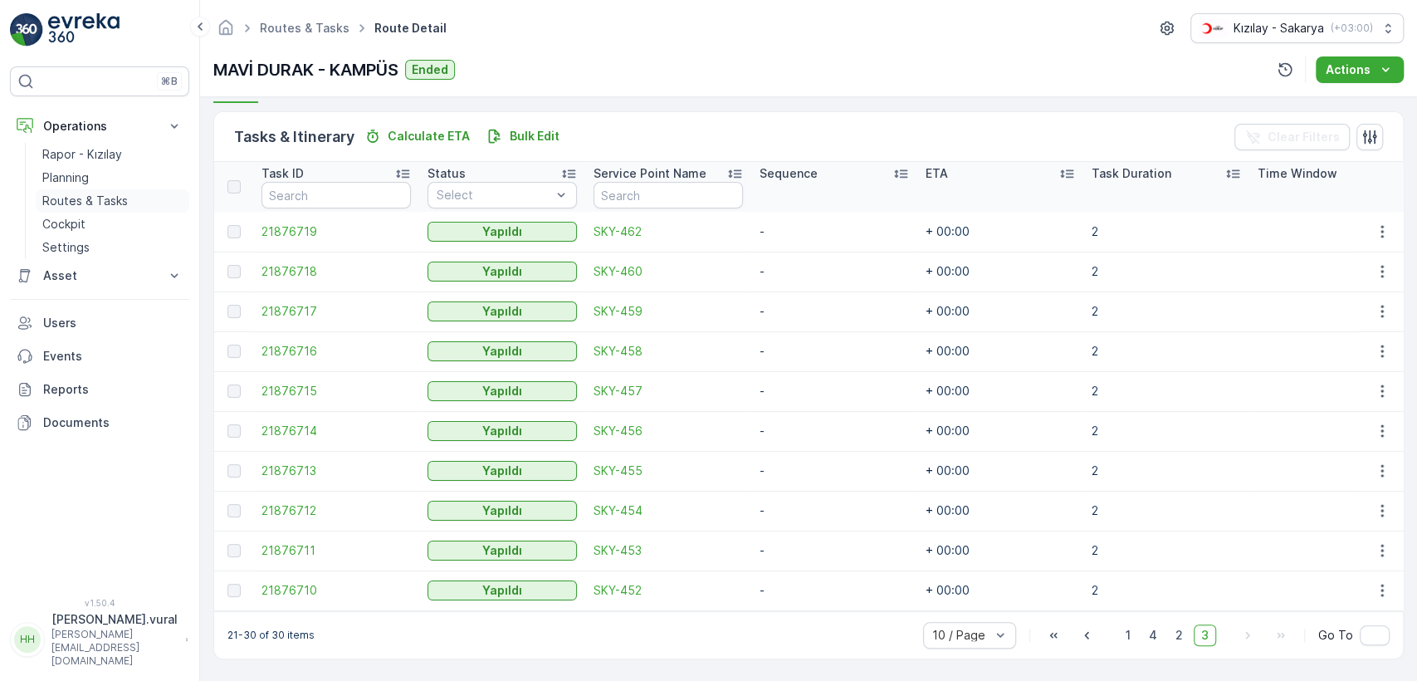
click at [93, 193] on p "Routes & Tasks" at bounding box center [84, 201] width 85 height 17
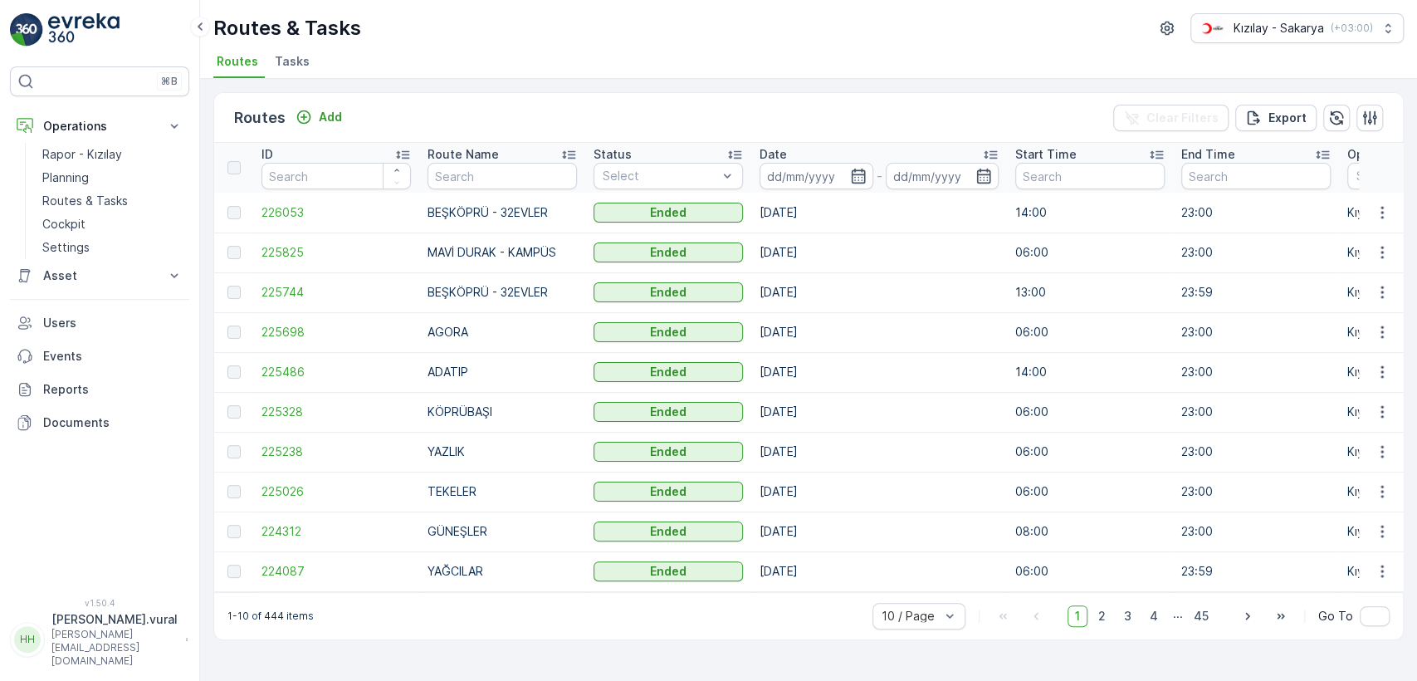
click at [1381, 231] on td at bounding box center [1381, 213] width 45 height 40
click at [1381, 213] on icon "button" at bounding box center [1382, 212] width 17 height 17
click at [1374, 237] on span "See More Details" at bounding box center [1343, 237] width 96 height 17
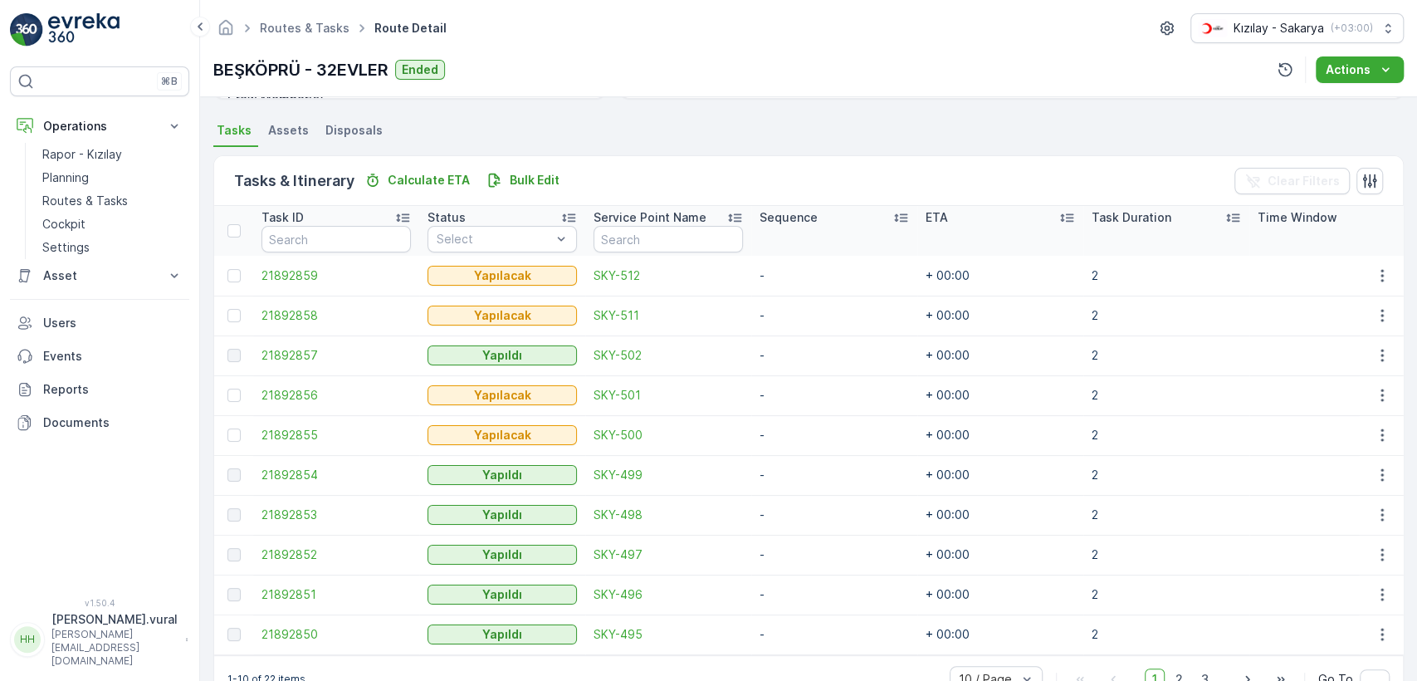
scroll to position [344, 0]
click at [1384, 281] on icon "button" at bounding box center [1382, 275] width 17 height 17
click at [1342, 389] on div "Delete" at bounding box center [1354, 399] width 125 height 23
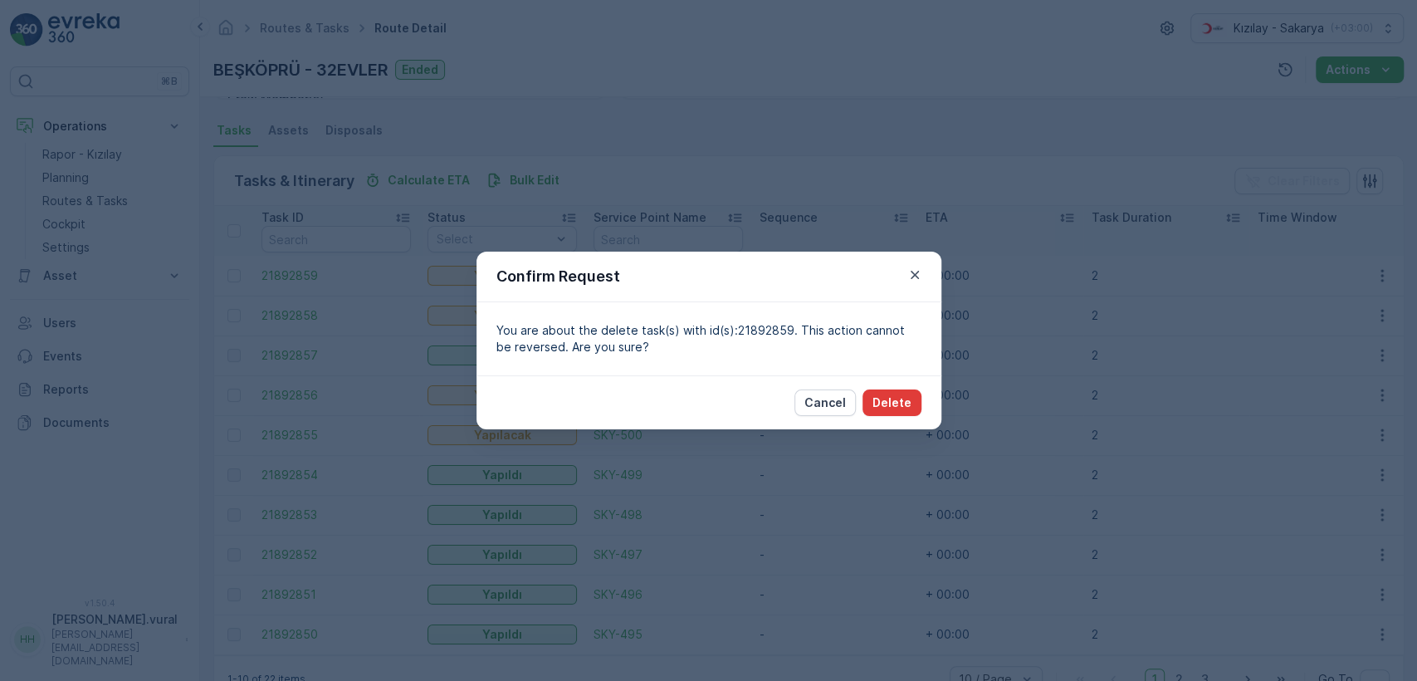
click at [911, 410] on button "Delete" at bounding box center [891, 402] width 59 height 27
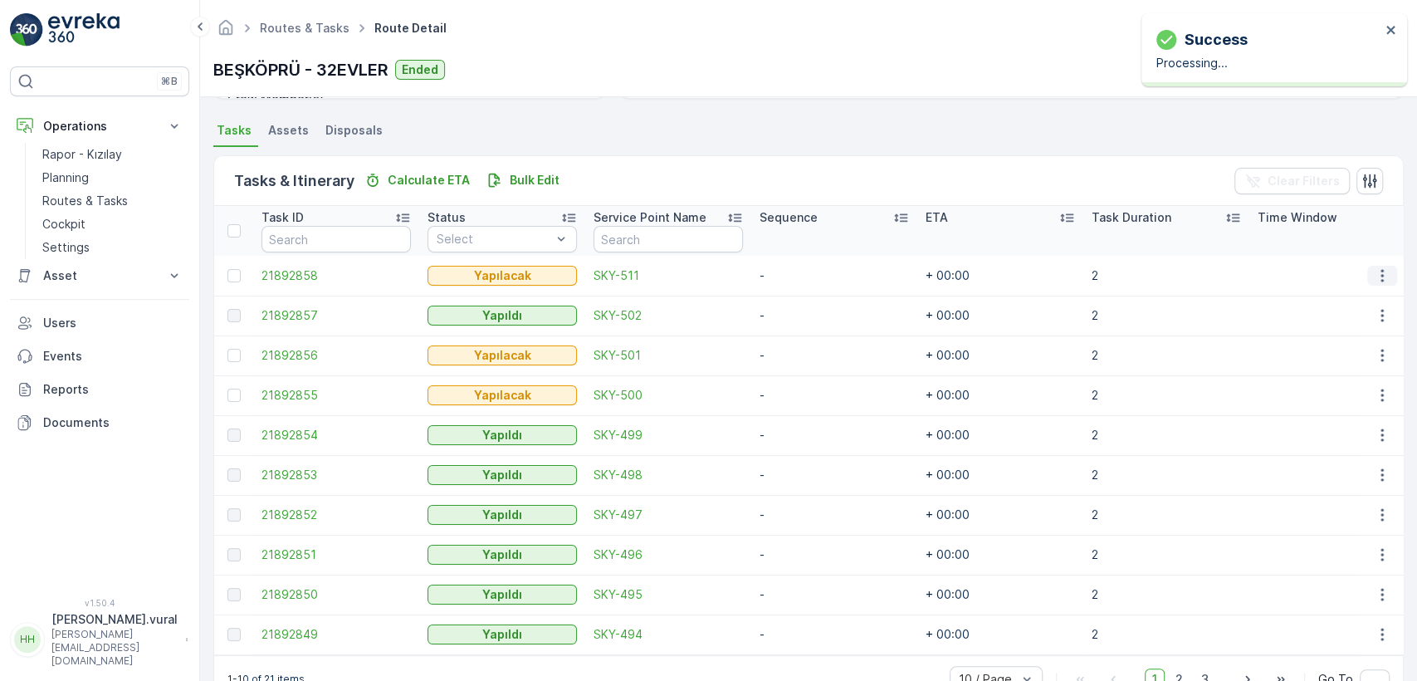
click at [1374, 279] on icon "button" at bounding box center [1382, 275] width 17 height 17
click at [1338, 398] on div "Delete" at bounding box center [1354, 399] width 125 height 23
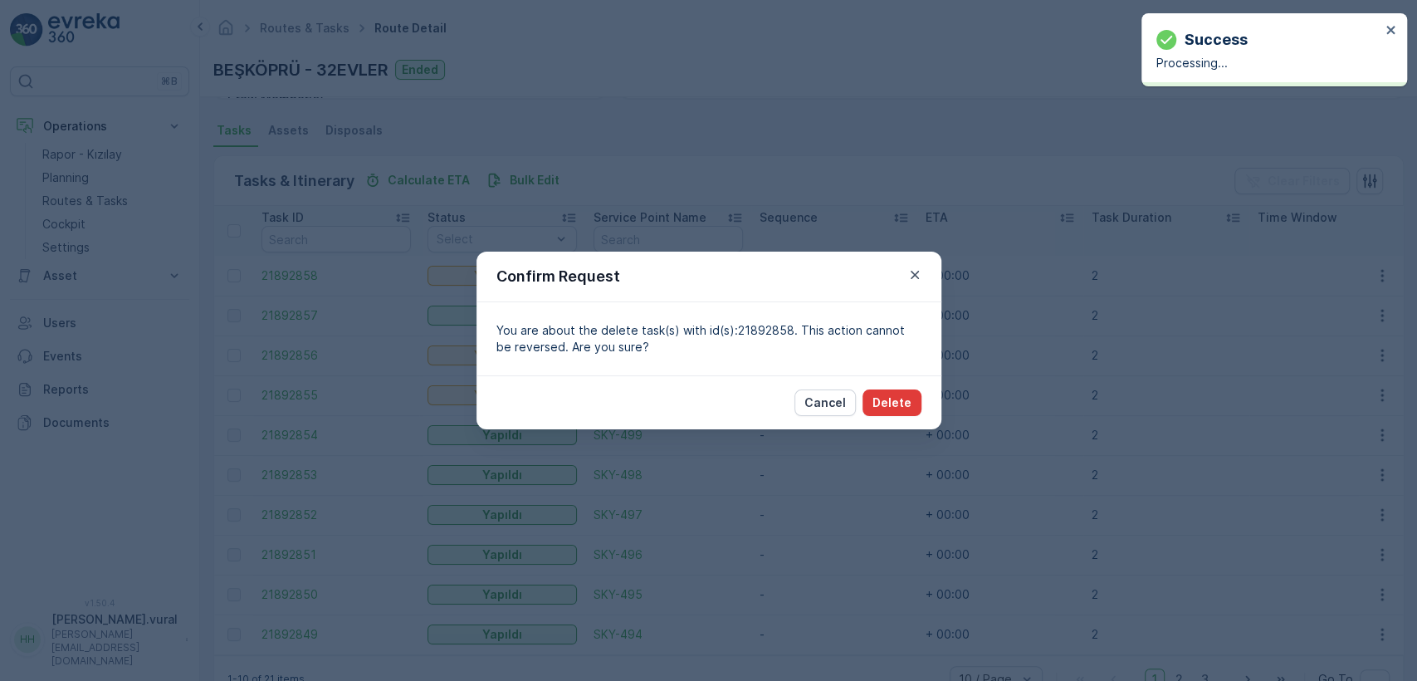
click at [869, 410] on button "Delete" at bounding box center [891, 402] width 59 height 27
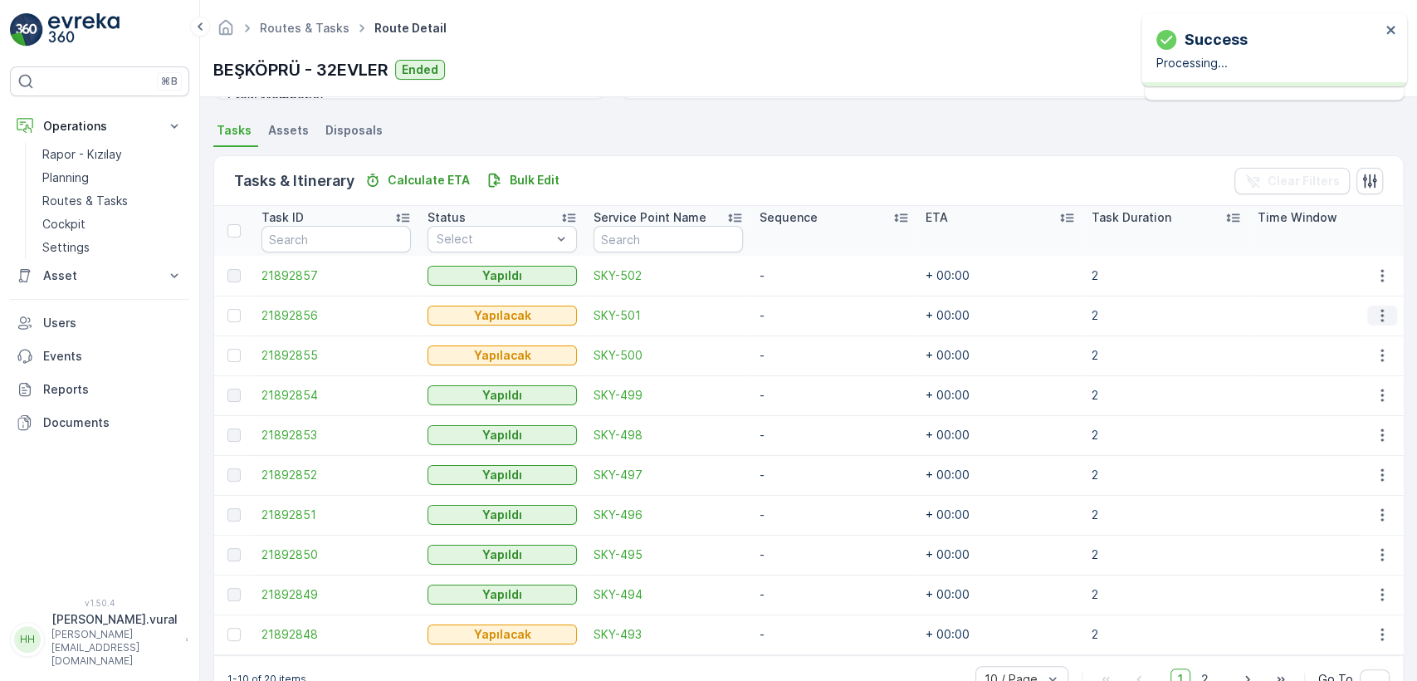
click at [1374, 320] on icon "button" at bounding box center [1382, 315] width 17 height 17
click at [1333, 436] on span "Delete" at bounding box center [1318, 440] width 38 height 17
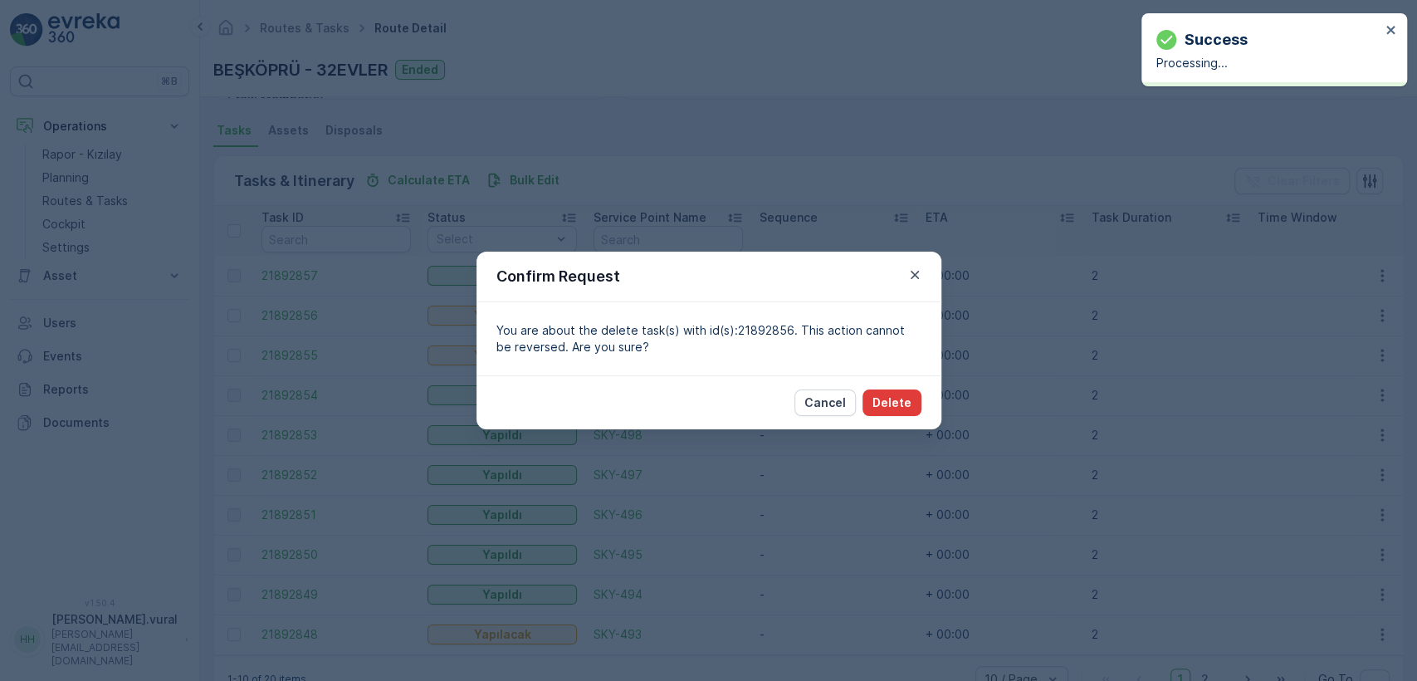
click at [911, 408] on button "Delete" at bounding box center [891, 402] width 59 height 27
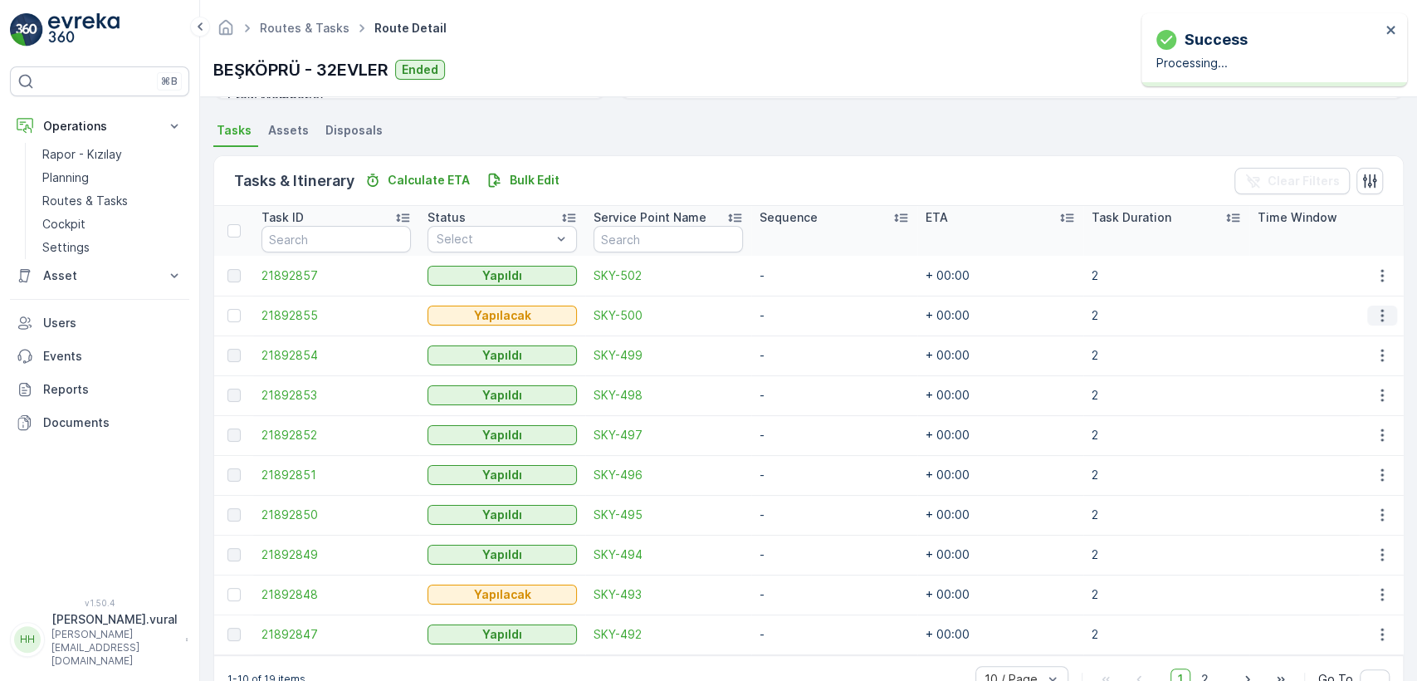
click at [1382, 320] on icon "button" at bounding box center [1382, 315] width 17 height 17
click at [1328, 444] on span "Delete" at bounding box center [1318, 440] width 38 height 17
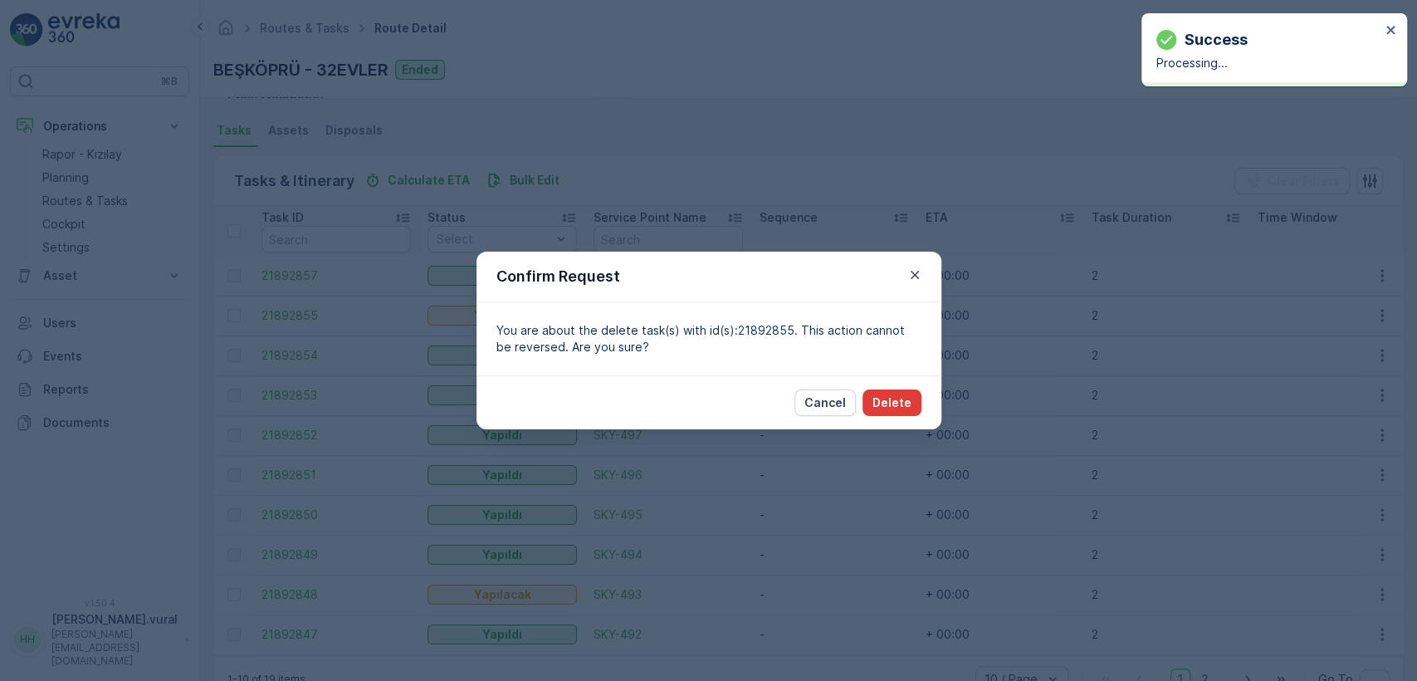
click at [887, 389] on button "Delete" at bounding box center [891, 402] width 59 height 27
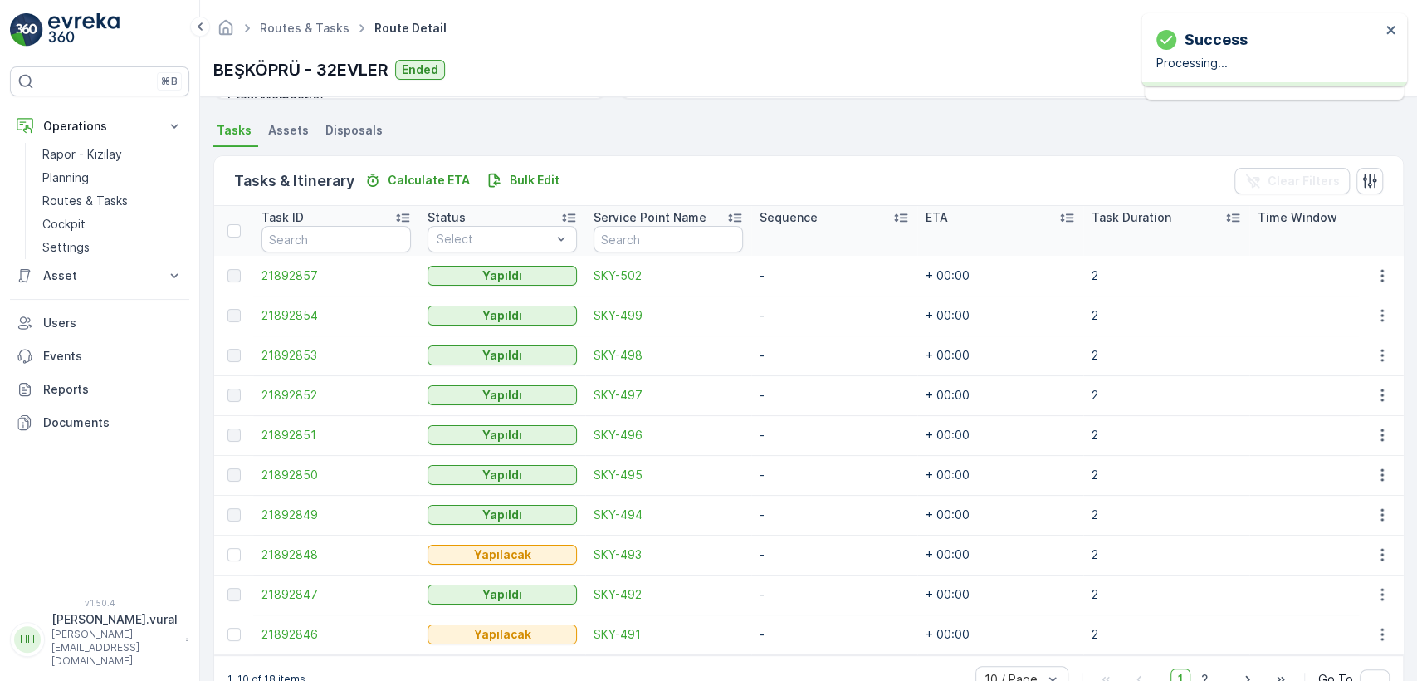
scroll to position [394, 0]
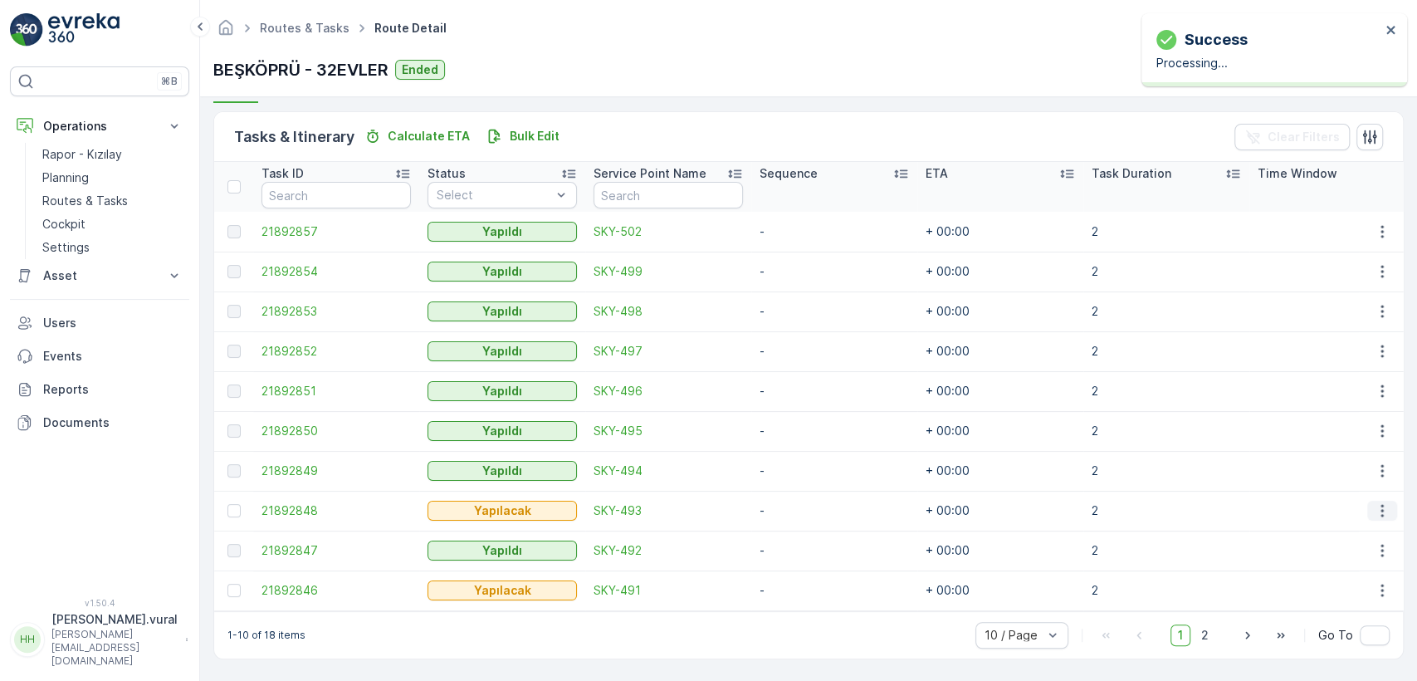
click at [1384, 500] on button "button" at bounding box center [1382, 510] width 30 height 20
click at [1317, 621] on span "Delete" at bounding box center [1318, 628] width 38 height 17
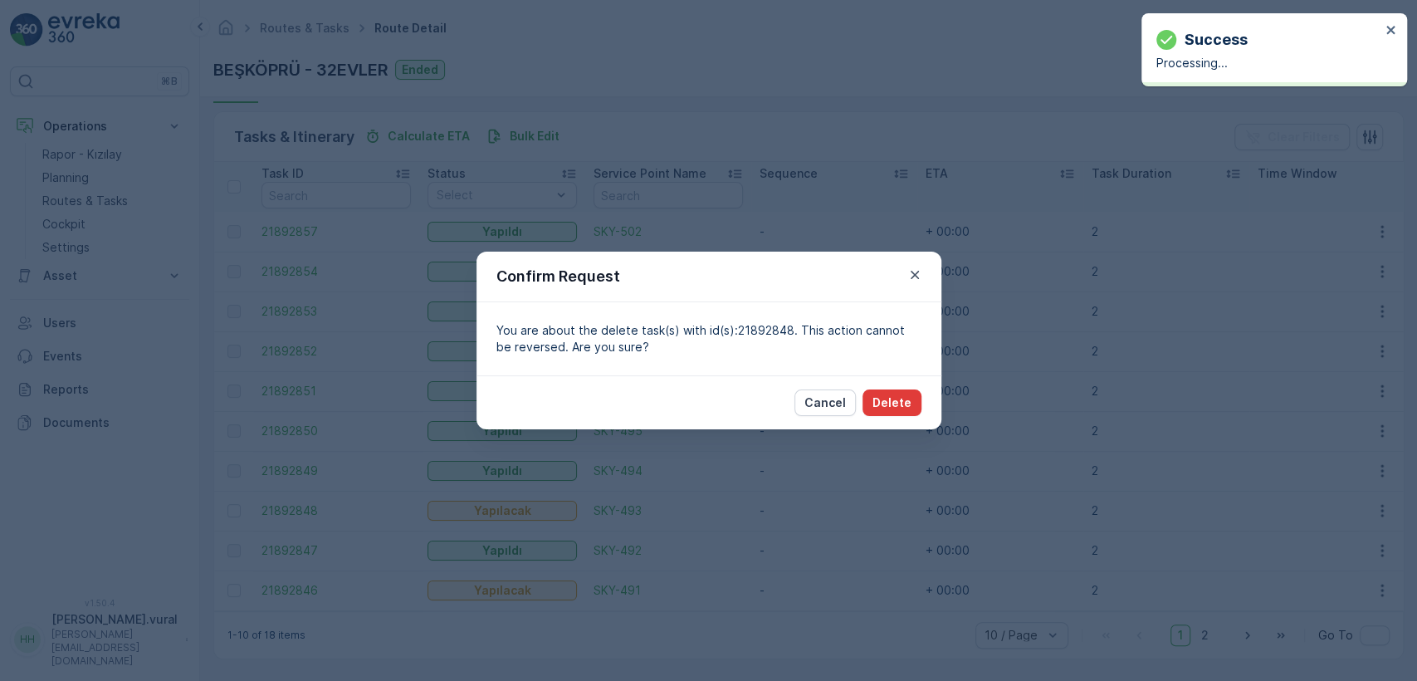
click at [908, 413] on button "Delete" at bounding box center [891, 402] width 59 height 27
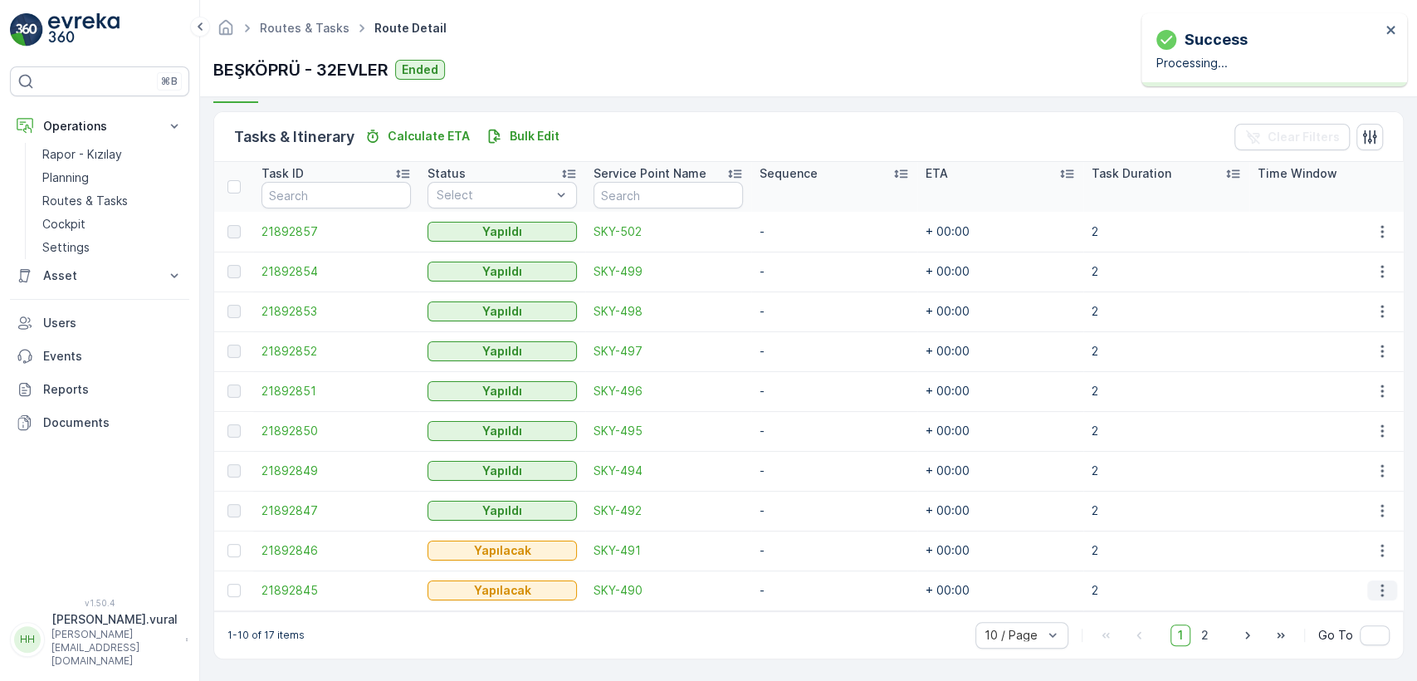
click at [1374, 584] on icon "button" at bounding box center [1382, 590] width 17 height 17
click at [1284, 555] on td at bounding box center [1332, 550] width 166 height 40
click at [1297, 560] on td at bounding box center [1332, 550] width 166 height 40
click at [1375, 586] on icon "button" at bounding box center [1382, 590] width 17 height 17
click at [1312, 553] on span "Delete" at bounding box center [1318, 557] width 38 height 17
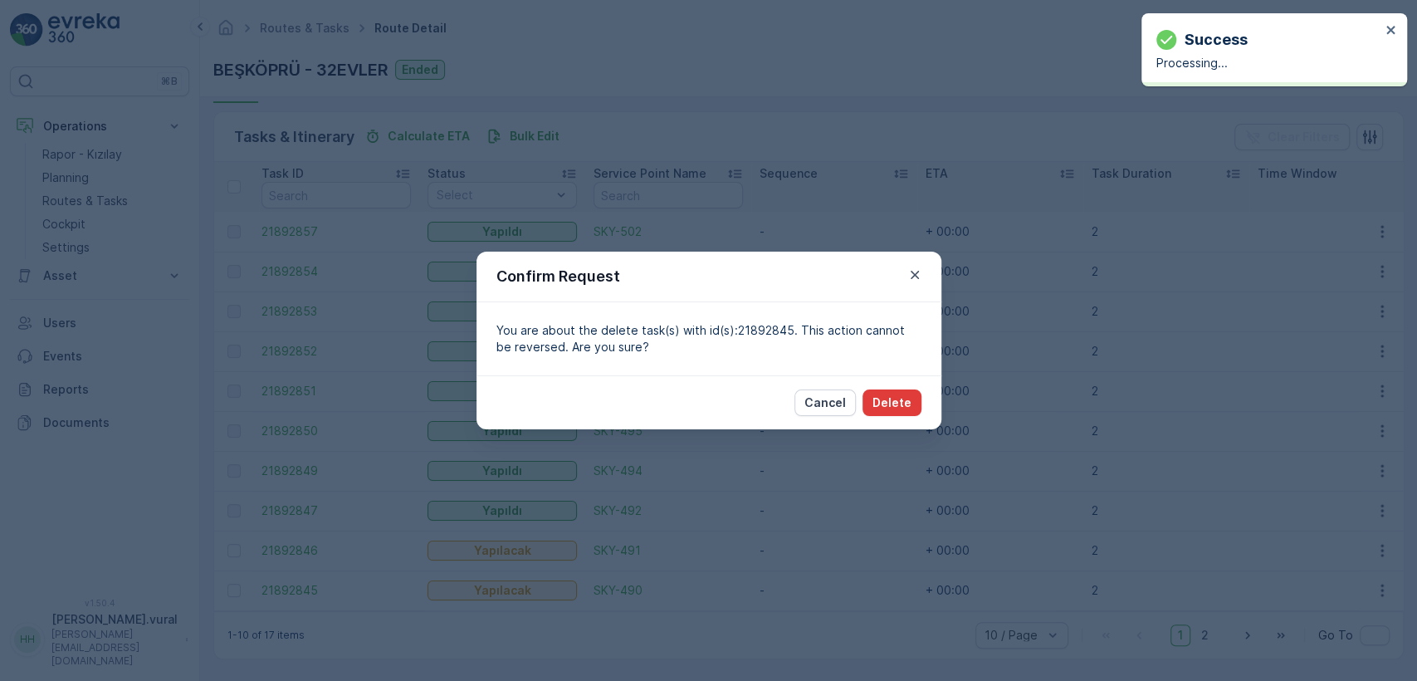
click at [896, 402] on p "Delete" at bounding box center [891, 402] width 39 height 17
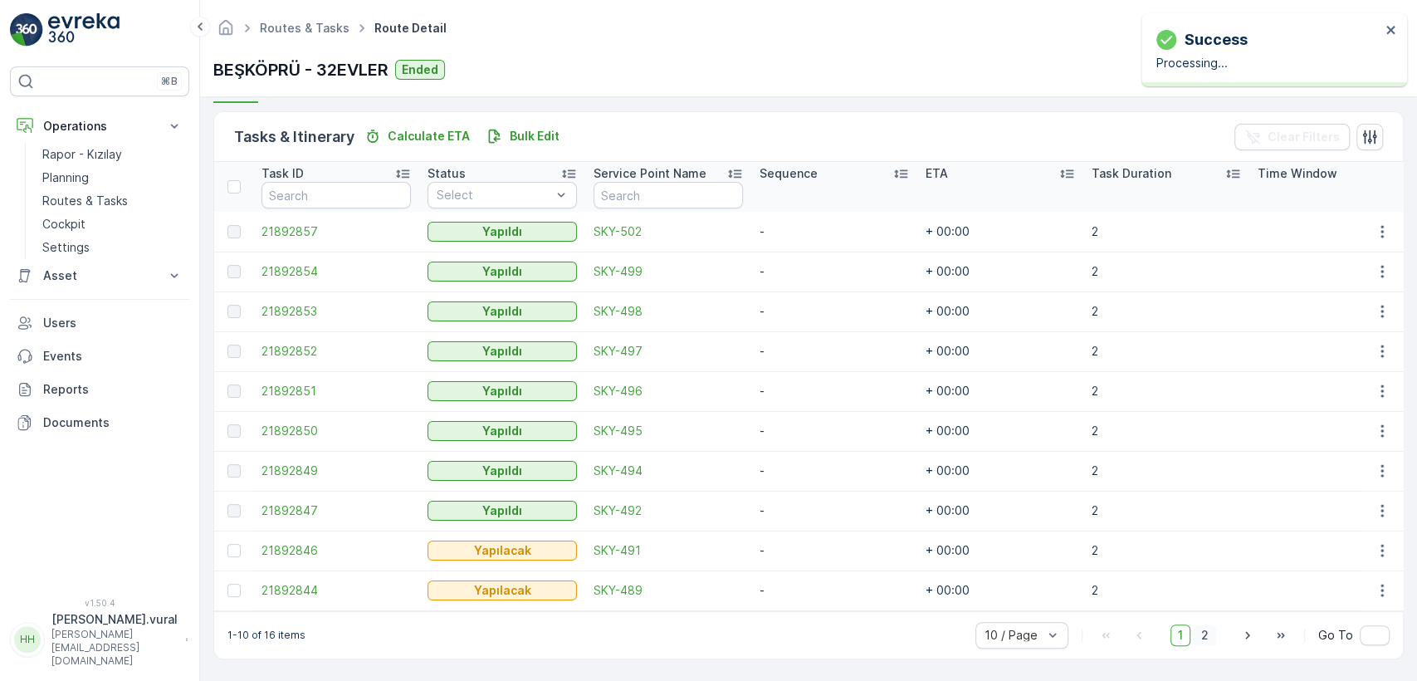
click at [1197, 630] on span "2" at bounding box center [1204, 635] width 22 height 22
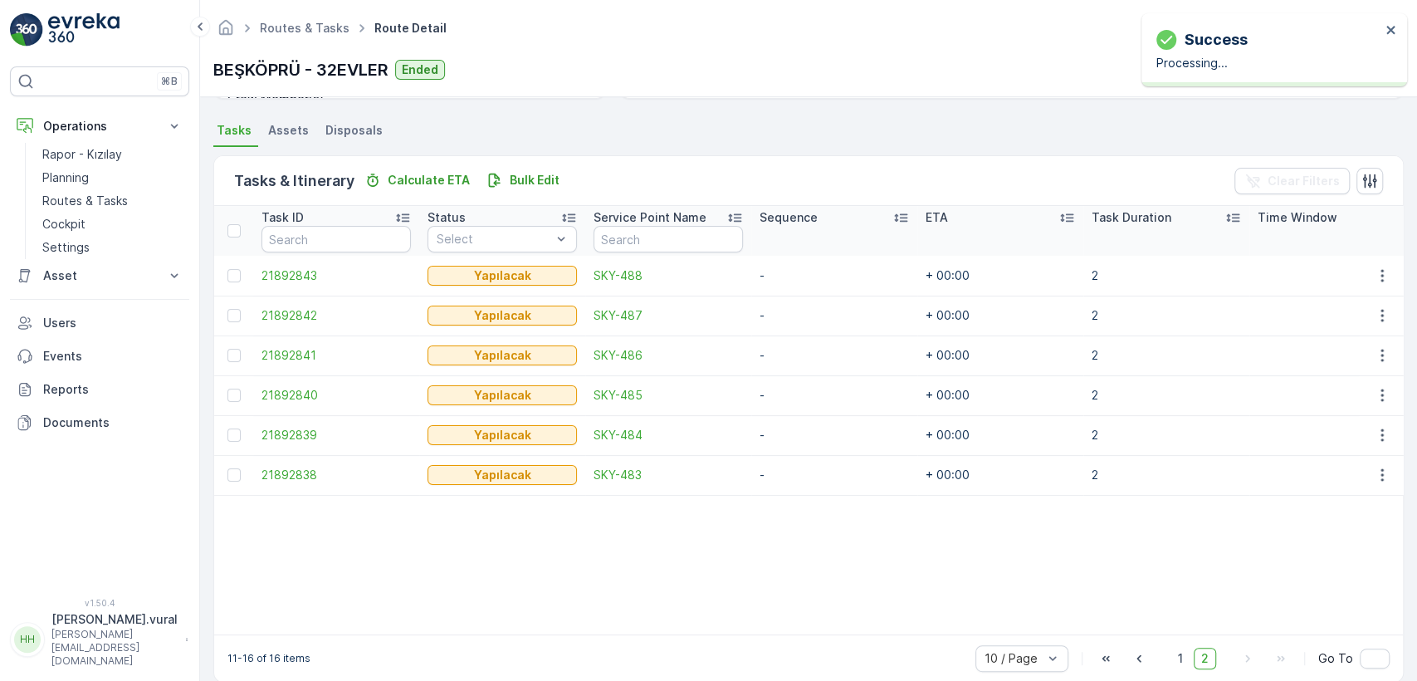
scroll to position [374, 0]
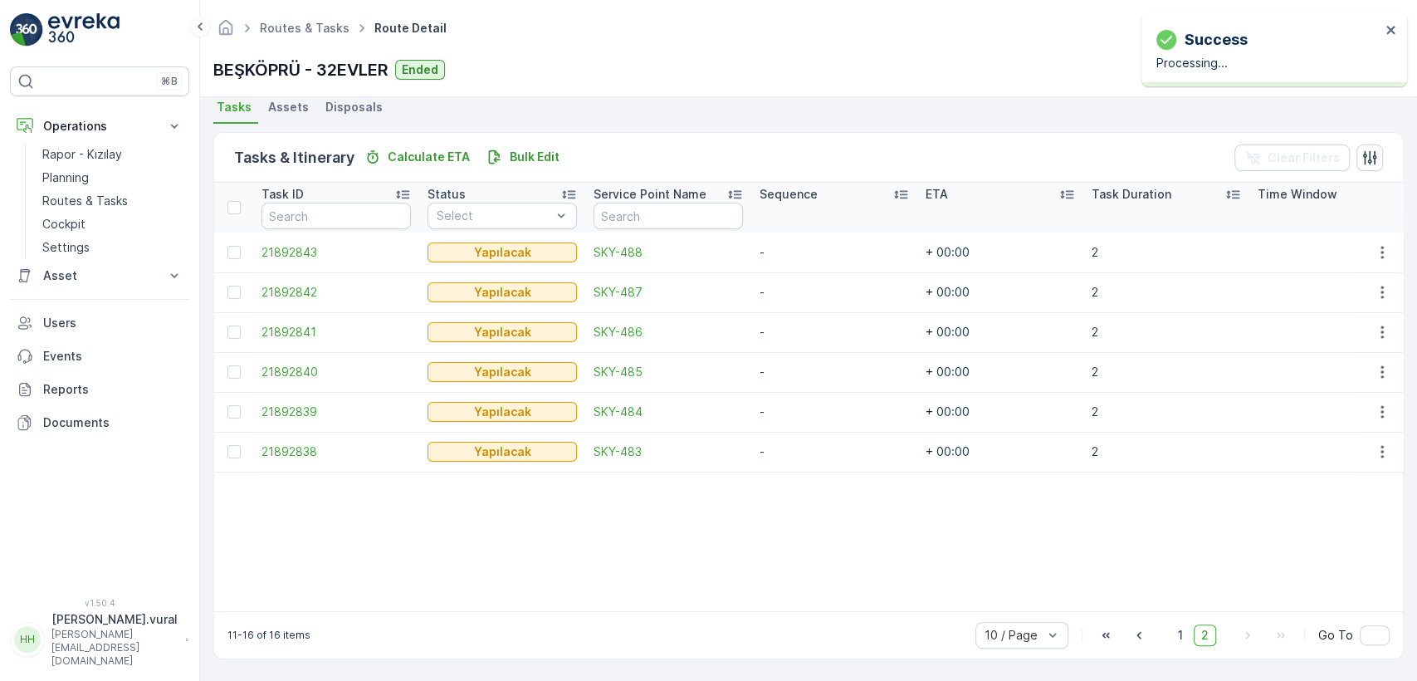
click at [1377, 295] on td at bounding box center [1381, 292] width 45 height 40
click at [1376, 290] on icon "button" at bounding box center [1382, 292] width 17 height 17
click at [1348, 416] on div "Delete" at bounding box center [1354, 409] width 125 height 23
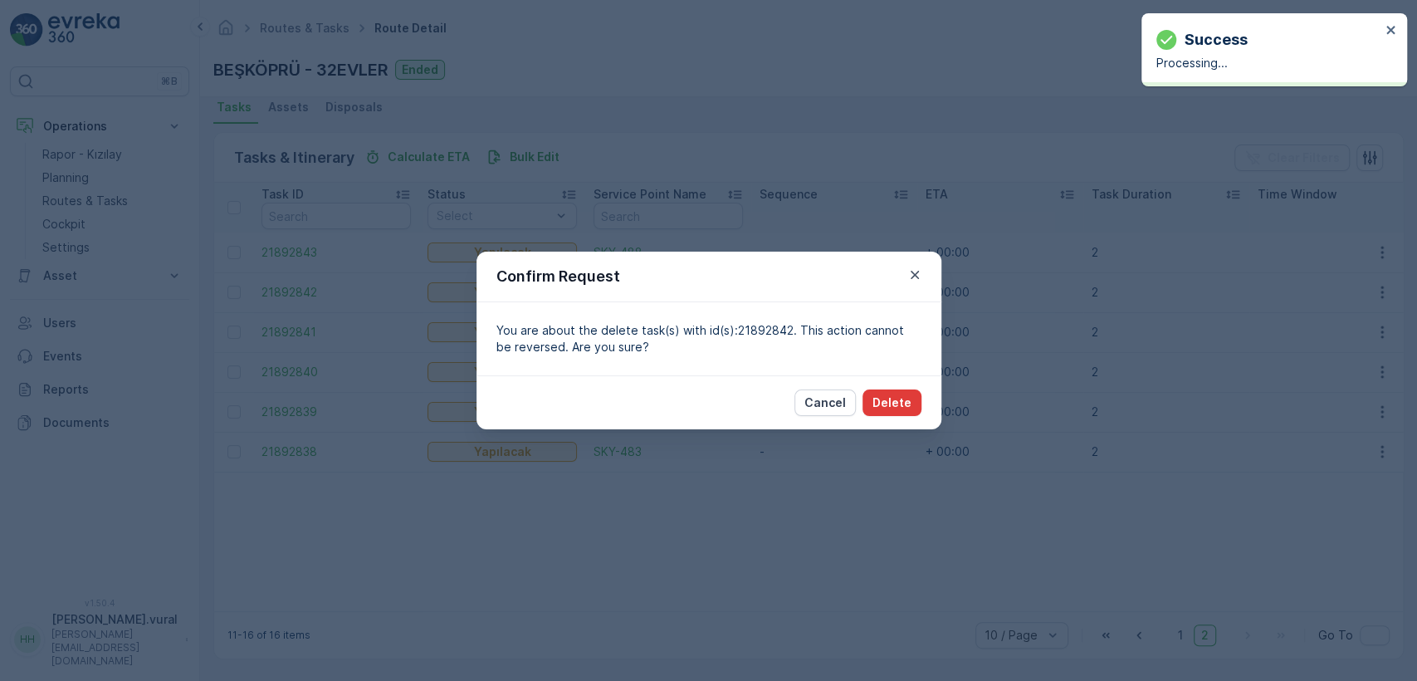
click at [886, 405] on p "Delete" at bounding box center [891, 402] width 39 height 17
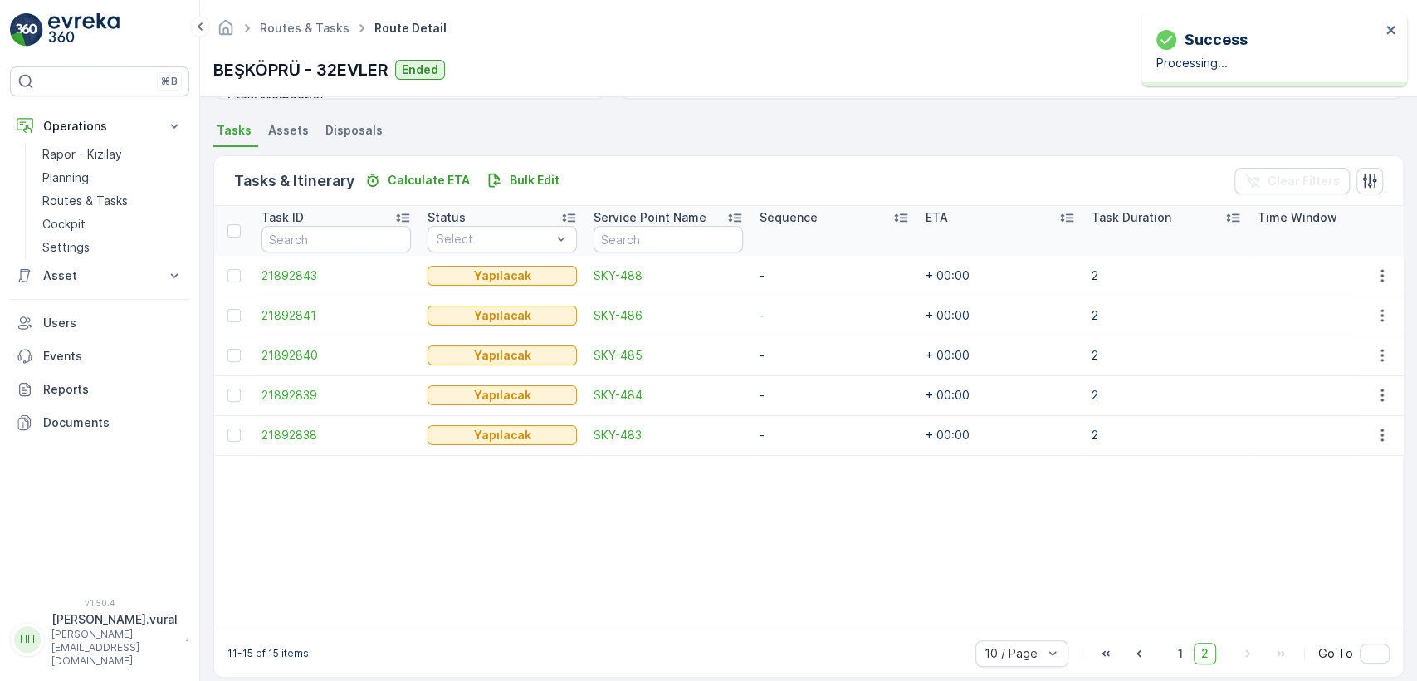
scroll to position [369, 0]
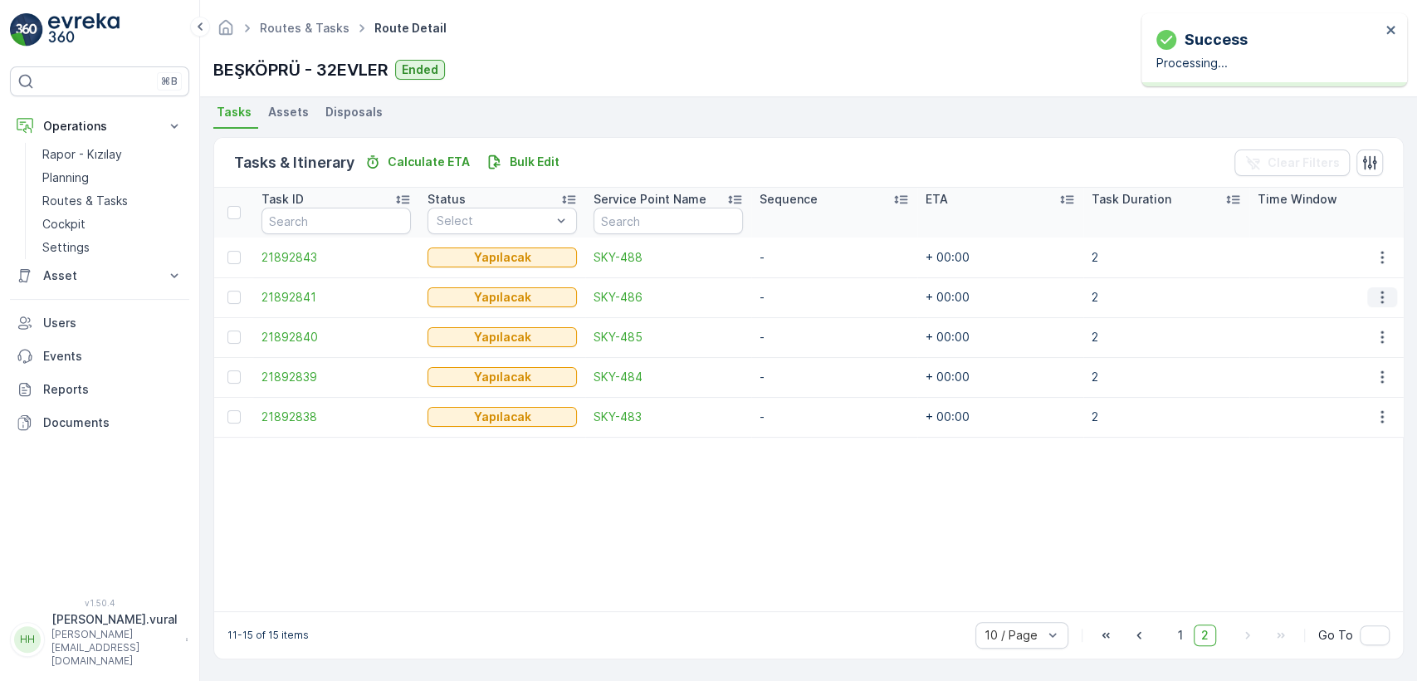
click at [1374, 289] on icon "button" at bounding box center [1382, 297] width 17 height 17
click at [1346, 420] on div "Delete" at bounding box center [1354, 414] width 125 height 23
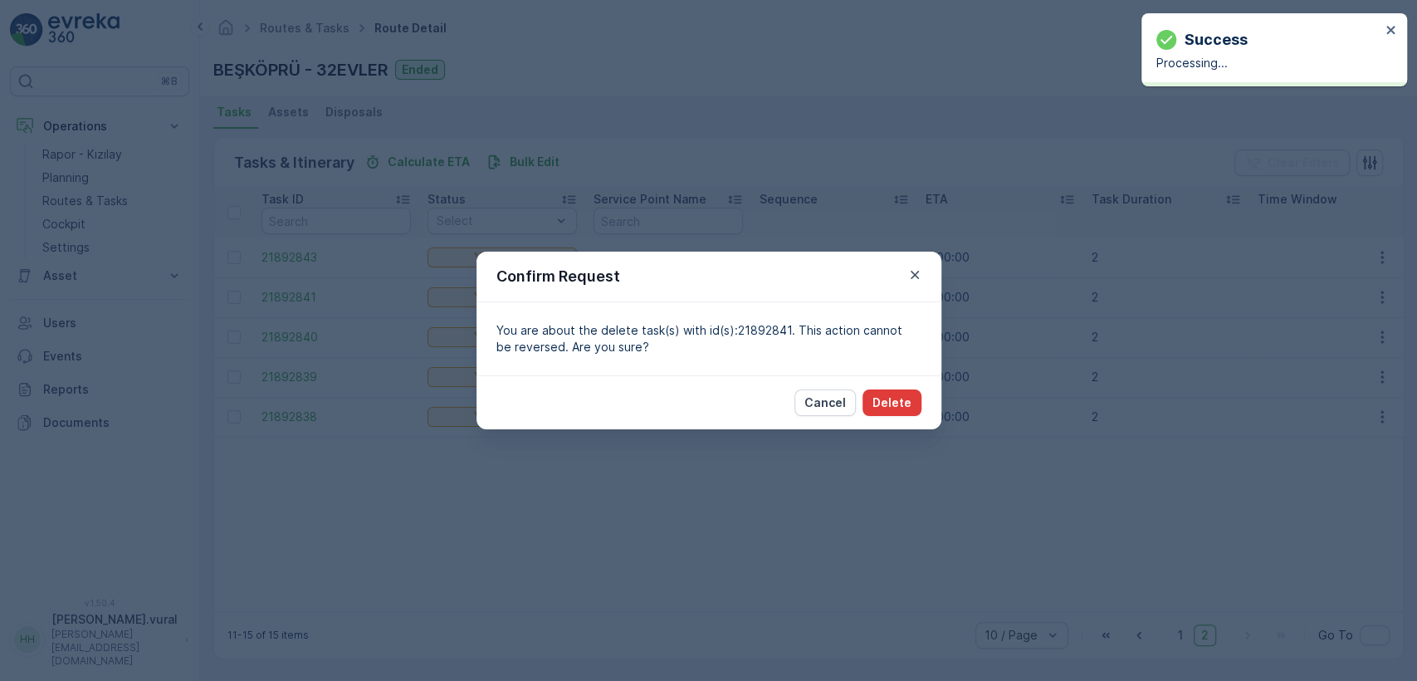
click at [867, 398] on button "Delete" at bounding box center [891, 402] width 59 height 27
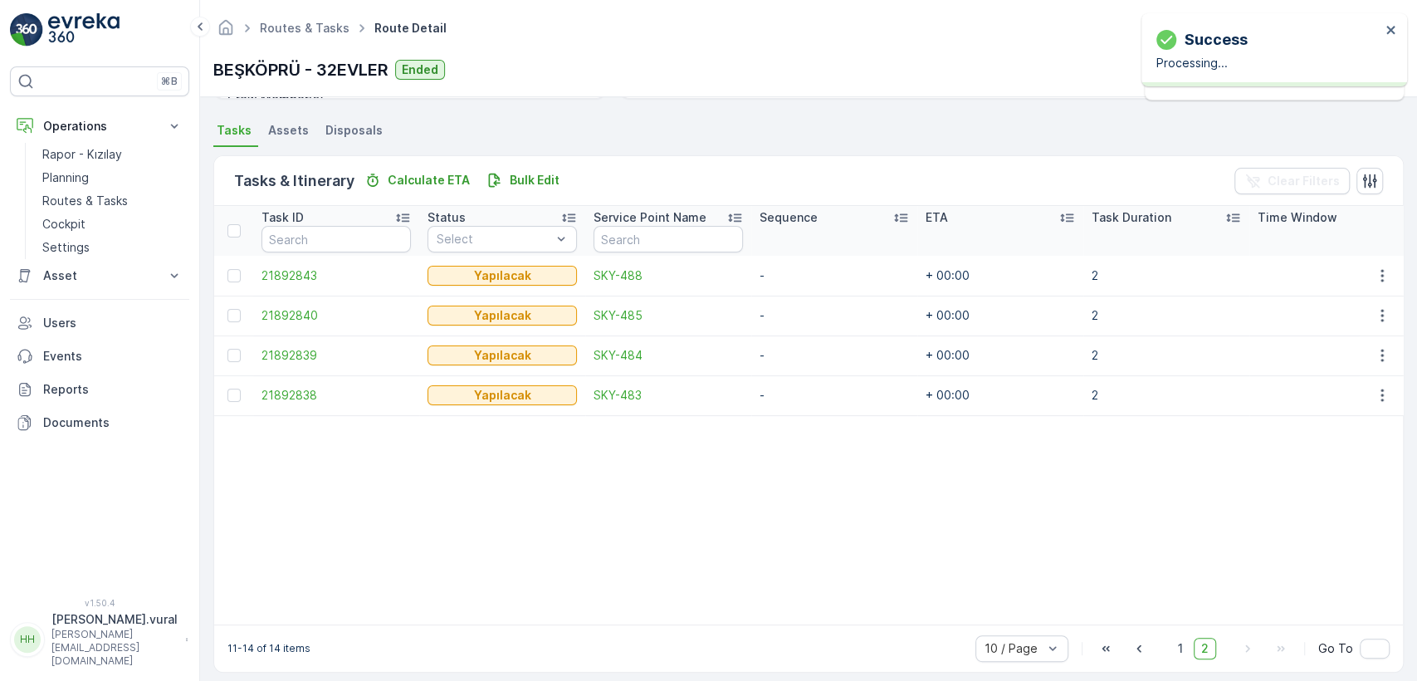
scroll to position [364, 0]
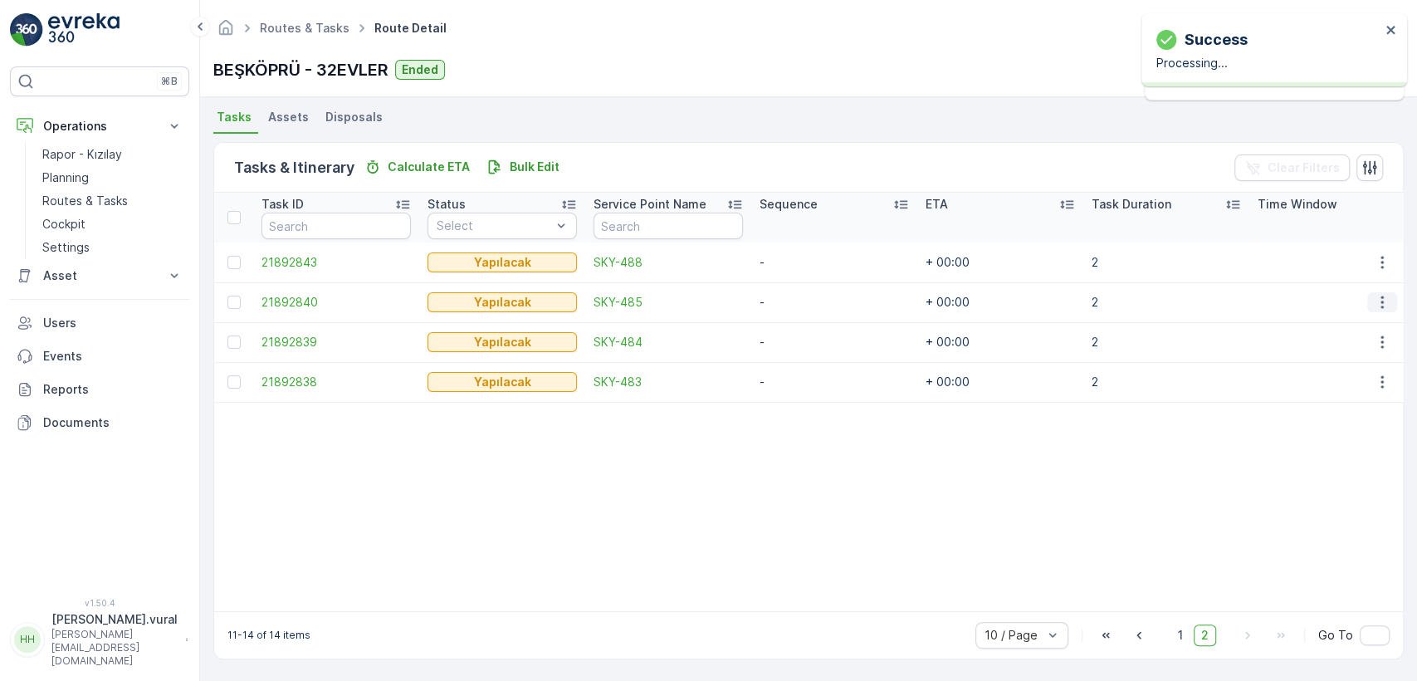
click at [1376, 294] on icon "button" at bounding box center [1382, 302] width 17 height 17
click at [1342, 408] on div "Delete" at bounding box center [1354, 419] width 125 height 23
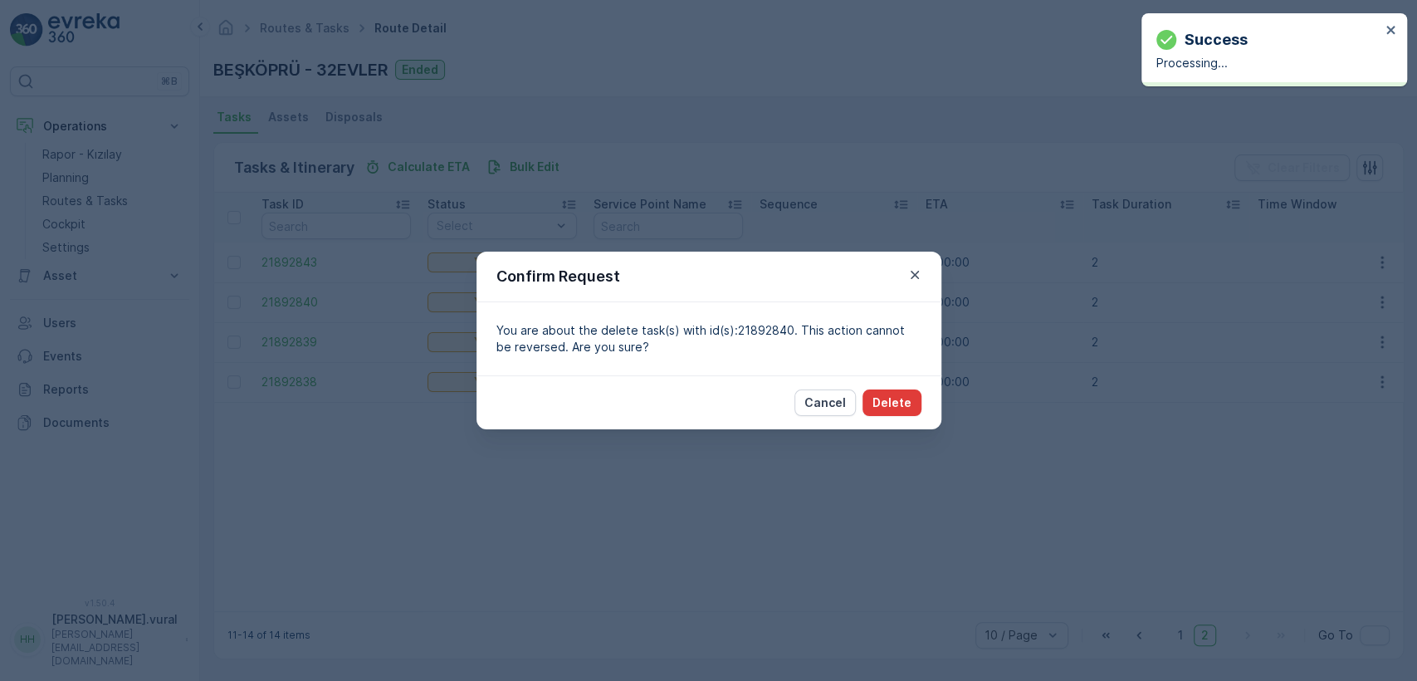
click at [899, 407] on p "Delete" at bounding box center [891, 402] width 39 height 17
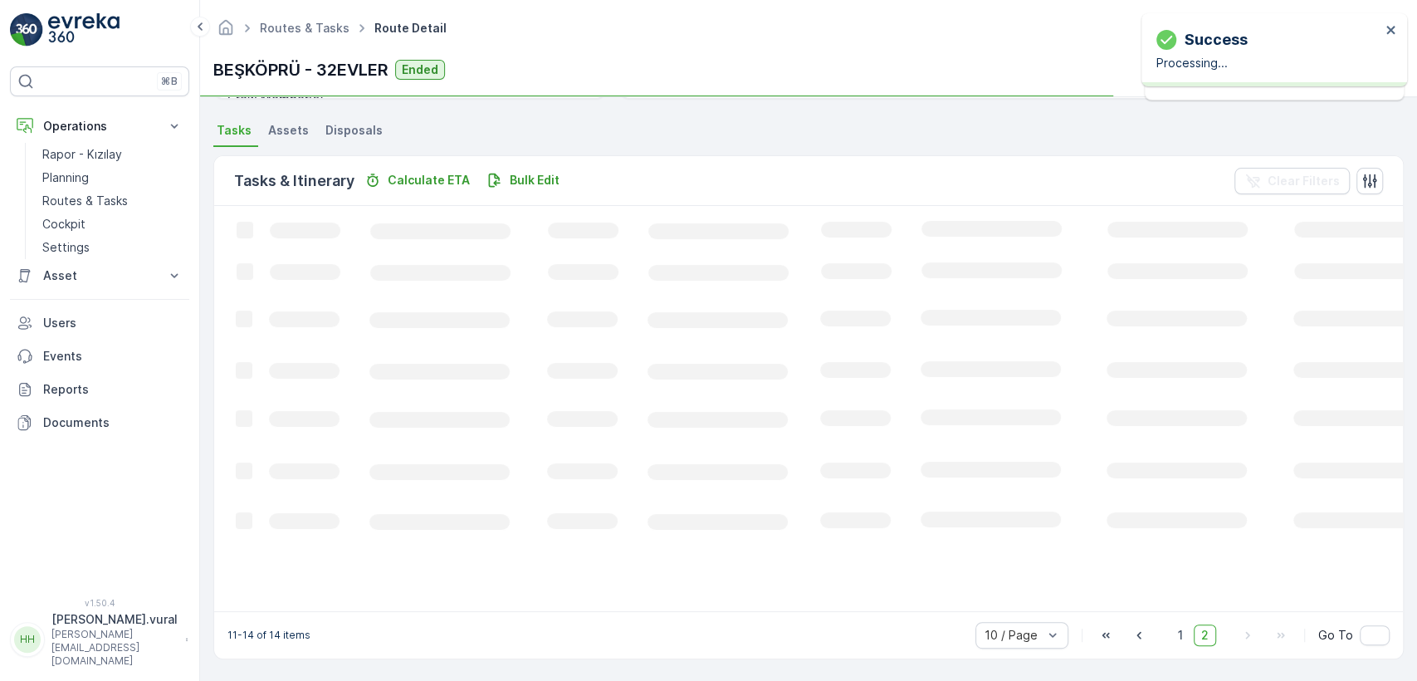
scroll to position [359, 0]
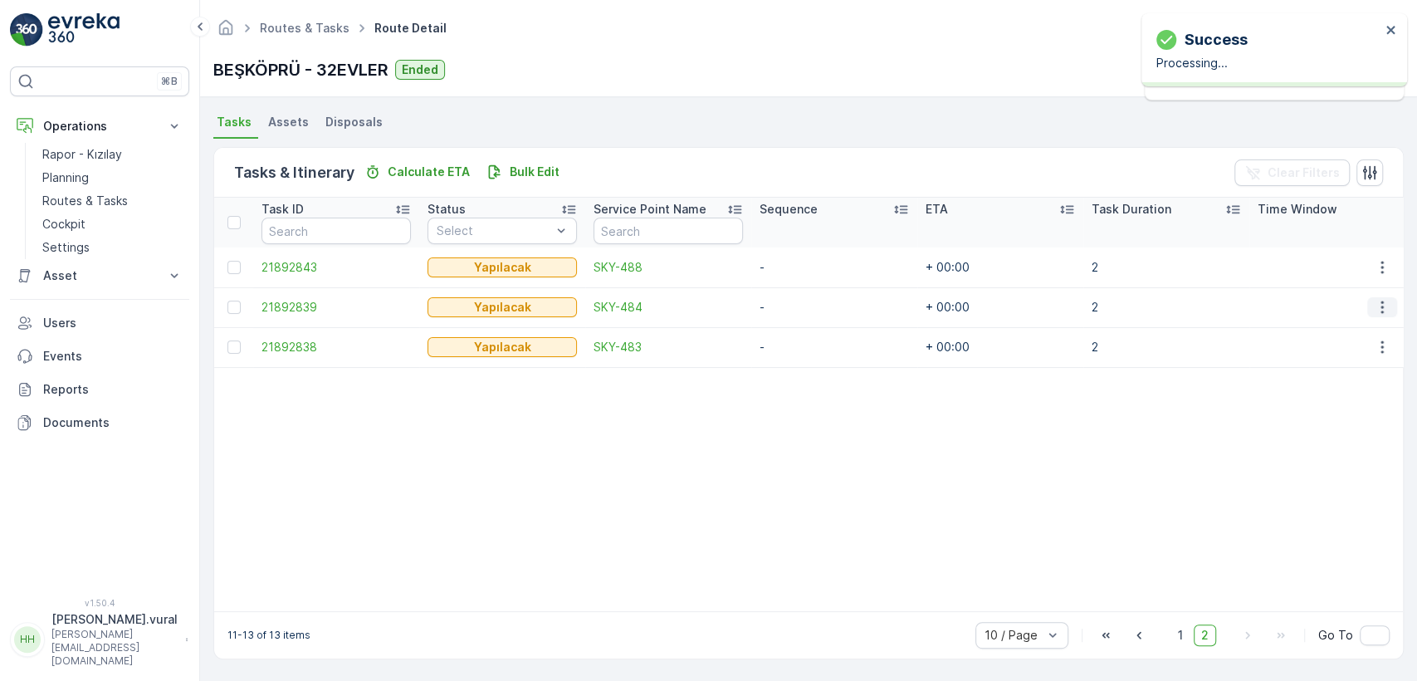
click at [1381, 299] on icon "button" at bounding box center [1382, 307] width 17 height 17
click at [1325, 429] on span "Delete" at bounding box center [1318, 425] width 38 height 17
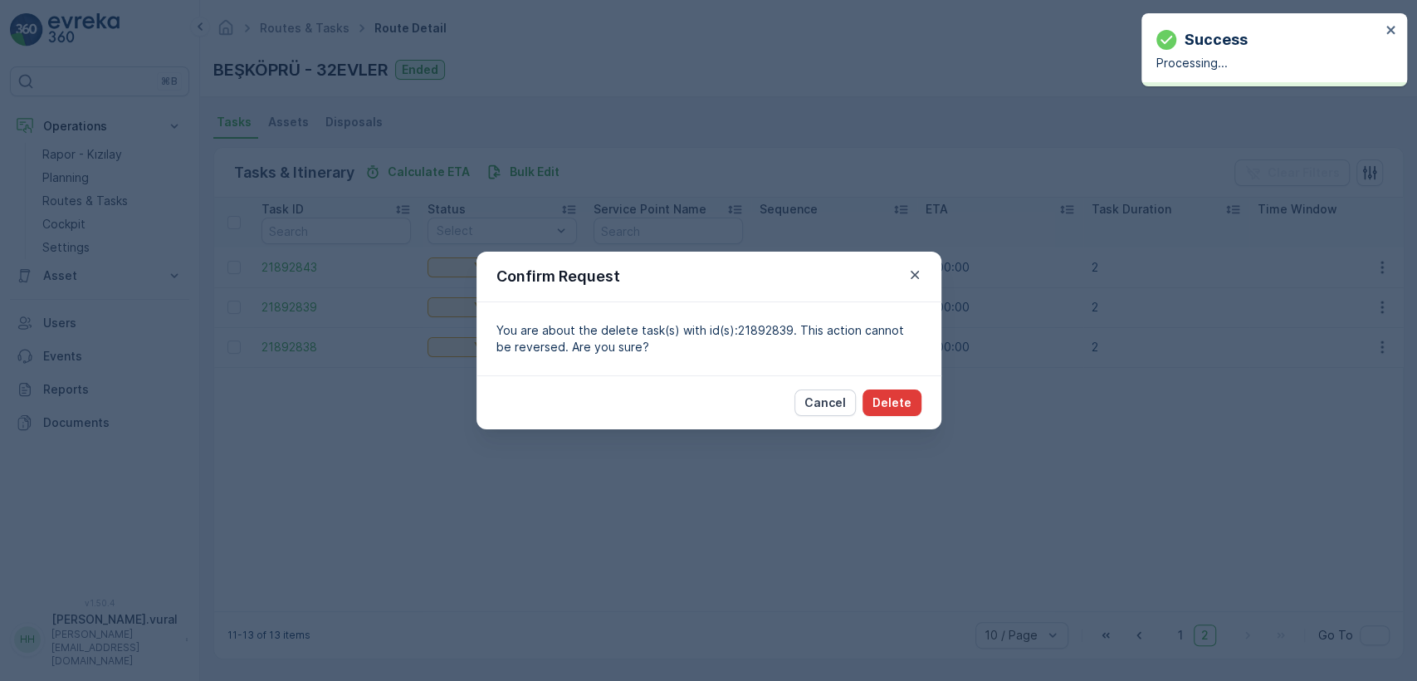
click at [888, 398] on p "Delete" at bounding box center [891, 402] width 39 height 17
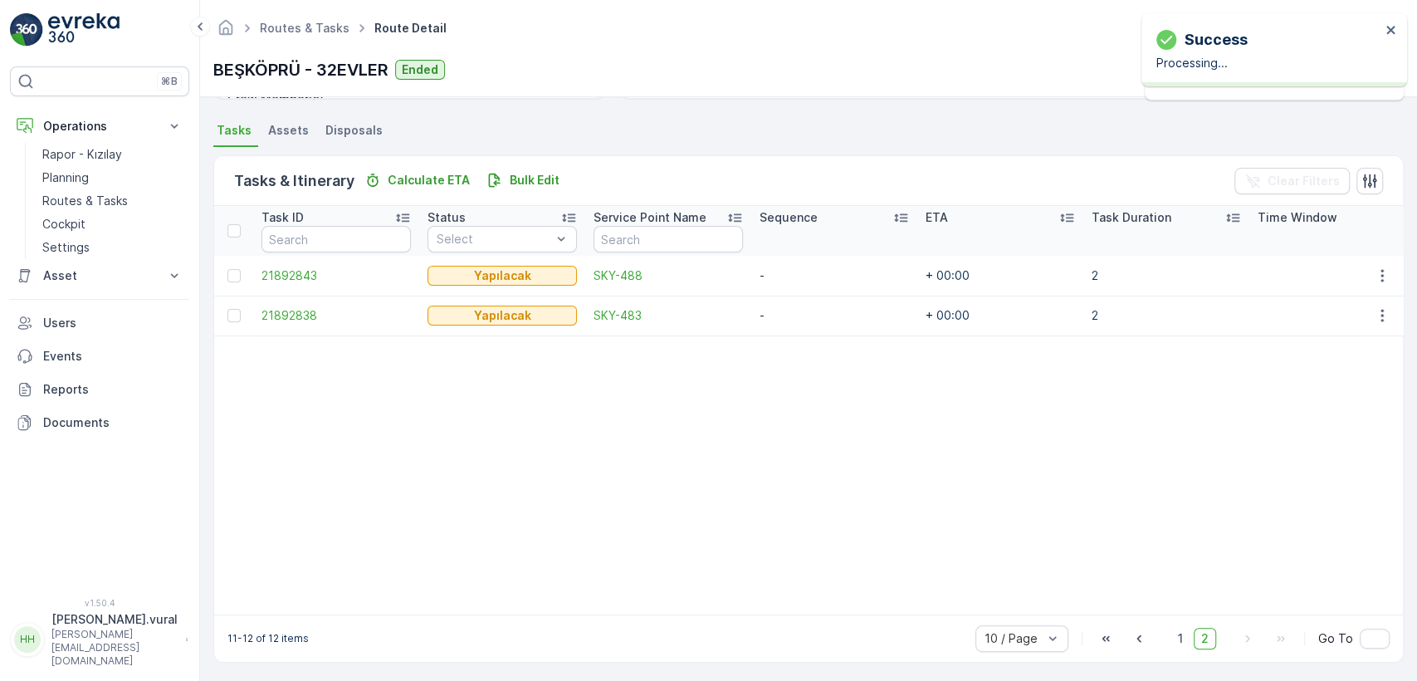
scroll to position [354, 0]
click at [1374, 264] on icon "button" at bounding box center [1382, 272] width 17 height 17
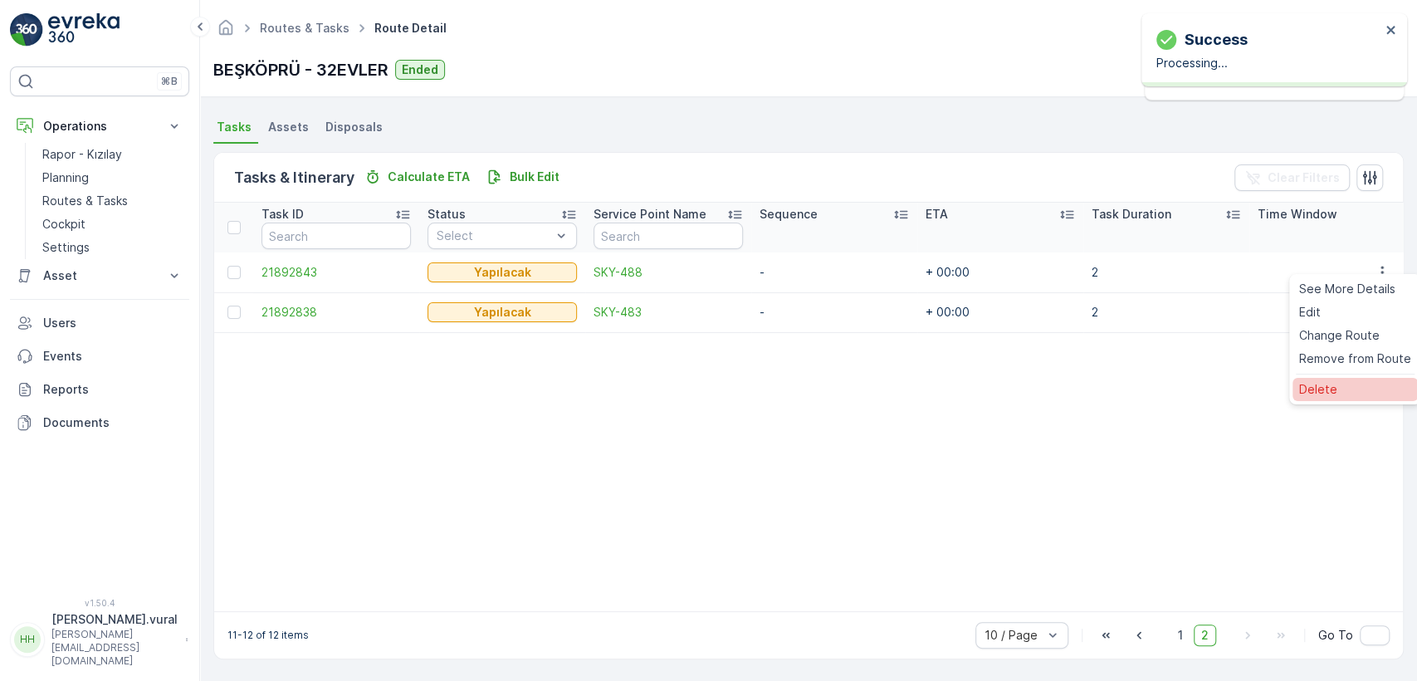
click at [1330, 378] on div "Delete" at bounding box center [1354, 389] width 125 height 23
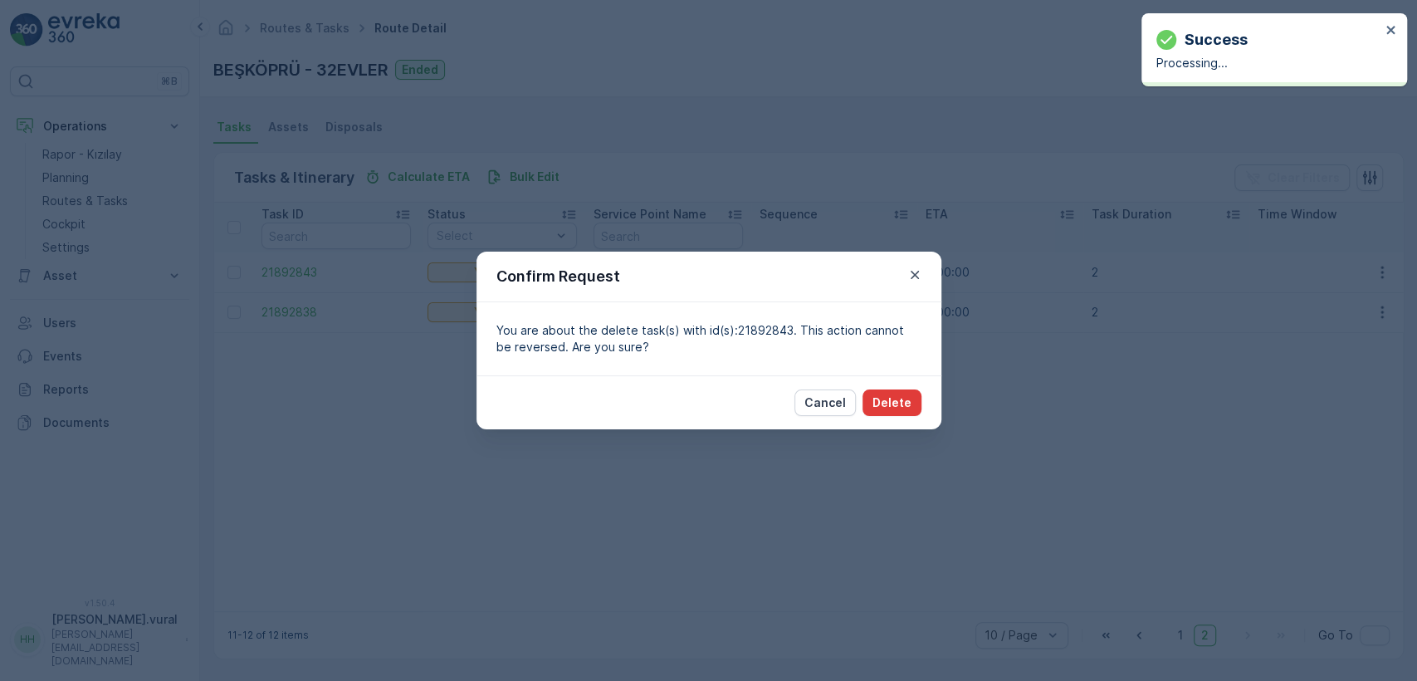
click at [920, 400] on div "Cancel Delete" at bounding box center [708, 402] width 465 height 54
click at [891, 393] on button "Delete" at bounding box center [891, 402] width 59 height 27
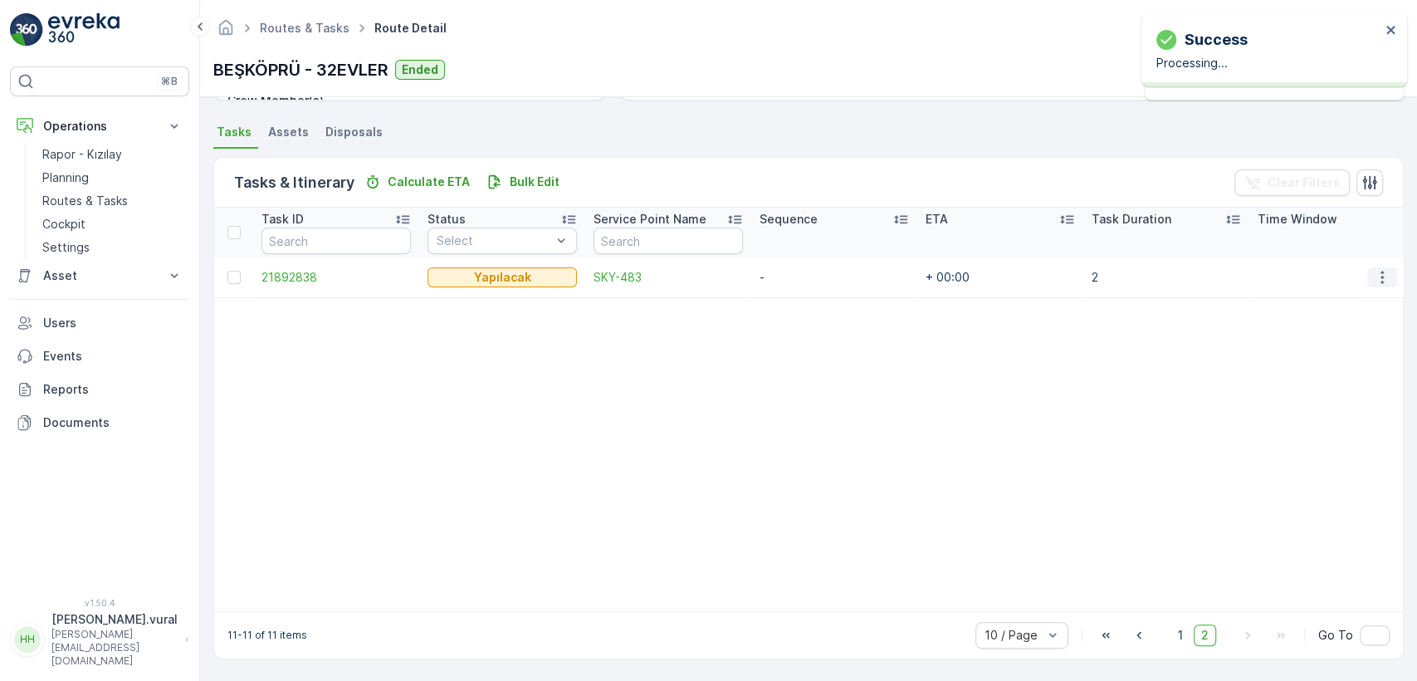
scroll to position [349, 0]
drag, startPoint x: 1383, startPoint y: 258, endPoint x: 1378, endPoint y: 272, distance: 15.0
click at [1381, 267] on button "button" at bounding box center [1382, 277] width 30 height 20
click at [1320, 383] on div "Delete" at bounding box center [1354, 394] width 125 height 23
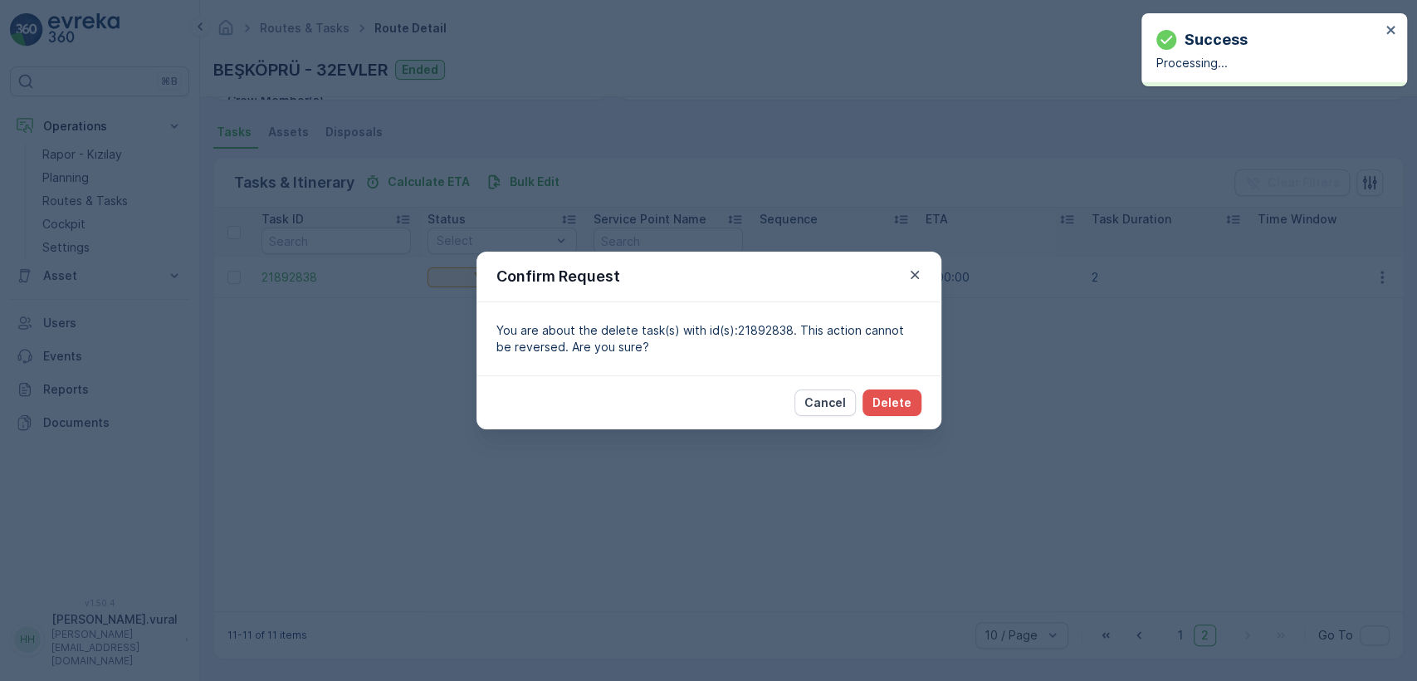
click at [900, 419] on div "Cancel Delete" at bounding box center [708, 402] width 465 height 54
click at [897, 408] on p "Delete" at bounding box center [891, 402] width 39 height 17
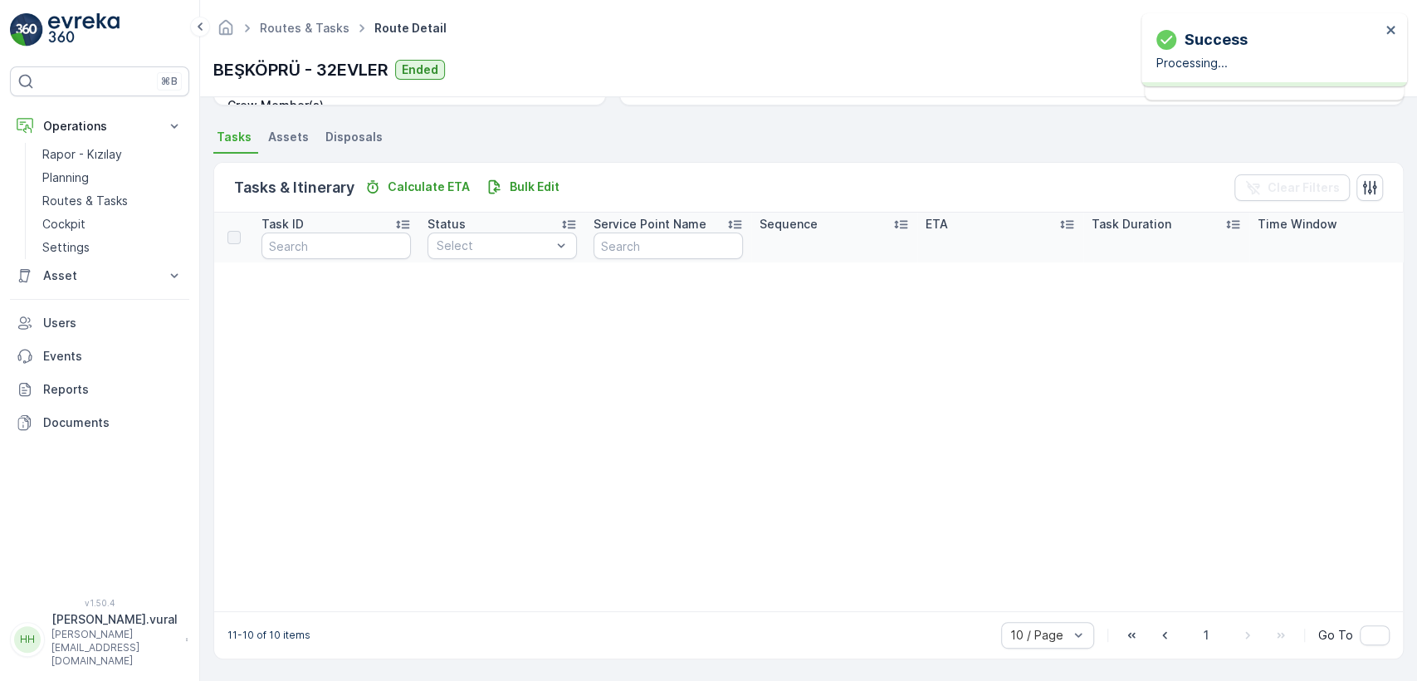
scroll to position [344, 0]
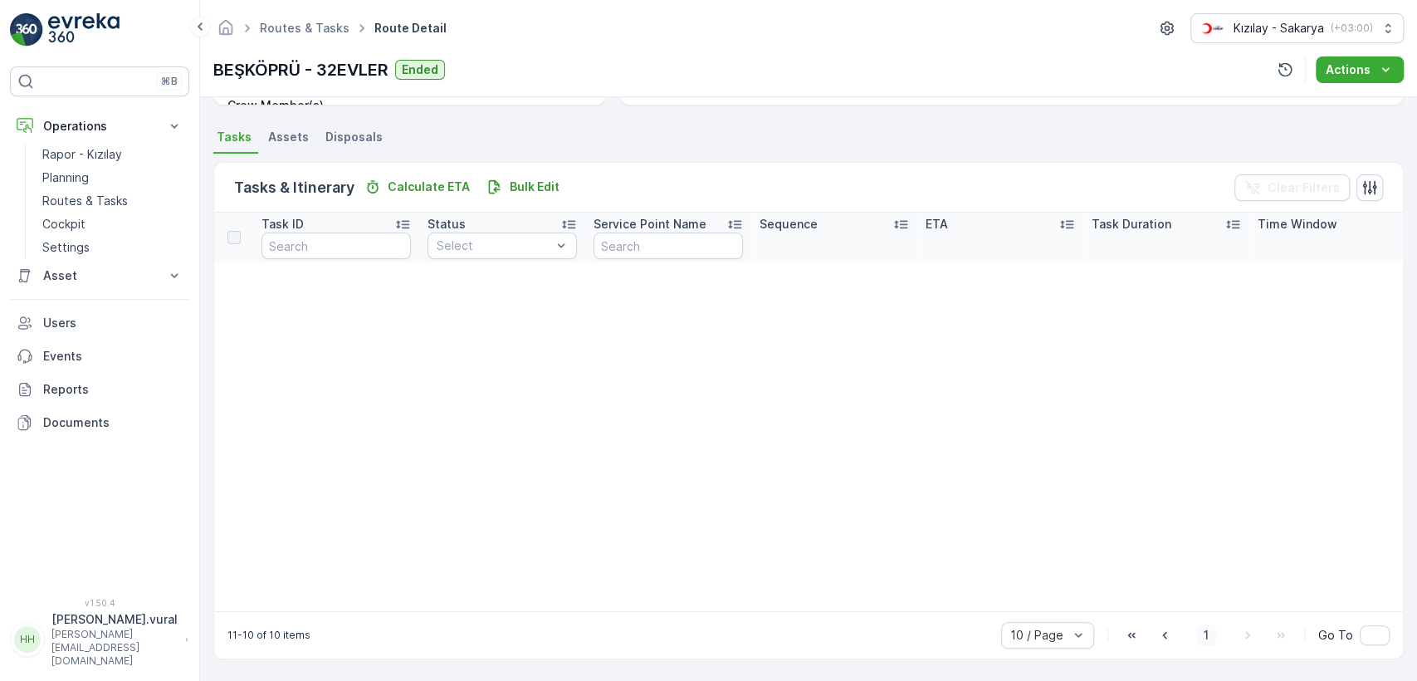
drag, startPoint x: 1213, startPoint y: 643, endPoint x: 1205, endPoint y: 638, distance: 9.0
click at [1205, 638] on span "1" at bounding box center [1206, 635] width 20 height 22
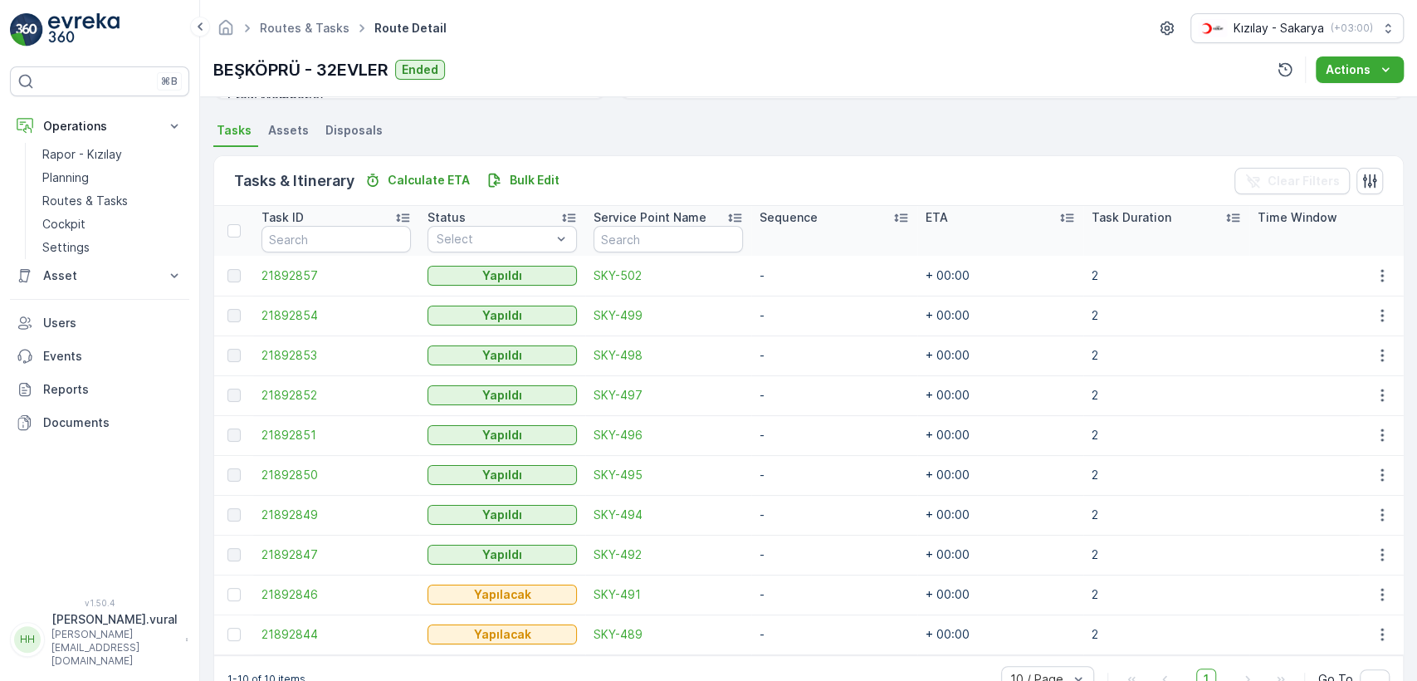
scroll to position [349, 0]
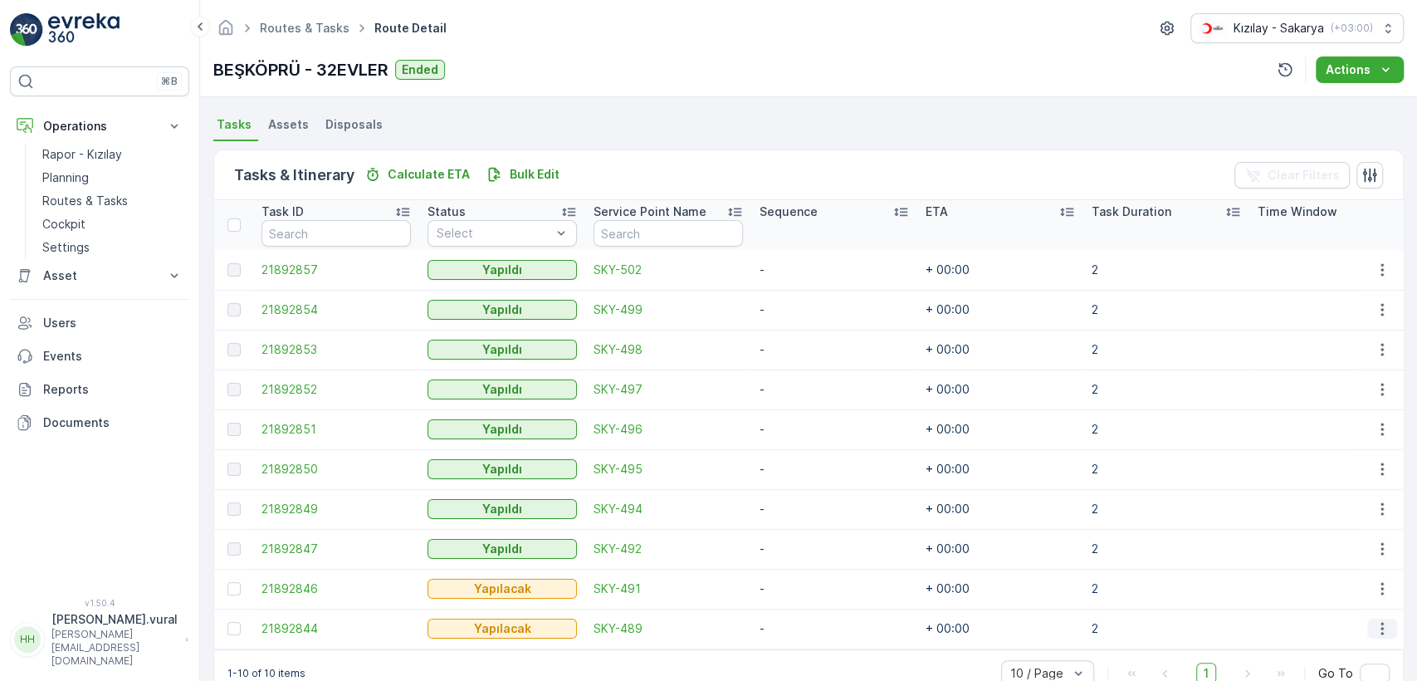
click at [1380, 632] on button "button" at bounding box center [1382, 628] width 30 height 20
click at [1354, 608] on div "Delete" at bounding box center [1354, 602] width 125 height 23
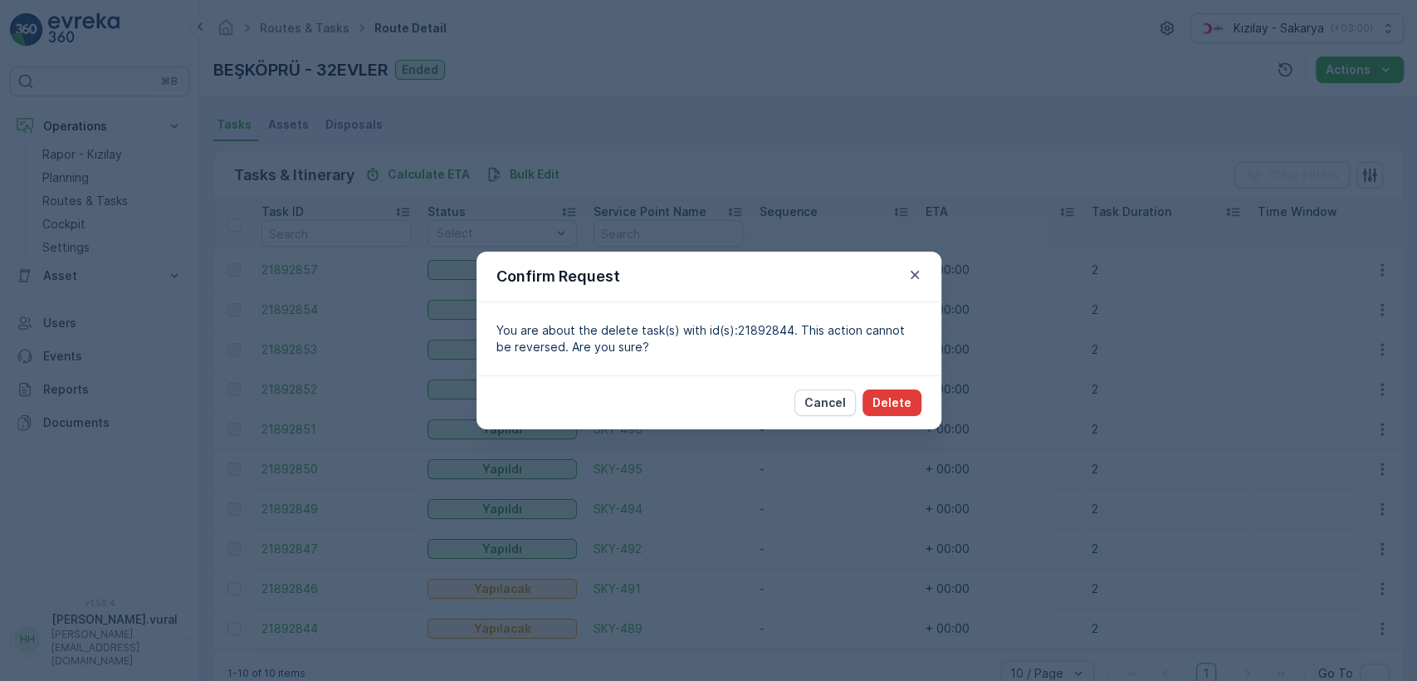
click at [897, 407] on p "Delete" at bounding box center [891, 402] width 39 height 17
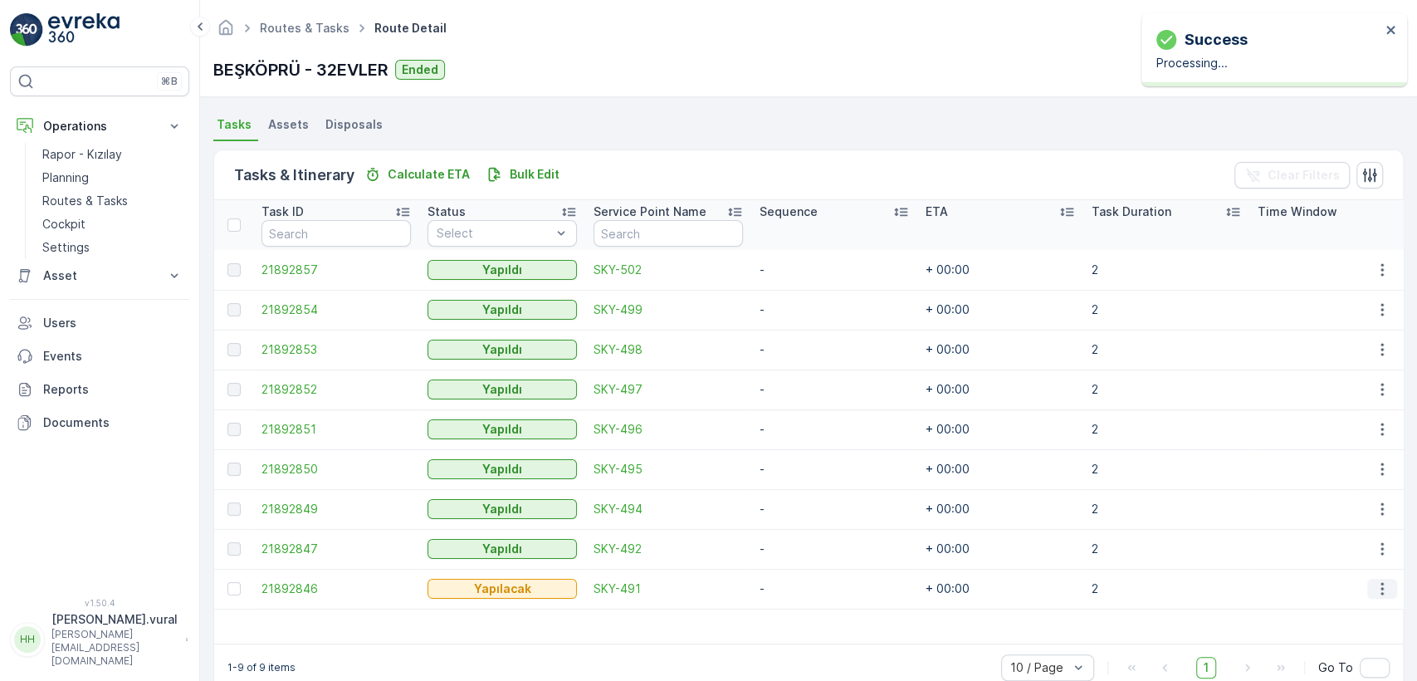
click at [1375, 592] on icon "button" at bounding box center [1382, 588] width 17 height 17
click at [1320, 560] on span "Delete" at bounding box center [1318, 562] width 38 height 17
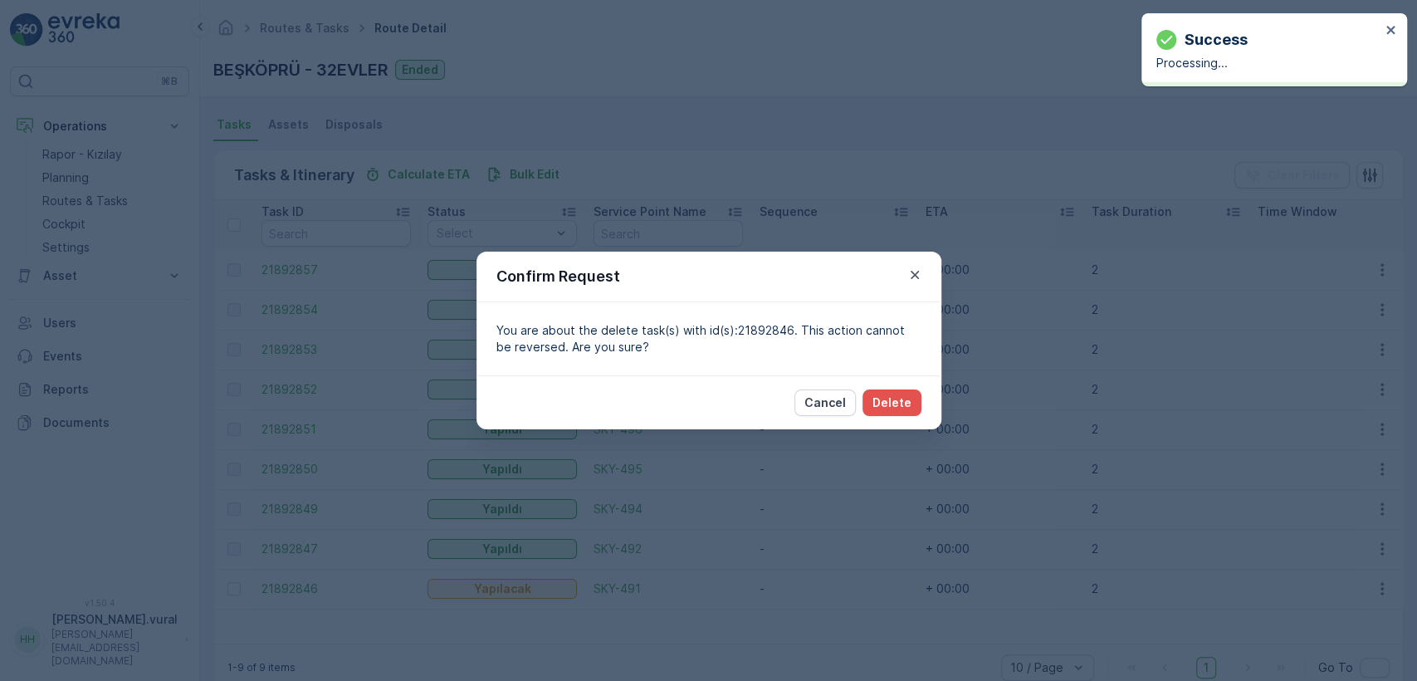
click at [862, 400] on div "Cancel Delete" at bounding box center [857, 402] width 127 height 27
click at [876, 401] on p "Delete" at bounding box center [891, 402] width 39 height 17
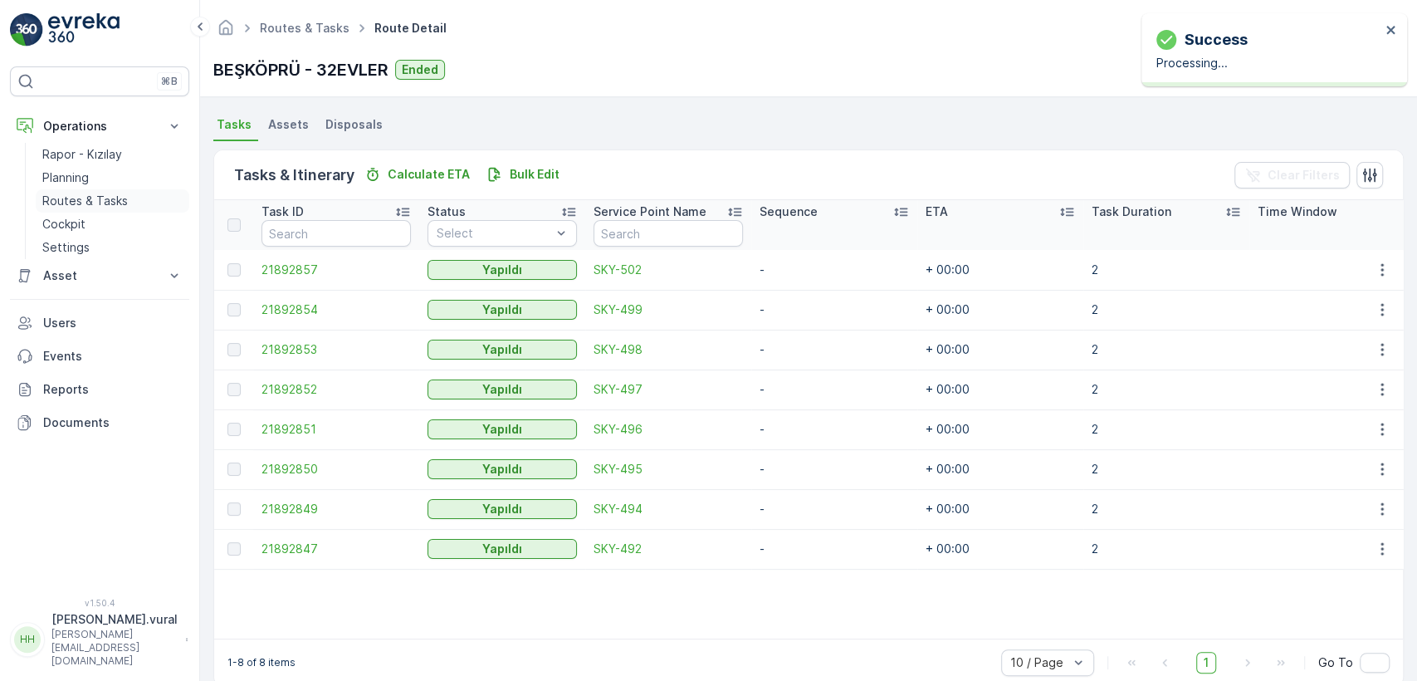
click at [110, 194] on p "Routes & Tasks" at bounding box center [84, 201] width 85 height 17
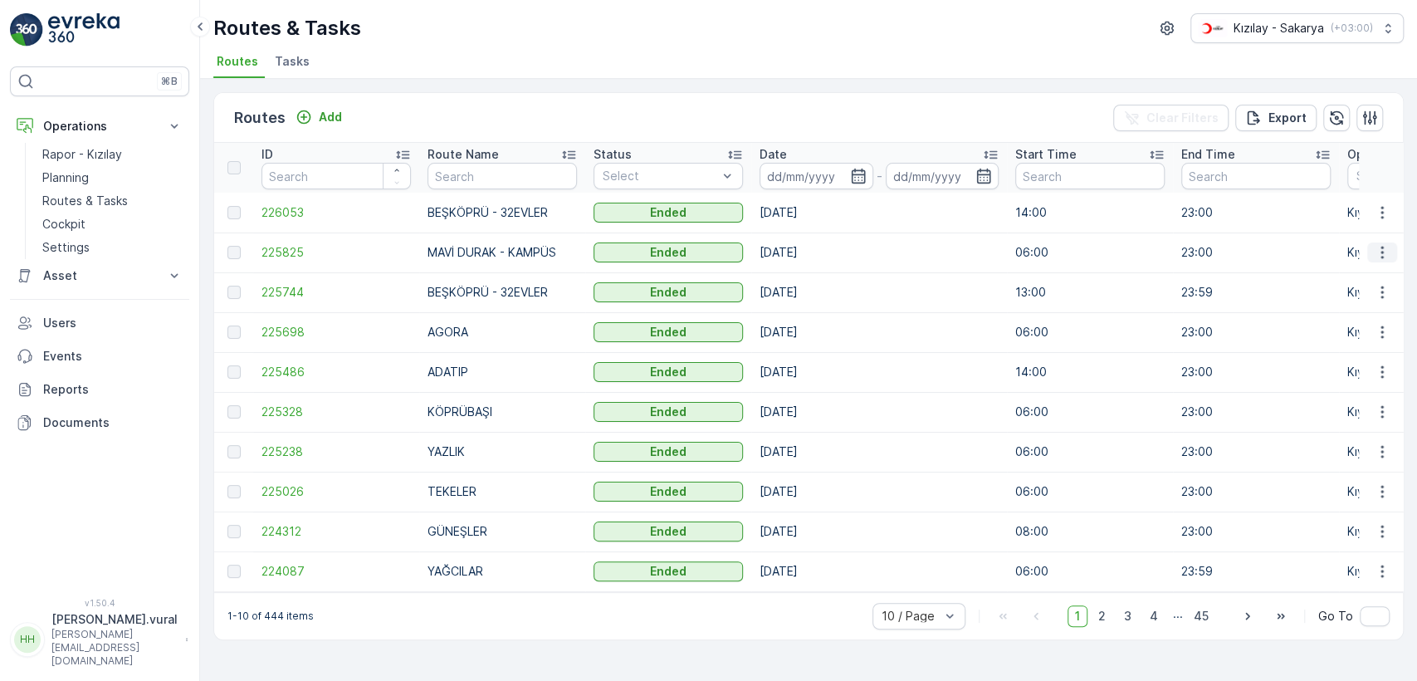
click at [1384, 251] on icon "button" at bounding box center [1382, 252] width 17 height 17
click at [1391, 255] on button "button" at bounding box center [1382, 252] width 30 height 20
click at [1377, 250] on icon "button" at bounding box center [1382, 252] width 17 height 17
click at [822, 22] on div "Routes & Tasks Kızılay - Sakarya ( +03:00 )" at bounding box center [808, 28] width 1190 height 30
